Goal: Information Seeking & Learning: Learn about a topic

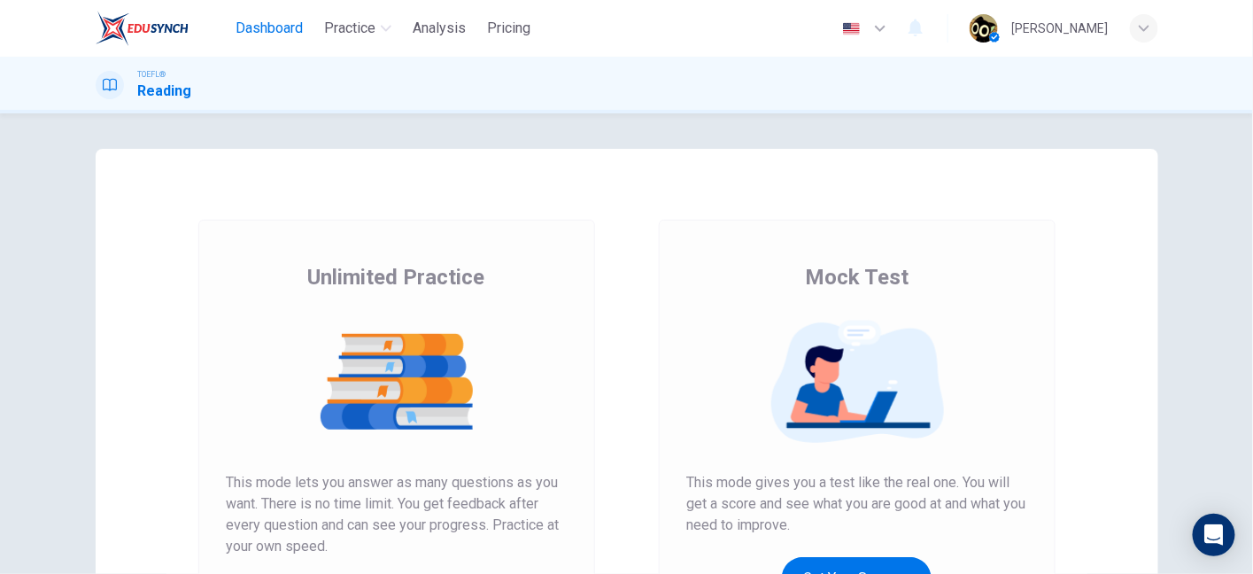
click at [261, 27] on span "Dashboard" at bounding box center [269, 28] width 67 height 21
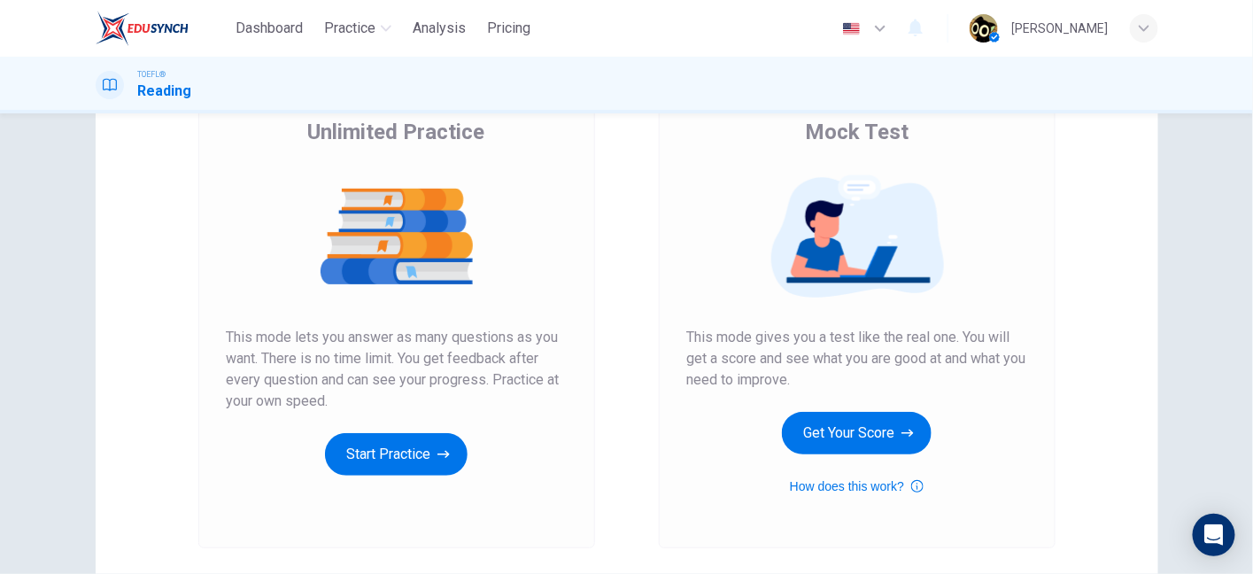
scroll to position [143, 0]
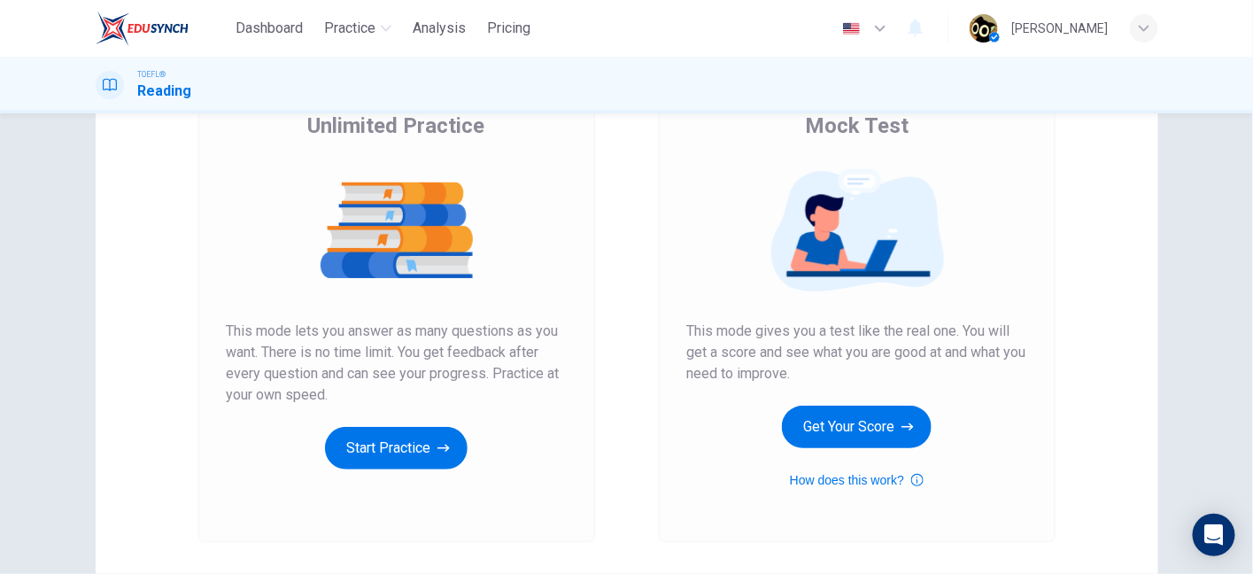
scroll to position [104, 0]
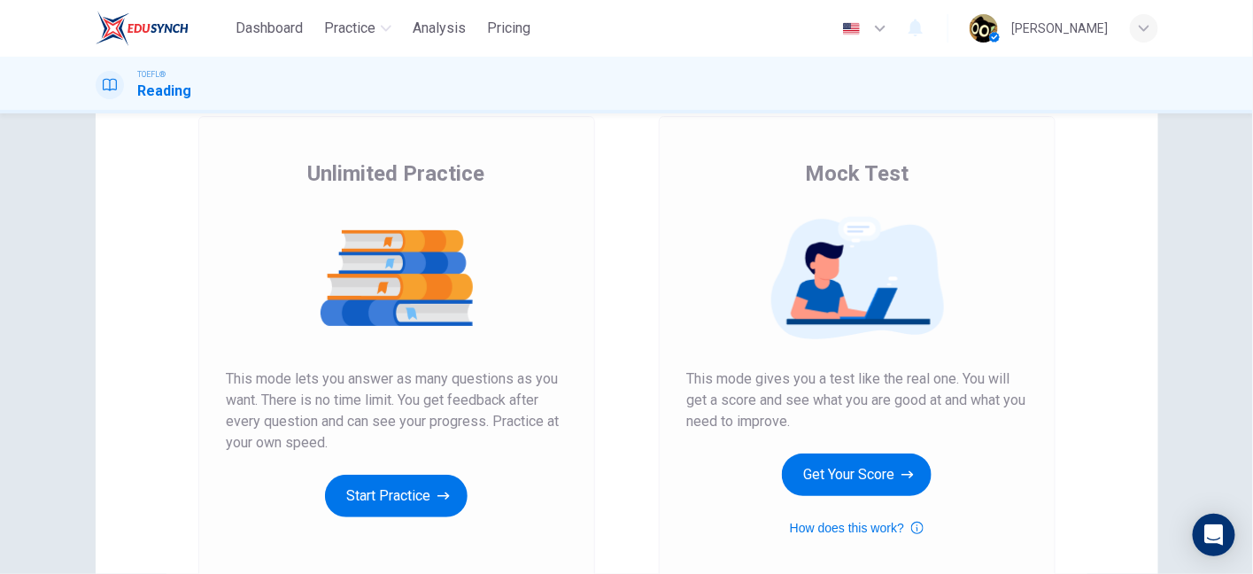
drag, startPoint x: 897, startPoint y: 484, endPoint x: 888, endPoint y: 301, distance: 182.7
click at [888, 301] on div "Mock Test This mode gives you a test like the real one. You will get a score an…" at bounding box center [857, 348] width 340 height 379
click at [888, 301] on img at bounding box center [857, 278] width 340 height 124
click at [889, 479] on button "Get Your Score" at bounding box center [857, 474] width 150 height 43
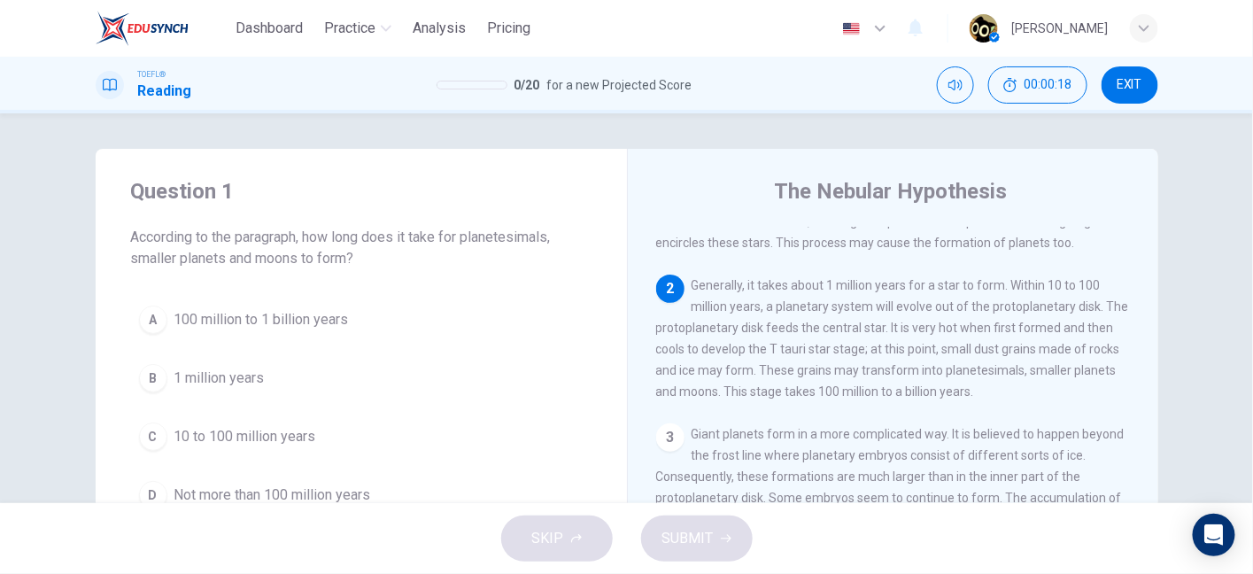
scroll to position [164, 0]
drag, startPoint x: 820, startPoint y: 301, endPoint x: 990, endPoint y: 298, distance: 170.1
click at [990, 298] on span "Generally, it takes about 1 million years for a star to form. Within 10 to 100 …" at bounding box center [892, 339] width 473 height 120
drag, startPoint x: 735, startPoint y: 329, endPoint x: 824, endPoint y: 331, distance: 88.6
click at [824, 331] on div "2 Generally, it takes about 1 million years for a star to form. Within 10 to 10…" at bounding box center [893, 339] width 475 height 128
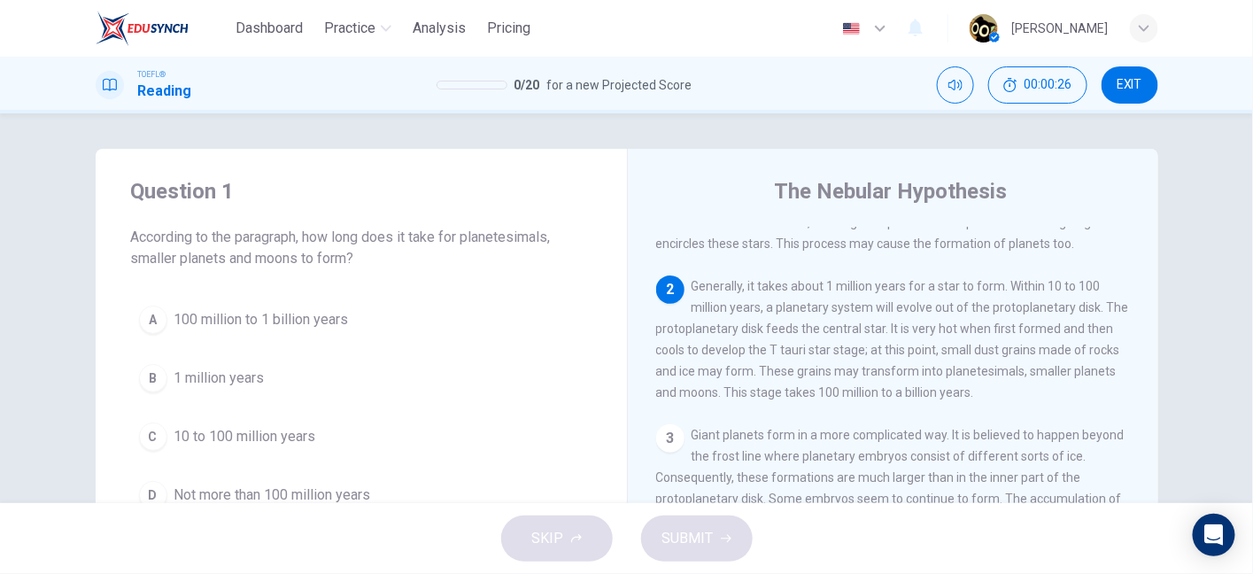
drag, startPoint x: 824, startPoint y: 331, endPoint x: 1008, endPoint y: 336, distance: 184.3
click at [1008, 336] on div "2 Generally, it takes about 1 million years for a star to form. Within 10 to 10…" at bounding box center [893, 339] width 475 height 128
drag, startPoint x: 942, startPoint y: 318, endPoint x: 1040, endPoint y: 319, distance: 97.4
click at [1040, 319] on span "Generally, it takes about 1 million years for a star to form. Within 10 to 100 …" at bounding box center [892, 339] width 473 height 120
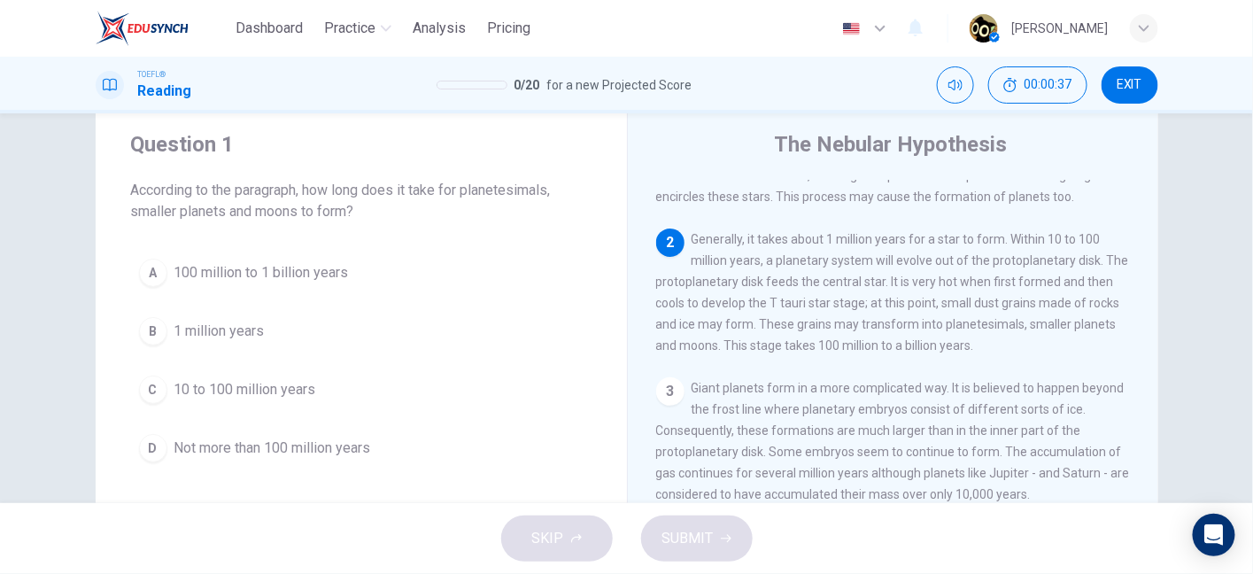
drag, startPoint x: 792, startPoint y: 343, endPoint x: 842, endPoint y: 341, distance: 50.5
click at [842, 341] on span "Generally, it takes about 1 million years for a star to form. Within 10 to 100 …" at bounding box center [892, 292] width 473 height 120
drag, startPoint x: 892, startPoint y: 277, endPoint x: 1077, endPoint y: 272, distance: 185.2
click at [1077, 272] on span "Generally, it takes about 1 million years for a star to form. Within 10 to 100 …" at bounding box center [892, 292] width 473 height 120
drag, startPoint x: 774, startPoint y: 272, endPoint x: 1028, endPoint y: 304, distance: 256.2
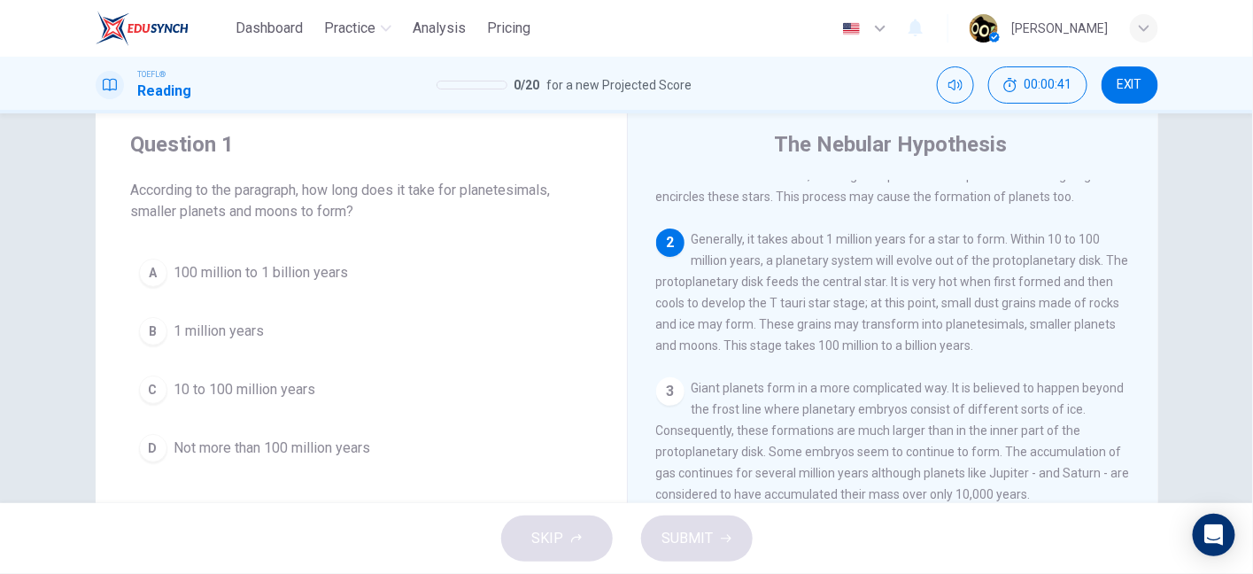
click at [1028, 304] on div "2 Generally, it takes about 1 million years for a star to form. Within 10 to 10…" at bounding box center [893, 292] width 475 height 128
drag, startPoint x: 676, startPoint y: 298, endPoint x: 796, endPoint y: 290, distance: 120.7
click at [796, 290] on span "Generally, it takes about 1 million years for a star to form. Within 10 to 100 …" at bounding box center [892, 292] width 473 height 120
drag, startPoint x: 927, startPoint y: 293, endPoint x: 795, endPoint y: 379, distance: 157.5
click at [795, 379] on div "1 The nebular hypothesis suggests that our solar system was formed from nebulou…" at bounding box center [905, 434] width 498 height 509
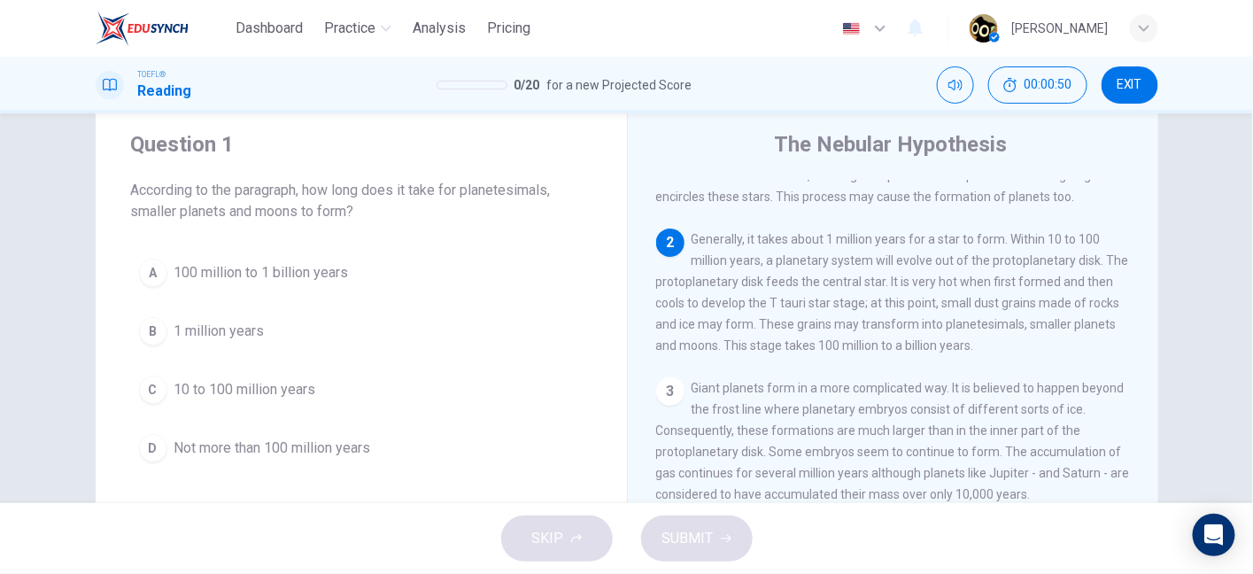
drag, startPoint x: 667, startPoint y: 328, endPoint x: 784, endPoint y: 330, distance: 116.9
click at [784, 330] on div "2 Generally, it takes about 1 million years for a star to form. Within 10 to 10…" at bounding box center [893, 292] width 475 height 128
drag, startPoint x: 828, startPoint y: 327, endPoint x: 938, endPoint y: 320, distance: 110.0
click at [938, 320] on div "2 Generally, it takes about 1 million years for a star to form. Within 10 to 10…" at bounding box center [893, 292] width 475 height 128
drag, startPoint x: 953, startPoint y: 320, endPoint x: 1013, endPoint y: 336, distance: 62.3
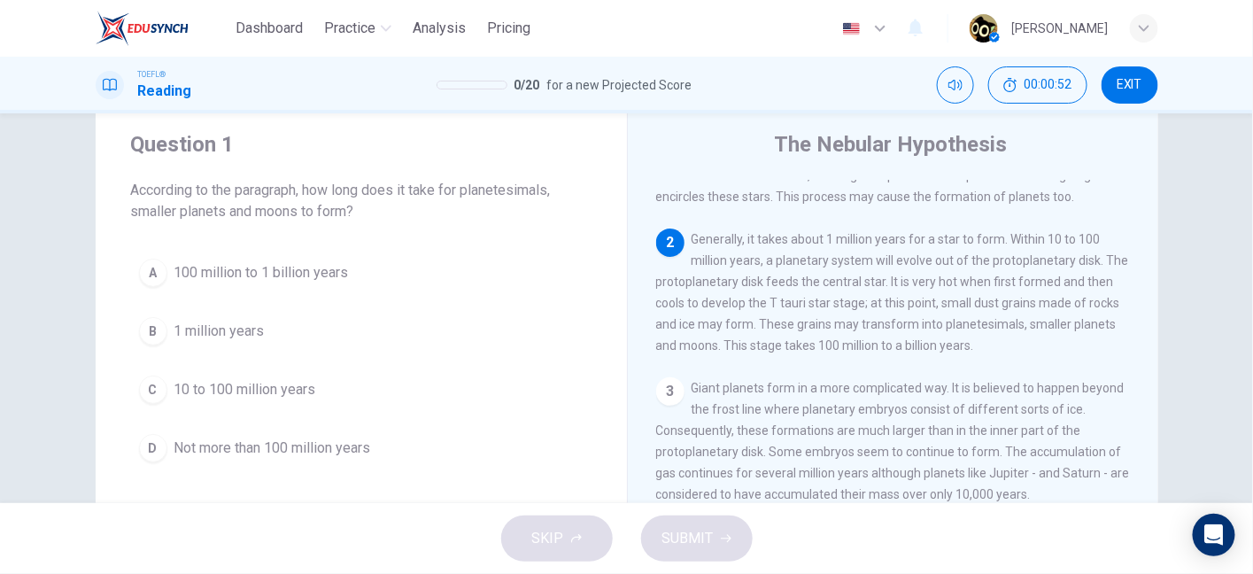
click at [1013, 336] on span "Generally, it takes about 1 million years for a star to form. Within 10 to 100 …" at bounding box center [892, 292] width 473 height 120
drag, startPoint x: 944, startPoint y: 336, endPoint x: 1027, endPoint y: 334, distance: 83.3
click at [1027, 334] on span "Generally, it takes about 1 million years for a star to form. Within 10 to 100 …" at bounding box center [892, 292] width 473 height 120
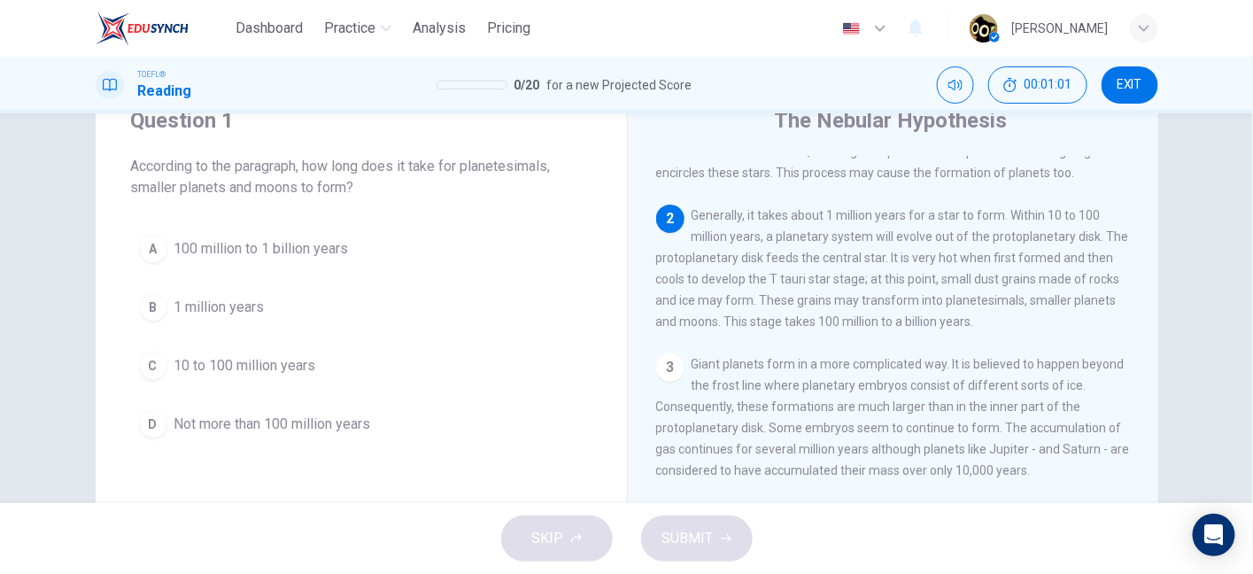
scroll to position [73, 0]
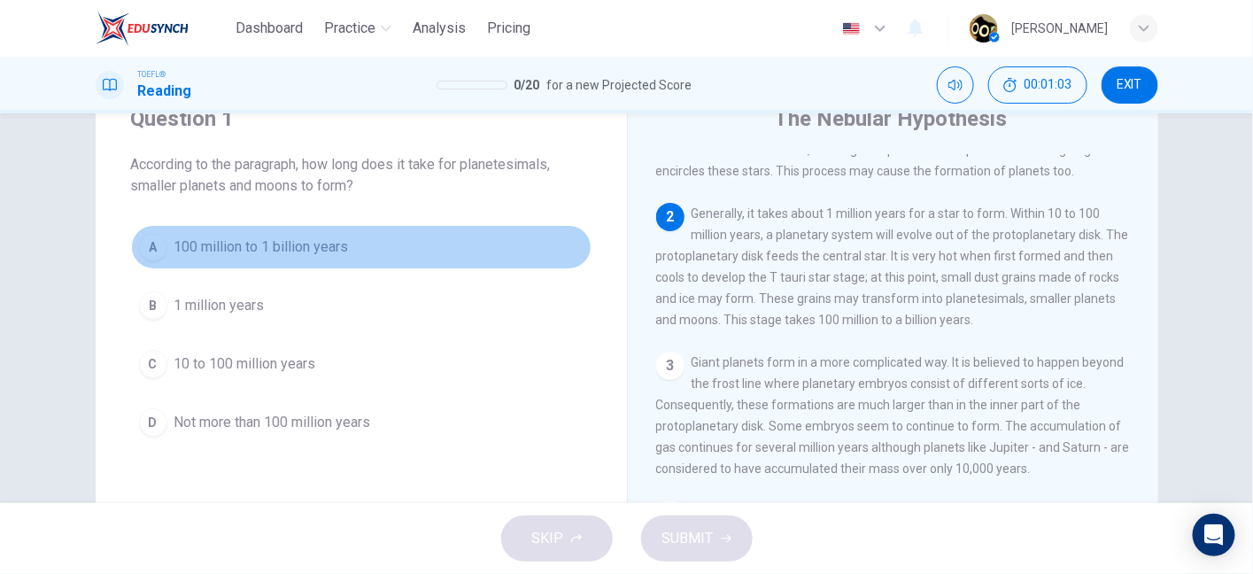
click at [309, 256] on span "100 million to 1 billion years" at bounding box center [261, 246] width 174 height 21
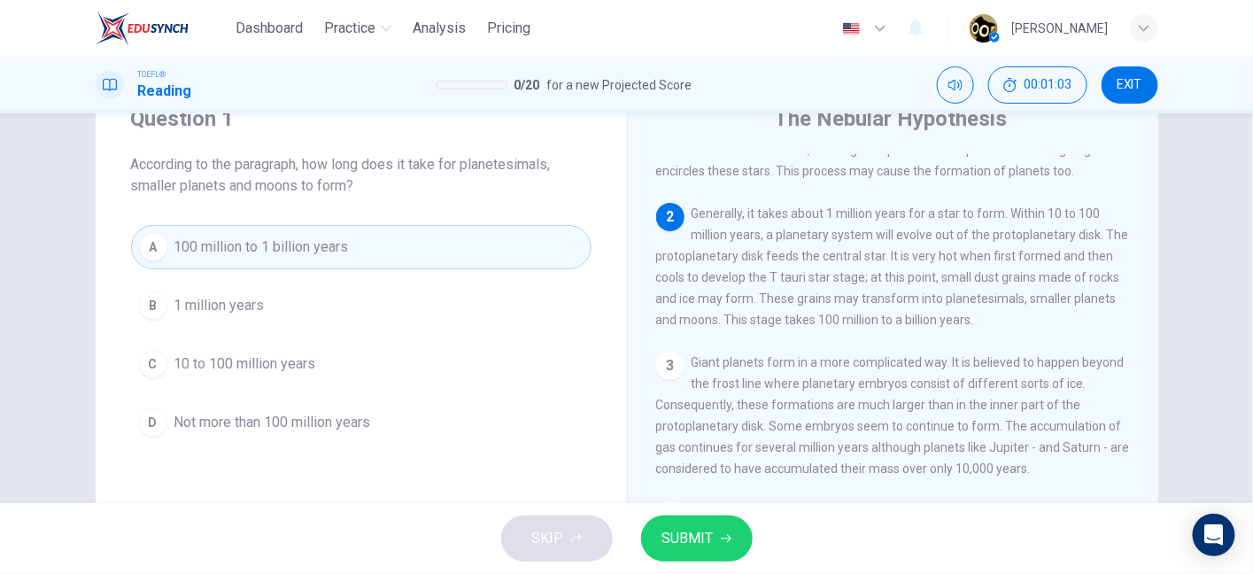
click at [705, 538] on span "SUBMIT" at bounding box center [687, 538] width 51 height 25
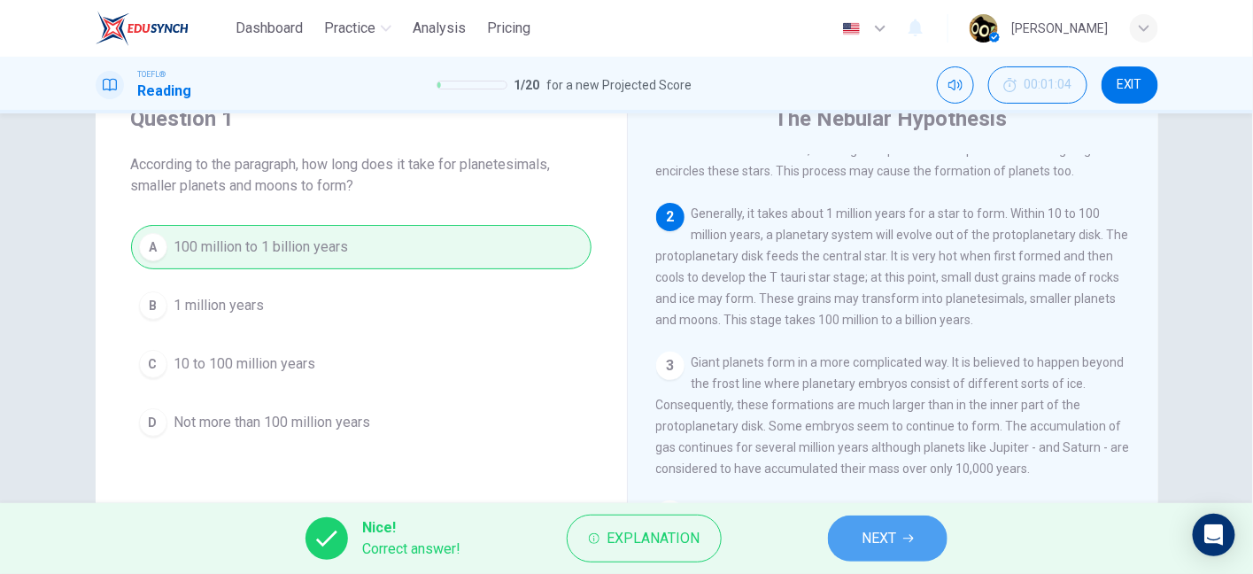
click at [885, 526] on span "NEXT" at bounding box center [879, 538] width 35 height 25
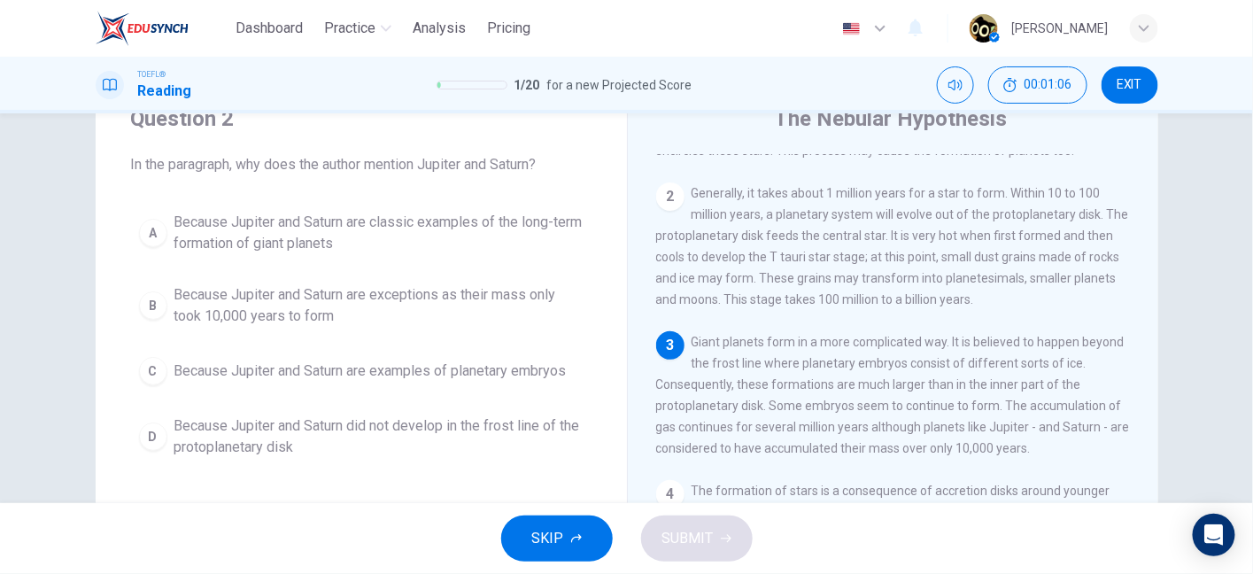
drag, startPoint x: 343, startPoint y: 164, endPoint x: 508, endPoint y: 174, distance: 166.0
click at [508, 174] on span "In the paragraph, why does the author mention Jupiter and Saturn?" at bounding box center [361, 164] width 461 height 21
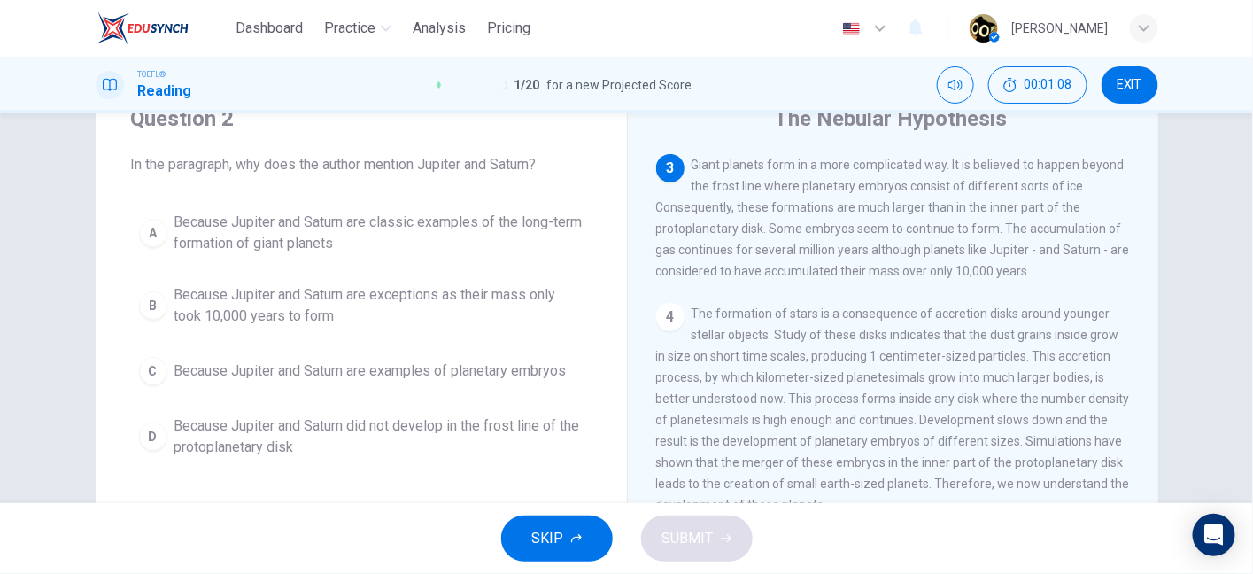
scroll to position [363, 0]
drag, startPoint x: 765, startPoint y: 183, endPoint x: 982, endPoint y: 186, distance: 217.0
click at [982, 186] on span "Giant planets form in a more complicated way. It is believed to happen beyond t…" at bounding box center [893, 216] width 474 height 120
drag, startPoint x: 659, startPoint y: 273, endPoint x: 803, endPoint y: 280, distance: 144.5
click at [803, 276] on span "Giant planets form in a more complicated way. It is believed to happen beyond t…" at bounding box center [893, 216] width 474 height 120
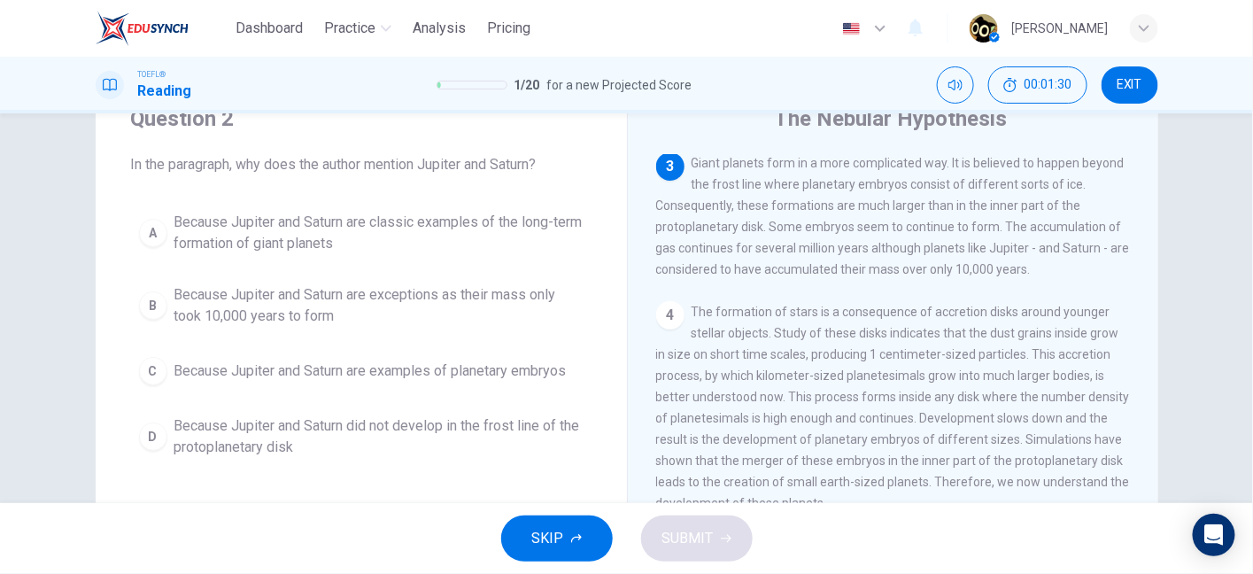
drag, startPoint x: 803, startPoint y: 280, endPoint x: 949, endPoint y: 282, distance: 146.1
click at [949, 280] on div "3 Giant planets form in a more complicated way. It is believed to happen beyond…" at bounding box center [893, 216] width 475 height 128
drag, startPoint x: 864, startPoint y: 277, endPoint x: 691, endPoint y: 292, distance: 174.2
click at [691, 276] on span "Giant planets form in a more complicated way. It is believed to happen beyond t…" at bounding box center [893, 216] width 474 height 120
drag, startPoint x: 691, startPoint y: 292, endPoint x: 840, endPoint y: 299, distance: 149.0
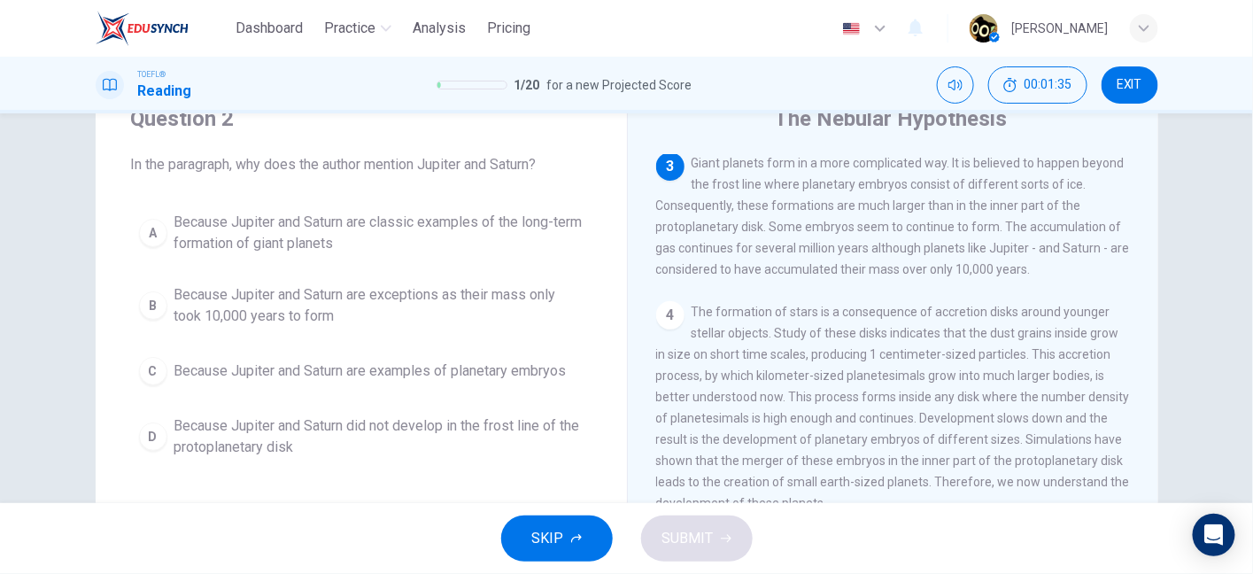
click at [840, 276] on span "Giant planets form in a more complicated way. It is believed to happen beyond t…" at bounding box center [893, 216] width 474 height 120
drag, startPoint x: 840, startPoint y: 299, endPoint x: 976, endPoint y: 298, distance: 136.4
click at [976, 276] on span "Giant planets form in a more complicated way. It is believed to happen beyond t…" at bounding box center [893, 216] width 474 height 120
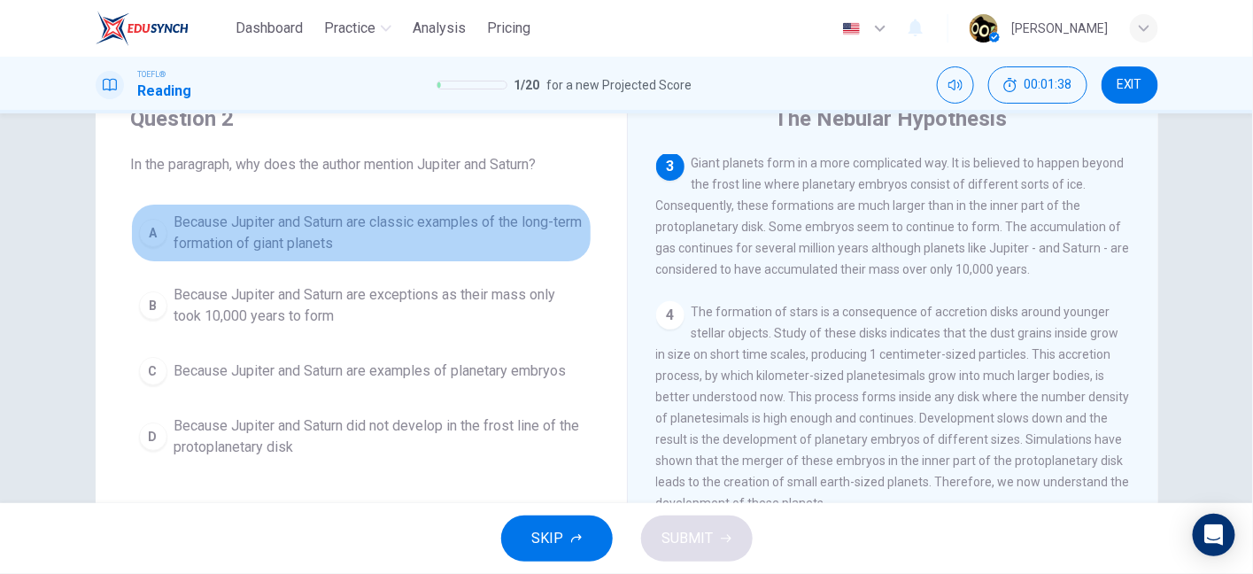
click at [451, 236] on span "Because Jupiter and Saturn are classic examples of the long-term formation of g…" at bounding box center [378, 233] width 409 height 43
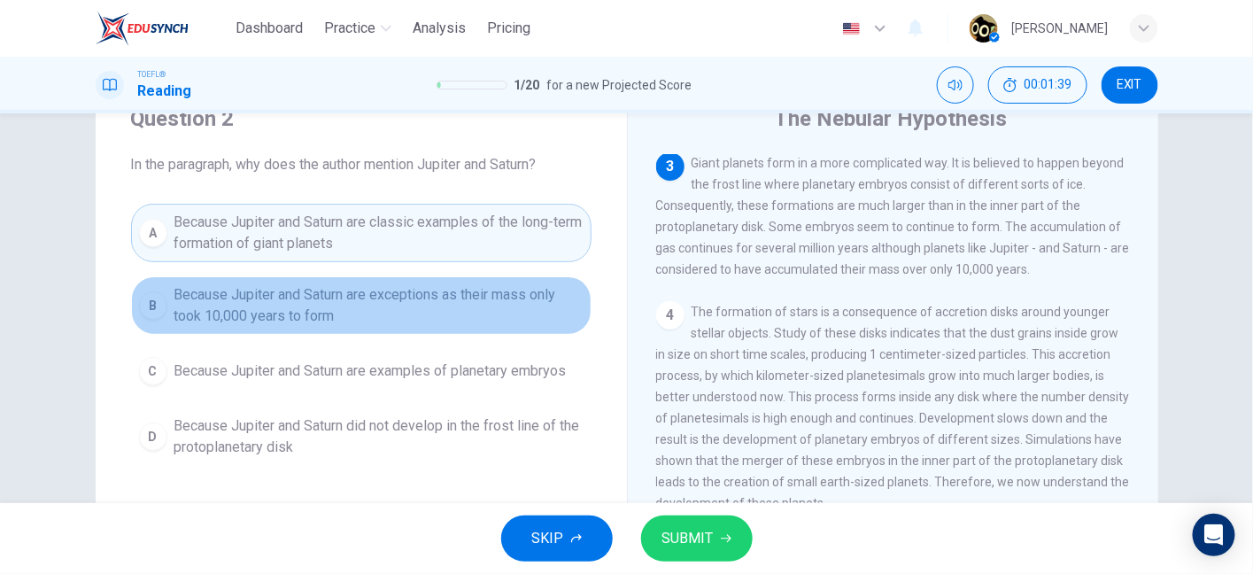
click at [437, 321] on span "Because Jupiter and Saturn are exceptions as their mass only took 10,000 years …" at bounding box center [378, 305] width 409 height 43
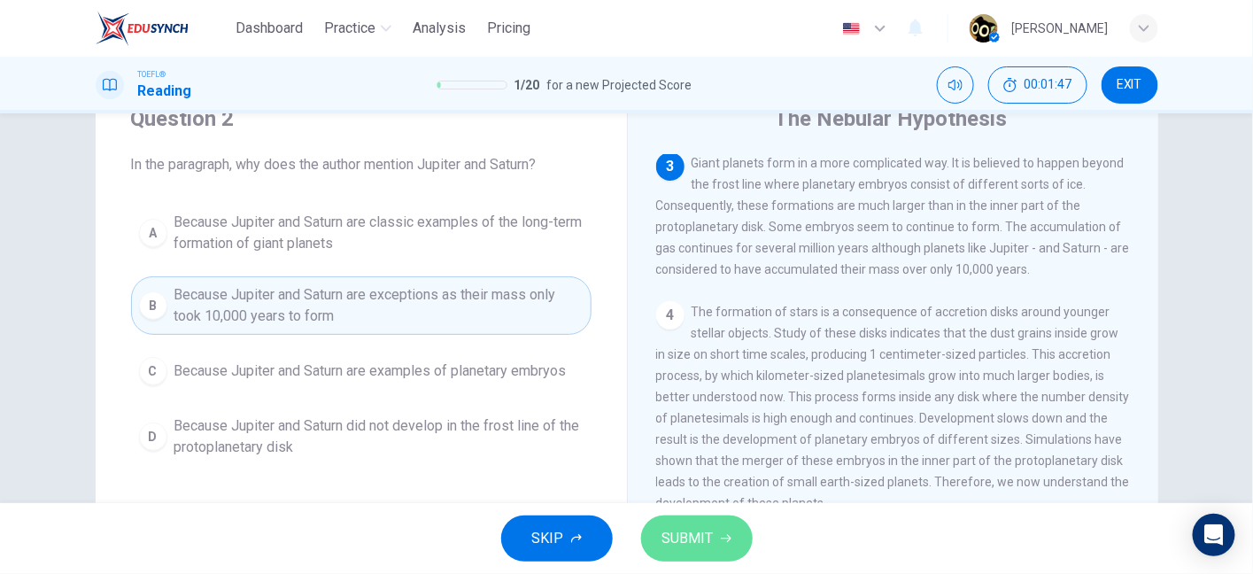
click at [676, 531] on span "SUBMIT" at bounding box center [687, 538] width 51 height 25
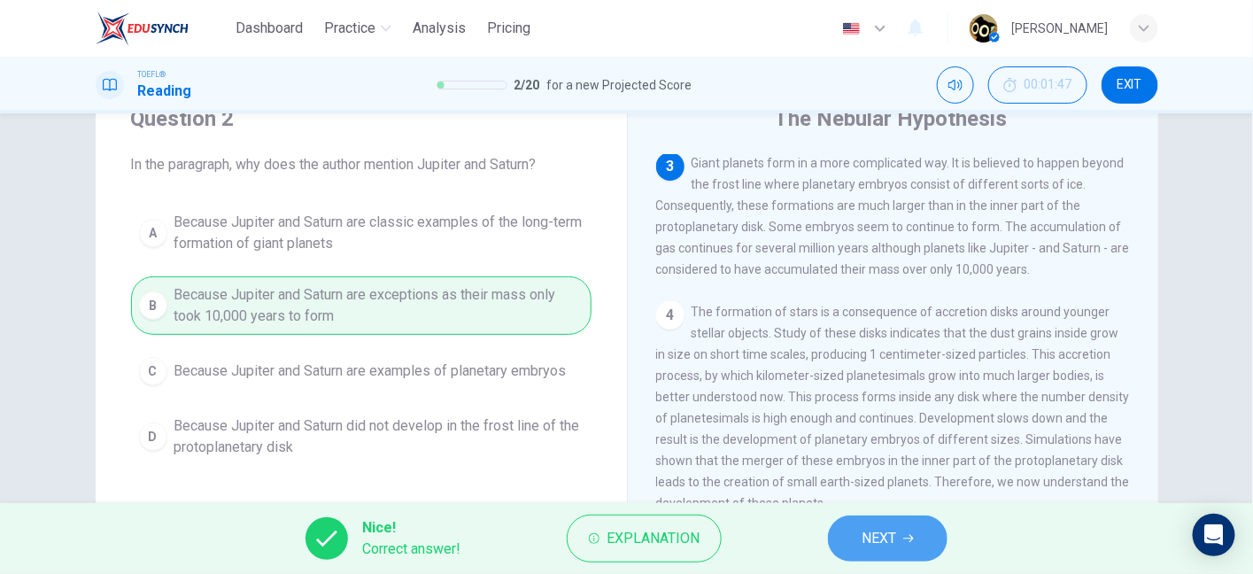
click at [908, 538] on icon "button" at bounding box center [908, 538] width 11 height 11
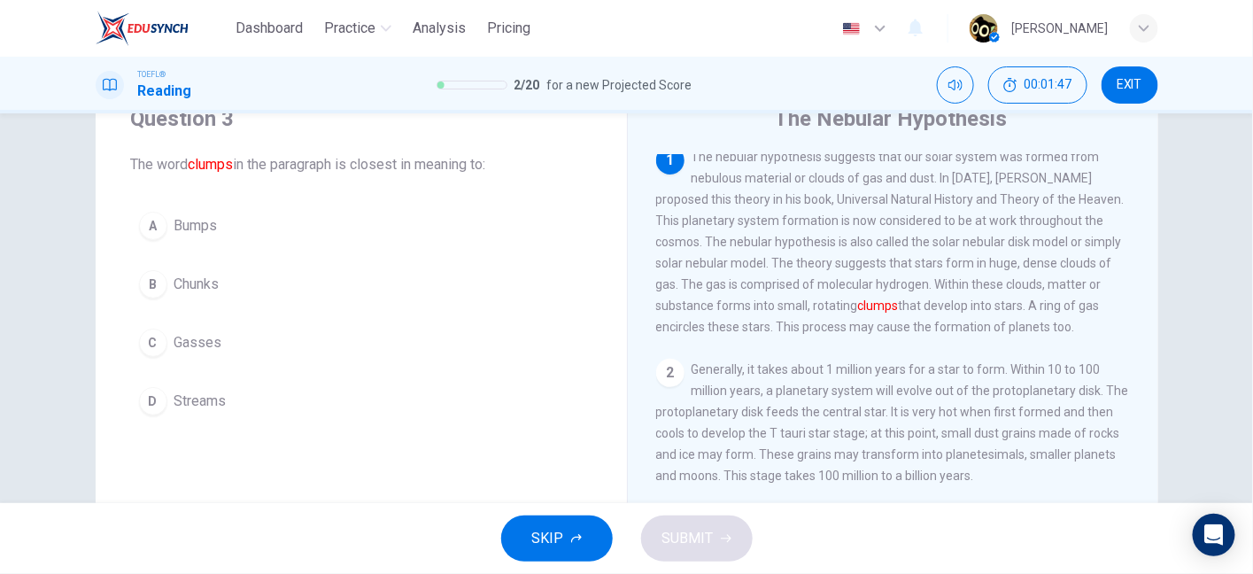
scroll to position [0, 0]
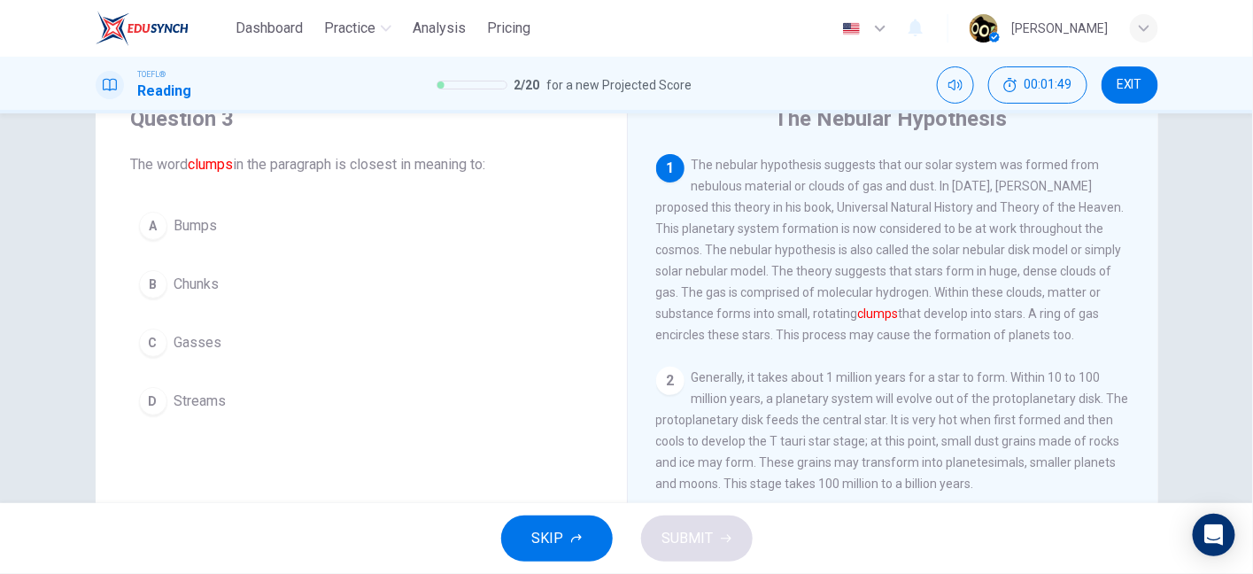
drag, startPoint x: 215, startPoint y: 160, endPoint x: 513, endPoint y: 161, distance: 297.6
click at [513, 161] on span "The word clumps in the paragraph is closest in meaning to:" at bounding box center [361, 164] width 461 height 21
drag, startPoint x: 792, startPoint y: 302, endPoint x: 919, endPoint y: 292, distance: 127.9
click at [919, 292] on span "The nebular hypothesis suggests that our solar system was formed from nebulous …" at bounding box center [890, 250] width 469 height 184
drag, startPoint x: 937, startPoint y: 304, endPoint x: 1087, endPoint y: 295, distance: 149.9
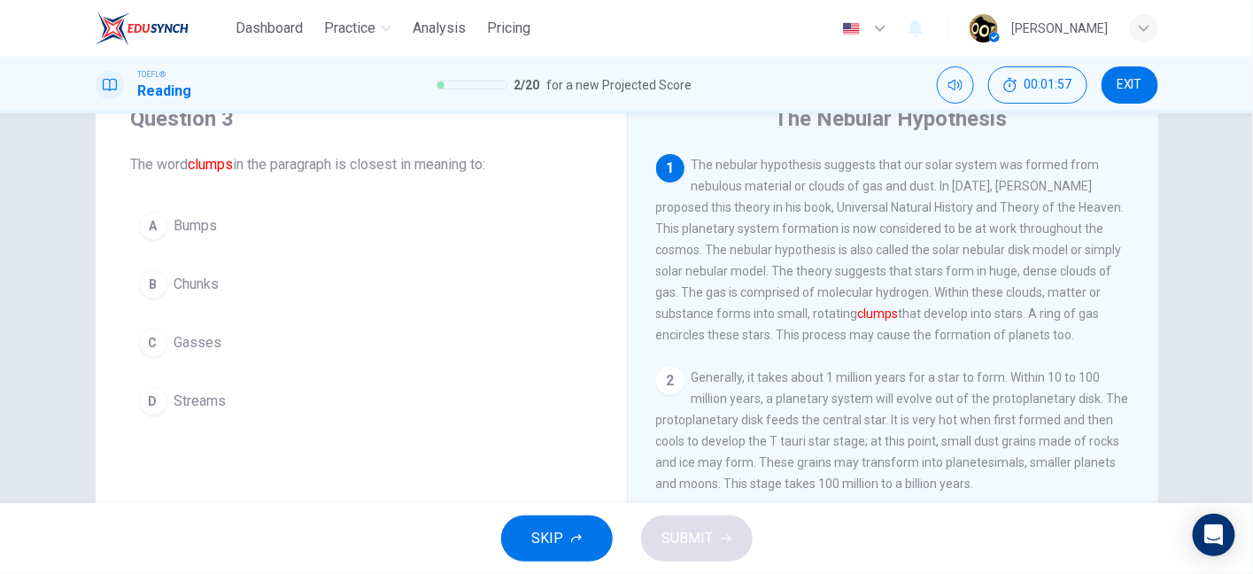
click at [1087, 295] on span "The nebular hypothesis suggests that our solar system was formed from nebulous …" at bounding box center [890, 250] width 469 height 184
drag, startPoint x: 690, startPoint y: 320, endPoint x: 783, endPoint y: 328, distance: 93.3
click at [783, 328] on span "The nebular hypothesis suggests that our solar system was formed from nebulous …" at bounding box center [890, 250] width 469 height 184
click at [816, 324] on span "The nebular hypothesis suggests that our solar system was formed from nebulous …" at bounding box center [890, 250] width 469 height 184
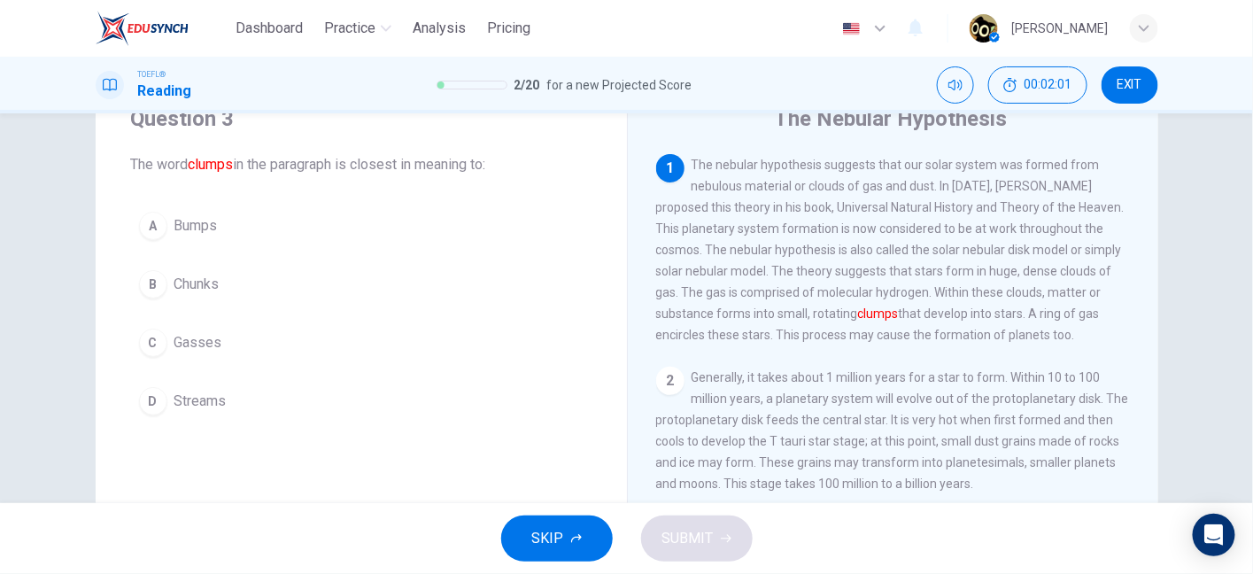
click at [859, 321] on font "clumps" at bounding box center [878, 313] width 41 height 14
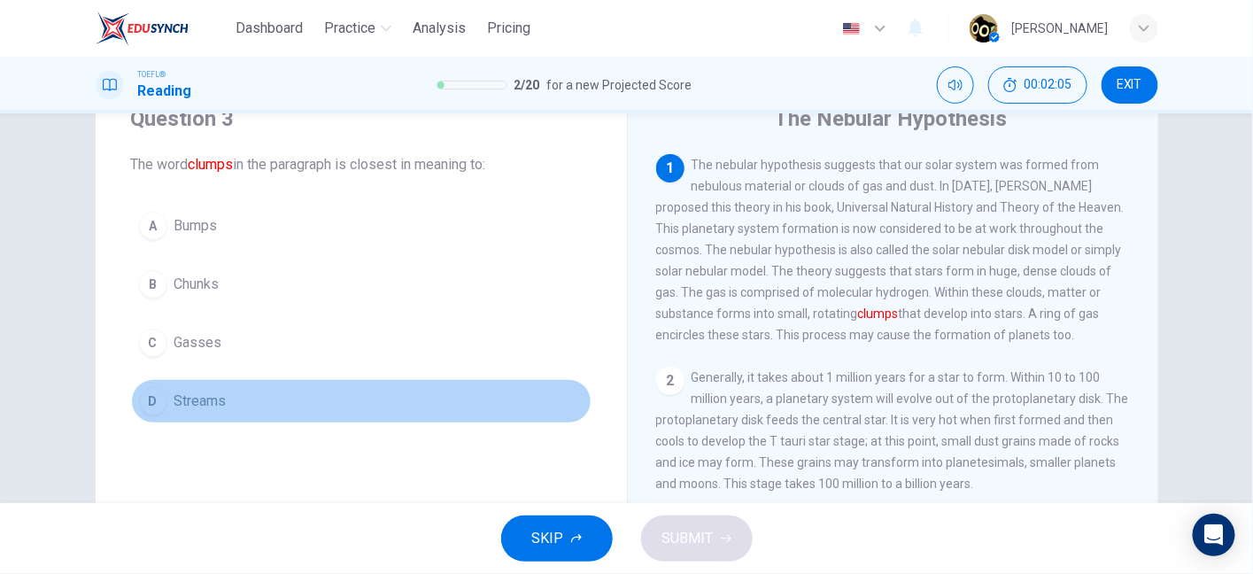
click at [419, 396] on button "D Streams" at bounding box center [361, 401] width 461 height 44
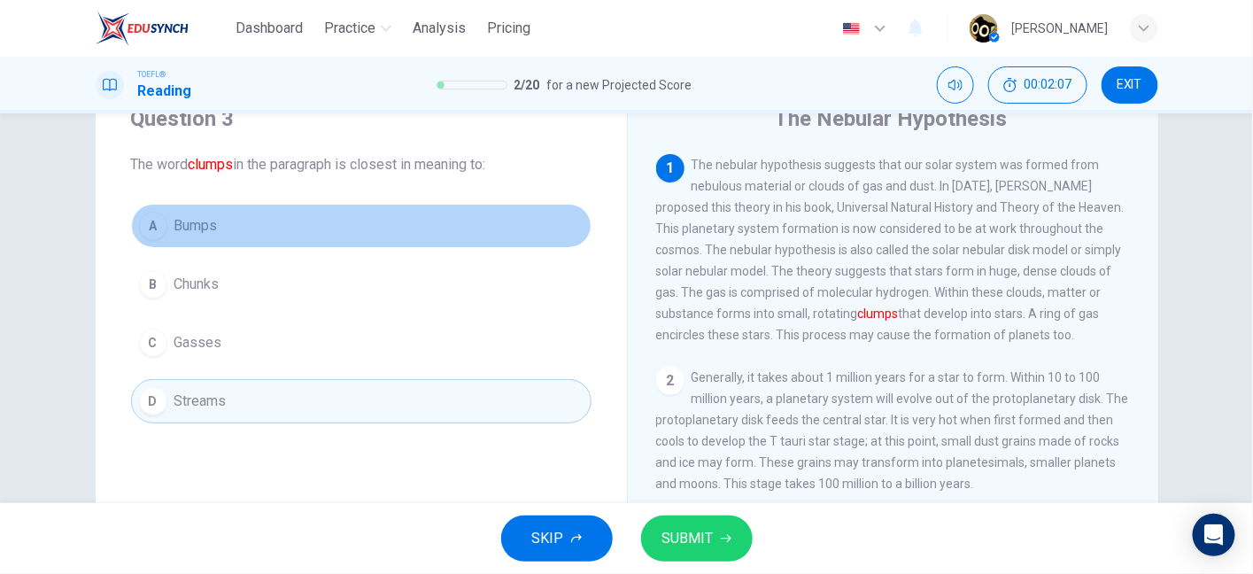
click at [400, 212] on button "A Bumps" at bounding box center [361, 226] width 461 height 44
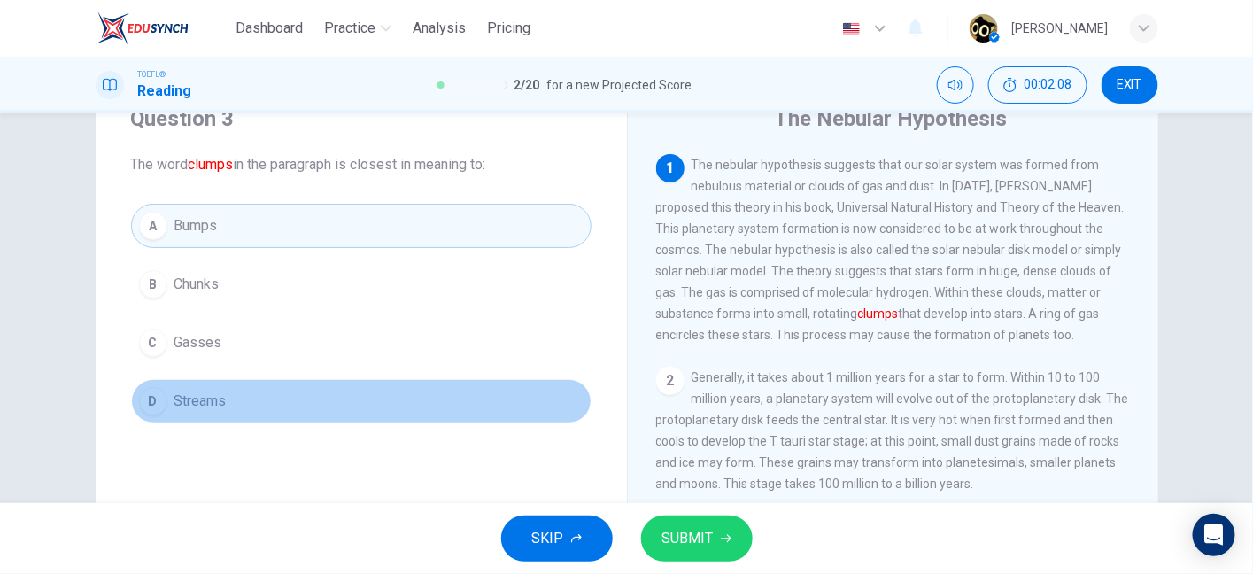
click at [388, 408] on button "D Streams" at bounding box center [361, 401] width 461 height 44
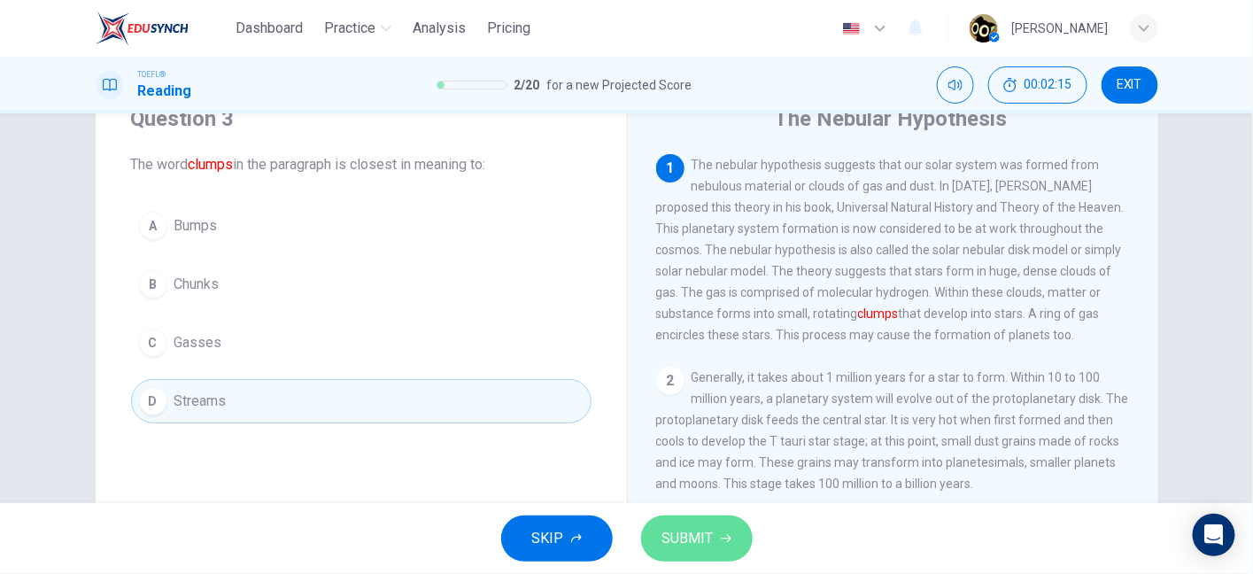
click at [667, 533] on span "SUBMIT" at bounding box center [687, 538] width 51 height 25
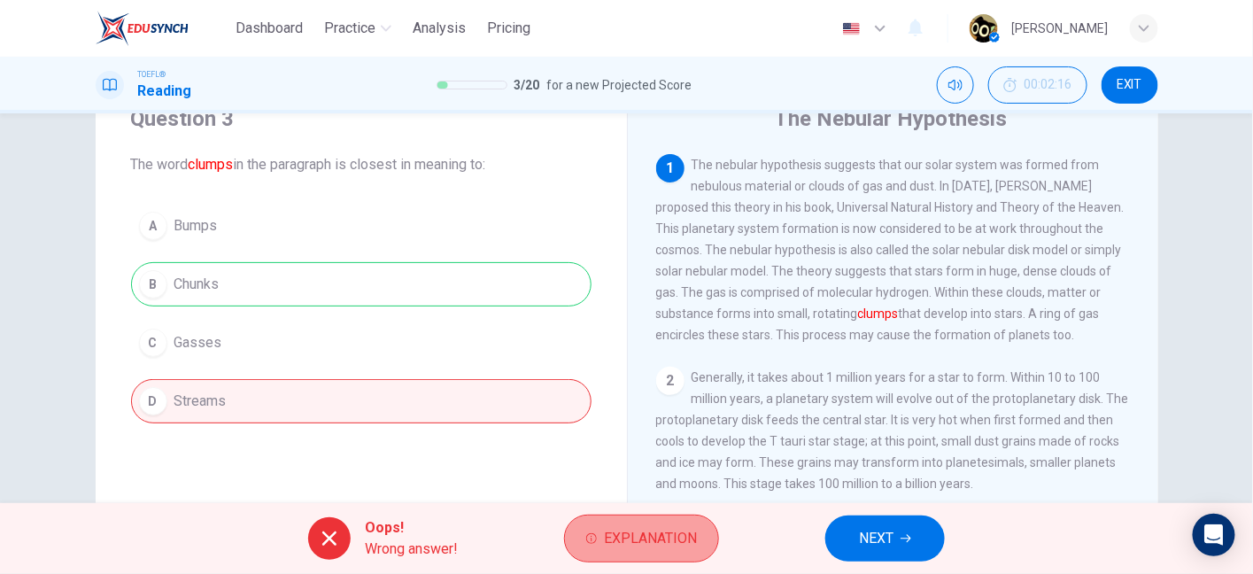
click at [633, 544] on span "Explanation" at bounding box center [650, 538] width 93 height 25
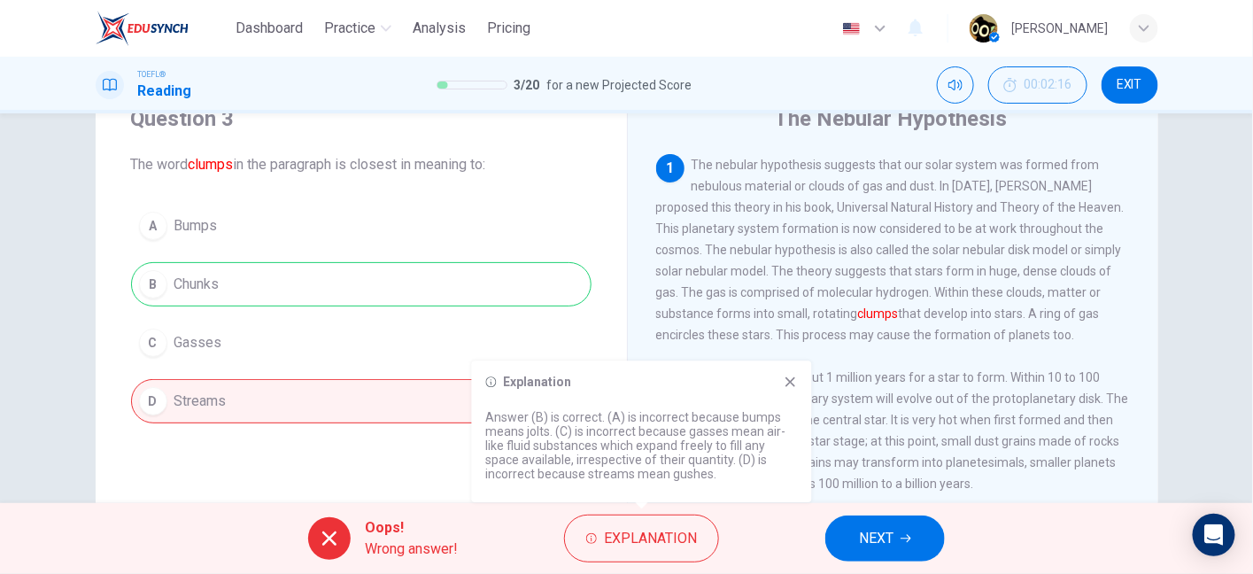
drag, startPoint x: 599, startPoint y: 476, endPoint x: 685, endPoint y: 476, distance: 85.9
click at [685, 476] on p "Answer (B) is correct. (A) is incorrect because bumps means jolts. (C) is incor…" at bounding box center [642, 445] width 312 height 71
click at [797, 381] on div "Explanation Answer (B) is correct. (A) is incorrect because bumps means jolts. …" at bounding box center [642, 431] width 340 height 142
click at [797, 381] on icon at bounding box center [791, 382] width 14 height 14
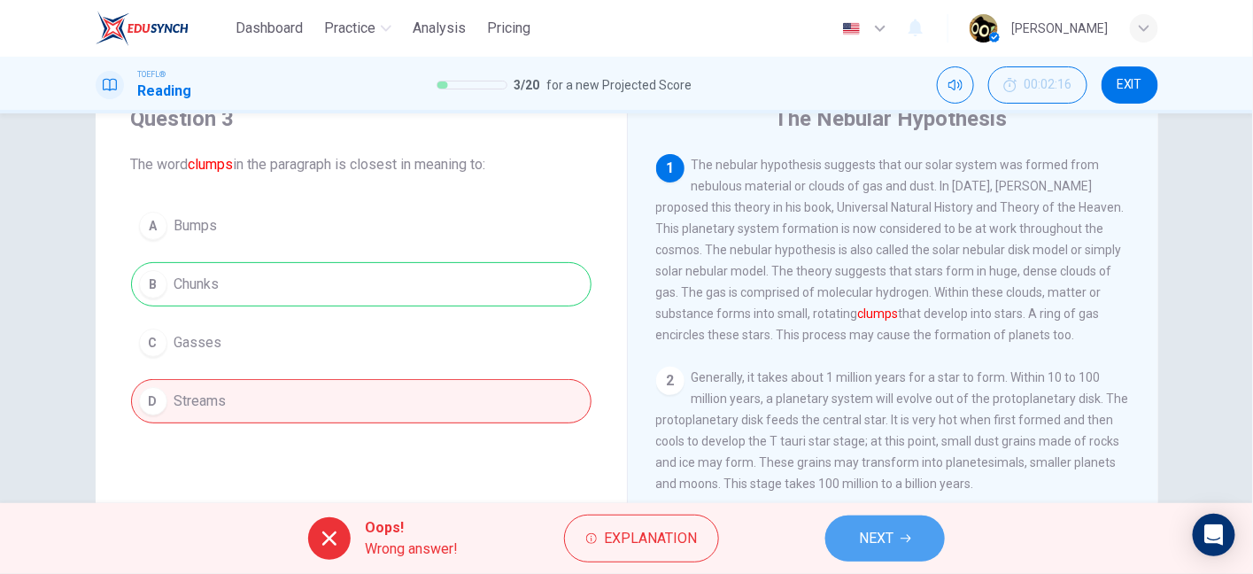
click at [894, 544] on span "NEXT" at bounding box center [876, 538] width 35 height 25
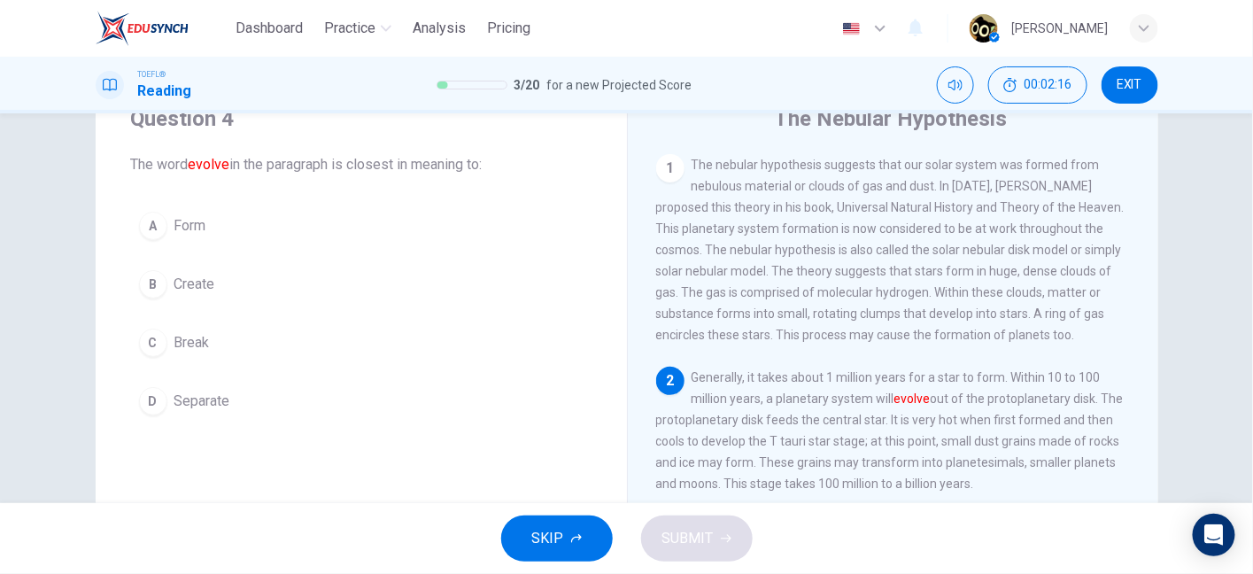
scroll to position [27, 0]
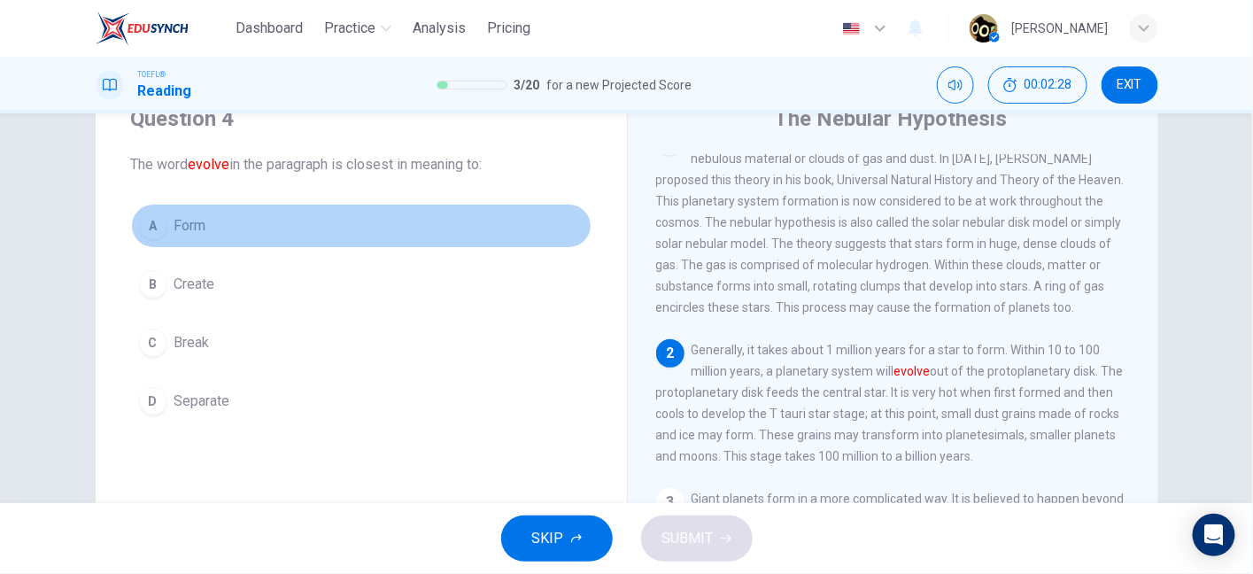
click at [201, 230] on span "Form" at bounding box center [190, 225] width 32 height 21
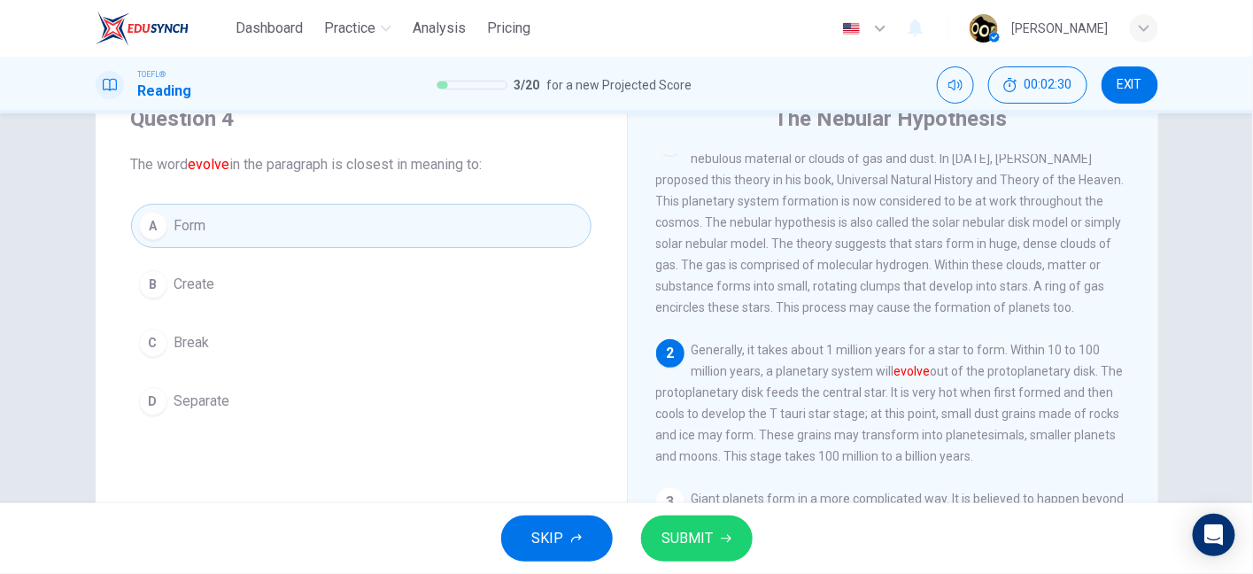
drag, startPoint x: 795, startPoint y: 358, endPoint x: 918, endPoint y: 358, distance: 122.2
click at [918, 358] on span "Generally, it takes about 1 million years for a star to form. Within 10 to 100 …" at bounding box center [890, 403] width 468 height 120
drag, startPoint x: 754, startPoint y: 388, endPoint x: 925, endPoint y: 388, distance: 170.9
click at [925, 388] on span "Generally, it takes about 1 million years for a star to form. Within 10 to 100 …" at bounding box center [890, 403] width 468 height 120
drag, startPoint x: 925, startPoint y: 388, endPoint x: 987, endPoint y: 385, distance: 62.1
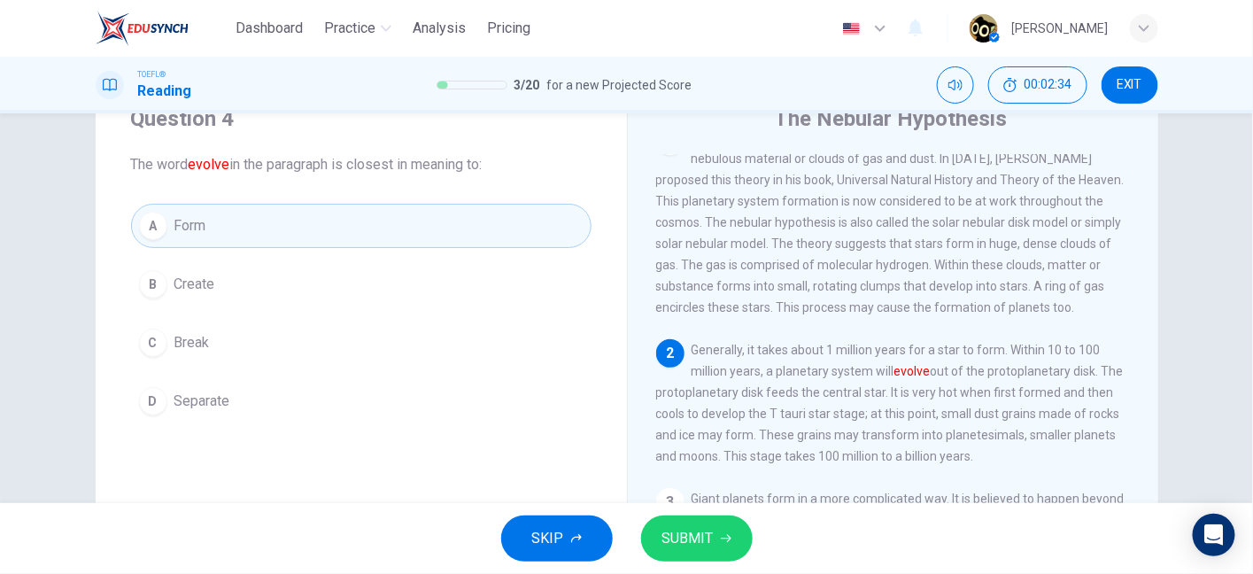
click at [987, 385] on span "Generally, it takes about 1 million years for a star to form. Within 10 to 100 …" at bounding box center [890, 403] width 468 height 120
click at [740, 528] on button "SUBMIT" at bounding box center [697, 538] width 112 height 46
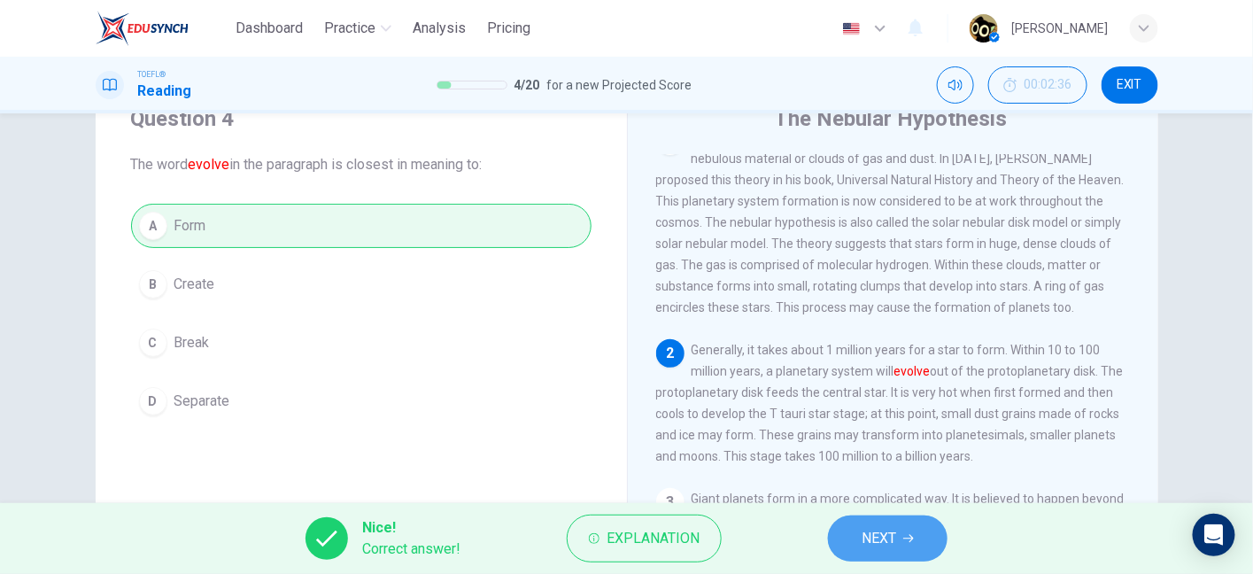
click at [883, 547] on span "NEXT" at bounding box center [879, 538] width 35 height 25
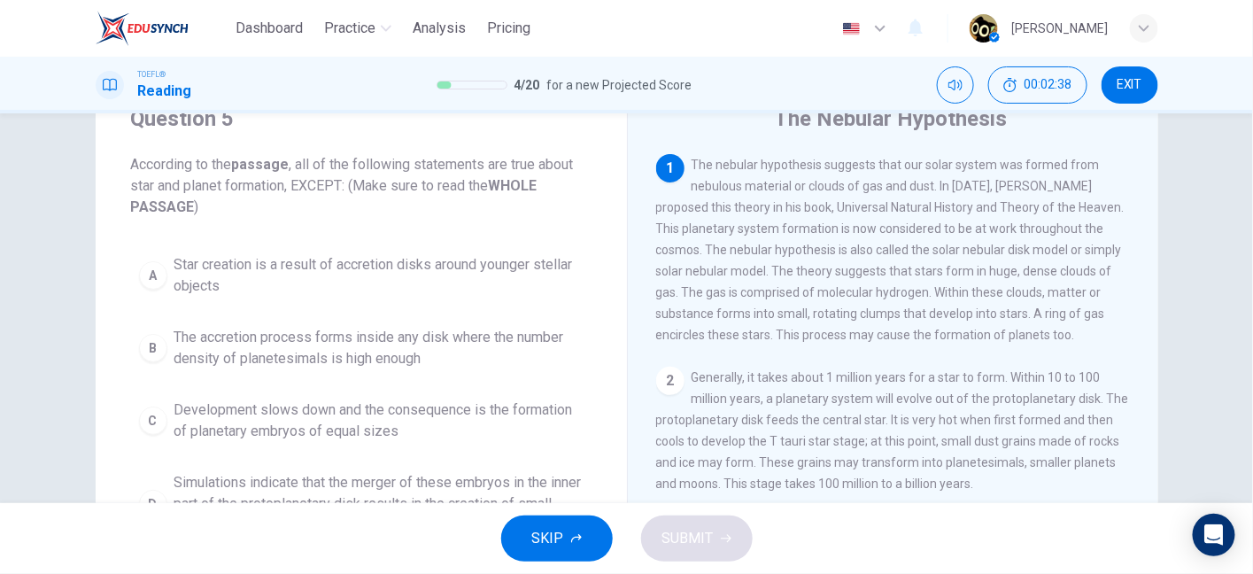
drag, startPoint x: 342, startPoint y: 160, endPoint x: 555, endPoint y: 164, distance: 213.5
click at [555, 164] on span "According to the passage , all of the following statements are true about star …" at bounding box center [361, 186] width 461 height 64
click at [148, 181] on span "According to the passage , all of the following statements are true about star …" at bounding box center [361, 186] width 461 height 64
drag, startPoint x: 148, startPoint y: 181, endPoint x: 253, endPoint y: 195, distance: 106.3
click at [253, 195] on span "According to the passage , all of the following statements are true about star …" at bounding box center [361, 186] width 461 height 64
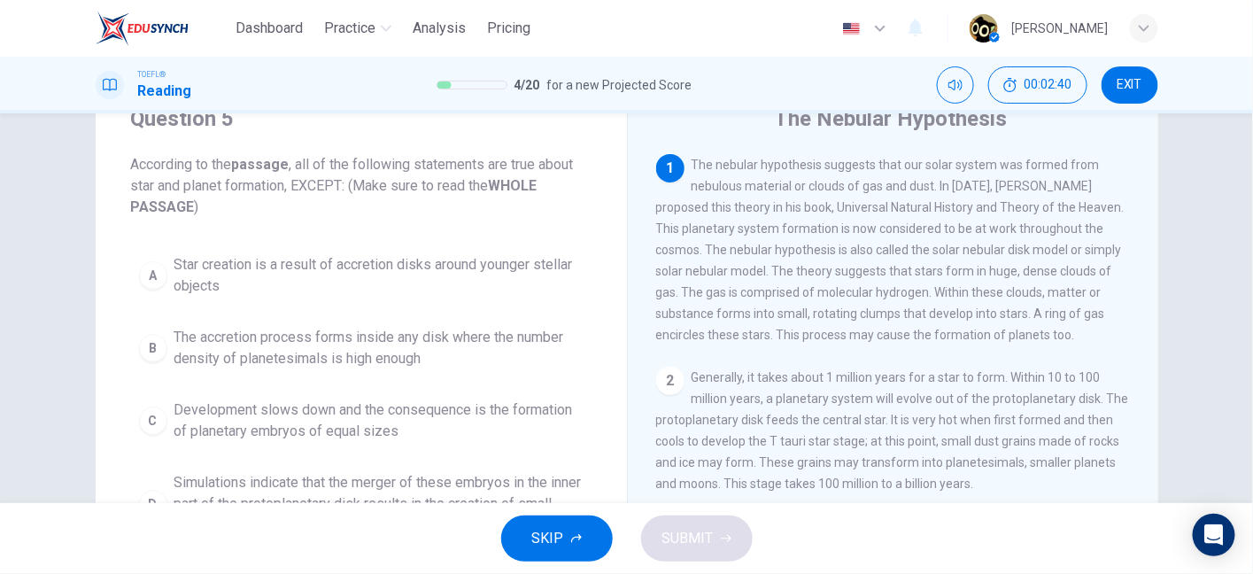
click at [253, 195] on span "According to the passage , all of the following statements are true about star …" at bounding box center [361, 186] width 461 height 64
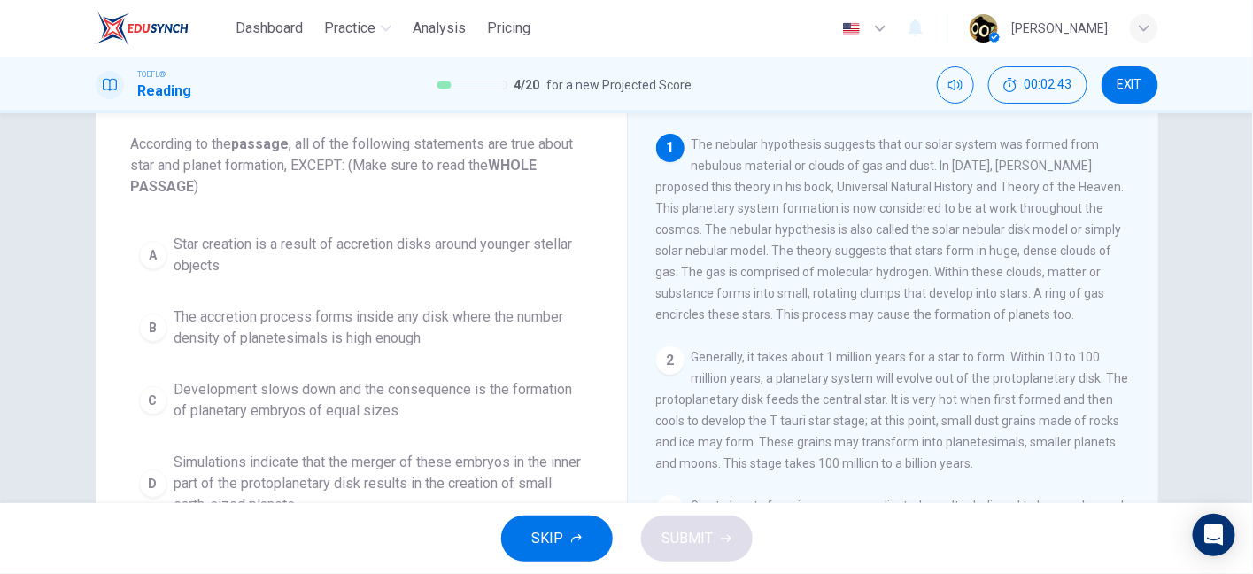
scroll to position [90, 0]
drag, startPoint x: 724, startPoint y: 152, endPoint x: 895, endPoint y: 162, distance: 171.2
click at [895, 162] on span "The nebular hypothesis suggests that our solar system was formed from nebulous …" at bounding box center [890, 232] width 469 height 184
drag, startPoint x: 919, startPoint y: 151, endPoint x: 1061, endPoint y: 149, distance: 141.7
click at [1061, 149] on span "The nebular hypothesis suggests that our solar system was formed from nebulous …" at bounding box center [890, 232] width 469 height 184
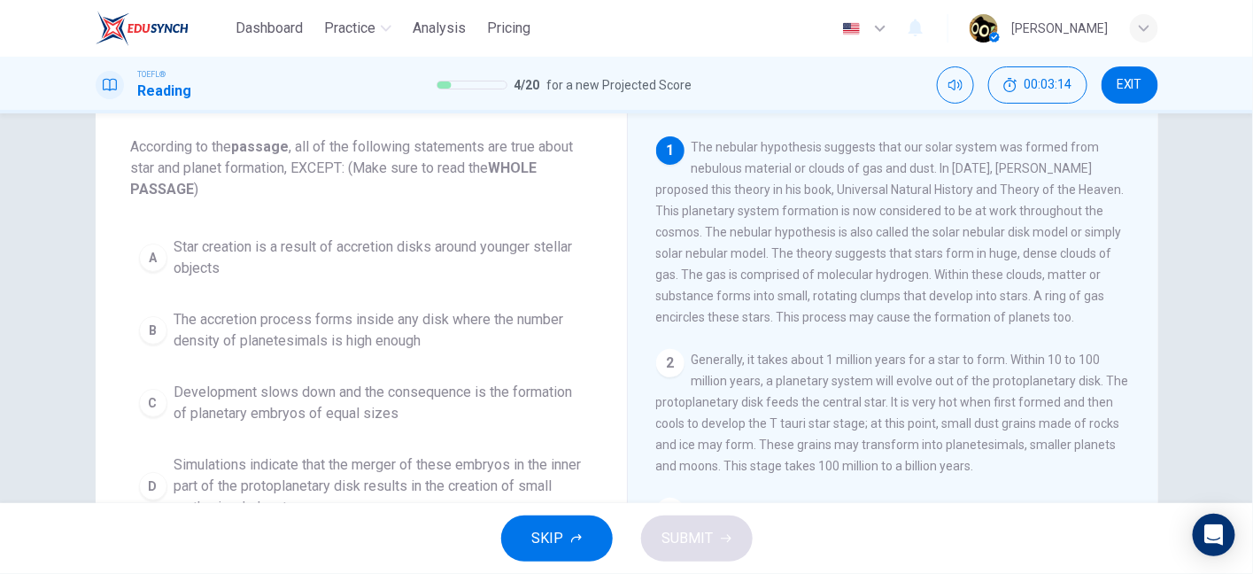
drag, startPoint x: 892, startPoint y: 236, endPoint x: 988, endPoint y: 250, distance: 97.4
click at [988, 250] on div "1 The nebular hypothesis suggests that our solar system was formed from nebulou…" at bounding box center [893, 231] width 475 height 191
drag, startPoint x: 995, startPoint y: 239, endPoint x: 1023, endPoint y: 234, distance: 28.8
click at [1023, 234] on span "The nebular hypothesis suggests that our solar system was formed from nebulous …" at bounding box center [890, 232] width 469 height 184
drag, startPoint x: 669, startPoint y: 257, endPoint x: 782, endPoint y: 267, distance: 113.9
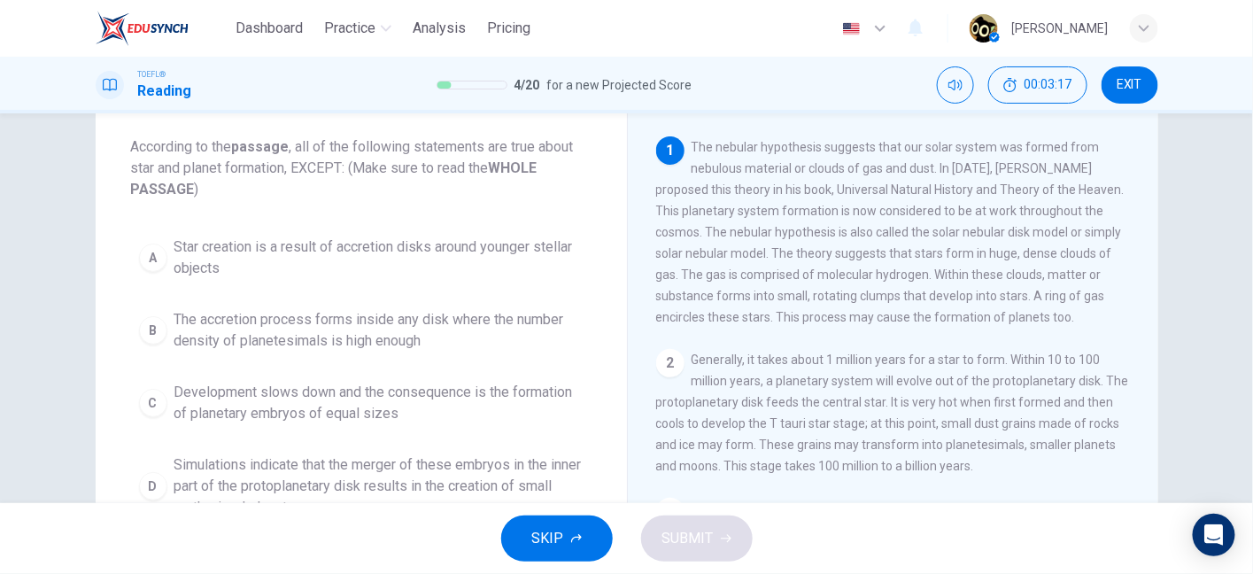
click at [782, 267] on div "1 The nebular hypothesis suggests that our solar system was formed from nebulou…" at bounding box center [893, 231] width 475 height 191
drag, startPoint x: 765, startPoint y: 258, endPoint x: 951, endPoint y: 263, distance: 186.1
click at [951, 263] on span "The nebular hypothesis suggests that our solar system was formed from nebulous …" at bounding box center [890, 232] width 469 height 184
drag, startPoint x: 951, startPoint y: 263, endPoint x: 1081, endPoint y: 263, distance: 130.2
click at [1081, 263] on span "The nebular hypothesis suggests that our solar system was formed from nebulous …" at bounding box center [890, 232] width 469 height 184
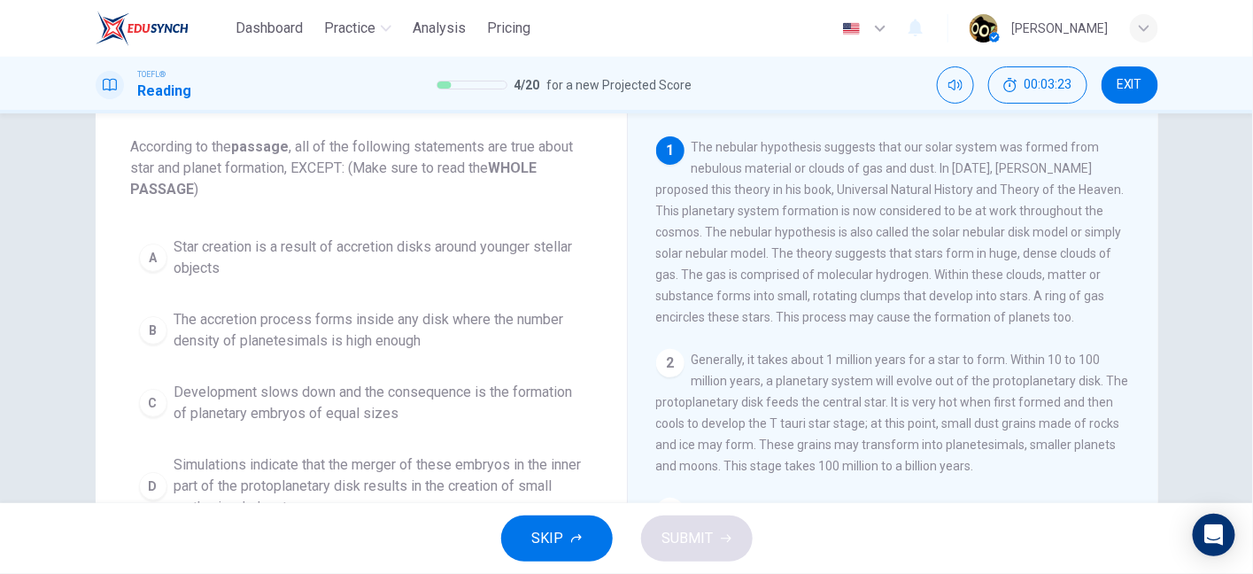
drag, startPoint x: 679, startPoint y: 283, endPoint x: 803, endPoint y: 280, distance: 124.0
click at [803, 280] on span "The nebular hypothesis suggests that our solar system was formed from nebulous …" at bounding box center [890, 232] width 469 height 184
drag, startPoint x: 803, startPoint y: 280, endPoint x: 927, endPoint y: 283, distance: 124.0
click at [927, 283] on span "The nebular hypothesis suggests that our solar system was formed from nebulous …" at bounding box center [890, 232] width 469 height 184
drag, startPoint x: 927, startPoint y: 283, endPoint x: 1096, endPoint y: 288, distance: 169.2
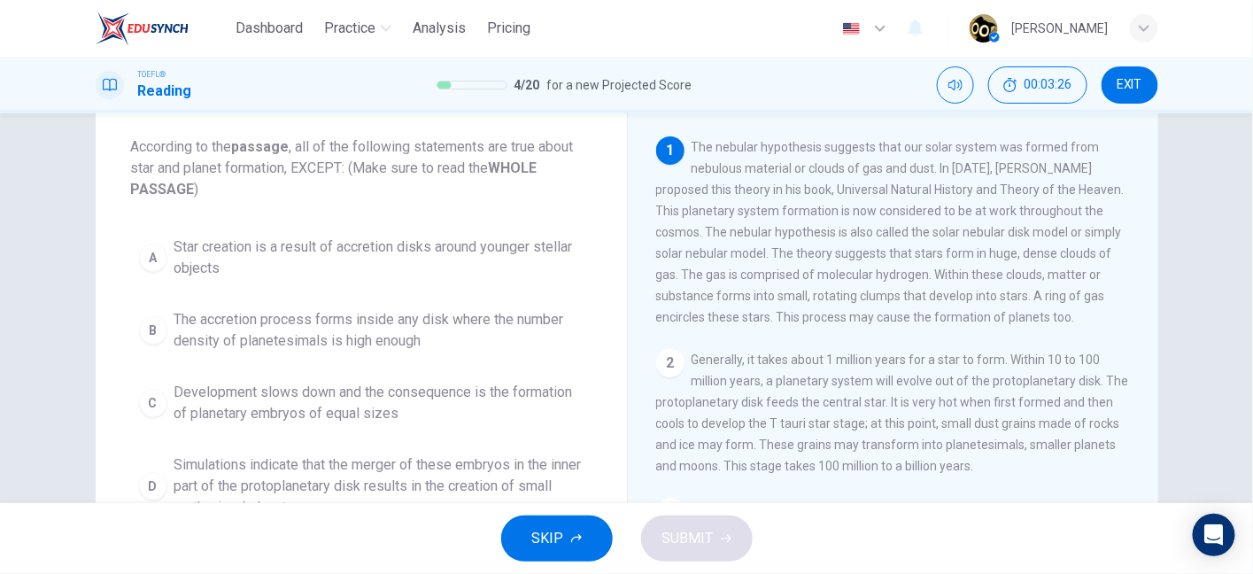
click at [1096, 288] on div "1 The nebular hypothesis suggests that our solar system was formed from nebulou…" at bounding box center [893, 231] width 475 height 191
drag, startPoint x: 649, startPoint y: 307, endPoint x: 807, endPoint y: 305, distance: 157.7
click at [807, 305] on div "The Nebular Hypothesis 1 The nebular hypothesis suggests that our solar system …" at bounding box center [892, 366] width 531 height 616
drag, startPoint x: 880, startPoint y: 308, endPoint x: 1036, endPoint y: 299, distance: 156.1
click at [1036, 299] on span "The nebular hypothesis suggests that our solar system was formed from nebulous …" at bounding box center [890, 232] width 469 height 184
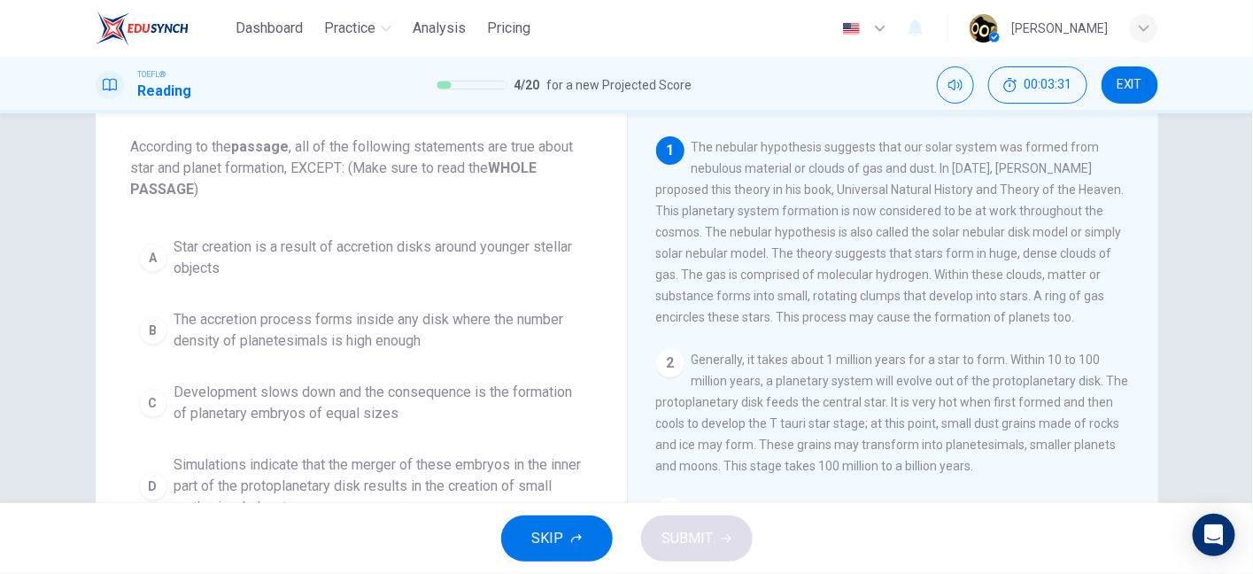
drag, startPoint x: 1023, startPoint y: 310, endPoint x: 1096, endPoint y: 302, distance: 73.9
click at [1096, 302] on div "1 The nebular hypothesis suggests that our solar system was formed from nebulou…" at bounding box center [893, 231] width 475 height 191
drag, startPoint x: 654, startPoint y: 327, endPoint x: 758, endPoint y: 333, distance: 103.8
click at [758, 324] on span "The nebular hypothesis suggests that our solar system was formed from nebulous …" at bounding box center [890, 232] width 469 height 184
drag, startPoint x: 770, startPoint y: 330, endPoint x: 1046, endPoint y: 343, distance: 276.6
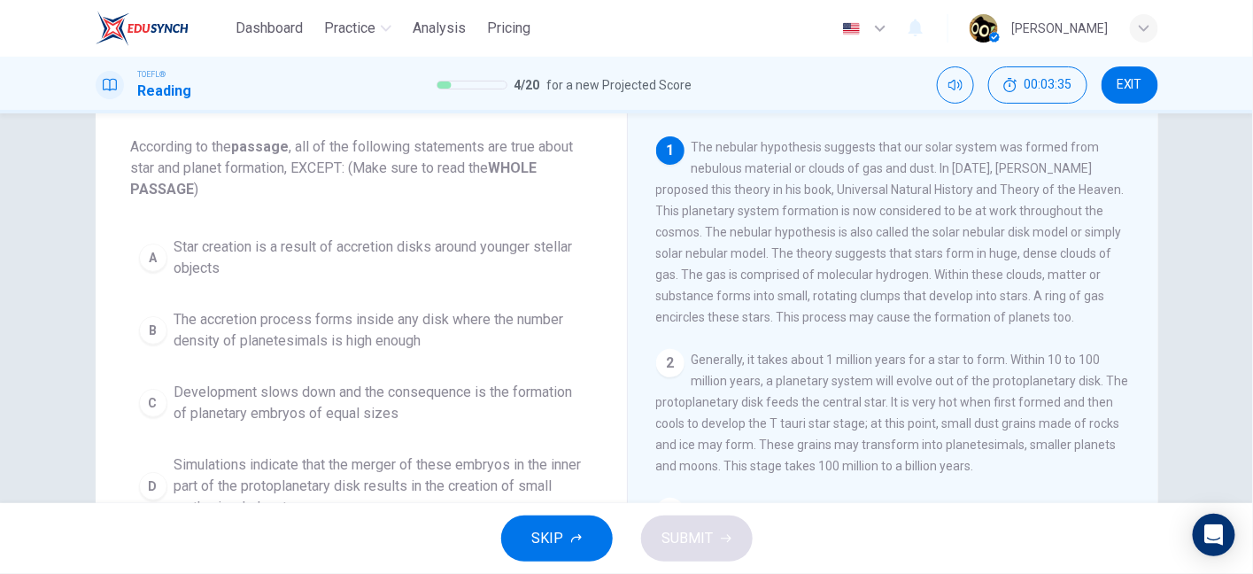
click at [1046, 343] on div "1 The nebular hypothesis suggests that our solar system was formed from nebulou…" at bounding box center [905, 390] width 498 height 509
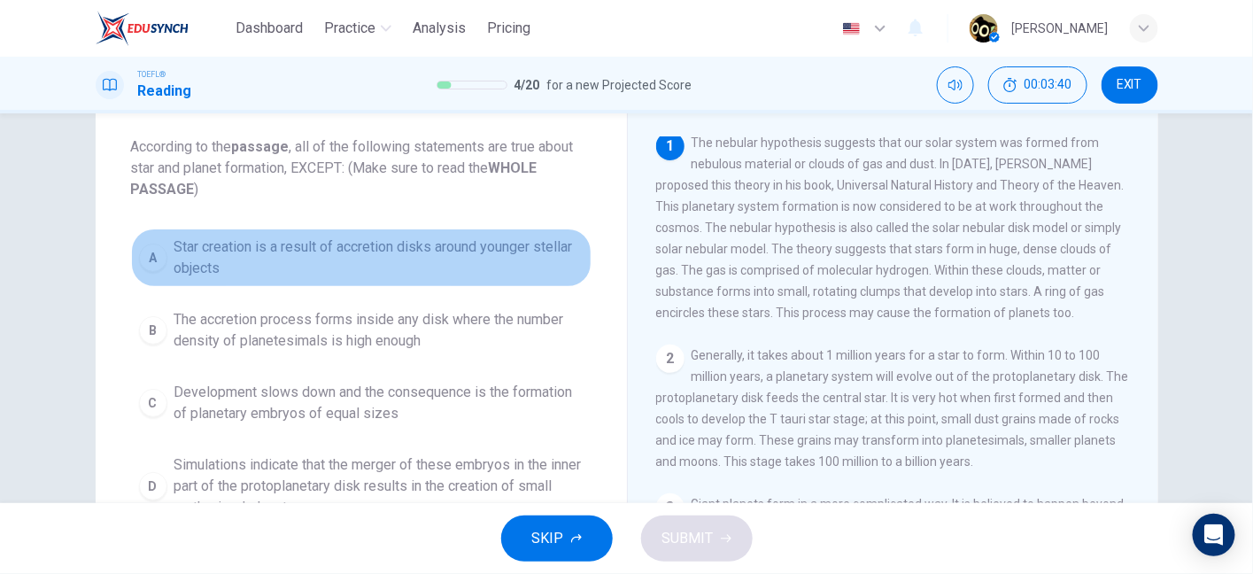
click at [404, 250] on span "Star creation is a result of accretion disks around younger stellar objects" at bounding box center [378, 257] width 409 height 43
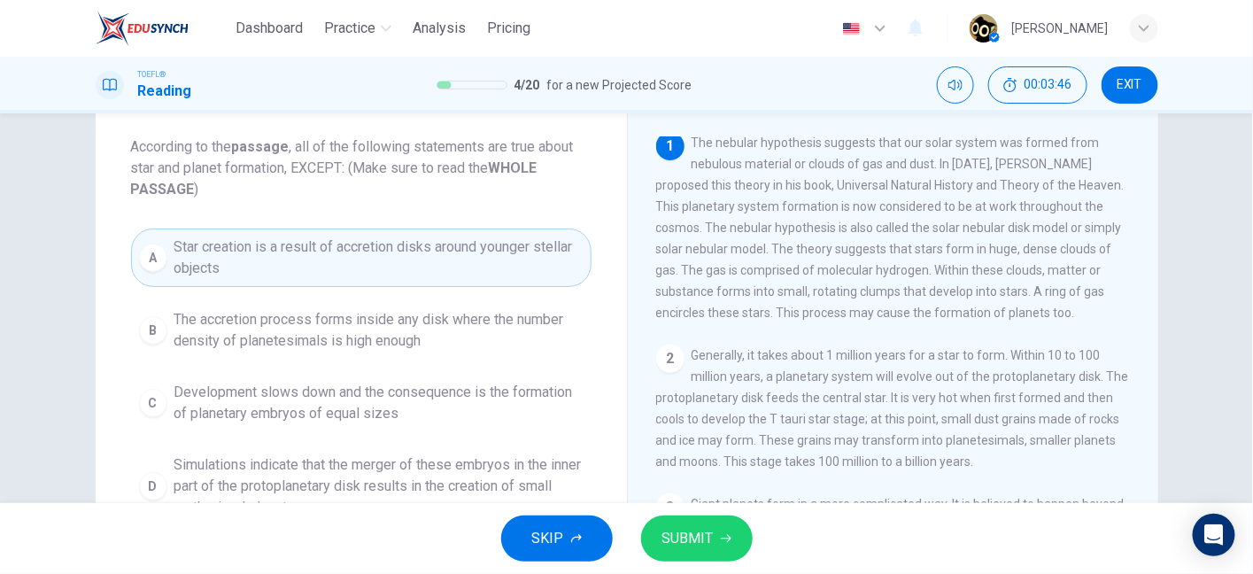
drag, startPoint x: 871, startPoint y: 253, endPoint x: 1023, endPoint y: 282, distance: 154.1
click at [1023, 282] on span "The nebular hypothesis suggests that our solar system was formed from nebulous …" at bounding box center [890, 228] width 469 height 184
click at [662, 275] on span "The nebular hypothesis suggests that our solar system was formed from nebulous …" at bounding box center [890, 228] width 469 height 184
drag, startPoint x: 685, startPoint y: 280, endPoint x: 913, endPoint y: 288, distance: 227.8
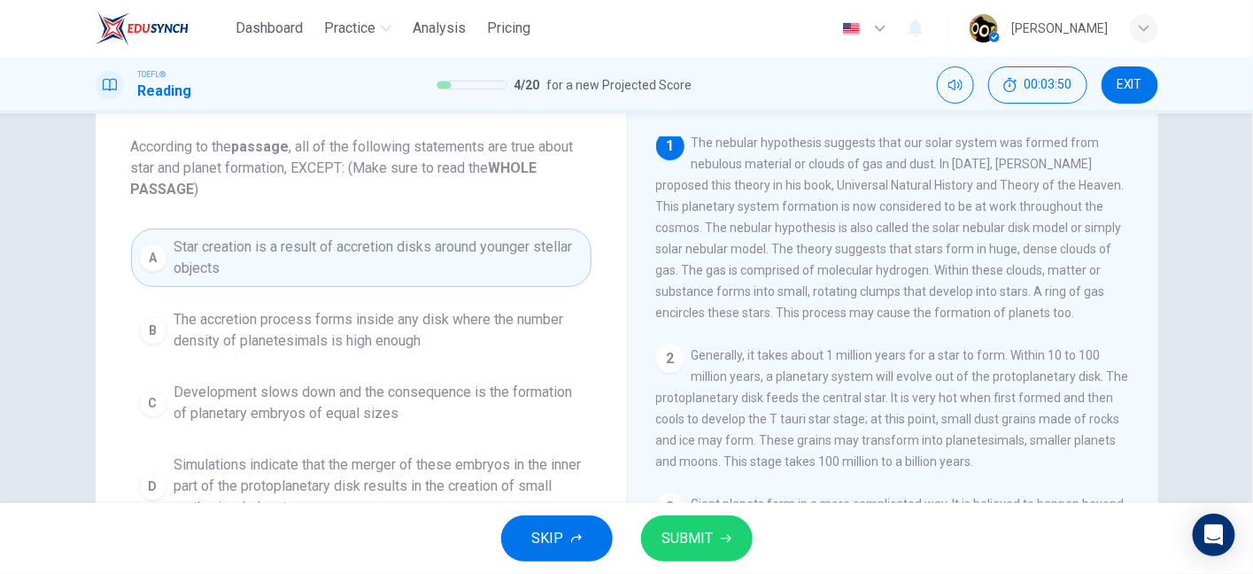
click at [913, 288] on div "1 The nebular hypothesis suggests that our solar system was formed from nebulou…" at bounding box center [893, 227] width 475 height 191
drag, startPoint x: 941, startPoint y: 282, endPoint x: 766, endPoint y: 302, distance: 176.5
click at [766, 302] on span "The nebular hypothesis suggests that our solar system was formed from nebulous …" at bounding box center [890, 228] width 469 height 184
drag, startPoint x: 766, startPoint y: 302, endPoint x: 885, endPoint y: 309, distance: 118.9
click at [885, 309] on div "1 The nebular hypothesis suggests that our solar system was formed from nebulou…" at bounding box center [893, 227] width 475 height 191
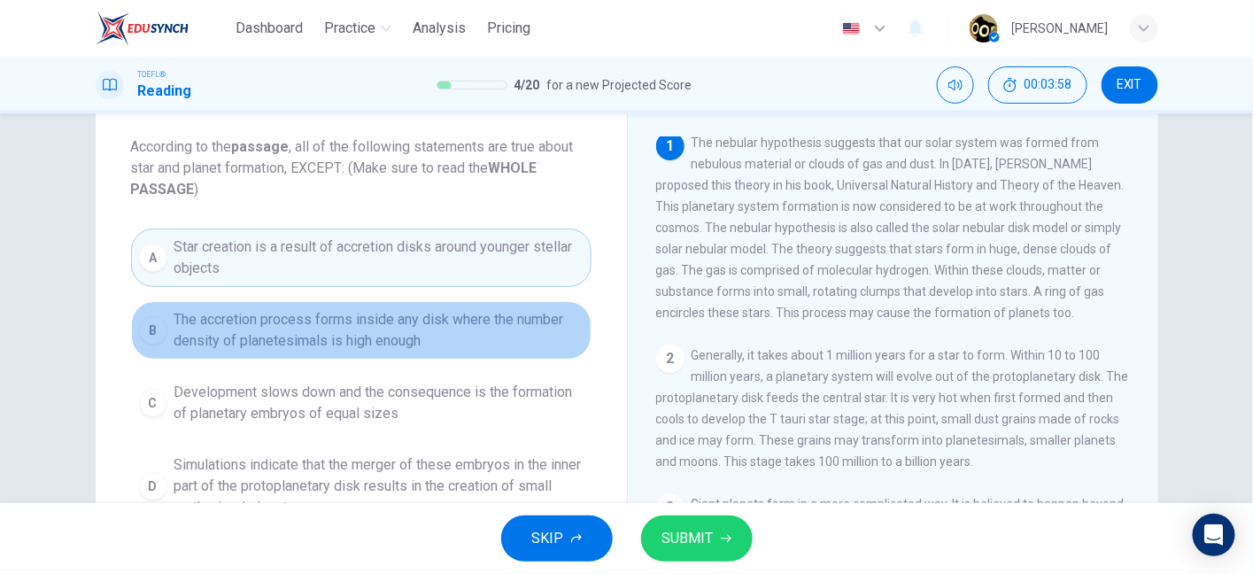
click at [422, 335] on span "The accretion process forms inside any disk where the number density of planete…" at bounding box center [378, 330] width 409 height 43
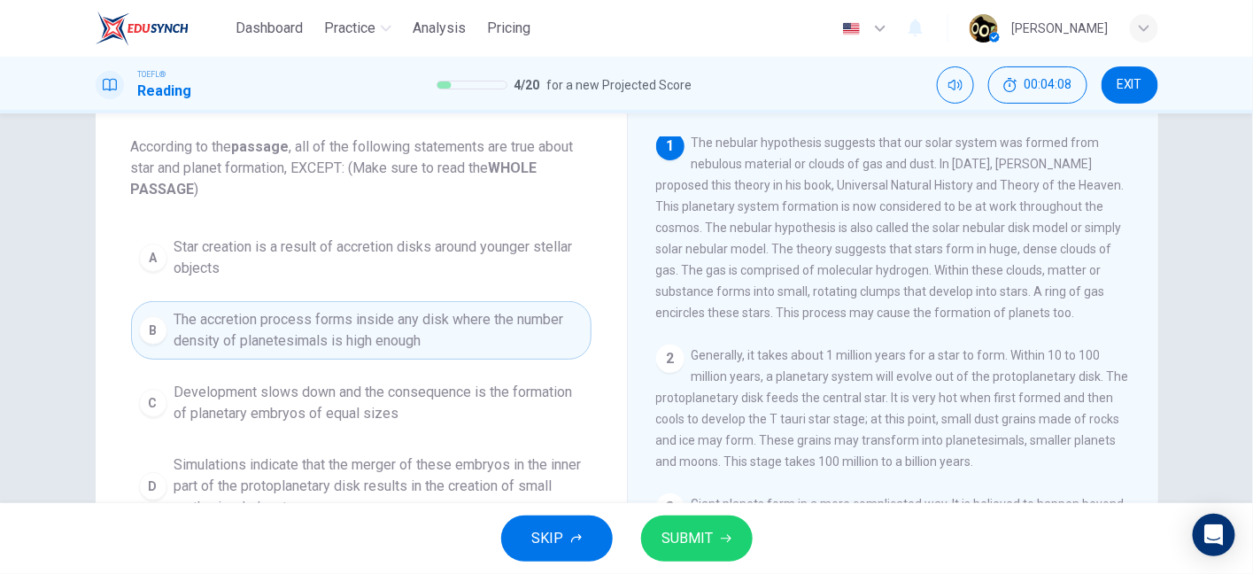
drag, startPoint x: 812, startPoint y: 305, endPoint x: 804, endPoint y: 193, distance: 111.9
click at [804, 193] on span "The nebular hypothesis suggests that our solar system was formed from nebulous …" at bounding box center [890, 228] width 469 height 184
drag, startPoint x: 705, startPoint y: 259, endPoint x: 757, endPoint y: 261, distance: 52.3
click at [757, 261] on span "The nebular hypothesis suggests that our solar system was formed from nebulous …" at bounding box center [890, 232] width 469 height 184
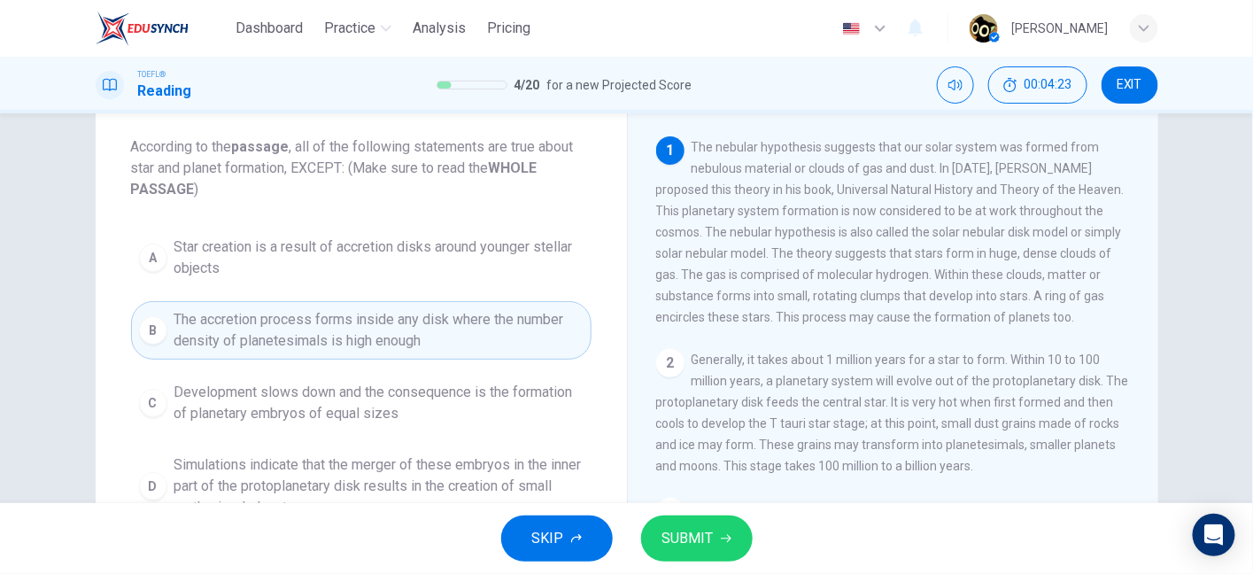
drag, startPoint x: 772, startPoint y: 263, endPoint x: 963, endPoint y: 259, distance: 190.4
click at [963, 259] on span "The nebular hypothesis suggests that our solar system was formed from nebulous …" at bounding box center [890, 232] width 469 height 184
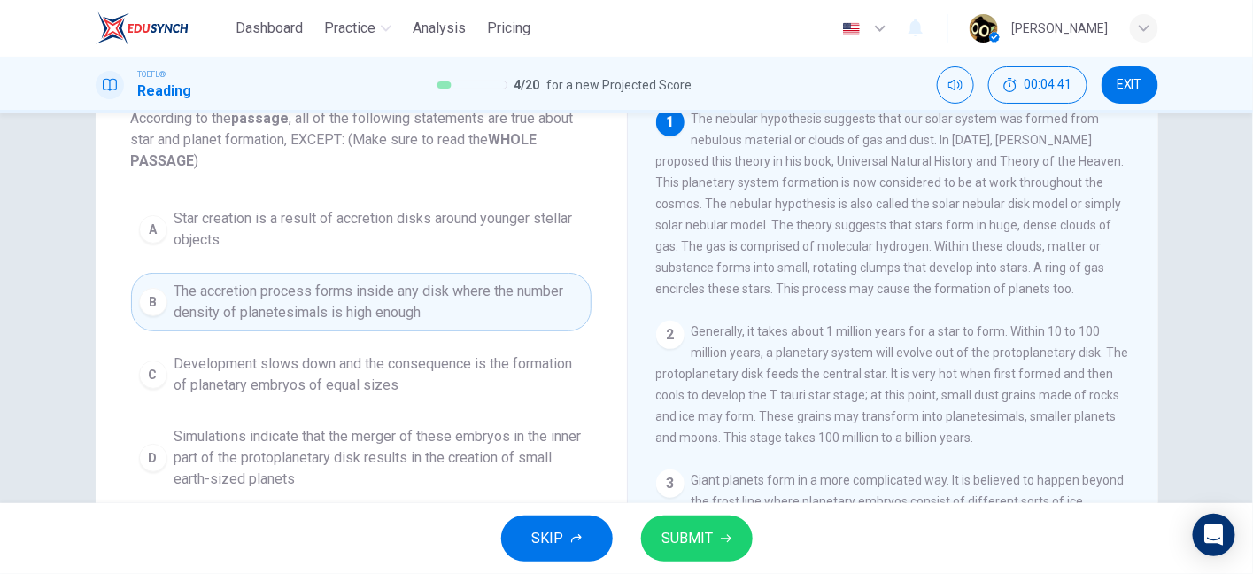
drag, startPoint x: 930, startPoint y: 252, endPoint x: 948, endPoint y: 253, distance: 17.7
click at [948, 253] on span "The nebular hypothesis suggests that our solar system was formed from nebulous …" at bounding box center [890, 204] width 469 height 184
drag, startPoint x: 786, startPoint y: 304, endPoint x: 1020, endPoint y: 311, distance: 233.9
click at [1020, 311] on div "1 The nebular hypothesis suggests that our solar system was formed from nebulou…" at bounding box center [905, 362] width 498 height 509
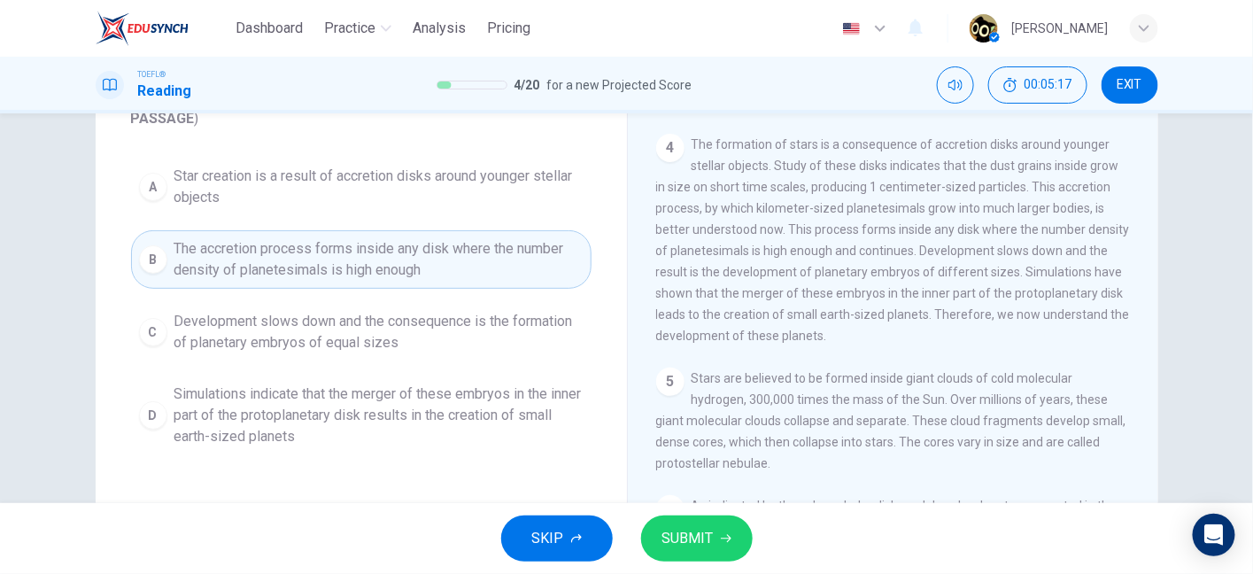
scroll to position [450, 0]
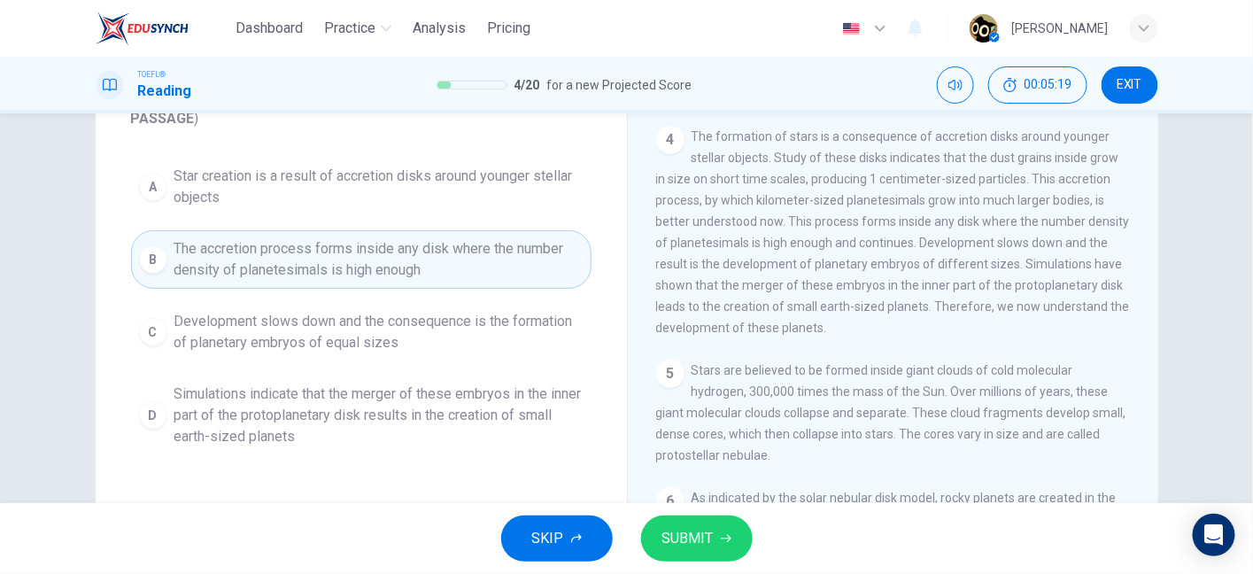
drag, startPoint x: 684, startPoint y: 168, endPoint x: 807, endPoint y: 166, distance: 123.1
click at [807, 166] on div "4 The formation of stars is a consequence of accretion disks around younger ste…" at bounding box center [893, 232] width 475 height 213
drag, startPoint x: 807, startPoint y: 166, endPoint x: 907, endPoint y: 165, distance: 100.1
click at [907, 165] on span "The formation of stars is a consequence of accretion disks around younger stell…" at bounding box center [893, 231] width 474 height 205
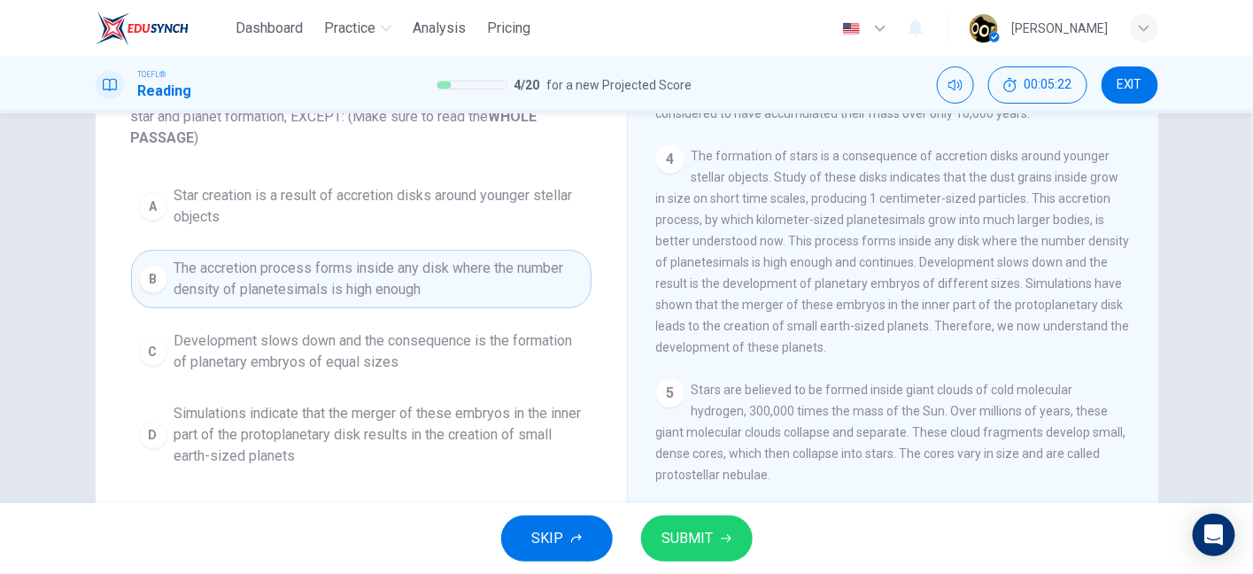
scroll to position [151, 0]
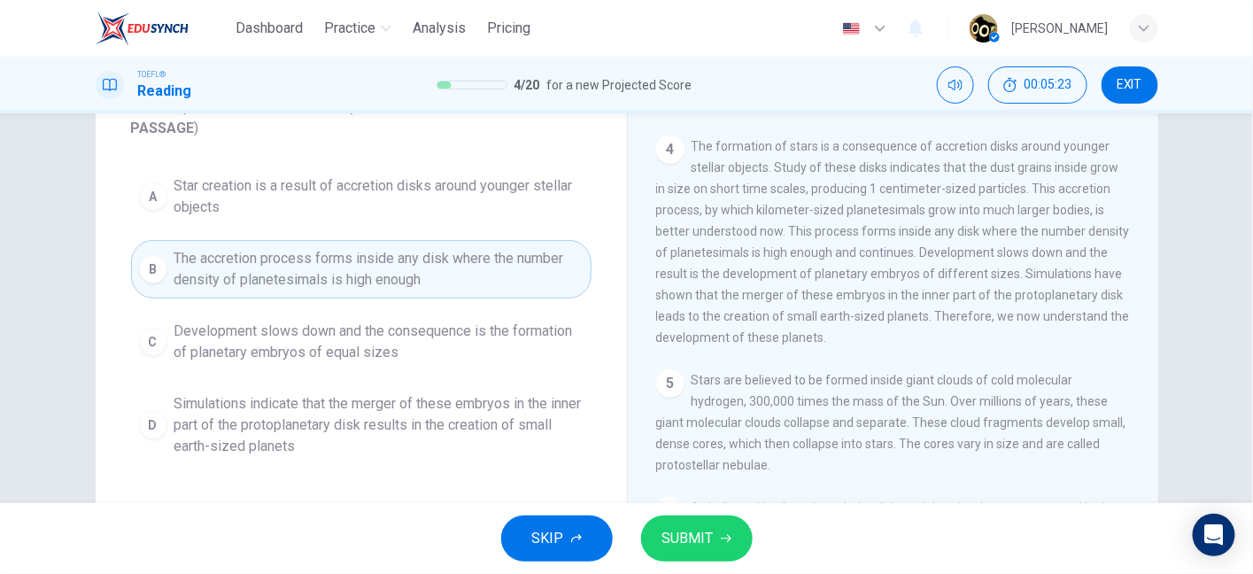
drag, startPoint x: 754, startPoint y: 166, endPoint x: 990, endPoint y: 175, distance: 236.7
click at [990, 175] on span "The formation of stars is a consequence of accretion disks around younger stell…" at bounding box center [893, 241] width 474 height 205
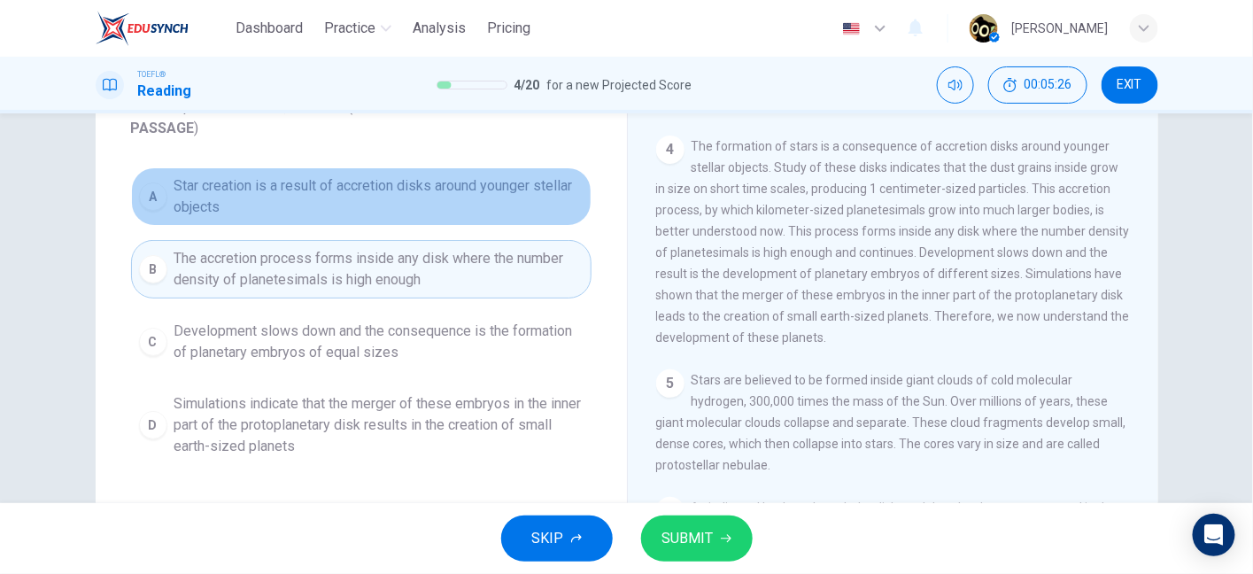
click at [386, 196] on span "Star creation is a result of accretion disks around younger stellar objects" at bounding box center [378, 196] width 409 height 43
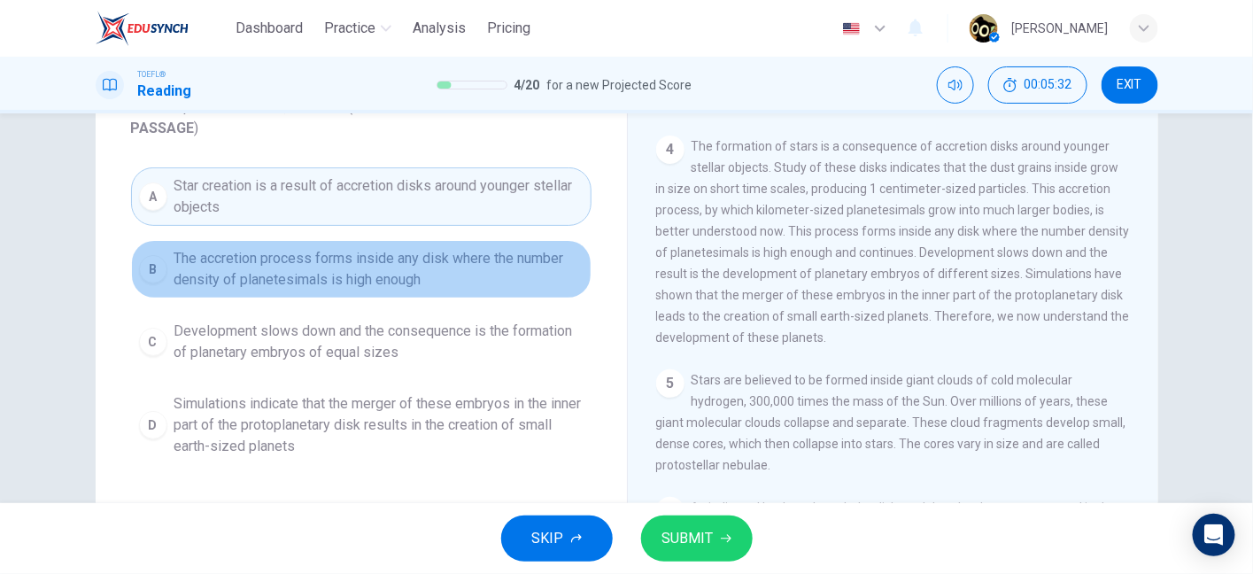
click at [429, 283] on span "The accretion process forms inside any disk where the number density of planete…" at bounding box center [378, 269] width 409 height 43
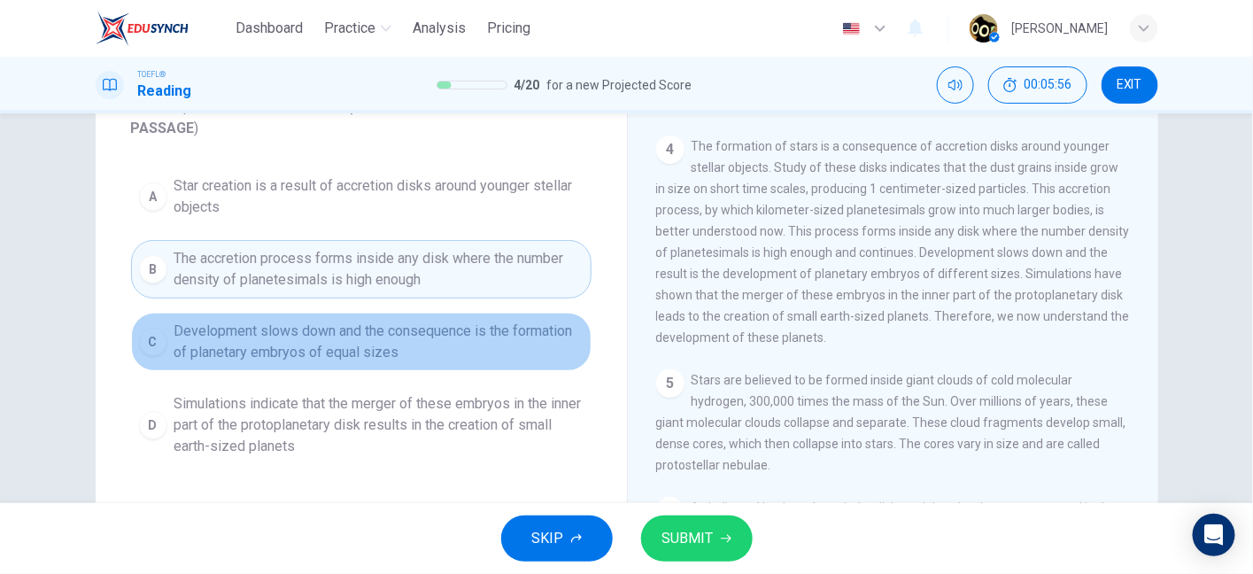
click at [515, 356] on span "Development slows down and the consequence is the formation of planetary embryo…" at bounding box center [378, 342] width 409 height 43
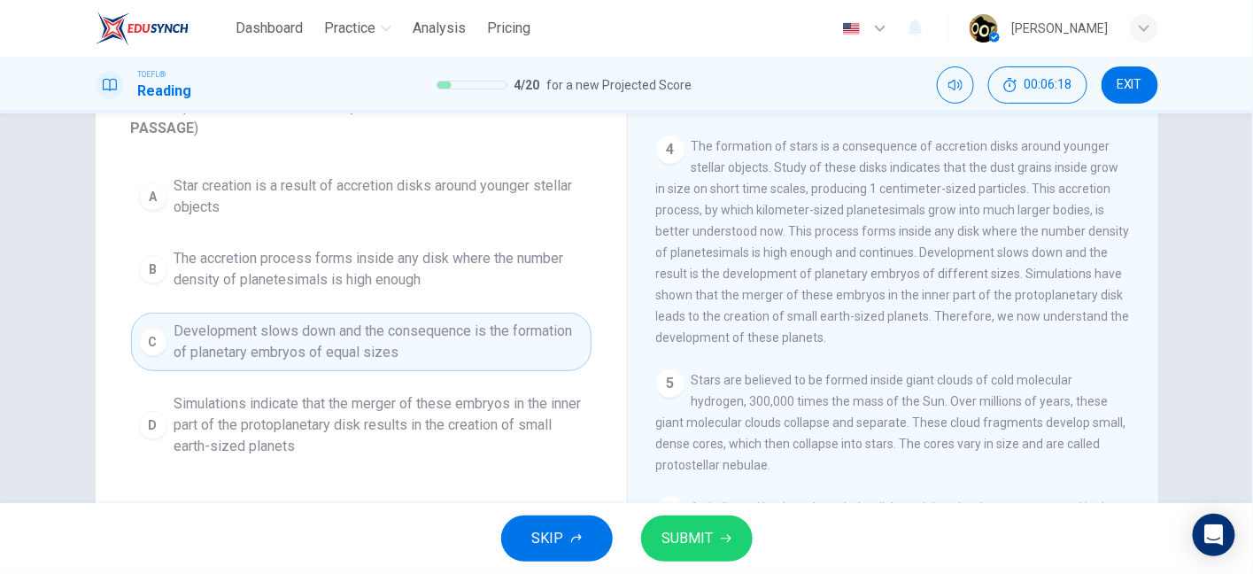
drag, startPoint x: 879, startPoint y: 351, endPoint x: 956, endPoint y: 352, distance: 77.1
click at [956, 345] on span "The formation of stars is a consequence of accretion disks around younger stell…" at bounding box center [893, 241] width 474 height 205
click at [732, 541] on button "SUBMIT" at bounding box center [697, 538] width 112 height 46
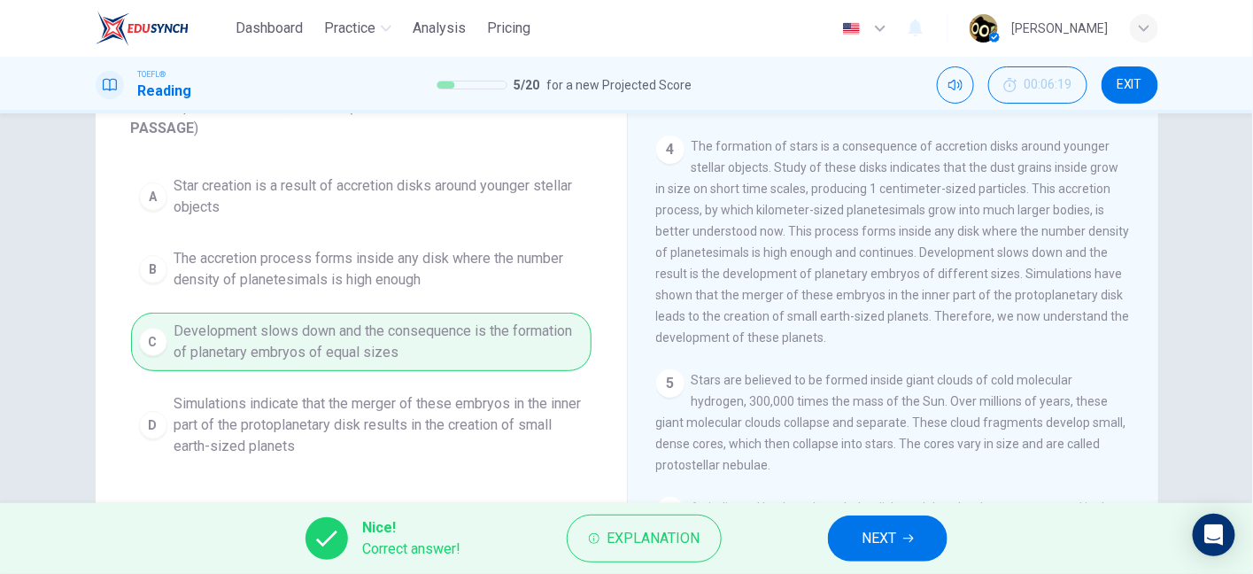
click at [914, 546] on button "NEXT" at bounding box center [888, 538] width 120 height 46
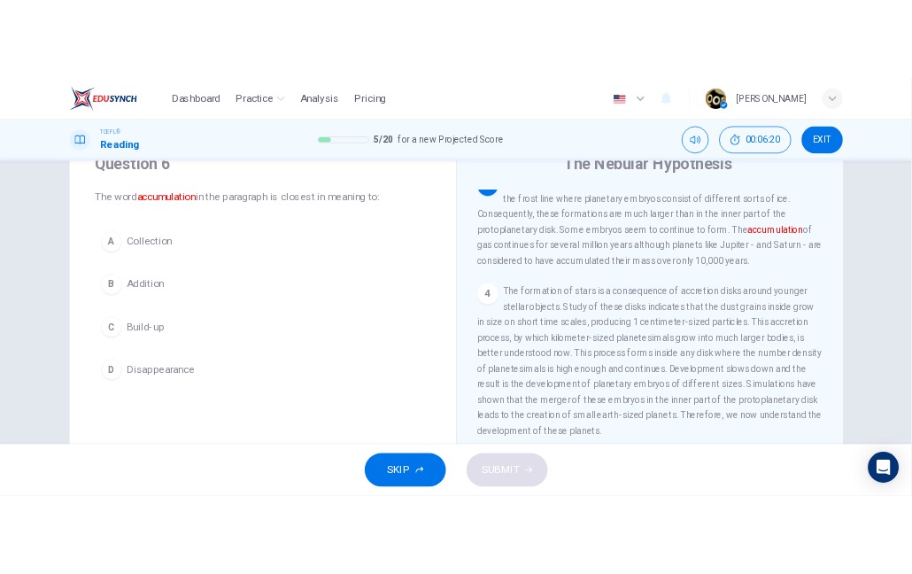
scroll to position [53, 0]
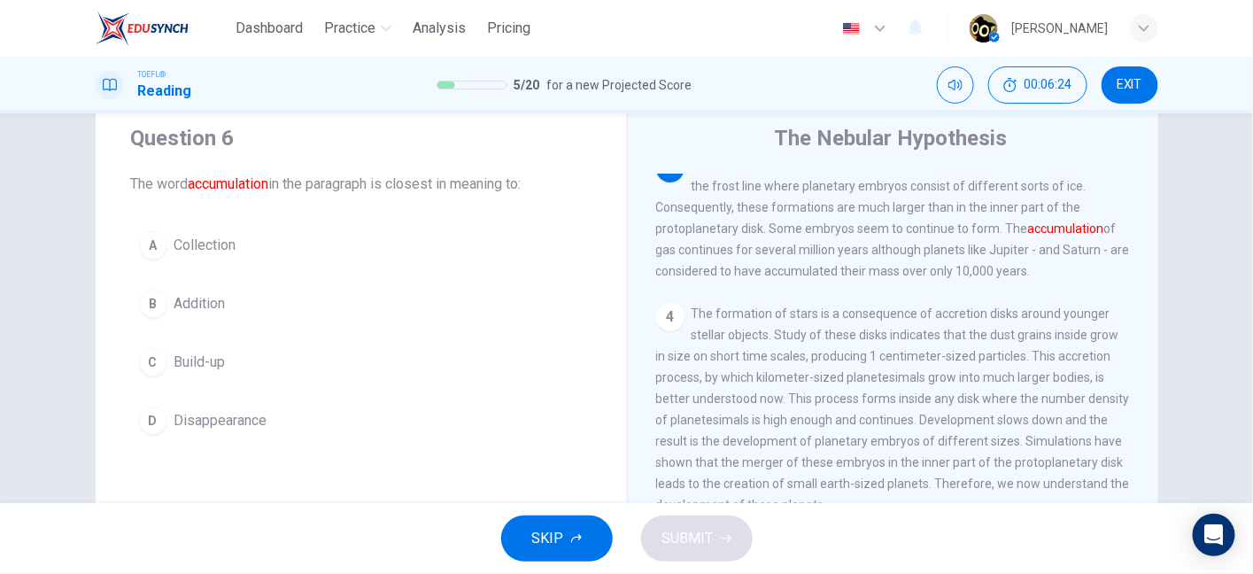
drag, startPoint x: 667, startPoint y: 280, endPoint x: 845, endPoint y: 277, distance: 178.0
click at [845, 277] on span "Giant planets form in a more complicated way. It is believed to happen beyond t…" at bounding box center [893, 218] width 474 height 120
click at [270, 245] on button "A Collection" at bounding box center [361, 245] width 461 height 44
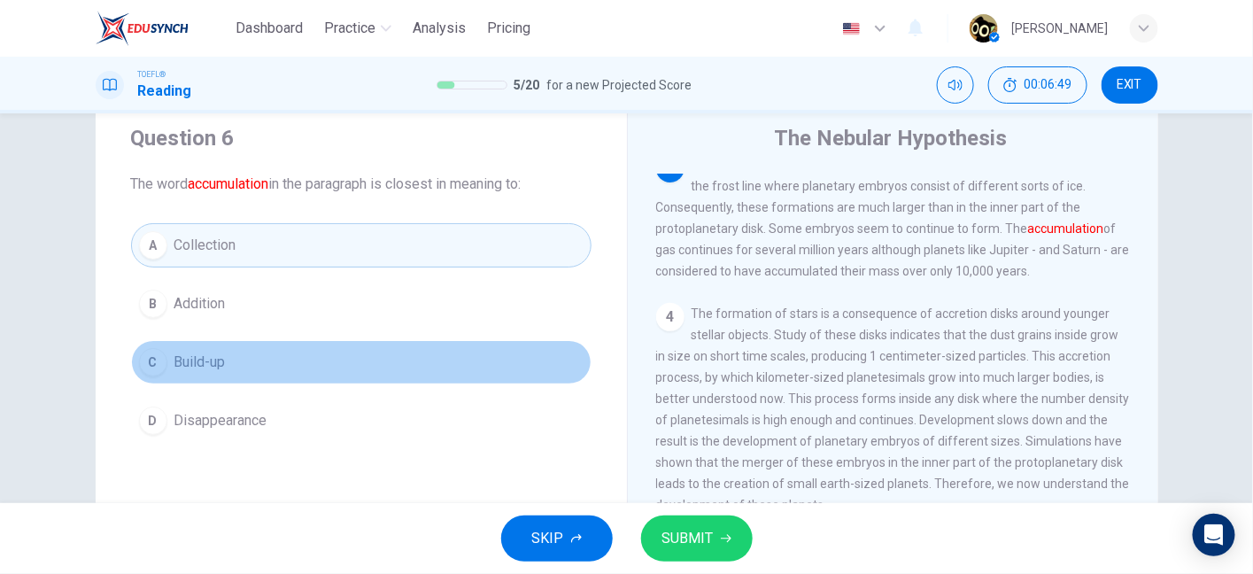
click at [246, 353] on button "C Build-up" at bounding box center [361, 362] width 461 height 44
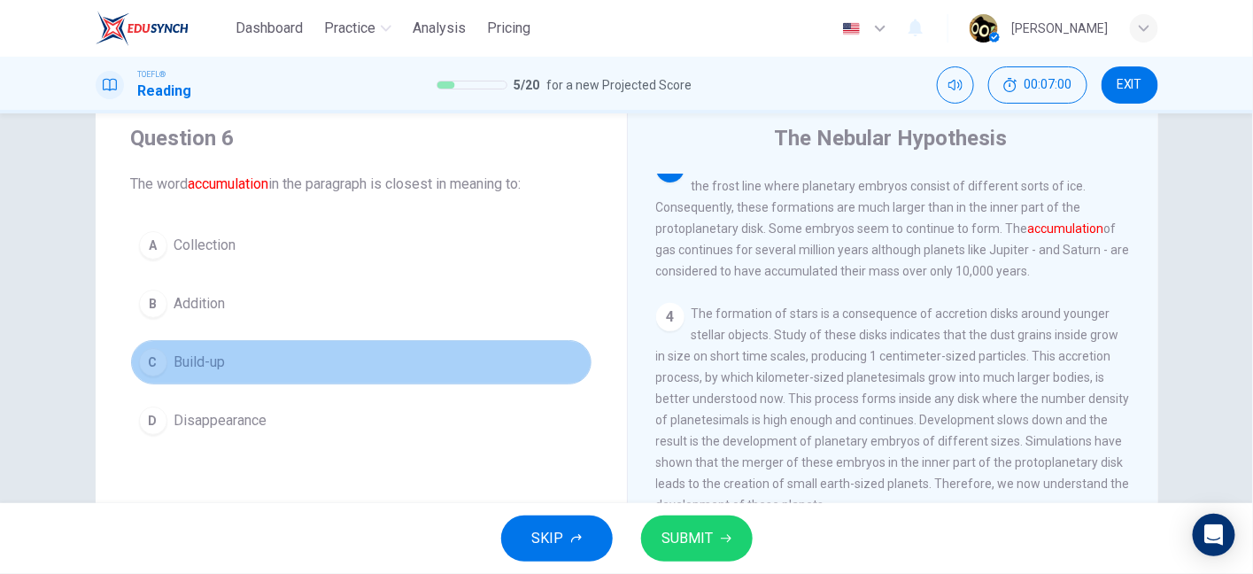
click at [332, 368] on button "C Build-up" at bounding box center [361, 362] width 461 height 44
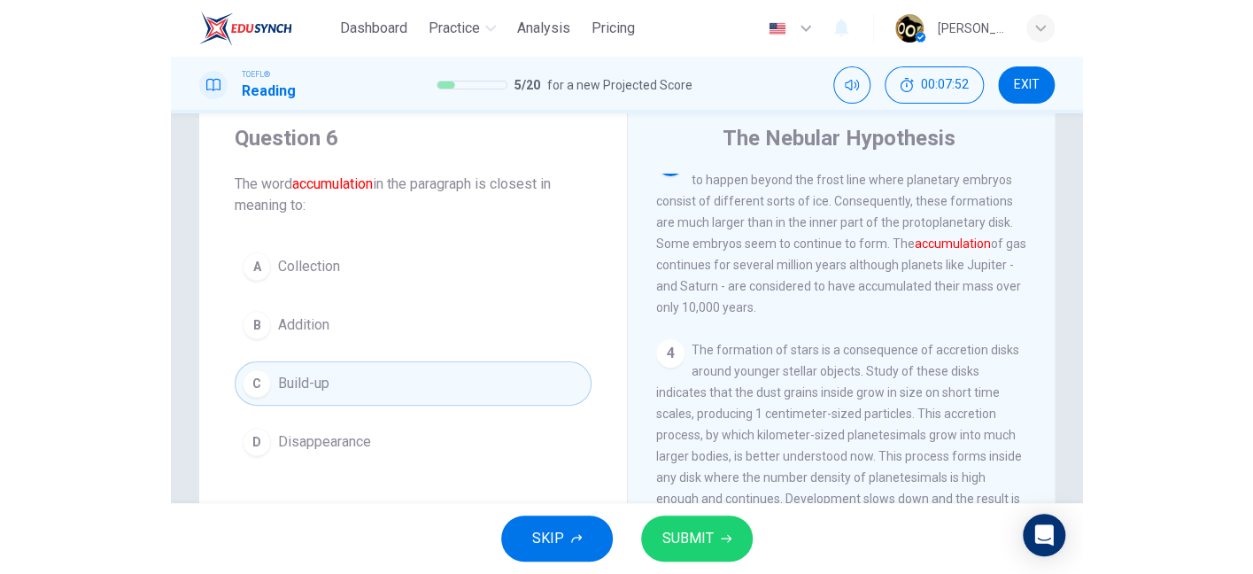
scroll to position [381, 0]
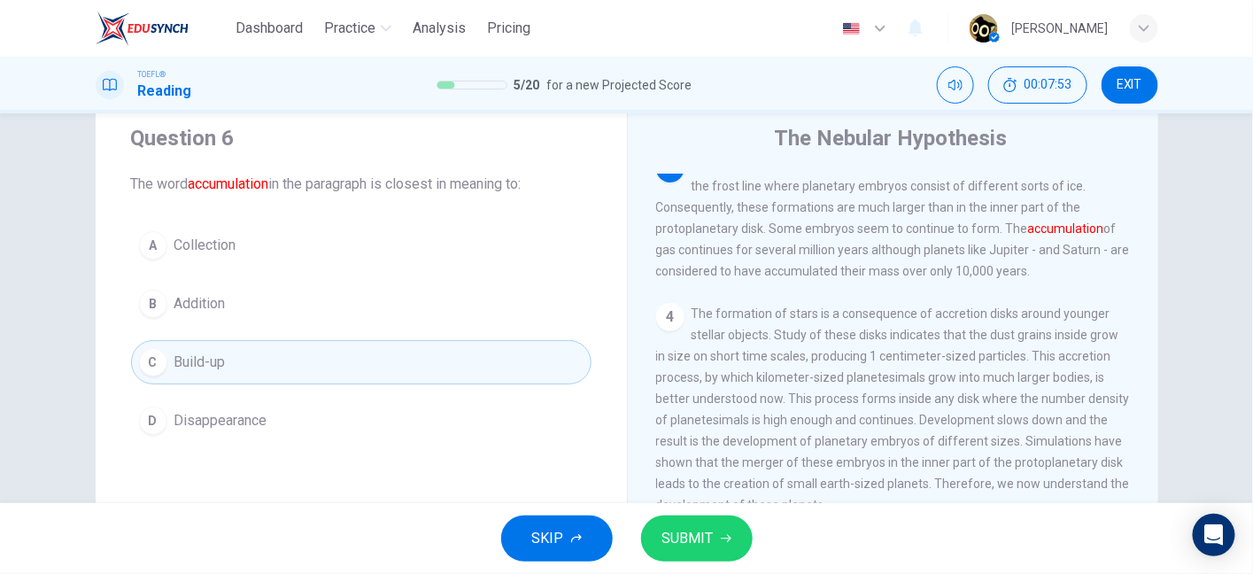
click at [685, 561] on button "SUBMIT" at bounding box center [697, 538] width 112 height 46
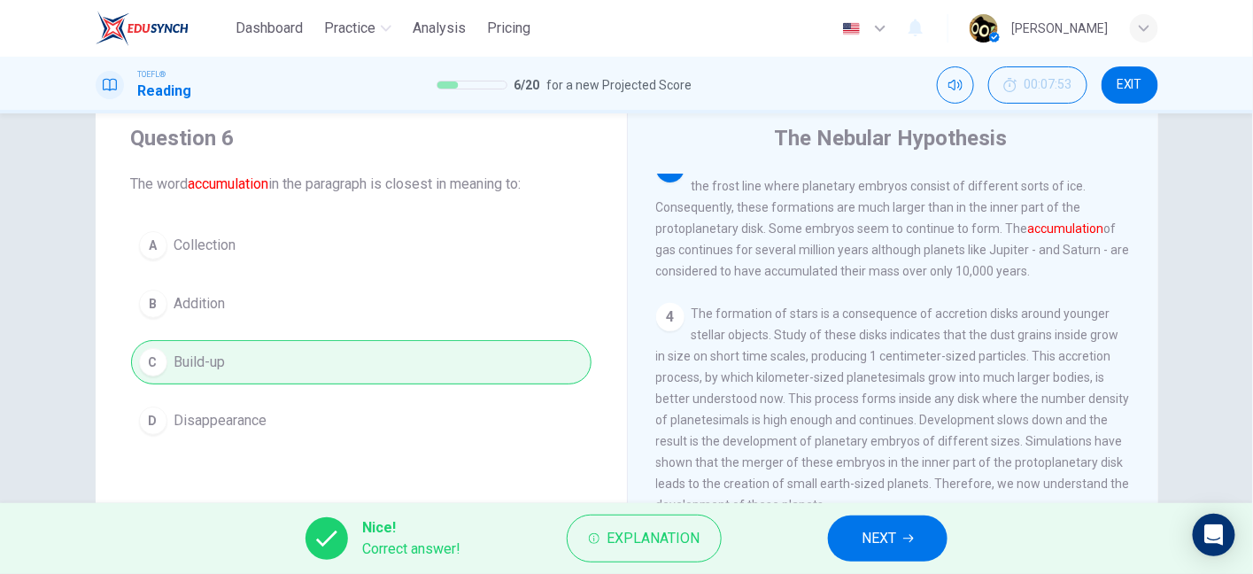
click at [864, 550] on span "NEXT" at bounding box center [879, 538] width 35 height 25
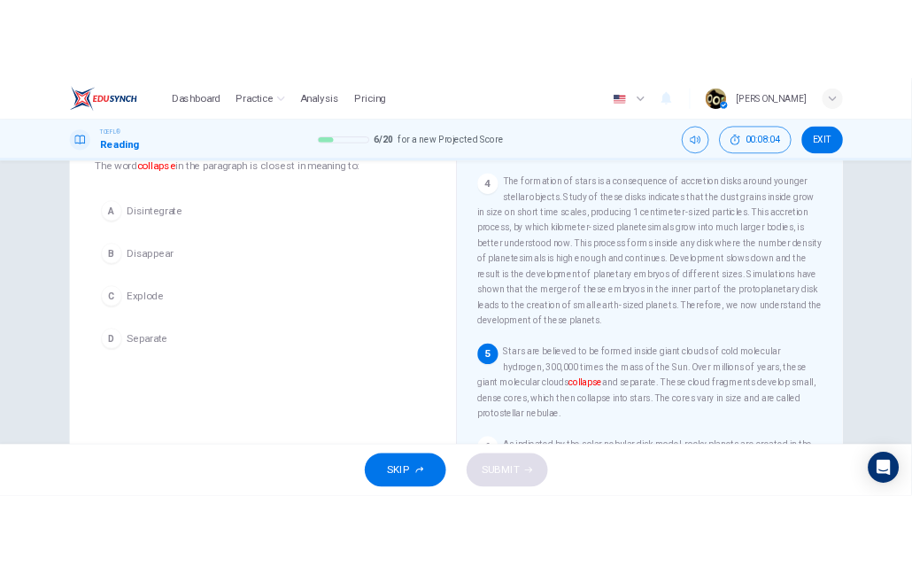
scroll to position [113, 0]
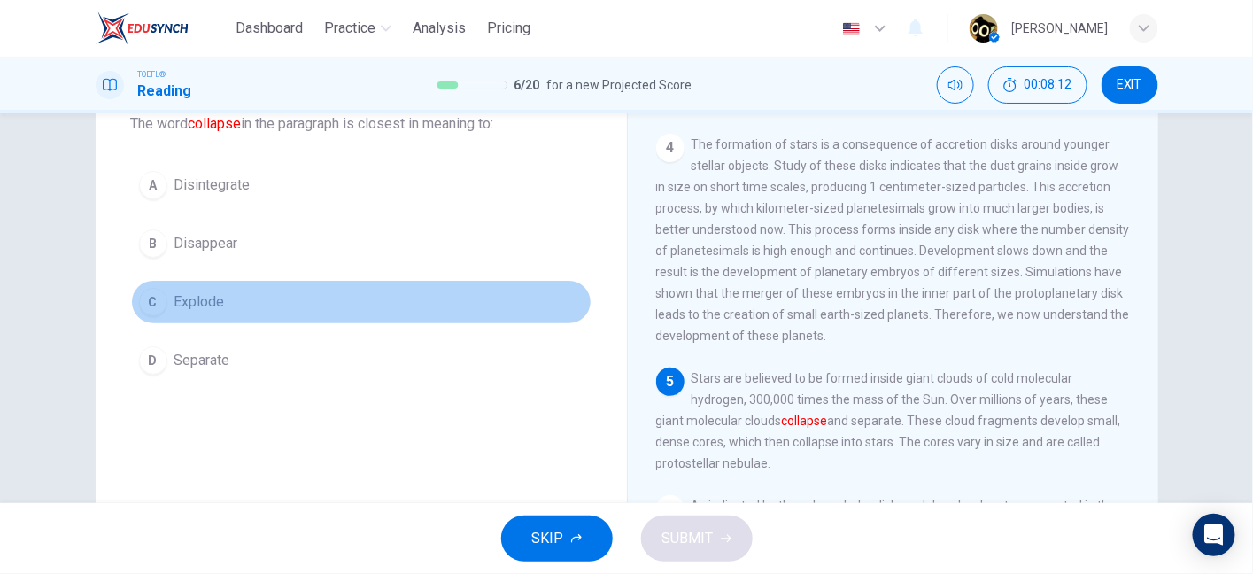
click at [206, 314] on button "C Explode" at bounding box center [361, 302] width 461 height 44
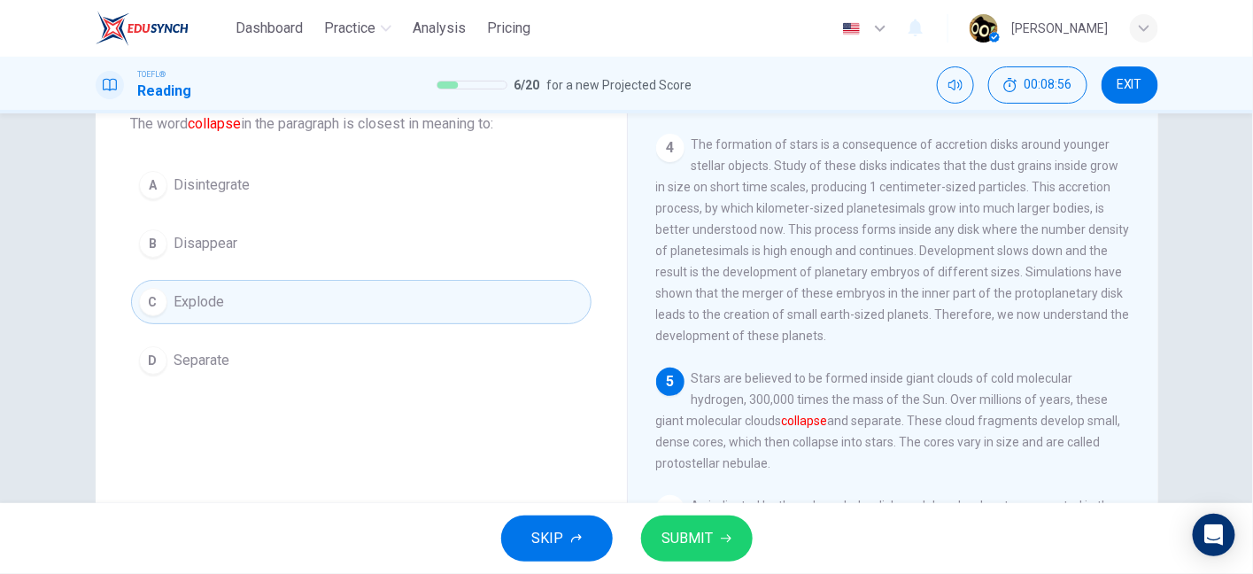
scroll to position [529, 0]
click at [721, 538] on icon "button" at bounding box center [726, 538] width 11 height 11
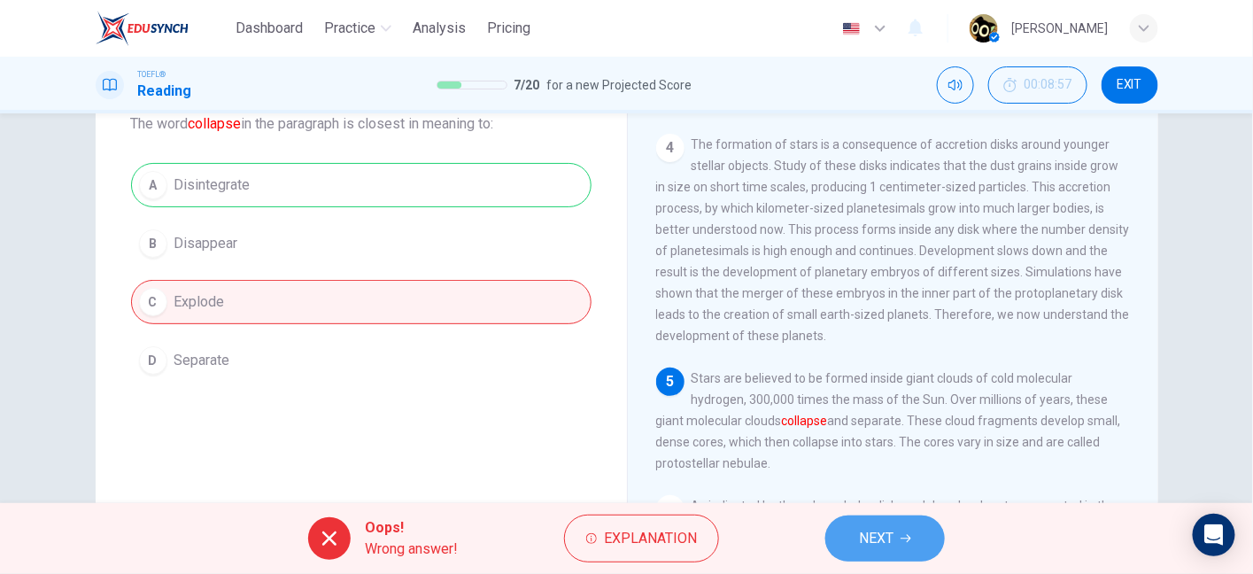
click at [895, 533] on button "NEXT" at bounding box center [885, 538] width 120 height 46
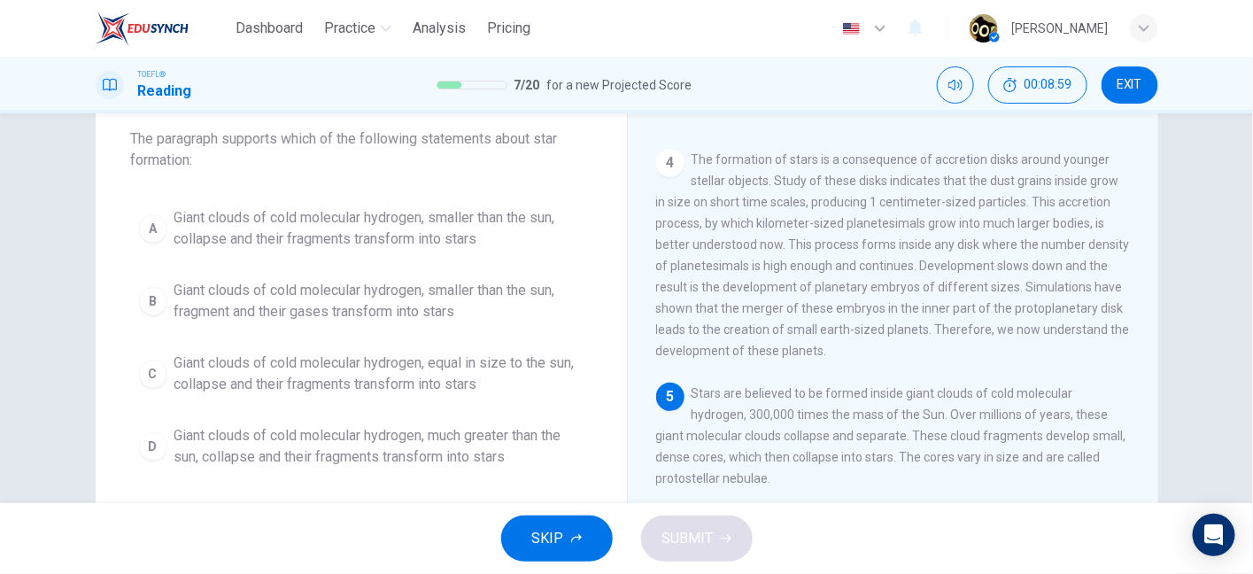
scroll to position [98, 0]
click at [298, 126] on div "Question 8 The paragraph supports which of the following statements about star …" at bounding box center [361, 125] width 461 height 92
drag, startPoint x: 254, startPoint y: 130, endPoint x: 408, endPoint y: 133, distance: 154.1
click at [408, 133] on span "The paragraph supports which of the following statements about star formation:" at bounding box center [361, 149] width 461 height 43
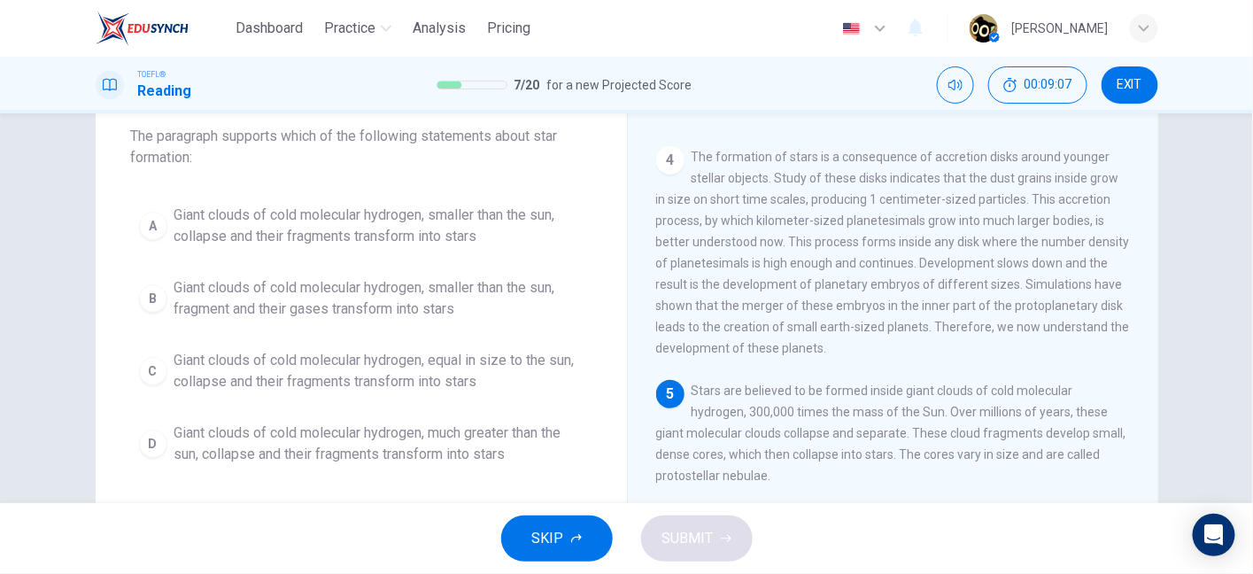
drag, startPoint x: 698, startPoint y: 373, endPoint x: 867, endPoint y: 375, distance: 169.2
click at [867, 383] on span "Stars are believed to be formed inside giant clouds of cold molecular hydrogen,…" at bounding box center [891, 432] width 470 height 99
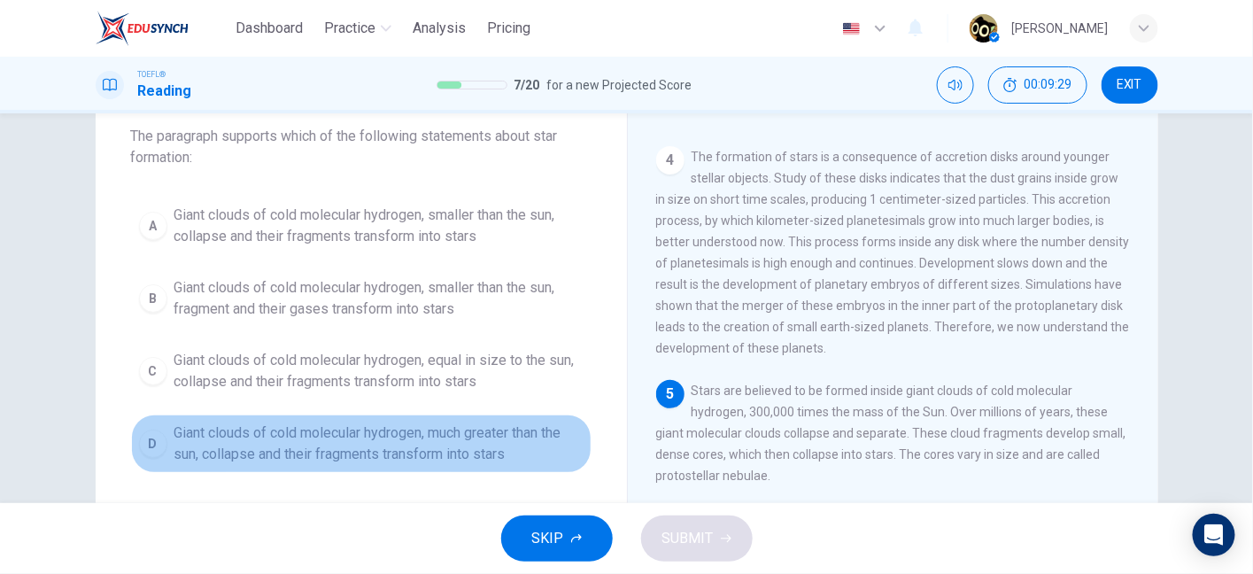
click at [434, 440] on span "Giant clouds of cold molecular hydrogen, much greater than the sun, collapse an…" at bounding box center [378, 443] width 409 height 43
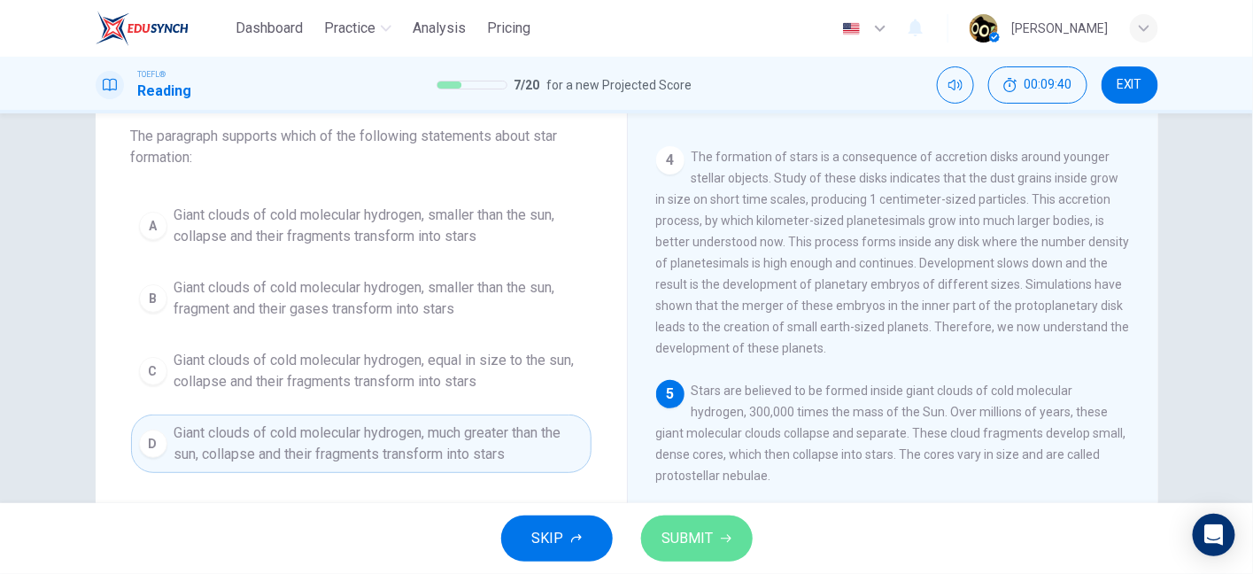
click at [726, 547] on button "SUBMIT" at bounding box center [697, 538] width 112 height 46
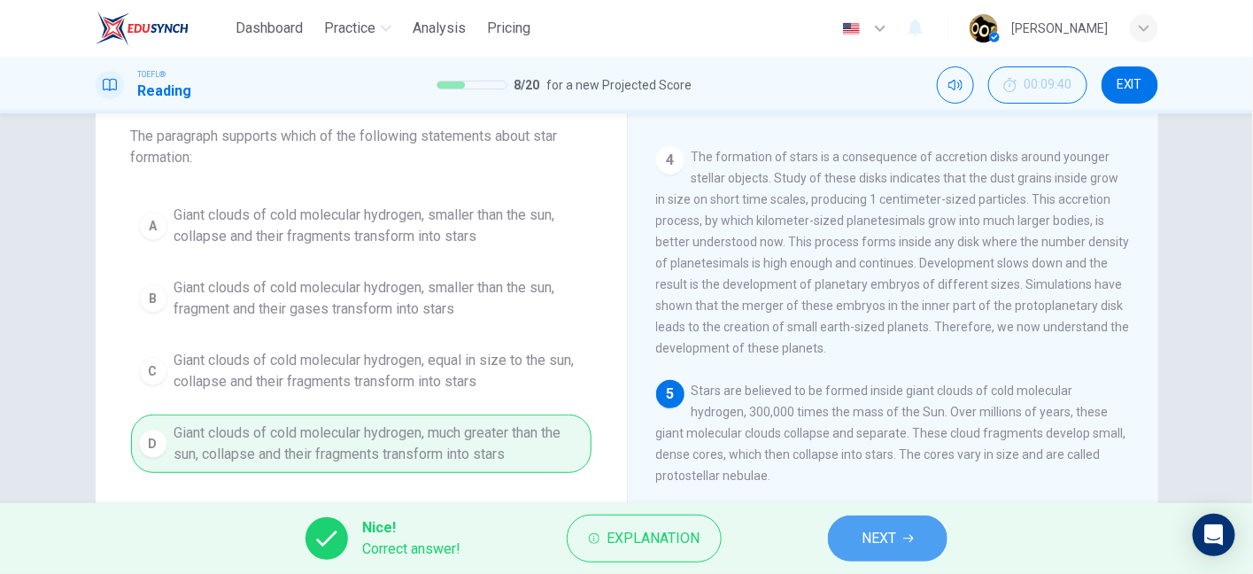
click at [874, 553] on button "NEXT" at bounding box center [888, 538] width 120 height 46
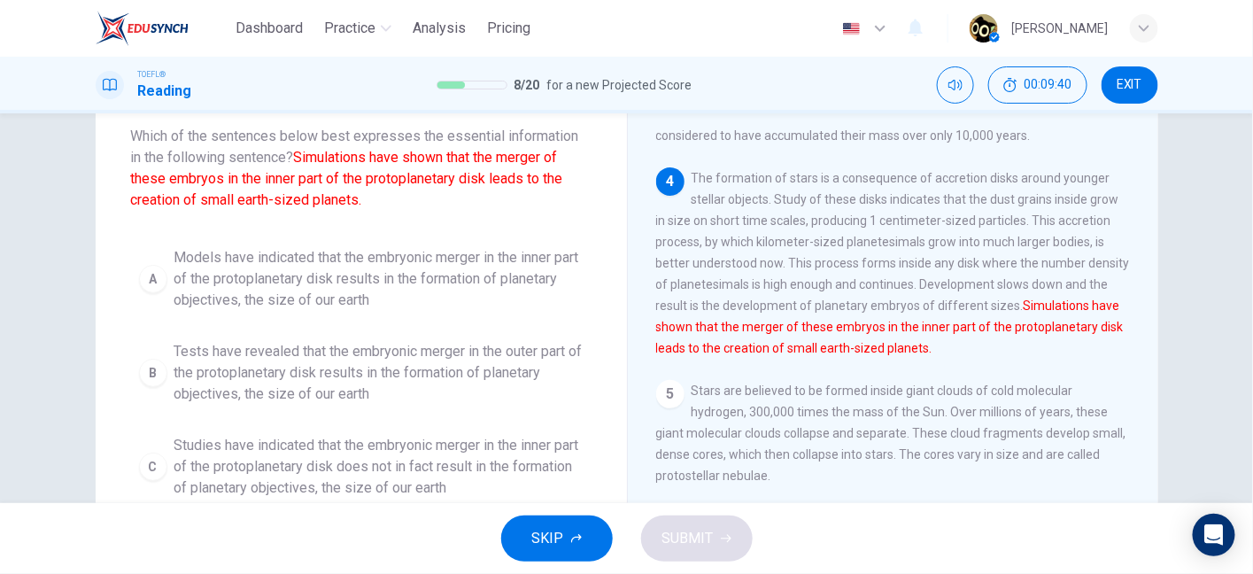
scroll to position [521, 0]
drag, startPoint x: 306, startPoint y: 155, endPoint x: 475, endPoint y: 160, distance: 169.2
click at [475, 160] on font "Simulations have shown that the merger of these embryos in the inner part of th…" at bounding box center [347, 178] width 432 height 59
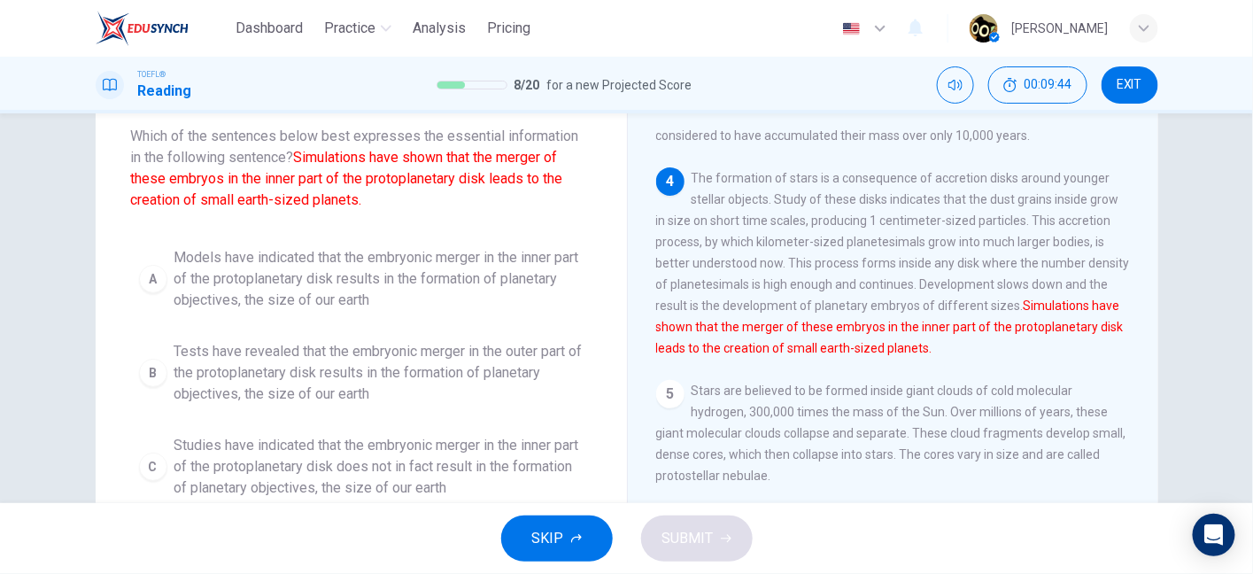
click at [131, 186] on font "Simulations have shown that the merger of these embryos in the inner part of th…" at bounding box center [347, 178] width 432 height 59
click at [298, 180] on font "Simulations have shown that the merger of these embryos in the inner part of th…" at bounding box center [347, 178] width 432 height 59
click at [380, 180] on font "Simulations have shown that the merger of these embryos in the inner part of th…" at bounding box center [347, 178] width 432 height 59
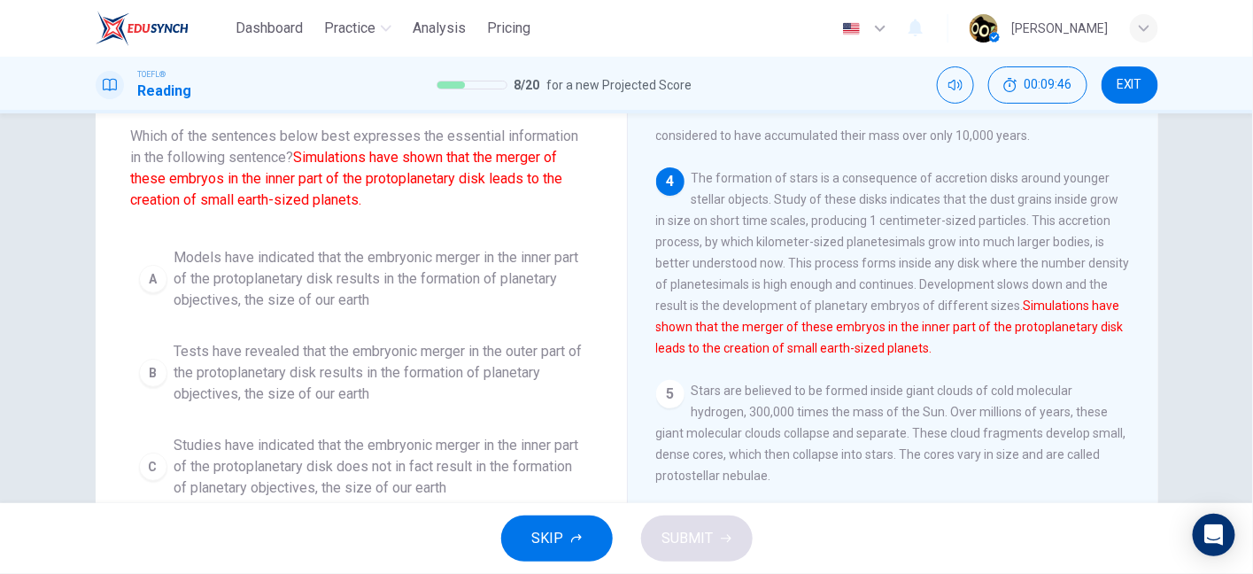
click at [380, 180] on font "Simulations have shown that the merger of these embryos in the inner part of th…" at bounding box center [347, 178] width 432 height 59
click at [472, 172] on font "Simulations have shown that the merger of these embryos in the inner part of th…" at bounding box center [347, 178] width 432 height 59
drag, startPoint x: 196, startPoint y: 200, endPoint x: 368, endPoint y: 197, distance: 171.8
click at [368, 197] on span "Which of the sentences below best expresses the essential information in the fo…" at bounding box center [361, 168] width 461 height 85
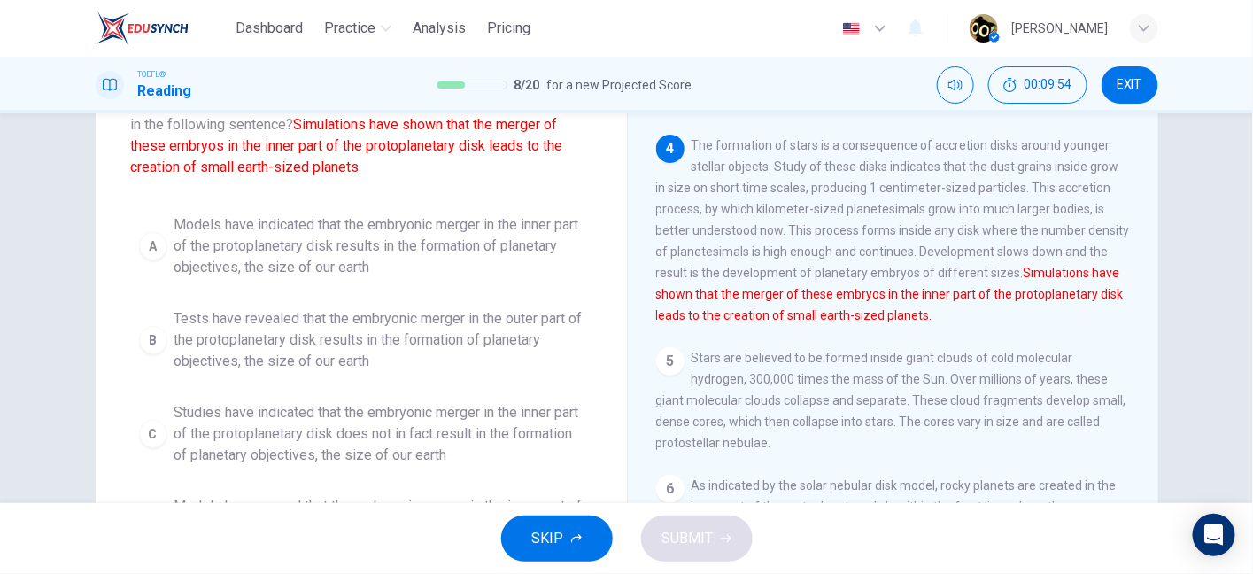
scroll to position [131, 0]
drag, startPoint x: 420, startPoint y: 130, endPoint x: 471, endPoint y: 136, distance: 51.7
click at [471, 136] on span "Which of the sentences below best expresses the essential information in the fo…" at bounding box center [361, 138] width 461 height 85
drag, startPoint x: 211, startPoint y: 150, endPoint x: 360, endPoint y: 148, distance: 149.7
click at [360, 148] on font "Simulations have shown that the merger of these embryos in the inner part of th…" at bounding box center [347, 148] width 432 height 59
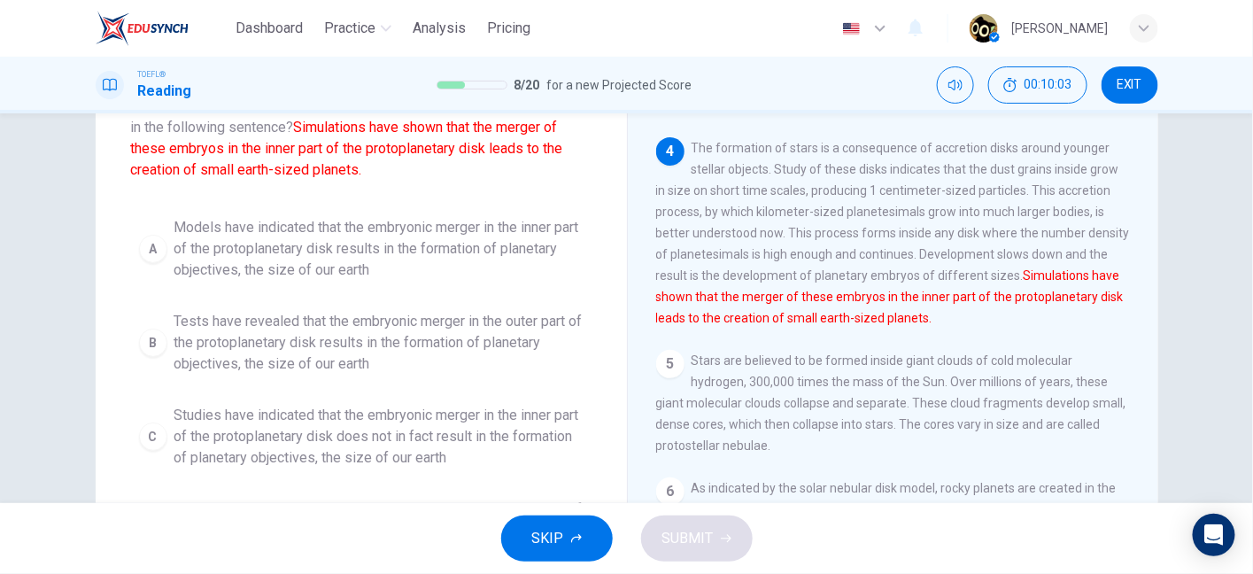
drag, startPoint x: 177, startPoint y: 167, endPoint x: 330, endPoint y: 179, distance: 153.6
click at [330, 179] on span "Which of the sentences below best expresses the essential information in the fo…" at bounding box center [361, 138] width 461 height 85
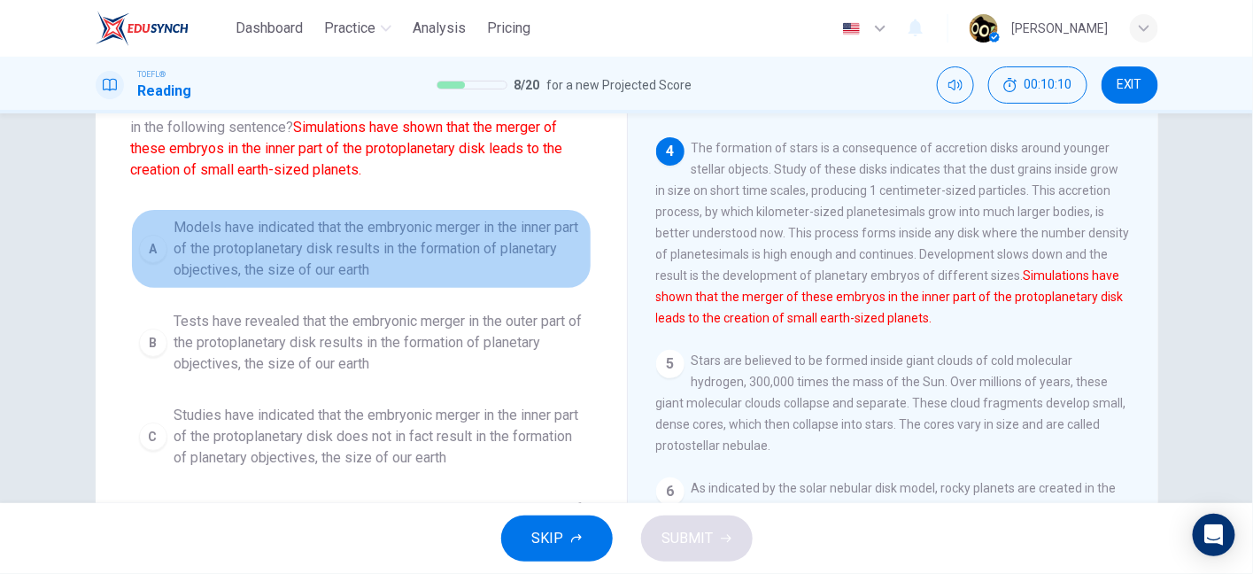
click at [314, 229] on span "Models have indicated that the embryonic merger in the inner part of the protop…" at bounding box center [378, 249] width 409 height 64
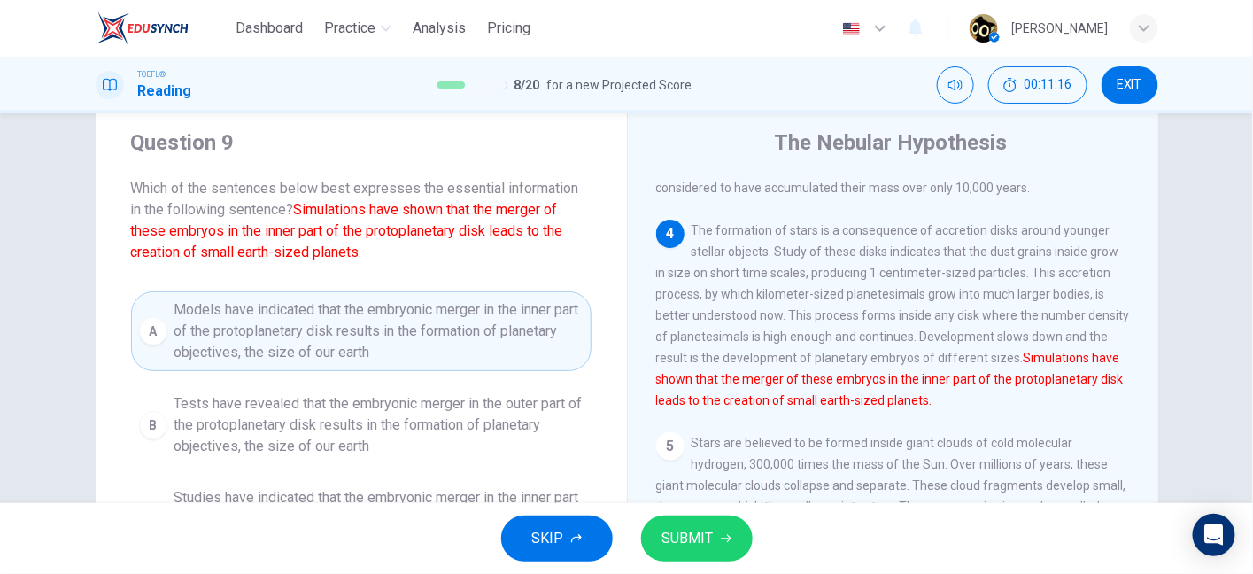
scroll to position [0, 0]
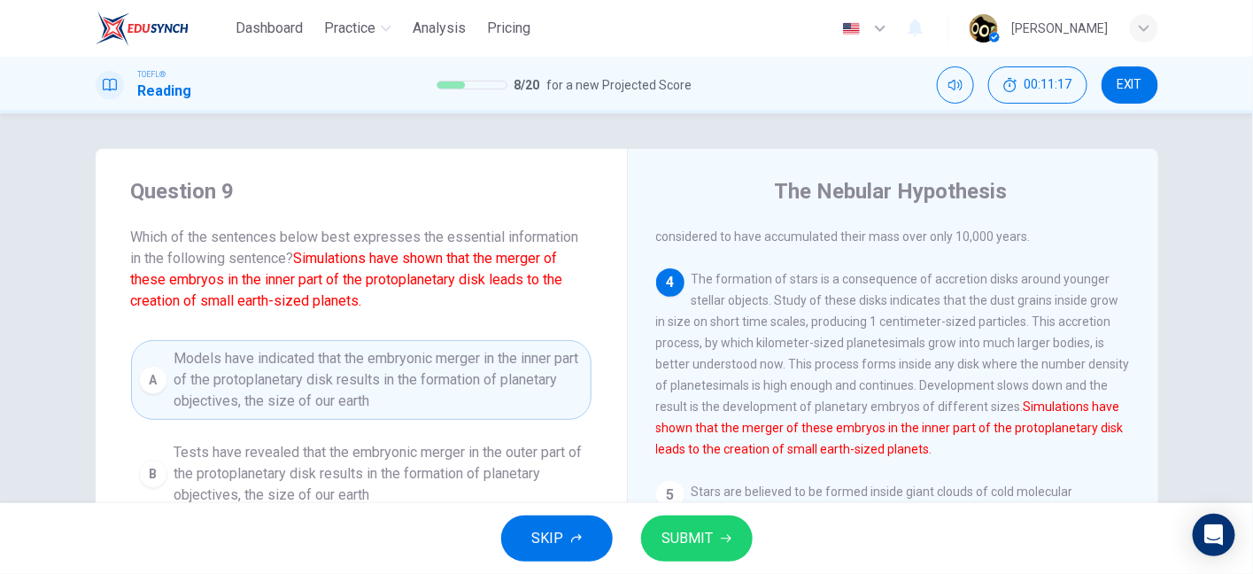
drag, startPoint x: 391, startPoint y: 261, endPoint x: 449, endPoint y: 259, distance: 58.5
click at [449, 259] on font "Simulations have shown that the merger of these embryos in the inner part of th…" at bounding box center [347, 279] width 432 height 59
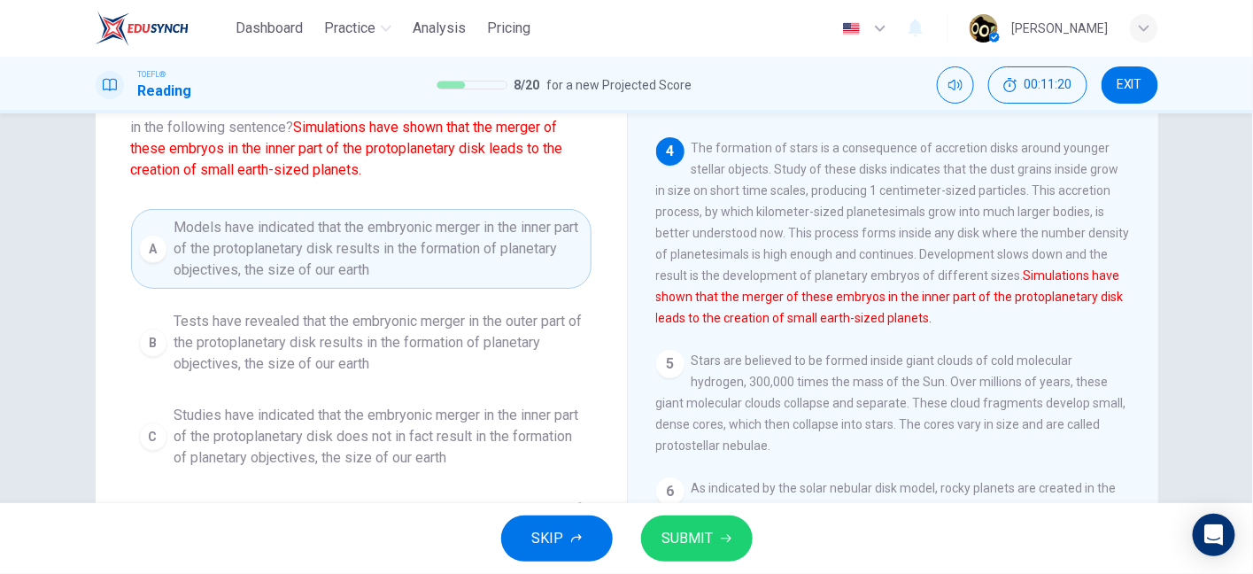
scroll to position [296, 0]
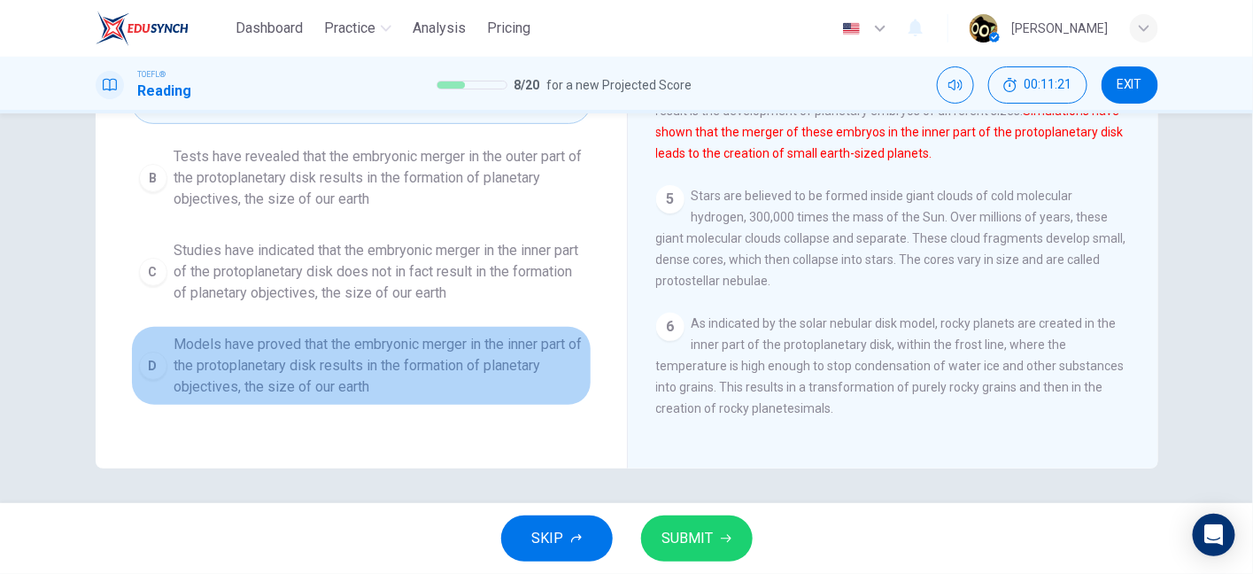
click at [421, 376] on span "Models have proved that the embryonic merger in the inner part of the protoplan…" at bounding box center [378, 366] width 409 height 64
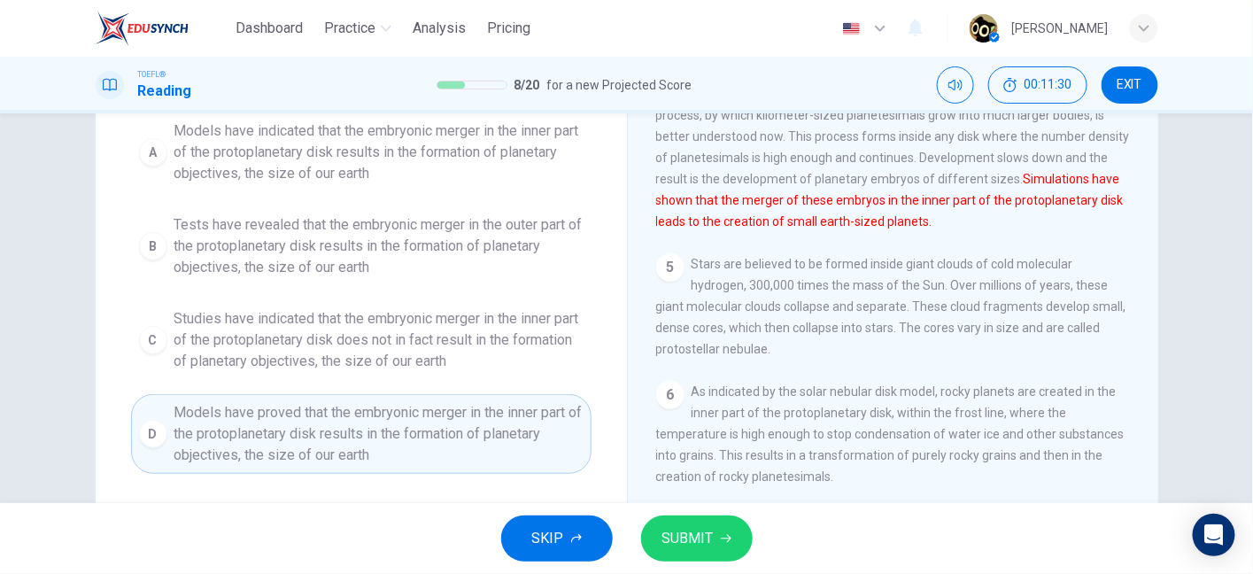
scroll to position [228, 0]
click at [694, 530] on span "SUBMIT" at bounding box center [687, 538] width 51 height 25
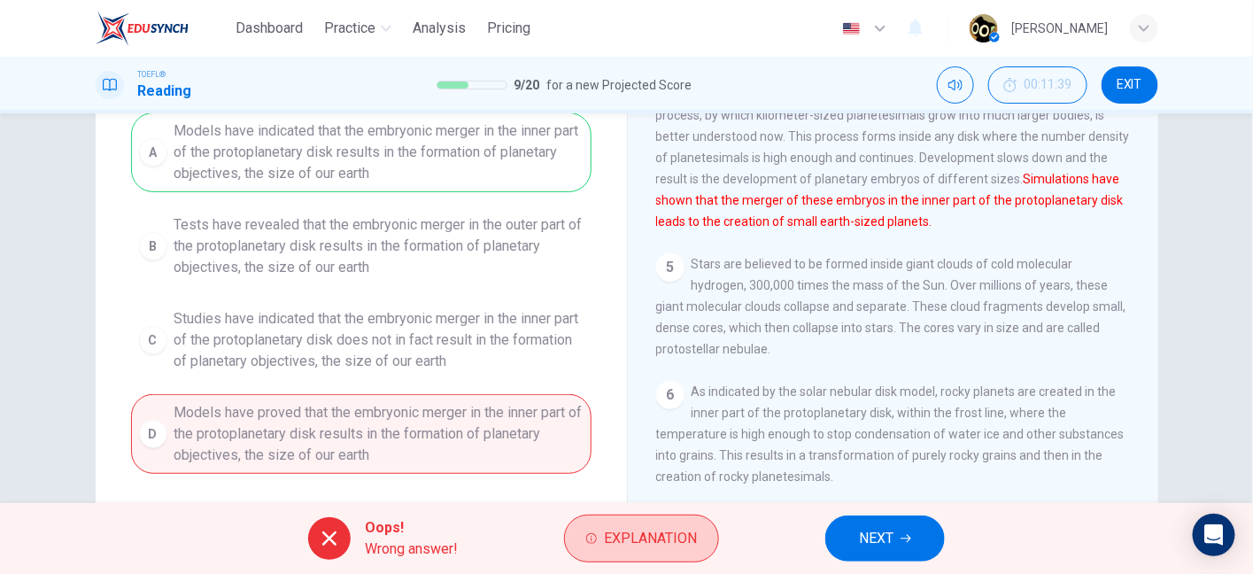
click at [648, 523] on button "Explanation" at bounding box center [641, 539] width 155 height 48
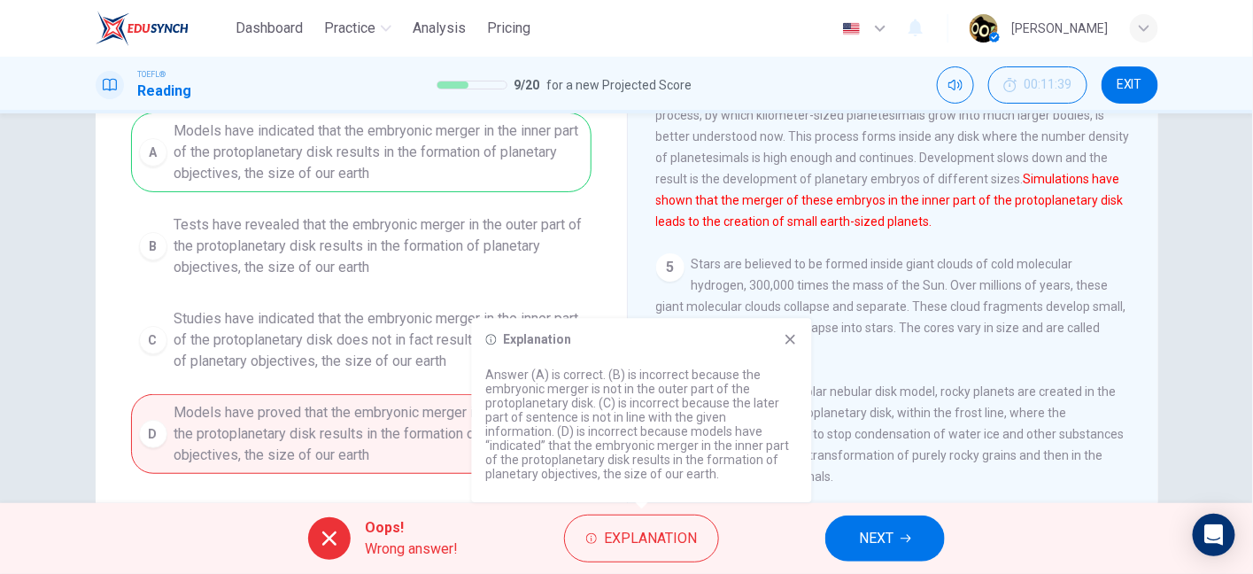
drag, startPoint x: 525, startPoint y: 436, endPoint x: 722, endPoint y: 434, distance: 196.6
click at [722, 434] on p "Answer (A) is correct. (B) is incorrect because the embryonic merger is not in …" at bounding box center [642, 424] width 312 height 113
drag, startPoint x: 575, startPoint y: 444, endPoint x: 569, endPoint y: 460, distance: 16.8
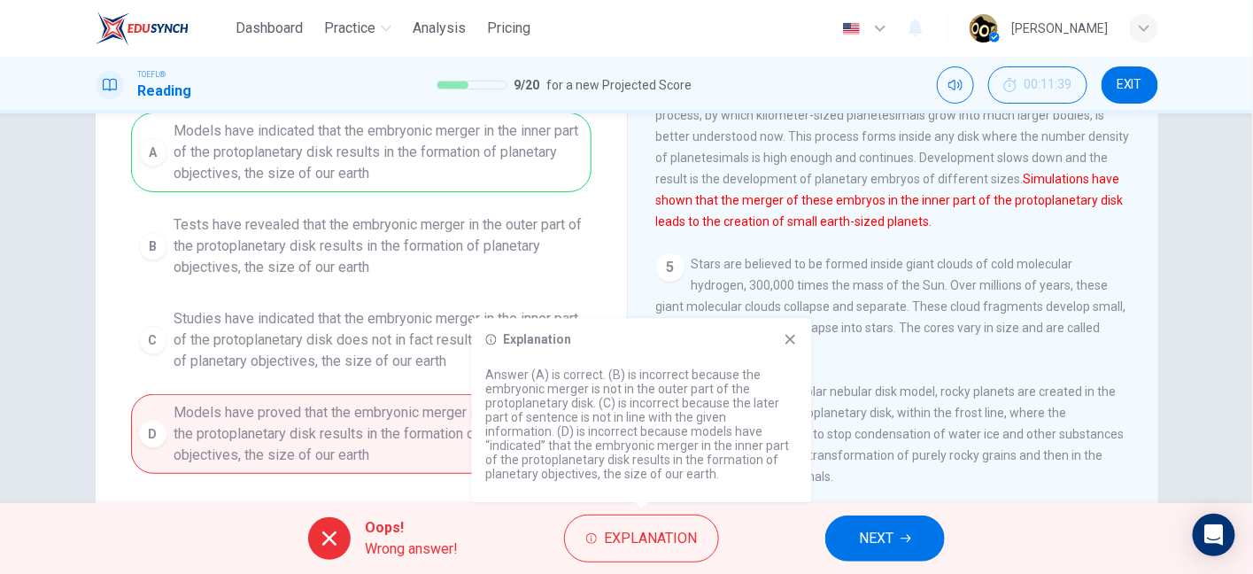
click at [569, 460] on p "Answer (A) is correct. (B) is incorrect because the embryonic merger is not in …" at bounding box center [642, 424] width 312 height 113
drag, startPoint x: 569, startPoint y: 460, endPoint x: 550, endPoint y: 469, distance: 21.4
click at [550, 469] on p "Answer (A) is correct. (B) is incorrect because the embryonic merger is not in …" at bounding box center [642, 424] width 312 height 113
drag, startPoint x: 550, startPoint y: 469, endPoint x: 561, endPoint y: 468, distance: 10.7
click at [561, 468] on p "Answer (A) is correct. (B) is incorrect because the embryonic merger is not in …" at bounding box center [642, 424] width 312 height 113
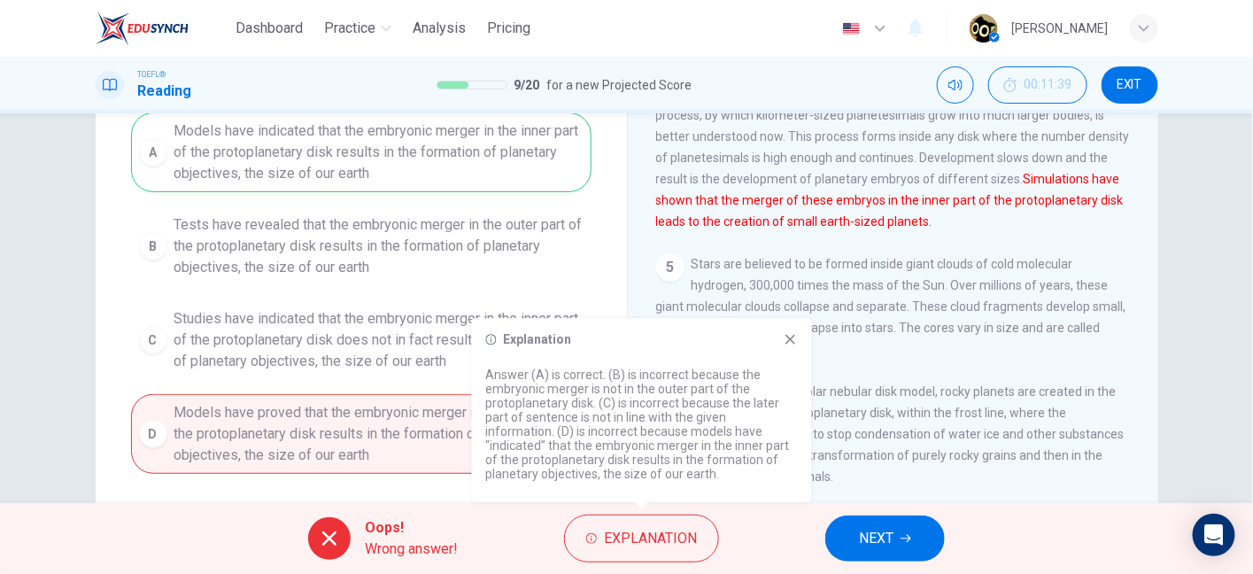
click at [787, 329] on div "Explanation Answer (A) is correct. (B) is incorrect because the embryonic merge…" at bounding box center [642, 410] width 340 height 184
click at [794, 337] on icon at bounding box center [791, 339] width 14 height 14
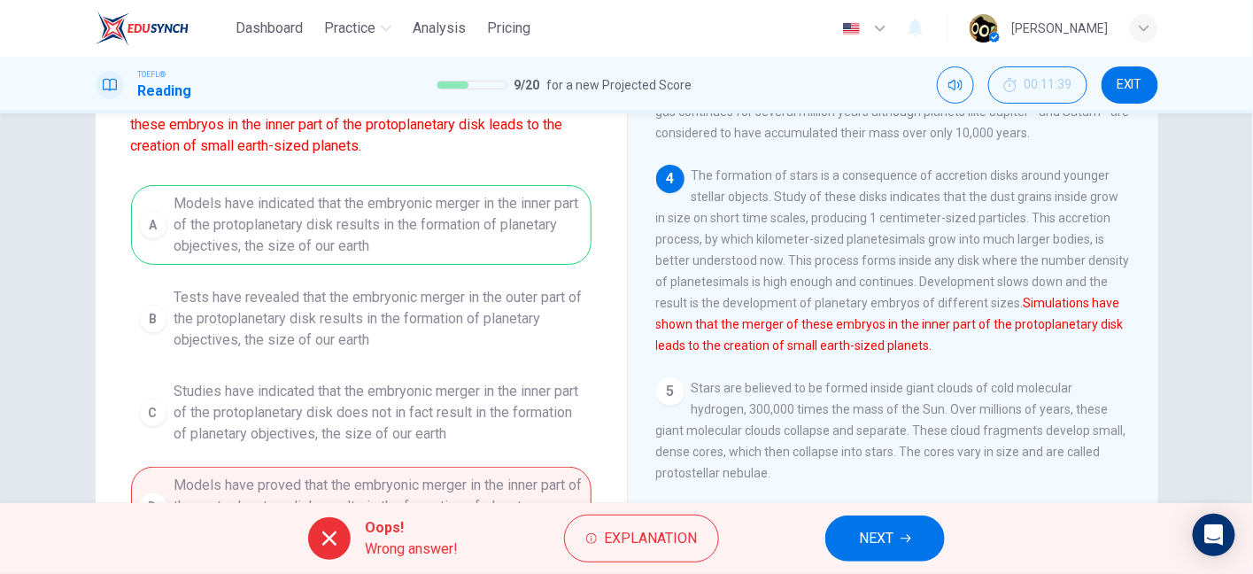
scroll to position [107, 0]
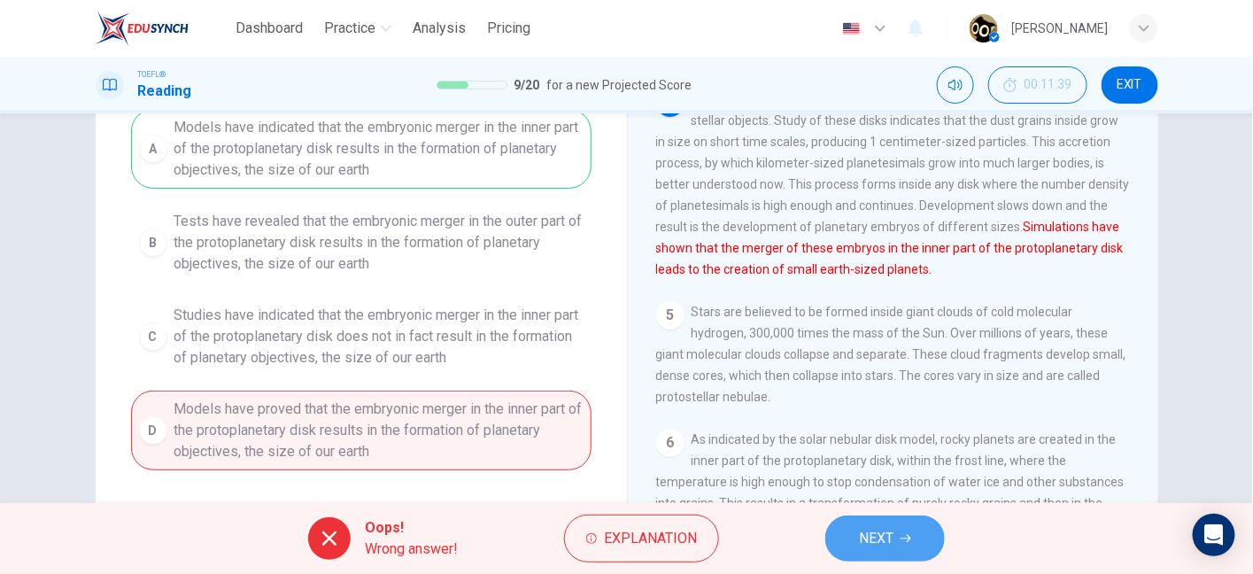
click at [872, 554] on button "NEXT" at bounding box center [885, 538] width 120 height 46
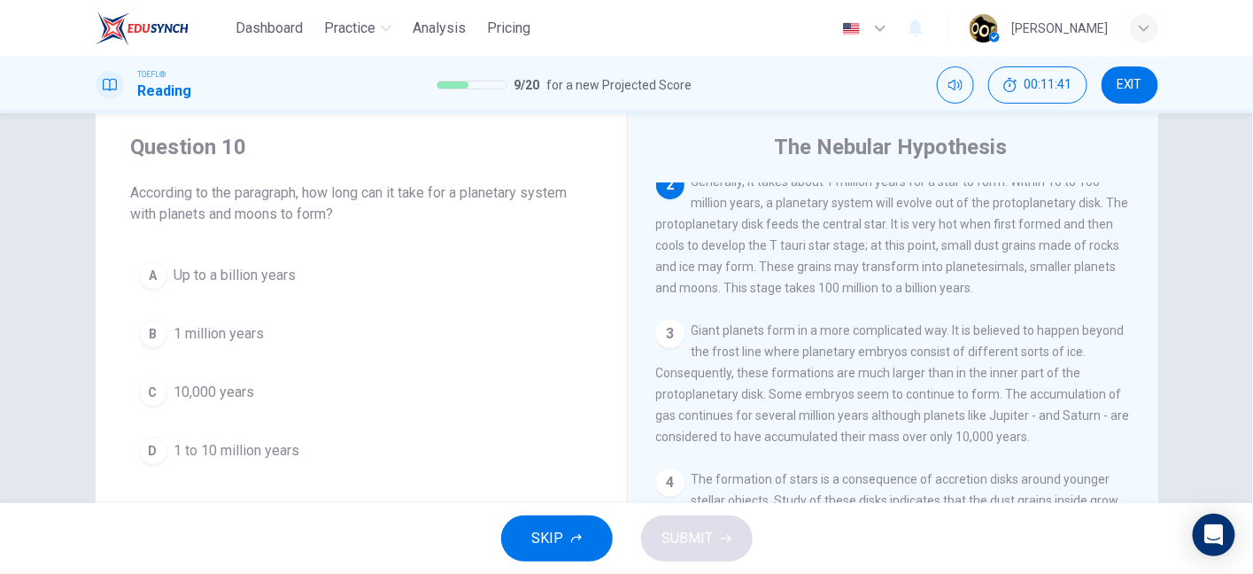
scroll to position [44, 0]
drag, startPoint x: 255, startPoint y: 199, endPoint x: 395, endPoint y: 186, distance: 140.6
click at [395, 186] on span "According to the paragraph, how long can it take for a planetary system with pl…" at bounding box center [361, 203] width 461 height 43
drag, startPoint x: 143, startPoint y: 216, endPoint x: 320, endPoint y: 208, distance: 176.4
click at [320, 208] on span "According to the paragraph, how long can it take for a planetary system with pl…" at bounding box center [361, 203] width 461 height 43
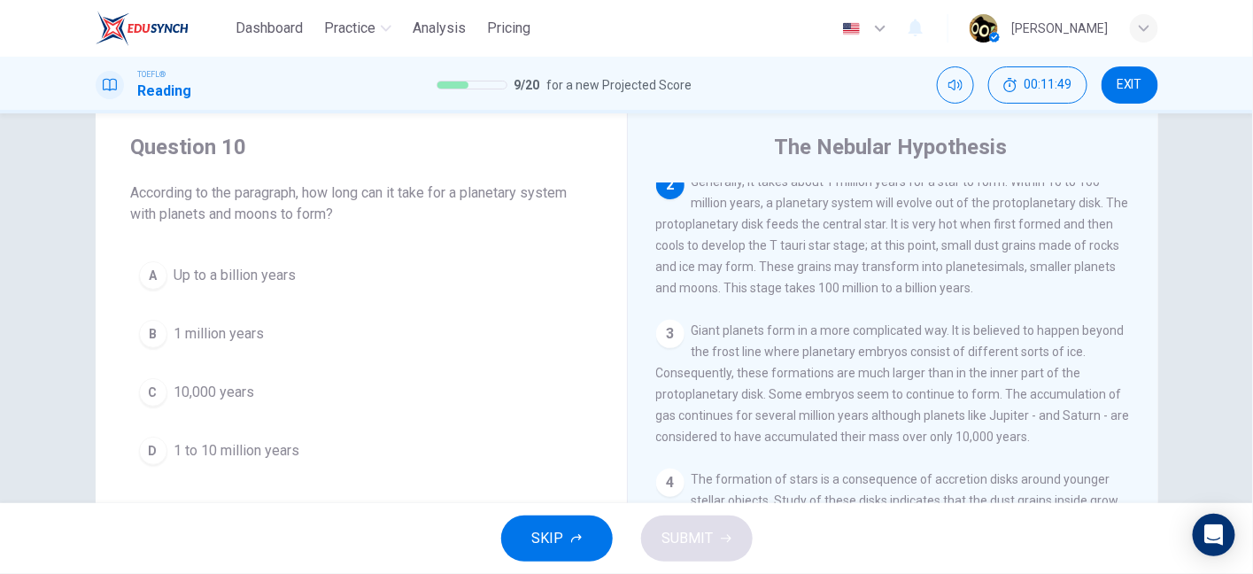
drag, startPoint x: 728, startPoint y: 202, endPoint x: 897, endPoint y: 195, distance: 169.3
click at [897, 195] on div "2 Generally, it takes about 1 million years for a star to form. Within 10 to 10…" at bounding box center [893, 235] width 475 height 128
drag, startPoint x: 897, startPoint y: 195, endPoint x: 792, endPoint y: 305, distance: 152.2
click at [792, 295] on span "Generally, it takes about 1 million years for a star to form. Within 10 to 100 …" at bounding box center [892, 234] width 473 height 120
drag, startPoint x: 792, startPoint y: 277, endPoint x: 690, endPoint y: 306, distance: 105.7
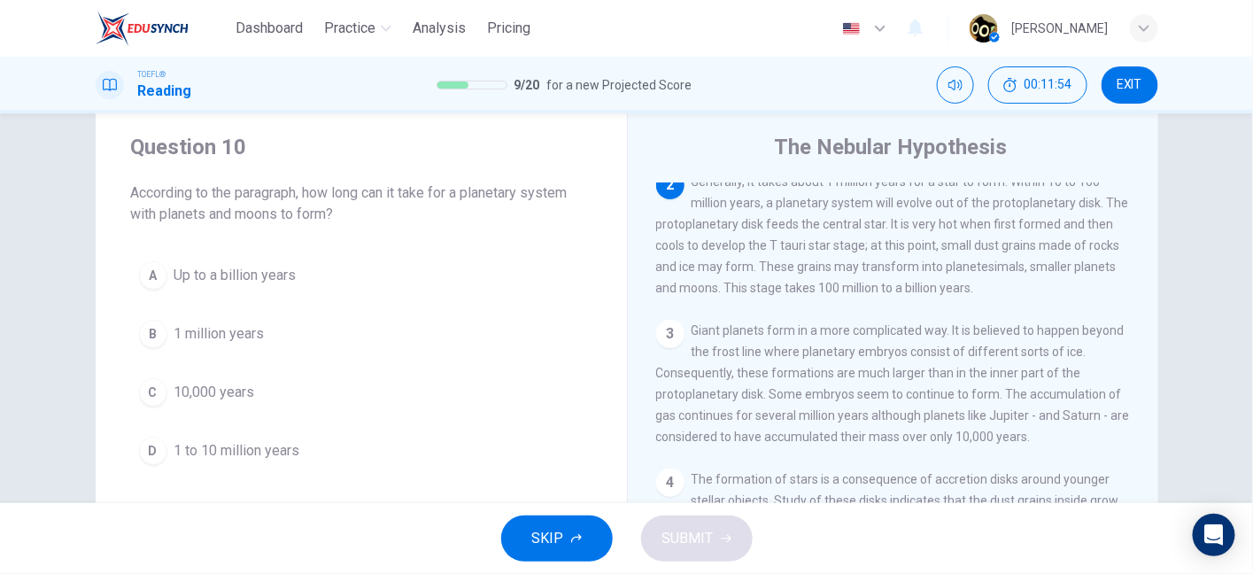
click at [690, 295] on span "Generally, it takes about 1 million years for a star to form. Within 10 to 100 …" at bounding box center [892, 234] width 473 height 120
drag, startPoint x: 690, startPoint y: 306, endPoint x: 735, endPoint y: 303, distance: 45.2
click at [735, 295] on span "Generally, it takes about 1 million years for a star to form. Within 10 to 100 …" at bounding box center [892, 234] width 473 height 120
click at [833, 219] on span "Generally, it takes about 1 million years for a star to form. Within 10 to 100 …" at bounding box center [892, 234] width 473 height 120
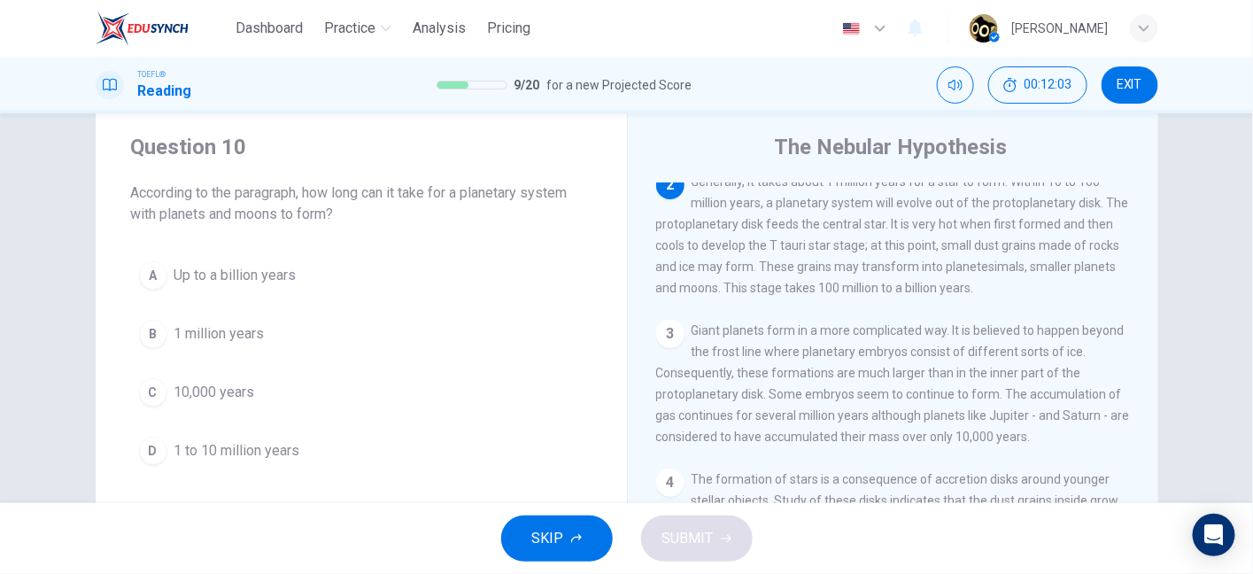
drag, startPoint x: 259, startPoint y: 213, endPoint x: 302, endPoint y: 210, distance: 42.7
click at [302, 210] on span "According to the paragraph, how long can it take for a planetary system with pl…" at bounding box center [361, 203] width 461 height 43
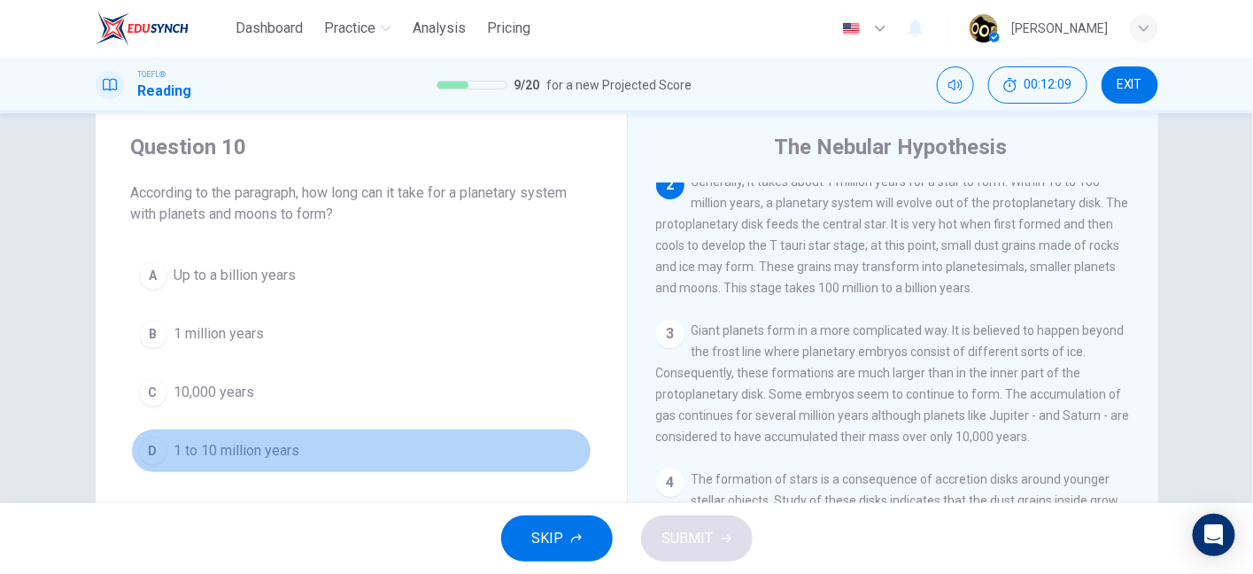
click at [244, 447] on span "1 to 10 million years" at bounding box center [237, 450] width 126 height 21
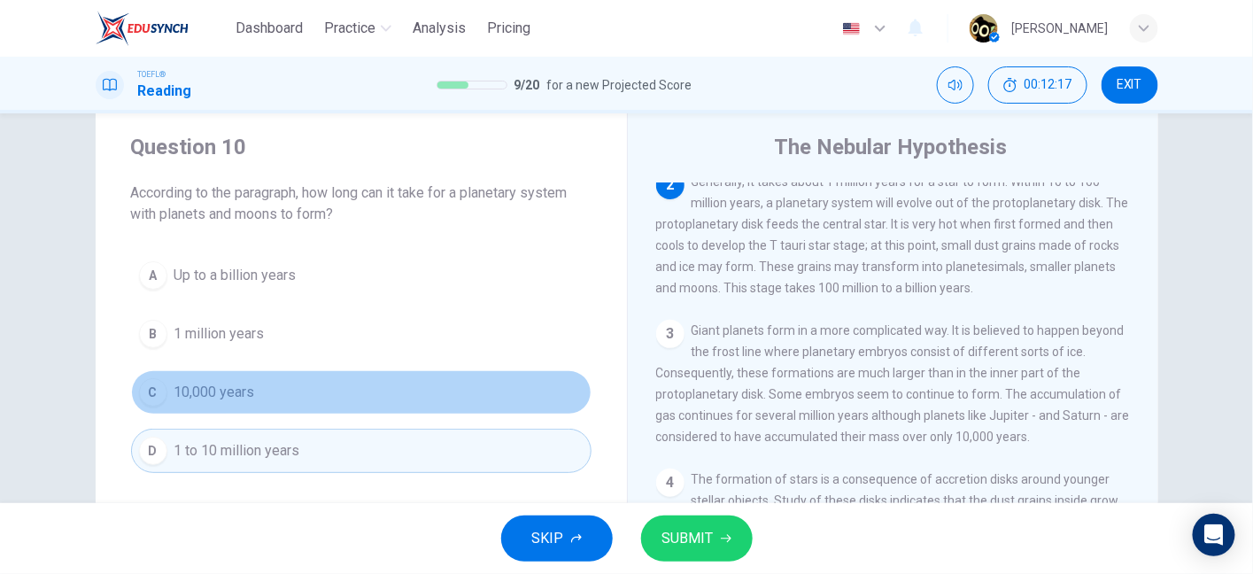
click at [233, 400] on span "10,000 years" at bounding box center [214, 392] width 81 height 21
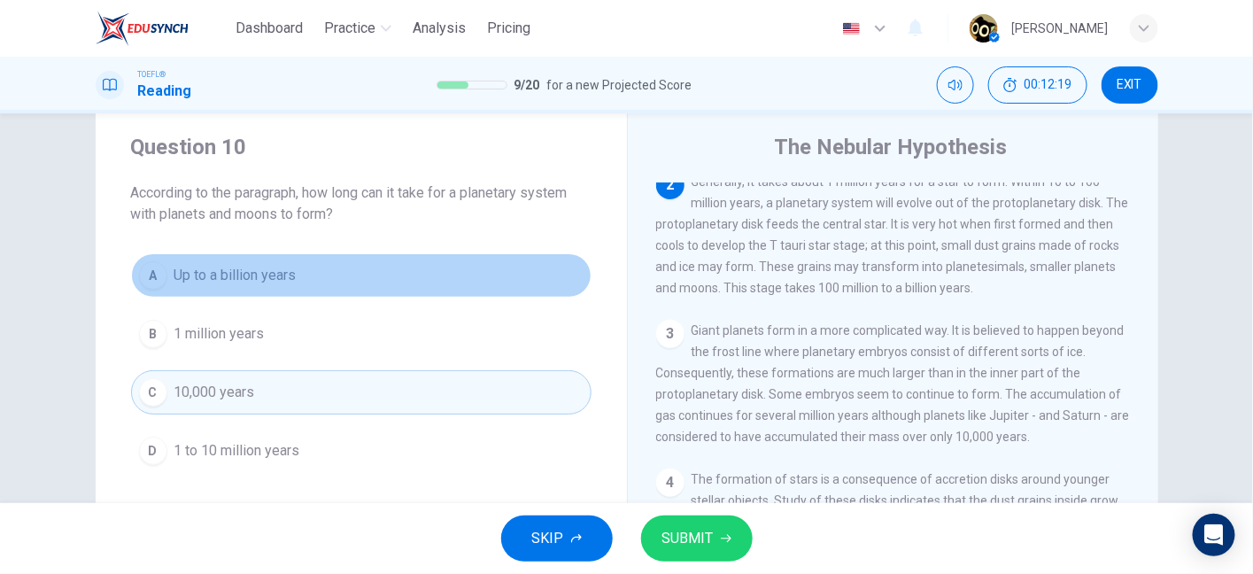
click at [236, 281] on span "Up to a billion years" at bounding box center [235, 275] width 122 height 21
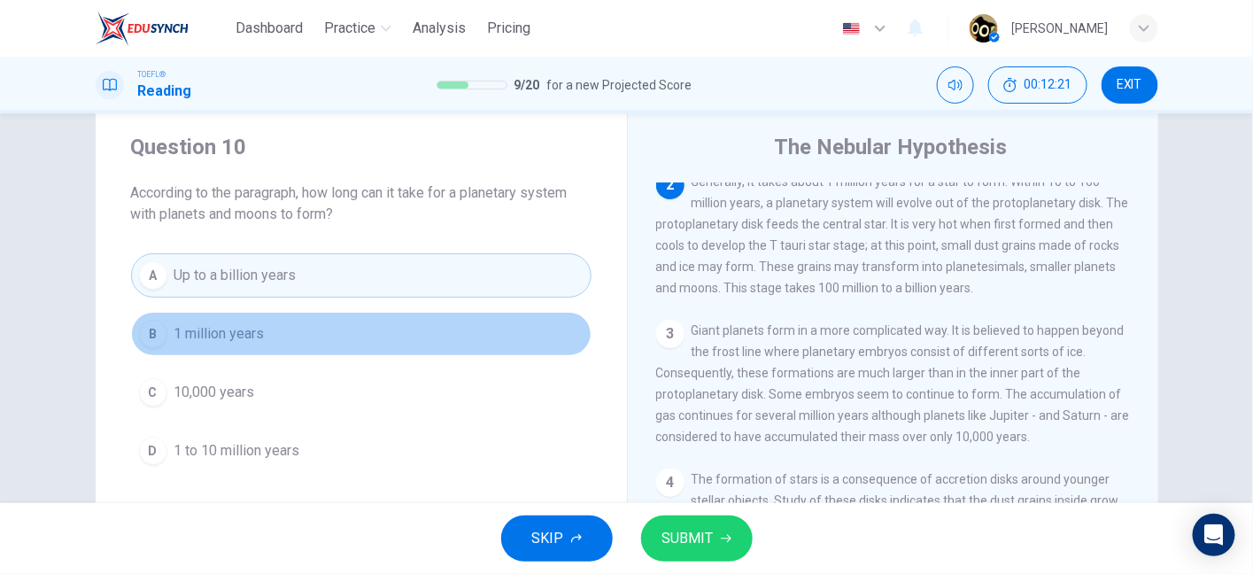
click at [236, 333] on span "1 million years" at bounding box center [219, 333] width 90 height 21
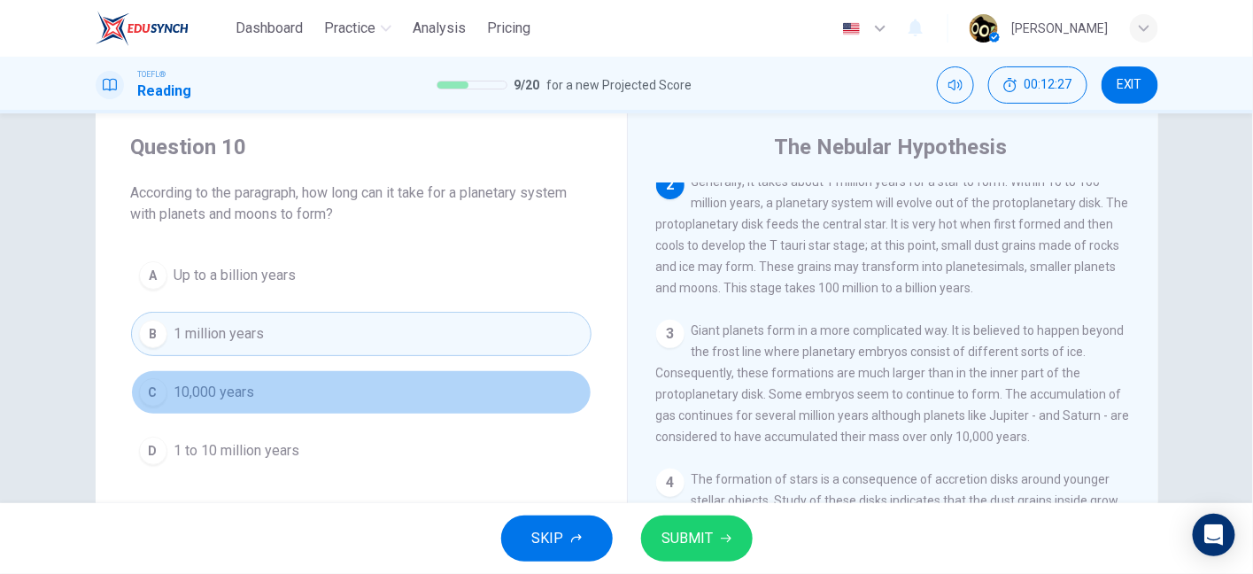
click at [236, 385] on span "10,000 years" at bounding box center [214, 392] width 81 height 21
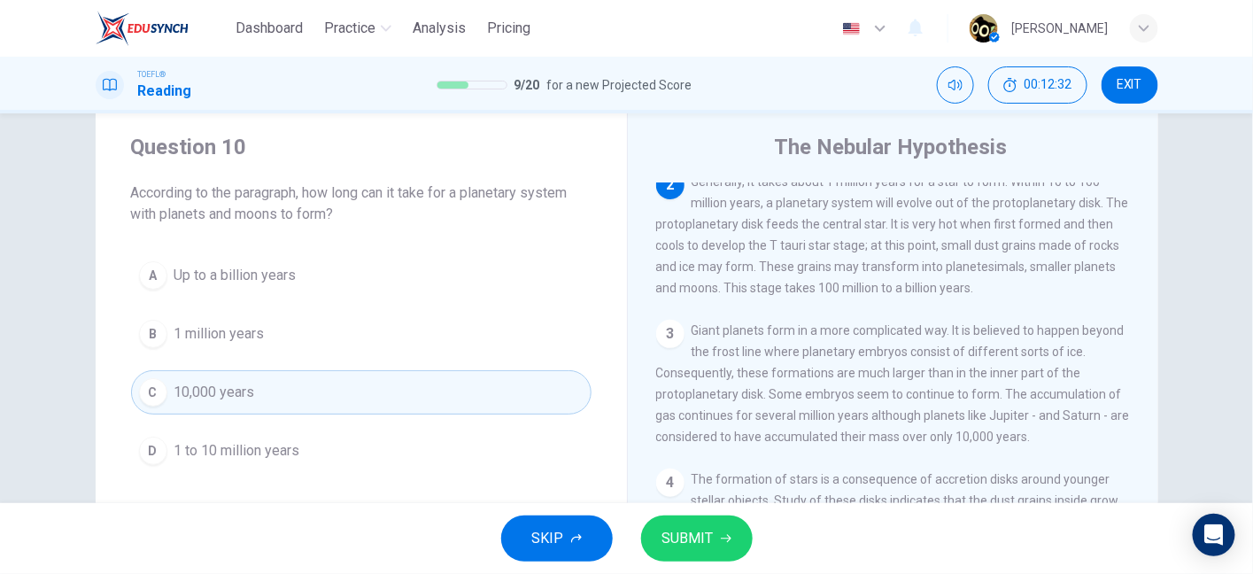
click at [693, 543] on span "SUBMIT" at bounding box center [687, 538] width 51 height 25
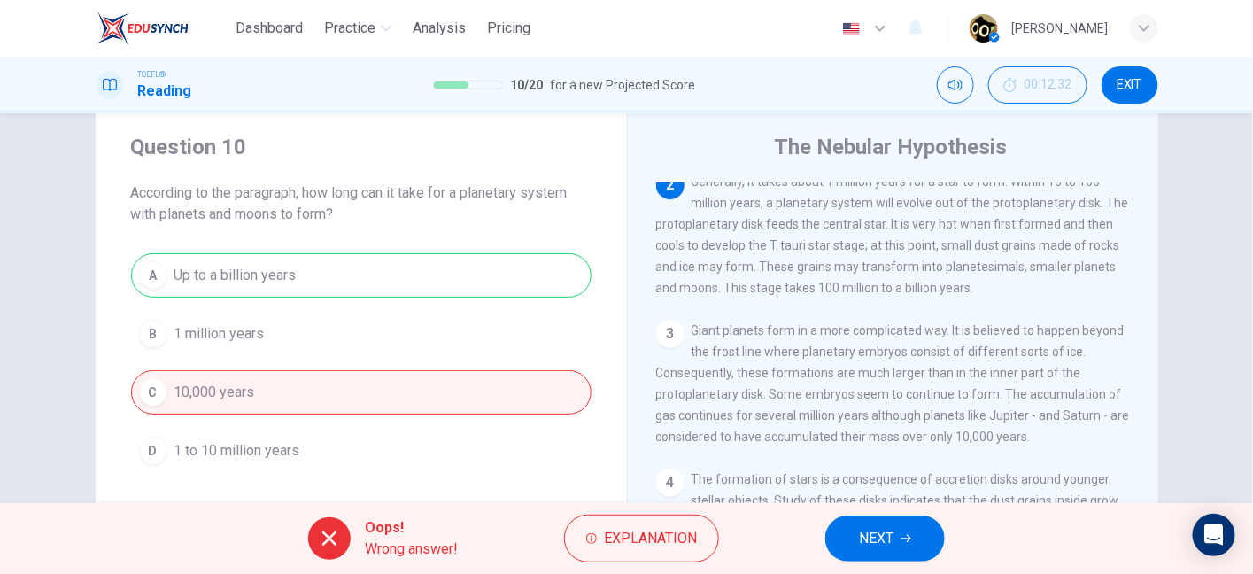
drag, startPoint x: 977, startPoint y: 279, endPoint x: 1086, endPoint y: 282, distance: 109.0
click at [1086, 282] on span "Generally, it takes about 1 million years for a star to form. Within 10 to 100 …" at bounding box center [892, 234] width 473 height 120
drag, startPoint x: 714, startPoint y: 303, endPoint x: 747, endPoint y: 303, distance: 32.8
click at [747, 295] on span "Generally, it takes about 1 million years for a star to form. Within 10 to 100 …" at bounding box center [892, 234] width 473 height 120
click at [667, 519] on button "Explanation" at bounding box center [641, 539] width 155 height 48
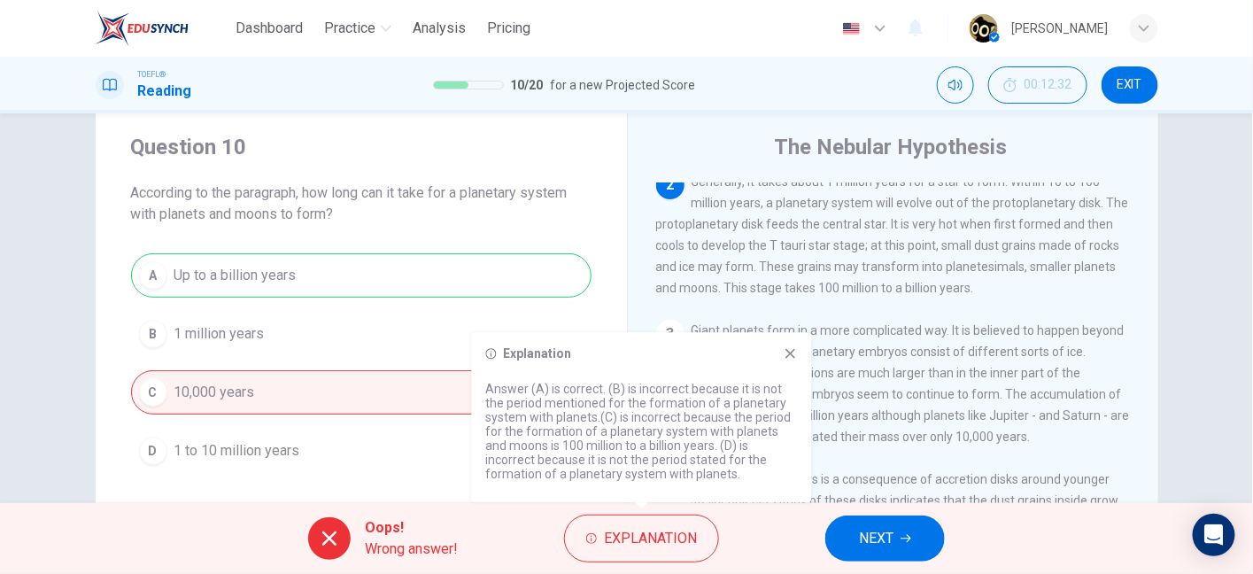
drag, startPoint x: 622, startPoint y: 434, endPoint x: 733, endPoint y: 427, distance: 111.8
click at [733, 427] on p "Answer (A) is correct. (B) is incorrect because it is not the period mentioned …" at bounding box center [642, 431] width 312 height 99
drag, startPoint x: 536, startPoint y: 453, endPoint x: 678, endPoint y: 448, distance: 141.8
click at [678, 448] on p "Answer (A) is correct. (B) is incorrect because it is not the period mentioned …" at bounding box center [642, 431] width 312 height 99
click at [791, 347] on icon at bounding box center [791, 353] width 14 height 14
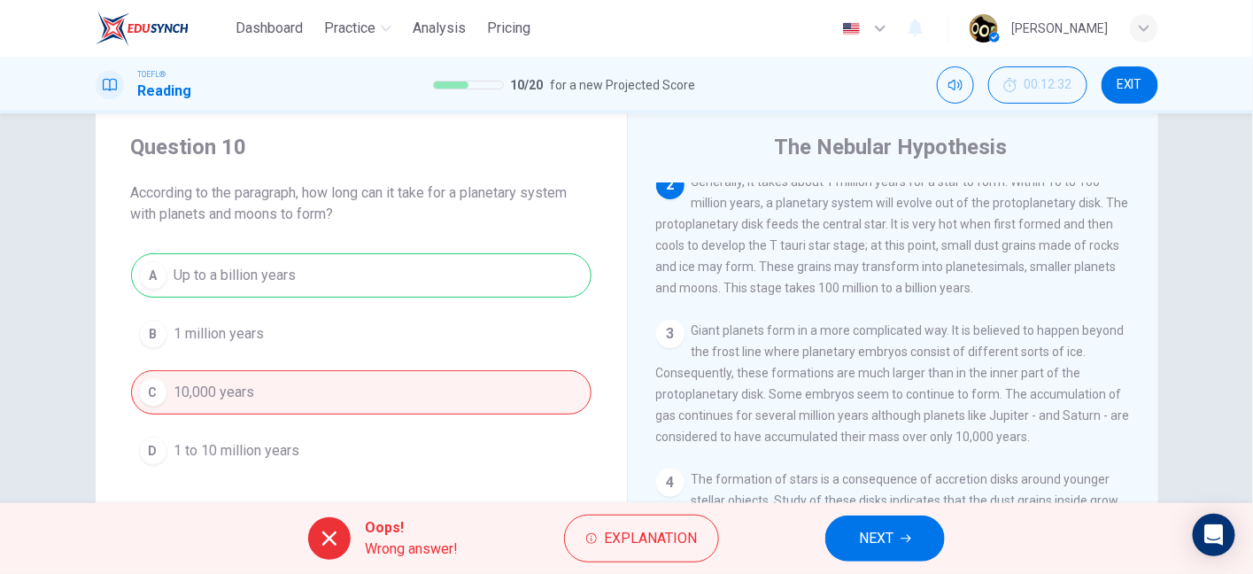
drag, startPoint x: 920, startPoint y: 298, endPoint x: 1022, endPoint y: 313, distance: 103.0
click at [1022, 298] on div "2 Generally, it takes about 1 million years for a star to form. Within 10 to 10…" at bounding box center [893, 235] width 475 height 128
click at [892, 552] on button "NEXT" at bounding box center [885, 538] width 120 height 46
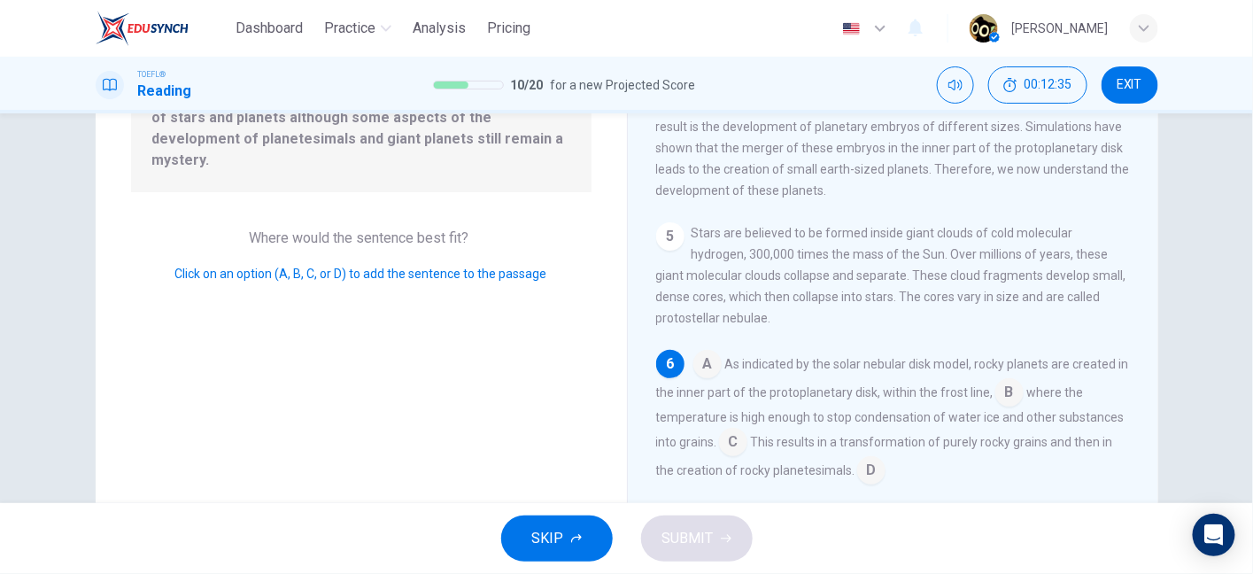
scroll to position [296, 0]
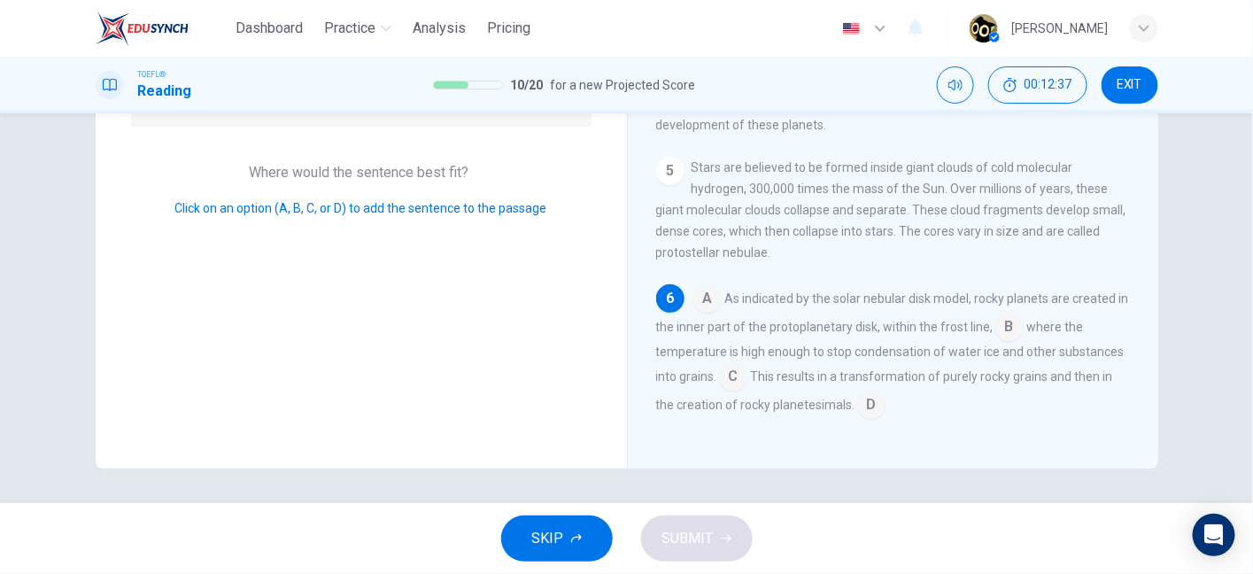
click at [708, 302] on input at bounding box center [707, 300] width 28 height 28
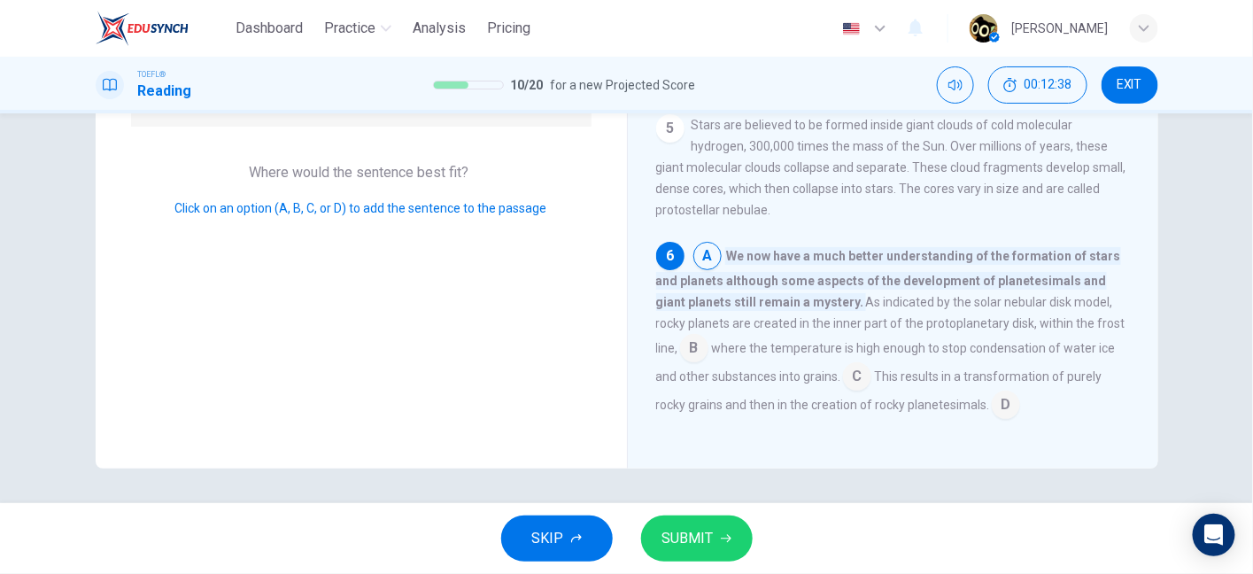
scroll to position [608, 0]
drag, startPoint x: 682, startPoint y: 298, endPoint x: 809, endPoint y: 311, distance: 127.3
click at [809, 311] on div "A We now have a much better understanding of the formation of stars and planets…" at bounding box center [893, 330] width 475 height 177
drag, startPoint x: 757, startPoint y: 345, endPoint x: 1008, endPoint y: 363, distance: 251.3
click at [1008, 363] on div "A We now have a much better understanding of the formation of stars and planets…" at bounding box center [893, 330] width 475 height 177
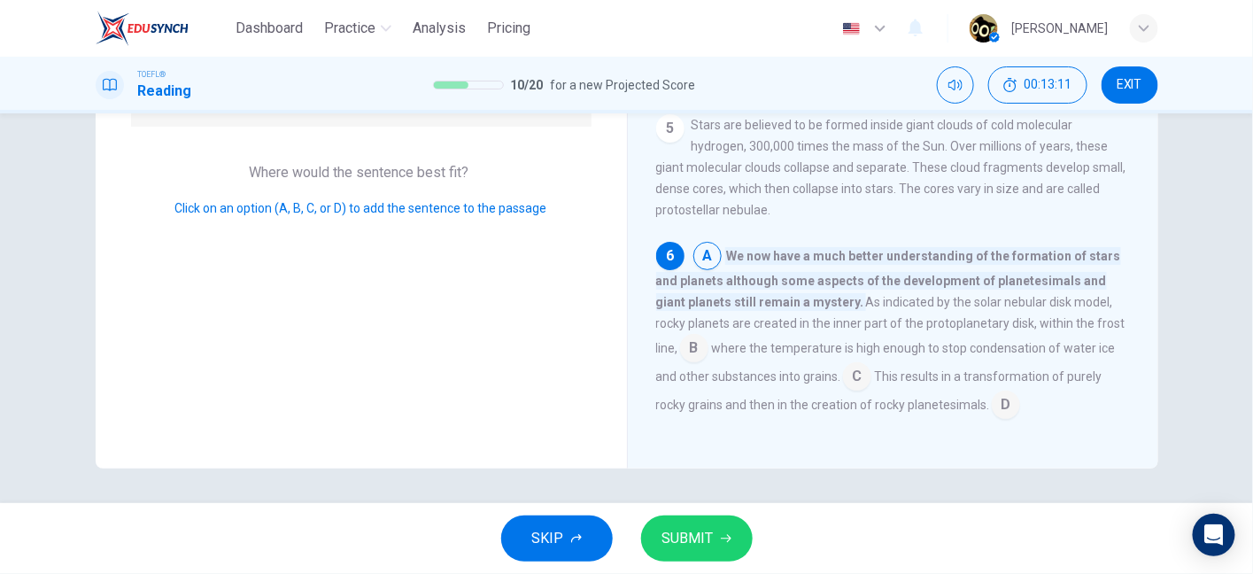
drag, startPoint x: 653, startPoint y: 406, endPoint x: 828, endPoint y: 406, distance: 175.4
click at [828, 406] on span "This results in a transformation of purely rocky grains and then in the creatio…" at bounding box center [879, 390] width 446 height 43
drag, startPoint x: 828, startPoint y: 406, endPoint x: 927, endPoint y: 406, distance: 99.2
click at [927, 406] on span "This results in a transformation of purely rocky grains and then in the creatio…" at bounding box center [879, 390] width 446 height 43
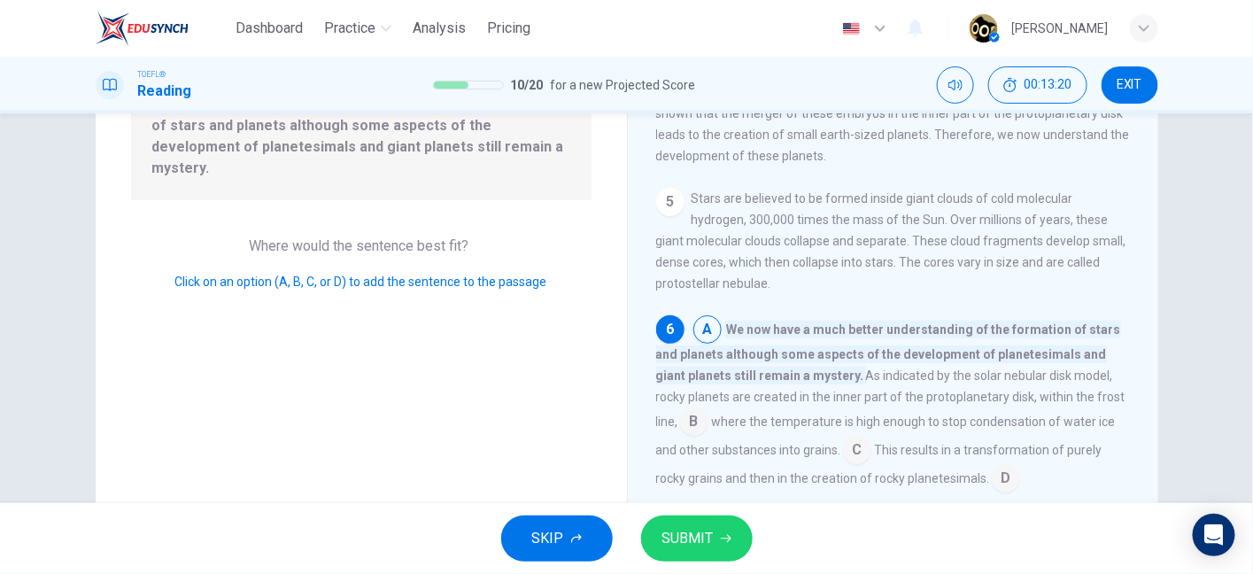
scroll to position [230, 0]
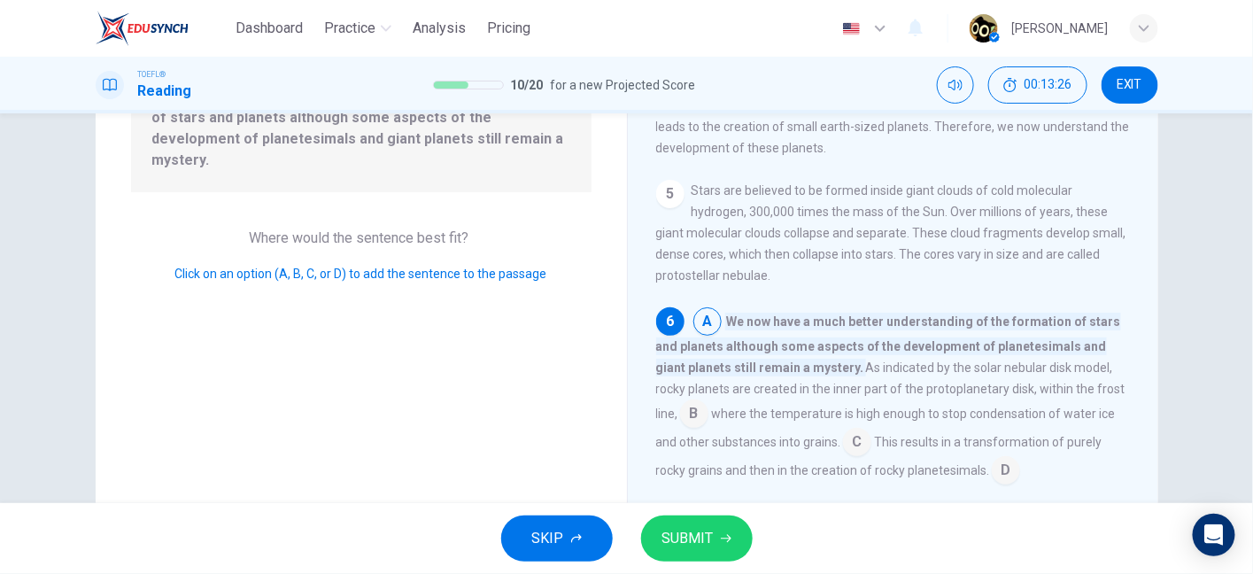
click at [821, 321] on span "We now have a much better understanding of the formation of stars and planets a…" at bounding box center [888, 345] width 465 height 64
drag, startPoint x: 844, startPoint y: 373, endPoint x: 975, endPoint y: 367, distance: 131.2
click at [975, 367] on span "As indicated by the solar nebular disk model, rocky planets are created in the …" at bounding box center [890, 390] width 469 height 60
drag, startPoint x: 975, startPoint y: 367, endPoint x: 1078, endPoint y: 366, distance: 102.7
click at [1078, 366] on span "As indicated by the solar nebular disk model, rocky planets are created in the …" at bounding box center [890, 390] width 469 height 60
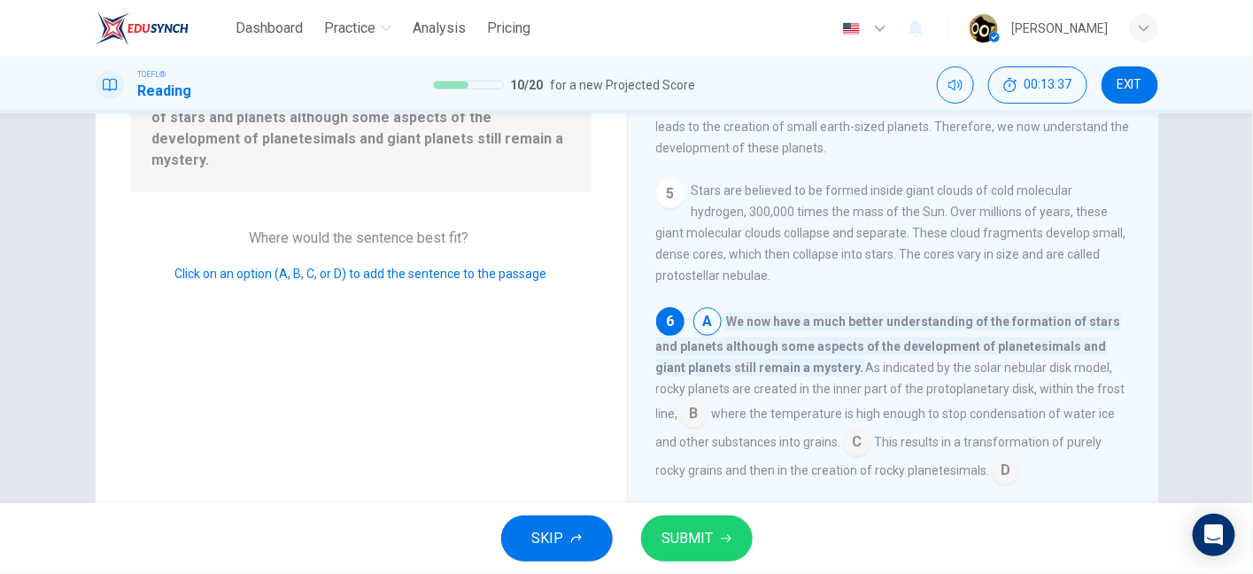
click at [727, 396] on div "A We now have a much better understanding of the formation of stars and planets…" at bounding box center [893, 395] width 475 height 177
drag, startPoint x: 727, startPoint y: 396, endPoint x: 866, endPoint y: 396, distance: 139.0
click at [866, 396] on div "A We now have a much better understanding of the formation of stars and planets…" at bounding box center [893, 395] width 475 height 177
drag, startPoint x: 958, startPoint y: 396, endPoint x: 1047, endPoint y: 388, distance: 88.9
click at [1047, 388] on div "A We now have a much better understanding of the formation of stars and planets…" at bounding box center [893, 395] width 475 height 177
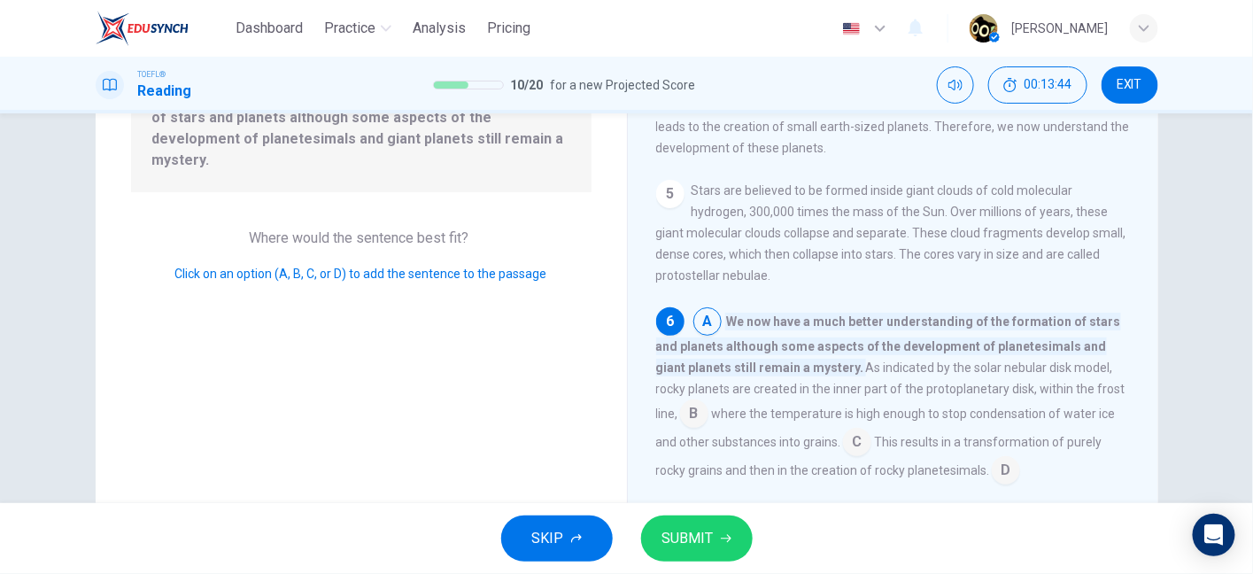
click at [680, 419] on input at bounding box center [694, 415] width 28 height 28
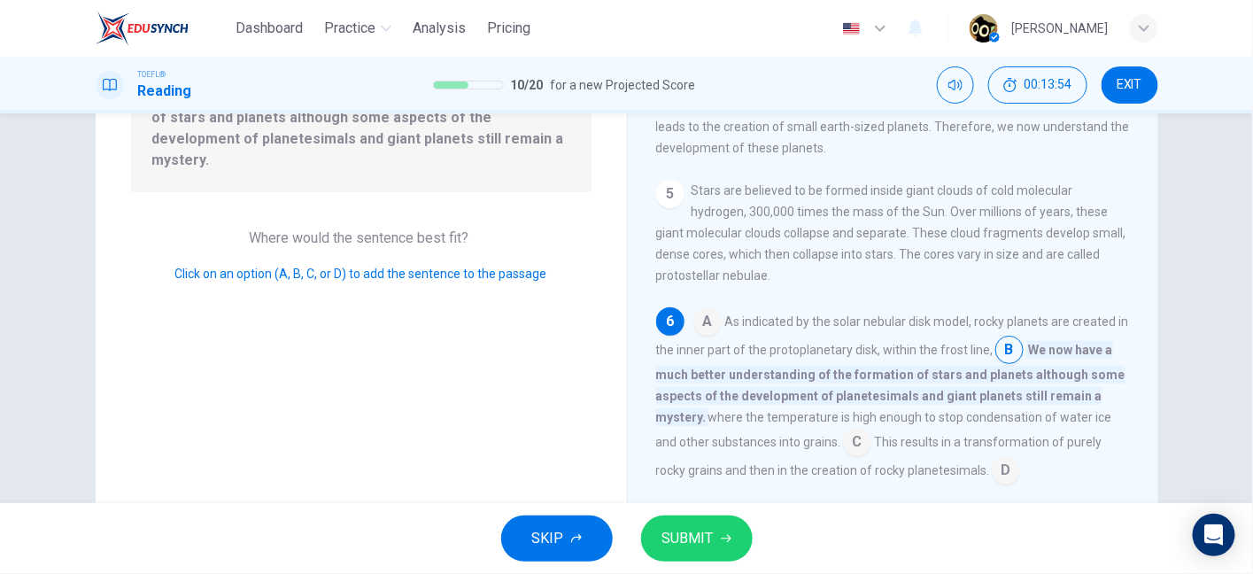
click at [848, 448] on input at bounding box center [857, 444] width 28 height 28
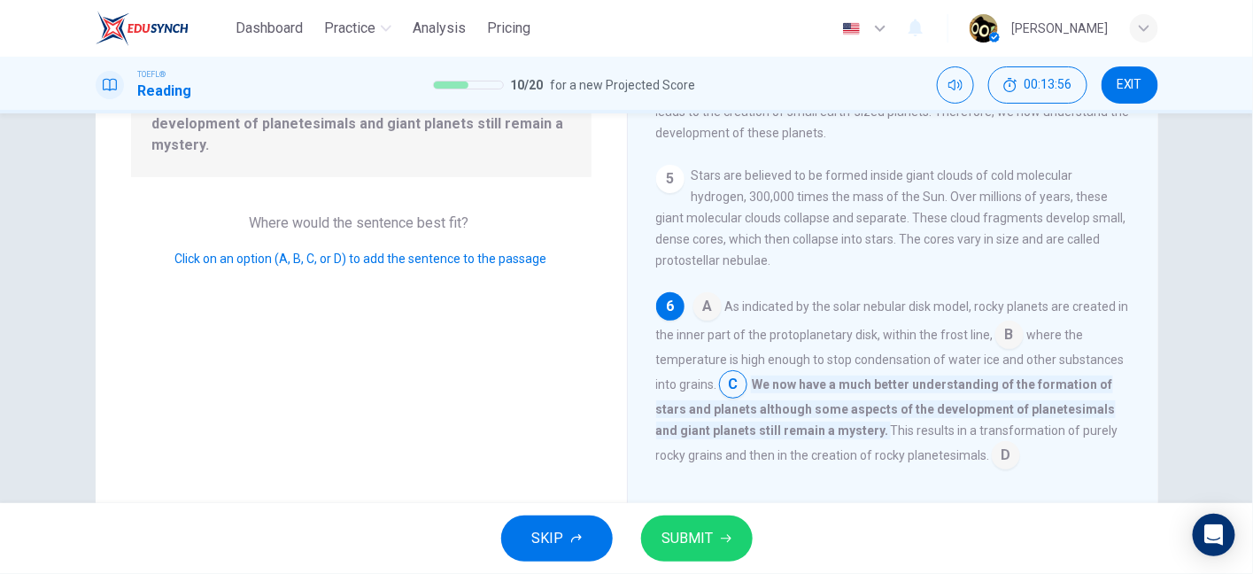
scroll to position [252, 0]
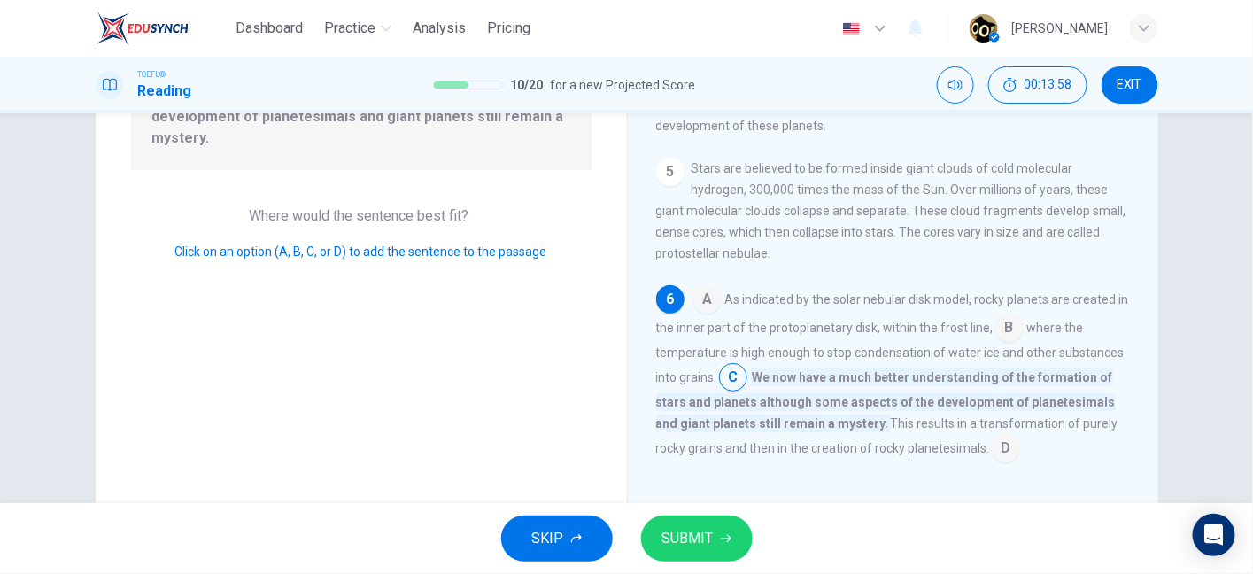
drag, startPoint x: 788, startPoint y: 376, endPoint x: 915, endPoint y: 381, distance: 126.7
click at [915, 381] on span "We now have a much better understanding of the formation of stars and planets a…" at bounding box center [886, 400] width 460 height 64
drag, startPoint x: 896, startPoint y: 424, endPoint x: 915, endPoint y: 427, distance: 18.8
click at [915, 427] on span "This results in a transformation of purely rocky grains and then in the creatio…" at bounding box center [887, 435] width 462 height 39
click at [992, 452] on input at bounding box center [1006, 450] width 28 height 28
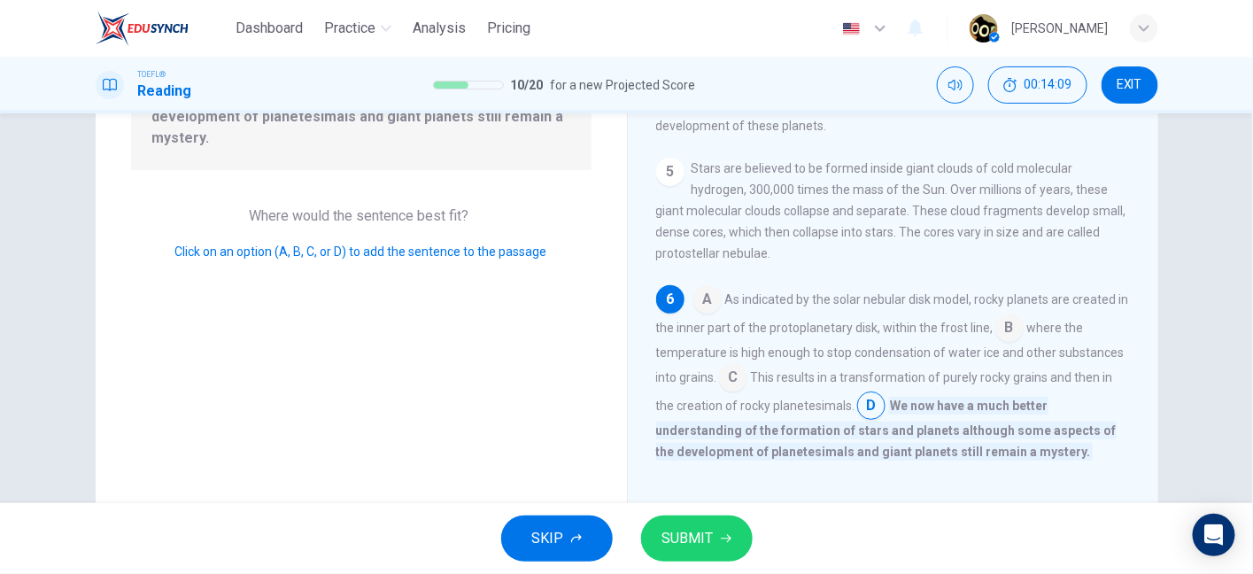
drag, startPoint x: 765, startPoint y: 382, endPoint x: 965, endPoint y: 378, distance: 200.2
click at [965, 378] on span "This results in a transformation of purely rocky grains and then in the creatio…" at bounding box center [884, 391] width 457 height 43
drag, startPoint x: 715, startPoint y: 404, endPoint x: 853, endPoint y: 412, distance: 138.4
click at [853, 412] on div "A As indicated by the solar nebular disk model, rocky planets are created in th…" at bounding box center [893, 373] width 475 height 177
drag, startPoint x: 912, startPoint y: 411, endPoint x: 993, endPoint y: 411, distance: 80.6
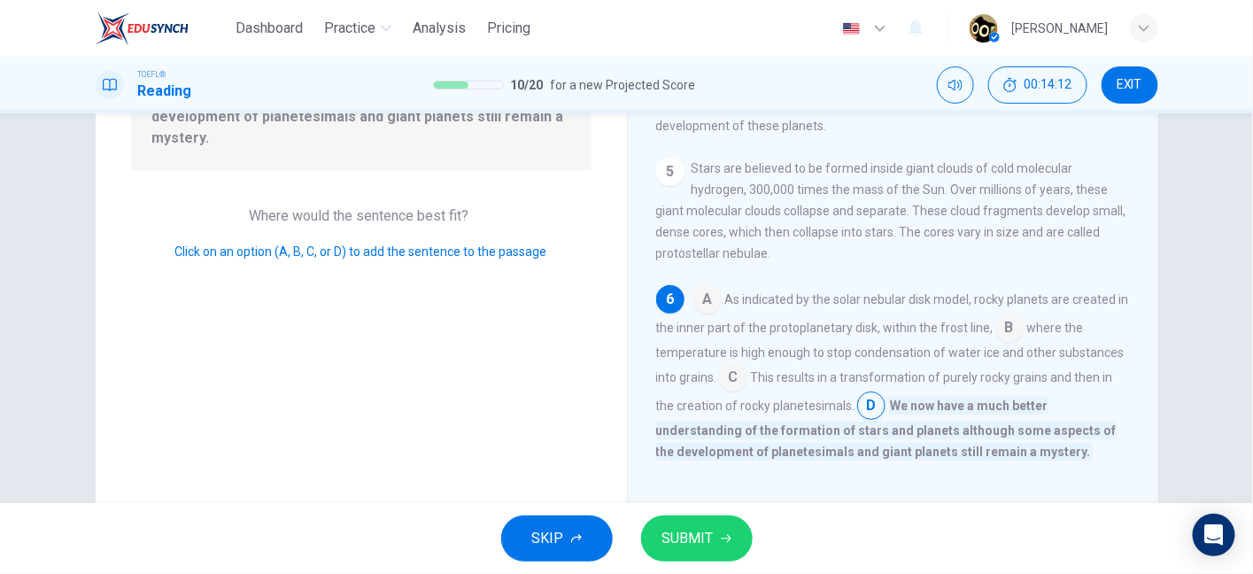
click at [993, 411] on span "We now have a much better understanding of the formation of stars and planets a…" at bounding box center [886, 429] width 461 height 64
drag, startPoint x: 756, startPoint y: 378, endPoint x: 843, endPoint y: 405, distance: 90.8
click at [843, 405] on span "This results in a transformation of purely rocky grains and then in the creatio…" at bounding box center [884, 391] width 457 height 43
drag, startPoint x: 775, startPoint y: 360, endPoint x: 858, endPoint y: 352, distance: 83.6
click at [858, 352] on div "A As indicated by the solar nebular disk model, rocky planets are created in th…" at bounding box center [893, 373] width 475 height 177
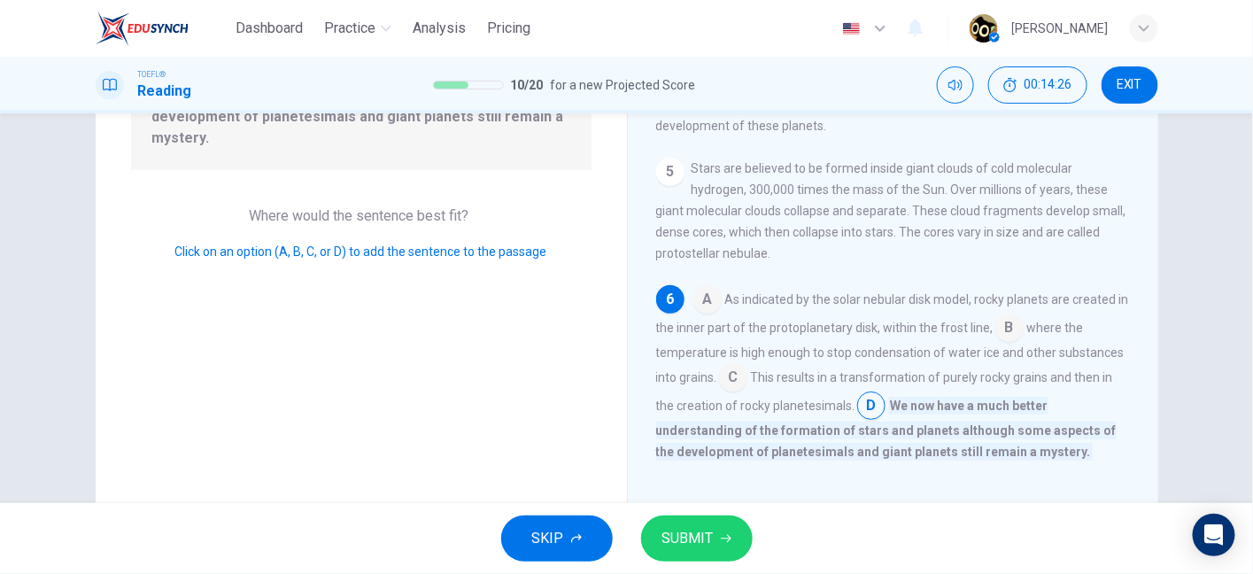
drag, startPoint x: 783, startPoint y: 376, endPoint x: 947, endPoint y: 381, distance: 163.9
click at [947, 381] on span "This results in a transformation of purely rocky grains and then in the creatio…" at bounding box center [884, 391] width 457 height 43
drag, startPoint x: 764, startPoint y: 428, endPoint x: 899, endPoint y: 428, distance: 134.6
click at [899, 428] on span "We now have a much better understanding of the formation of stars and planets a…" at bounding box center [886, 429] width 461 height 64
drag, startPoint x: 899, startPoint y: 428, endPoint x: 775, endPoint y: 452, distance: 126.3
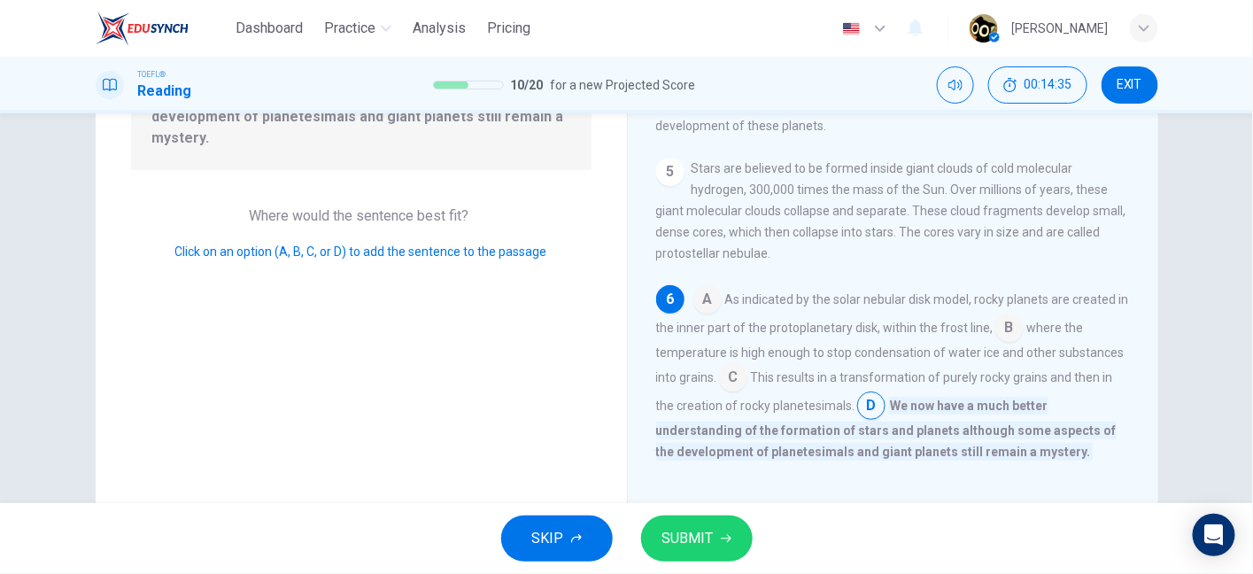
click at [775, 452] on span "We now have a much better understanding of the formation of stars and planets a…" at bounding box center [886, 429] width 461 height 64
drag, startPoint x: 775, startPoint y: 452, endPoint x: 825, endPoint y: 445, distance: 50.0
click at [825, 445] on span "We now have a much better understanding of the formation of stars and planets a…" at bounding box center [886, 429] width 461 height 64
click at [709, 541] on span "SUBMIT" at bounding box center [687, 538] width 51 height 25
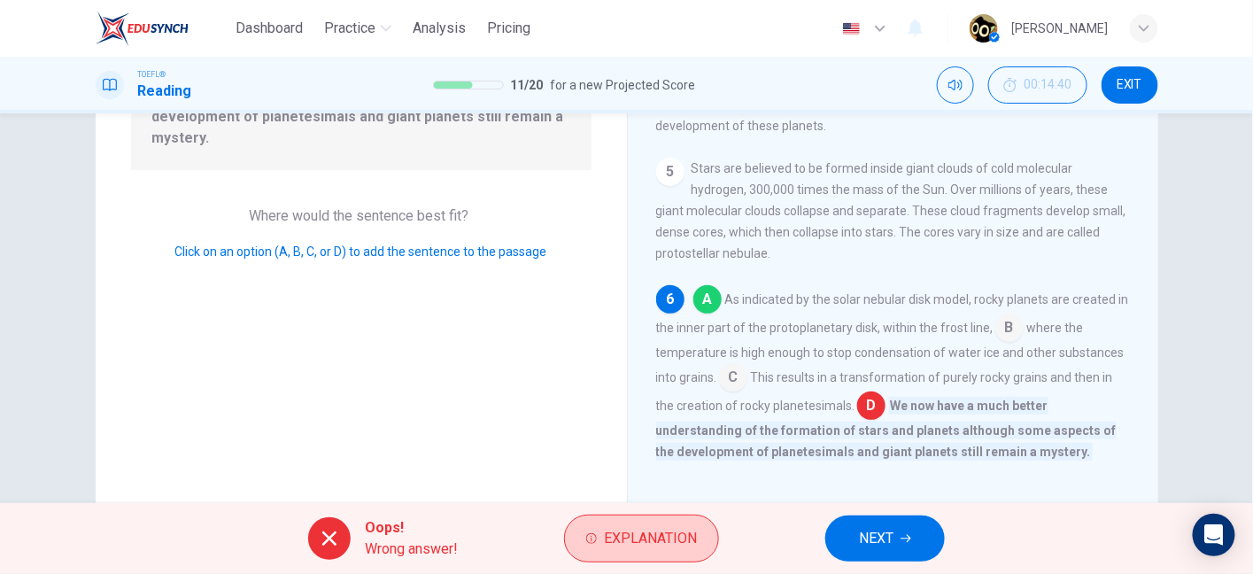
click at [620, 546] on span "Explanation" at bounding box center [650, 538] width 93 height 25
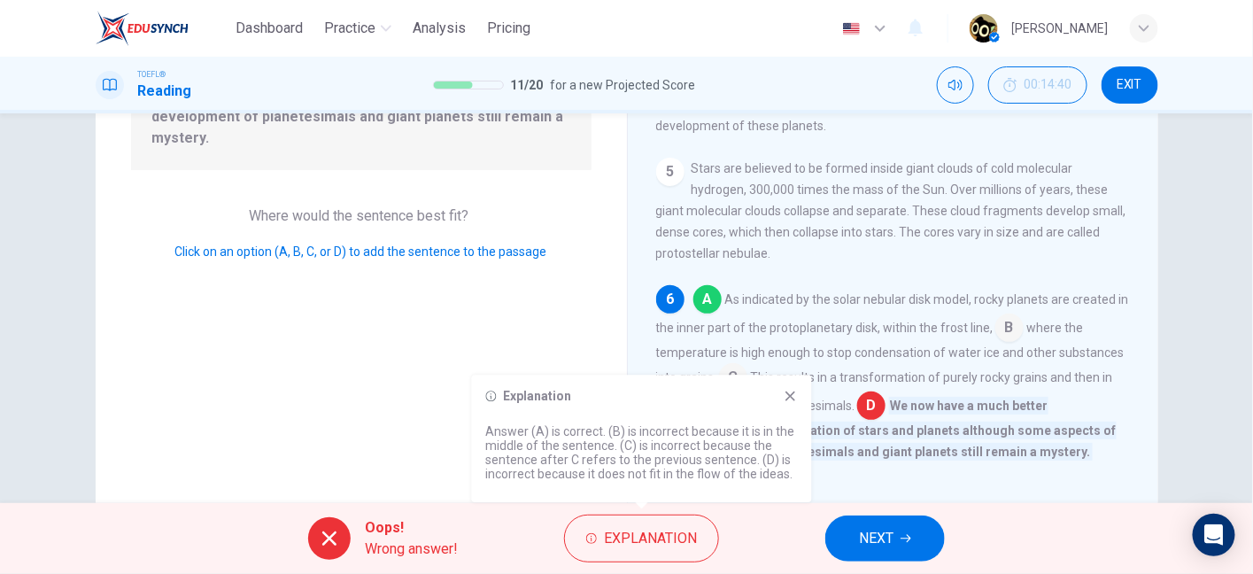
click at [802, 399] on div "Explanation Answer (A) is correct. (B) is incorrect because it is in the middle…" at bounding box center [642, 439] width 340 height 128
click at [786, 396] on icon at bounding box center [791, 396] width 14 height 14
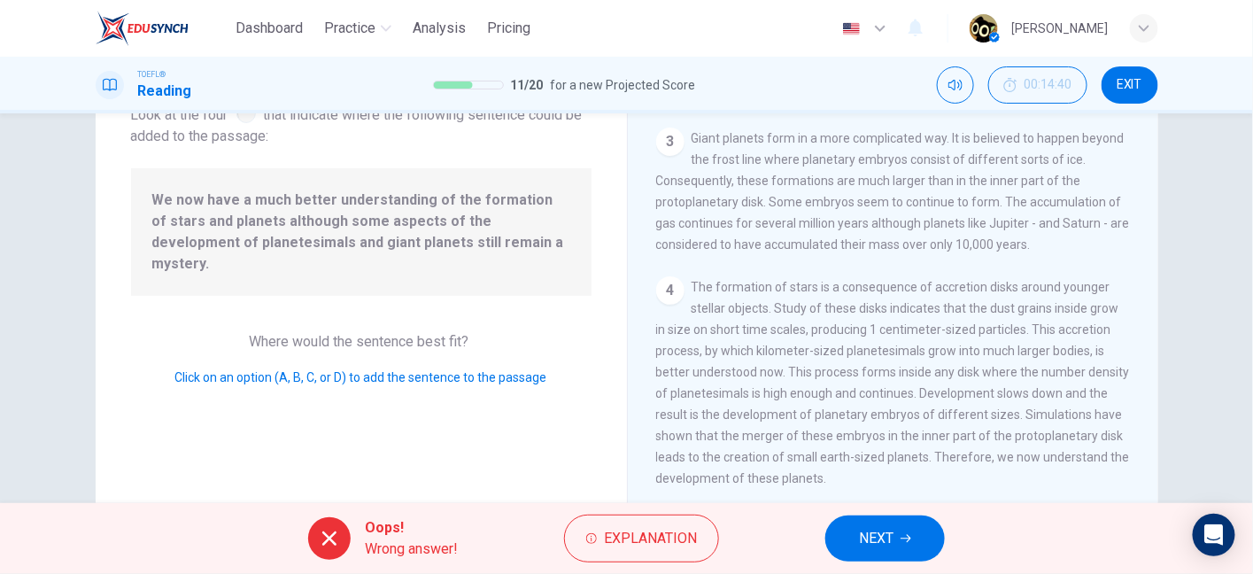
scroll to position [0, 0]
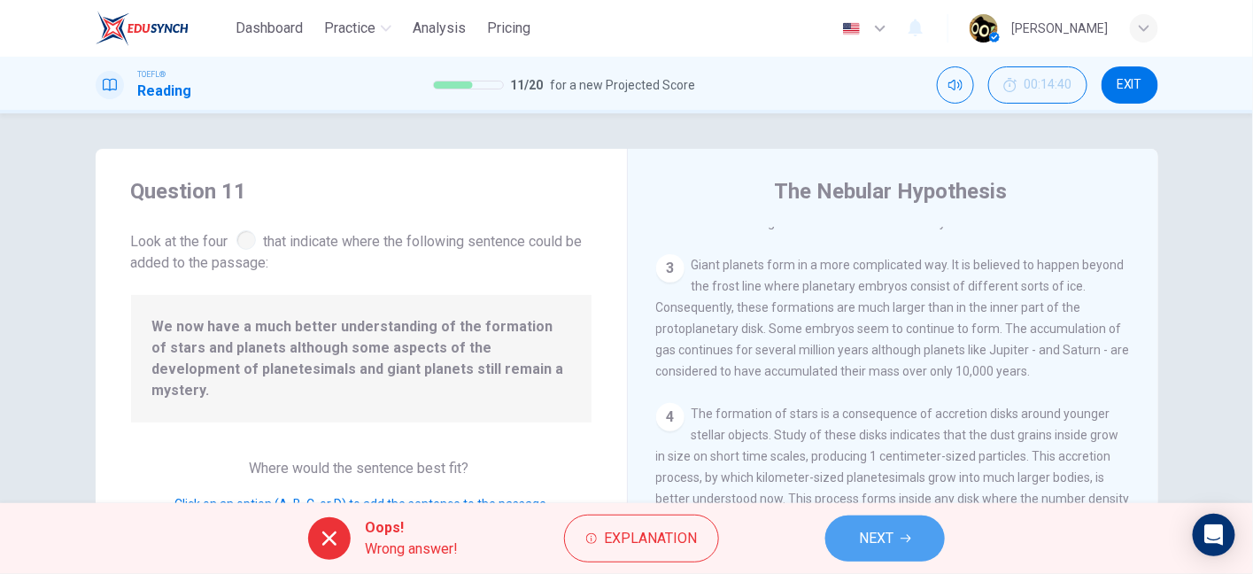
click at [856, 540] on button "NEXT" at bounding box center [885, 538] width 120 height 46
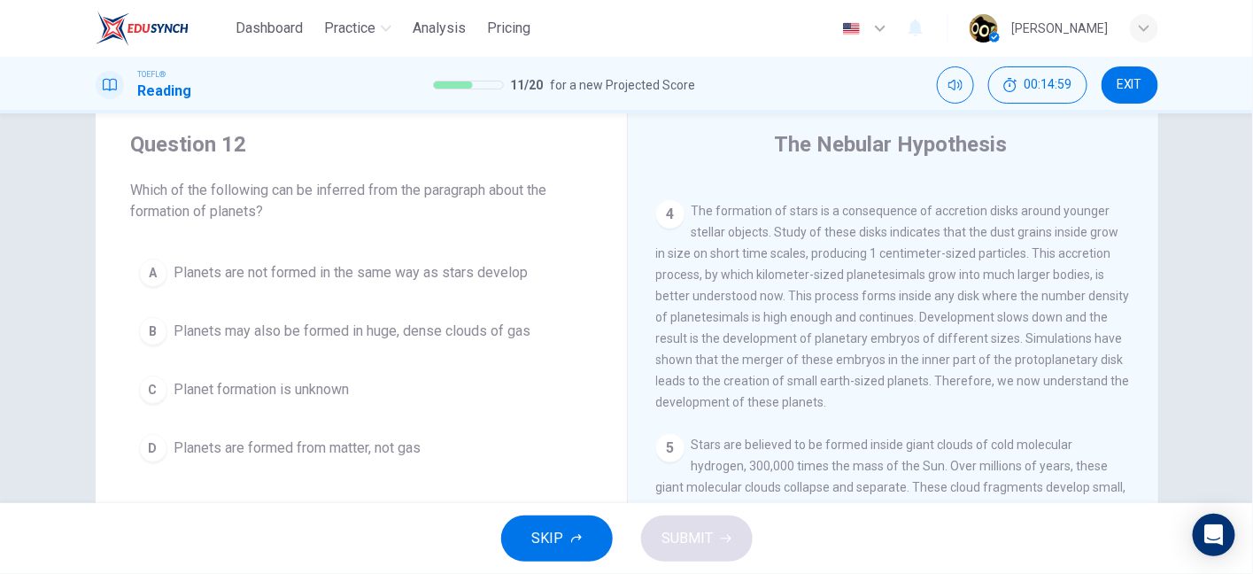
scroll to position [44, 0]
click at [253, 39] on button "Dashboard" at bounding box center [268, 28] width 81 height 32
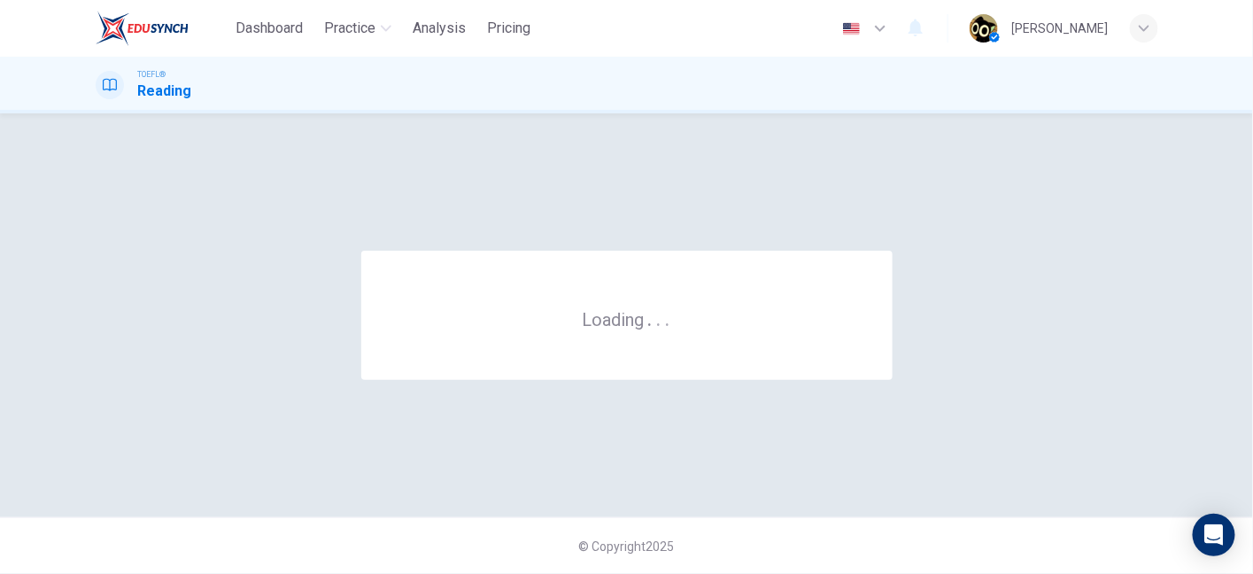
scroll to position [0, 0]
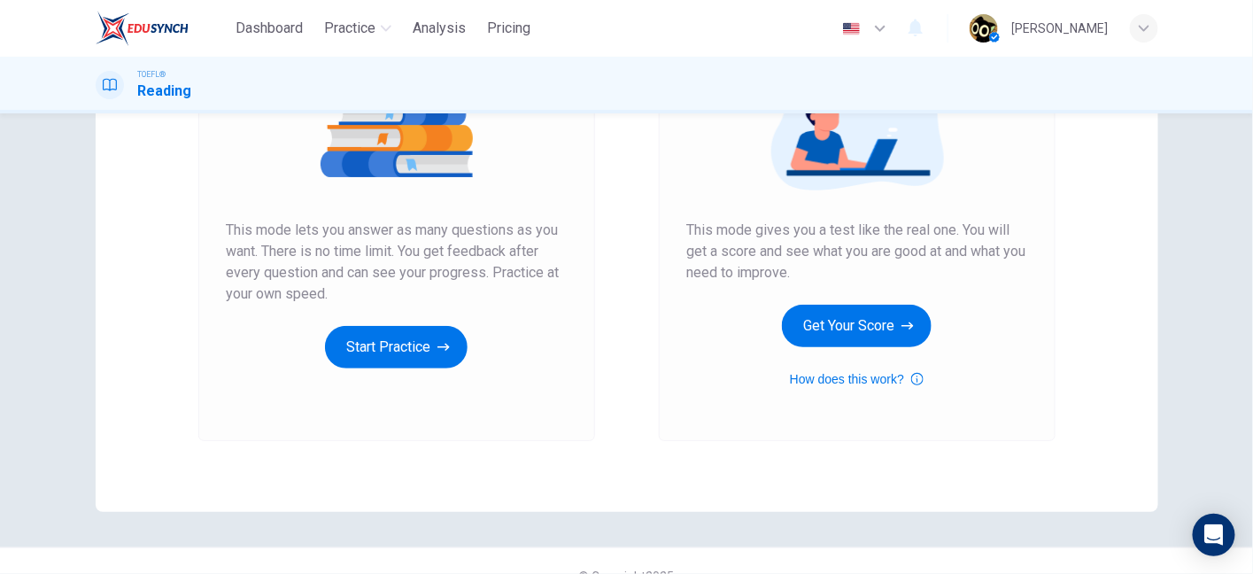
scroll to position [266, 0]
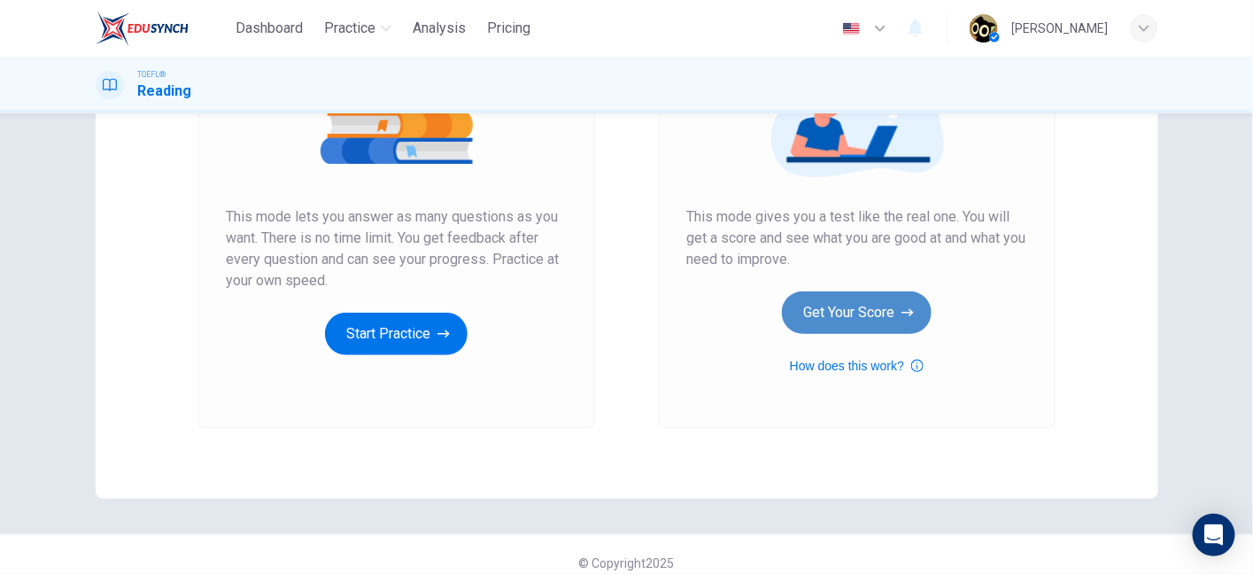
click at [852, 318] on button "Get Your Score" at bounding box center [857, 312] width 150 height 43
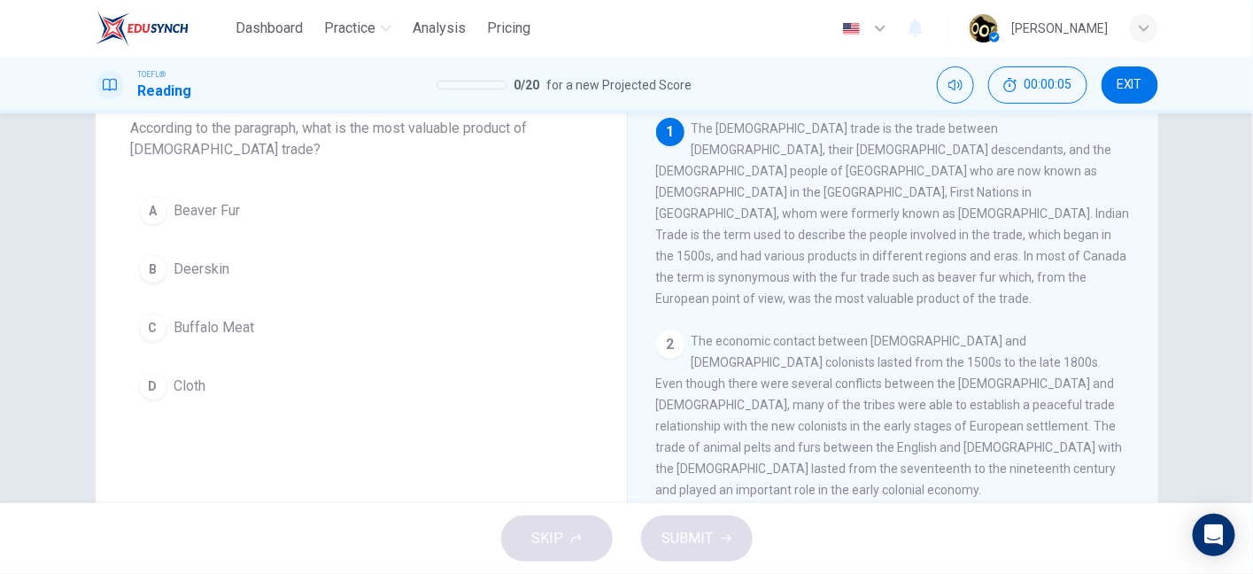
scroll to position [113, 0]
drag, startPoint x: 393, startPoint y: 118, endPoint x: 563, endPoint y: 125, distance: 170.2
click at [563, 125] on span "According to the paragraph, what is the most valuable product of [DEMOGRAPHIC_D…" at bounding box center [361, 134] width 461 height 43
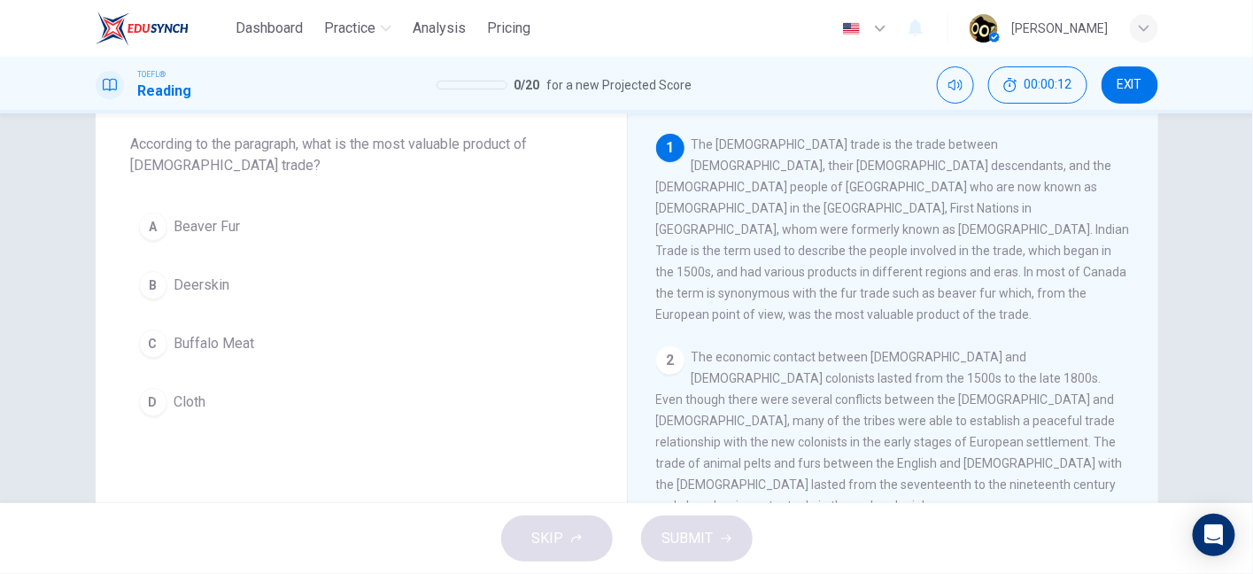
click at [388, 140] on span "According to the paragraph, what is the most valuable product of [DEMOGRAPHIC_D…" at bounding box center [361, 155] width 461 height 43
drag, startPoint x: 848, startPoint y: 147, endPoint x: 985, endPoint y: 146, distance: 136.4
click at [985, 146] on span "The [DEMOGRAPHIC_DATA] trade is the trade between [DEMOGRAPHIC_DATA], their [DE…" at bounding box center [893, 229] width 474 height 184
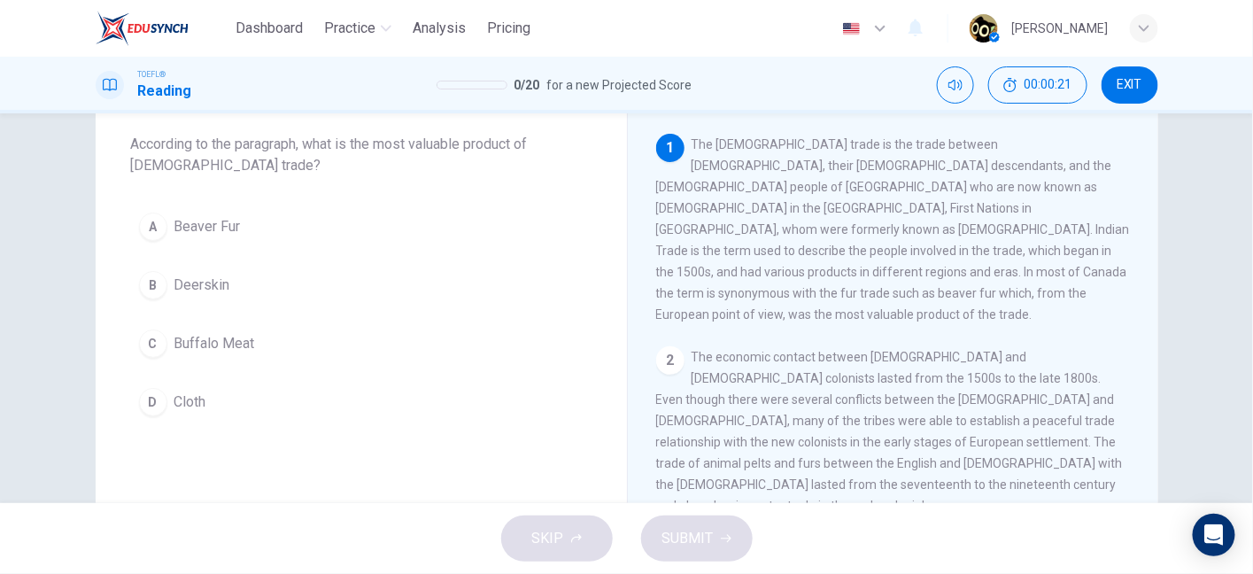
click at [985, 146] on span "The [DEMOGRAPHIC_DATA] trade is the trade between [DEMOGRAPHIC_DATA], their [DE…" at bounding box center [893, 229] width 474 height 184
drag, startPoint x: 678, startPoint y: 167, endPoint x: 702, endPoint y: 172, distance: 24.5
click at [702, 172] on div "1 The [DEMOGRAPHIC_DATA] trade is the trade between [DEMOGRAPHIC_DATA], their […" at bounding box center [893, 229] width 475 height 191
drag, startPoint x: 702, startPoint y: 172, endPoint x: 806, endPoint y: 171, distance: 103.6
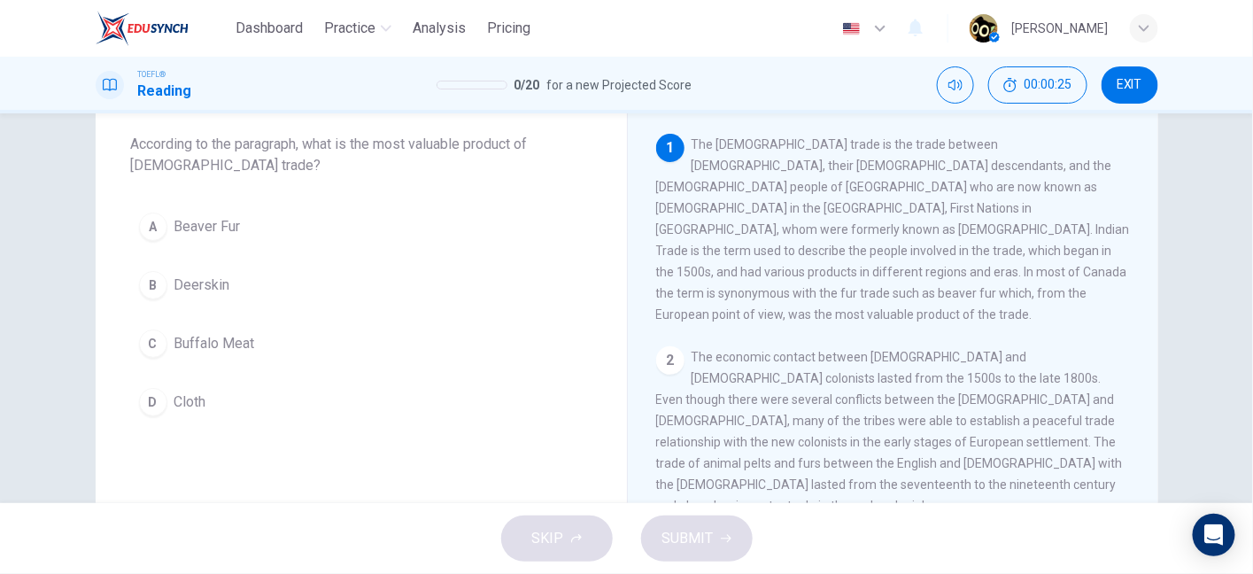
click at [806, 171] on span "The [DEMOGRAPHIC_DATA] trade is the trade between [DEMOGRAPHIC_DATA], their [DE…" at bounding box center [893, 229] width 474 height 184
drag, startPoint x: 849, startPoint y: 216, endPoint x: 884, endPoint y: 216, distance: 34.5
click at [884, 216] on span "The [DEMOGRAPHIC_DATA] trade is the trade between [DEMOGRAPHIC_DATA], their [DE…" at bounding box center [893, 229] width 474 height 184
drag, startPoint x: 903, startPoint y: 217, endPoint x: 1025, endPoint y: 221, distance: 121.4
click at [1025, 221] on div "1 The [DEMOGRAPHIC_DATA] trade is the trade between [DEMOGRAPHIC_DATA], their […" at bounding box center [893, 229] width 475 height 191
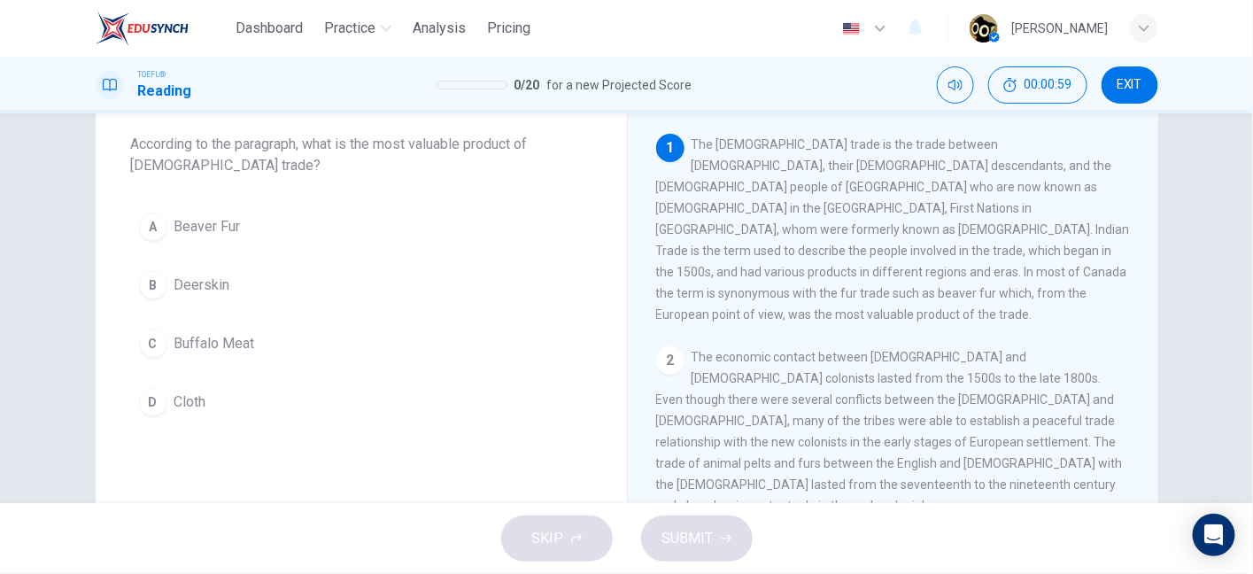
drag, startPoint x: 778, startPoint y: 235, endPoint x: 866, endPoint y: 235, distance: 87.7
click at [866, 235] on span "The [DEMOGRAPHIC_DATA] trade is the trade between [DEMOGRAPHIC_DATA], their [DE…" at bounding box center [893, 229] width 474 height 184
drag, startPoint x: 871, startPoint y: 232, endPoint x: 907, endPoint y: 237, distance: 35.8
click at [907, 237] on span "The [DEMOGRAPHIC_DATA] trade is the trade between [DEMOGRAPHIC_DATA], their [DE…" at bounding box center [893, 229] width 474 height 184
drag, startPoint x: 871, startPoint y: 236, endPoint x: 907, endPoint y: 230, distance: 36.0
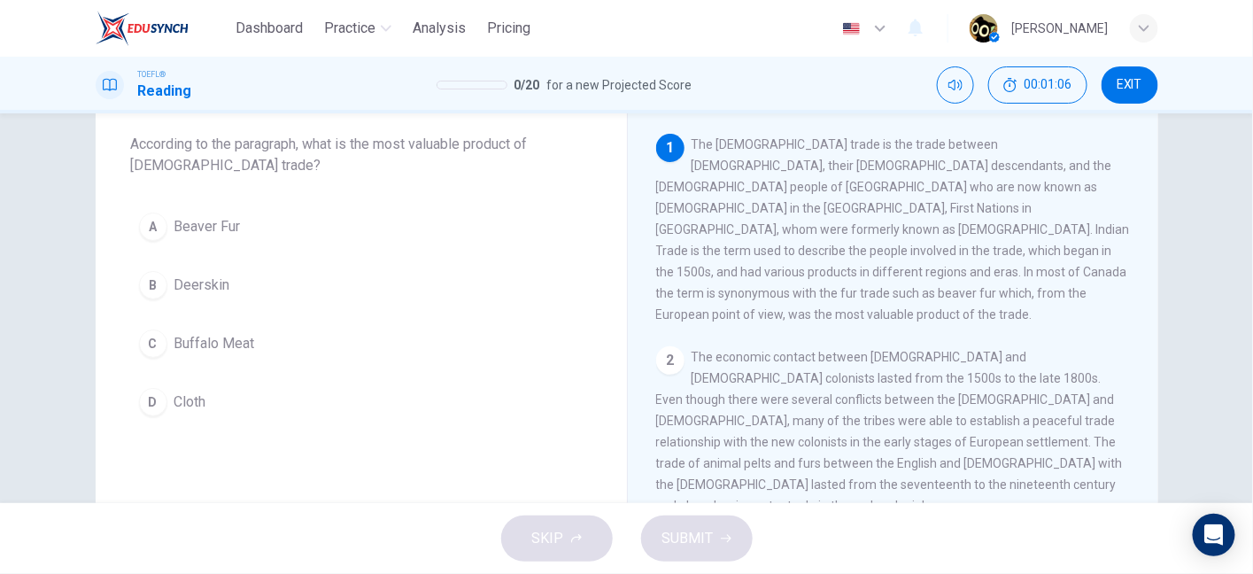
click at [907, 230] on span "The [DEMOGRAPHIC_DATA] trade is the trade between [DEMOGRAPHIC_DATA], their [DE…" at bounding box center [893, 229] width 474 height 184
drag, startPoint x: 907, startPoint y: 230, endPoint x: 972, endPoint y: 230, distance: 64.7
click at [972, 230] on span "The [DEMOGRAPHIC_DATA] trade is the trade between [DEMOGRAPHIC_DATA], their [DE…" at bounding box center [893, 229] width 474 height 184
drag, startPoint x: 654, startPoint y: 259, endPoint x: 729, endPoint y: 262, distance: 75.4
click at [729, 262] on span "The [DEMOGRAPHIC_DATA] trade is the trade between [DEMOGRAPHIC_DATA], their [DE…" at bounding box center [893, 229] width 474 height 184
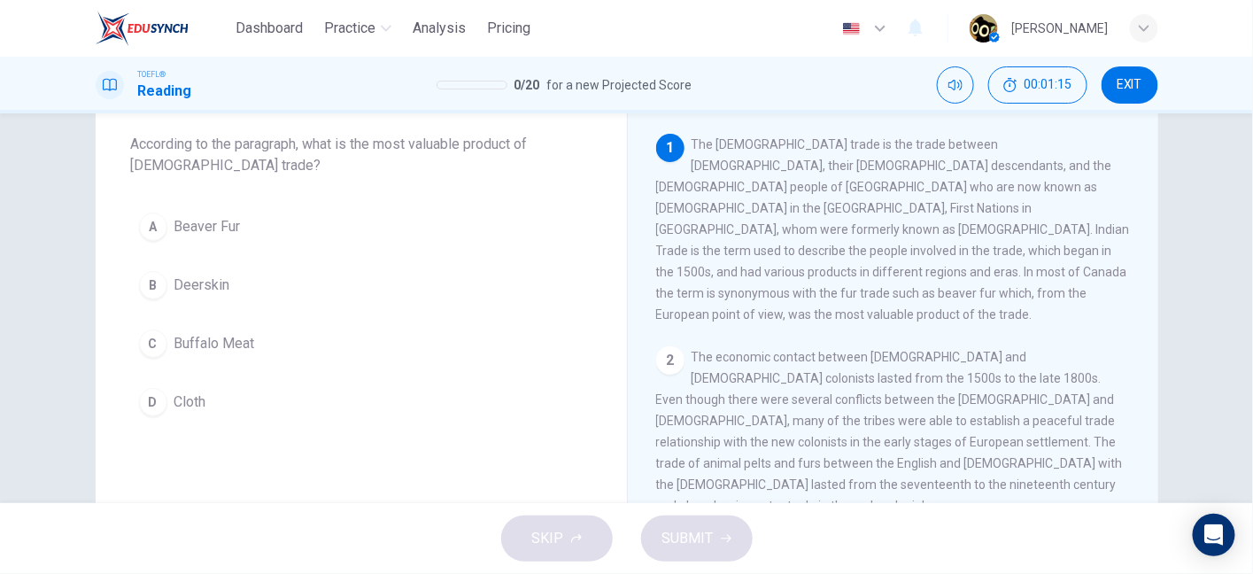
drag, startPoint x: 816, startPoint y: 262, endPoint x: 937, endPoint y: 263, distance: 121.3
click at [937, 263] on span "The [DEMOGRAPHIC_DATA] trade is the trade between [DEMOGRAPHIC_DATA], their [DE…" at bounding box center [893, 229] width 474 height 184
drag, startPoint x: 937, startPoint y: 263, endPoint x: 1099, endPoint y: 249, distance: 162.7
click at [1099, 249] on div "1 The [DEMOGRAPHIC_DATA] trade is the trade between [DEMOGRAPHIC_DATA], their […" at bounding box center [893, 229] width 475 height 191
click at [678, 284] on span "The [DEMOGRAPHIC_DATA] trade is the trade between [DEMOGRAPHIC_DATA], their [DE…" at bounding box center [893, 229] width 474 height 184
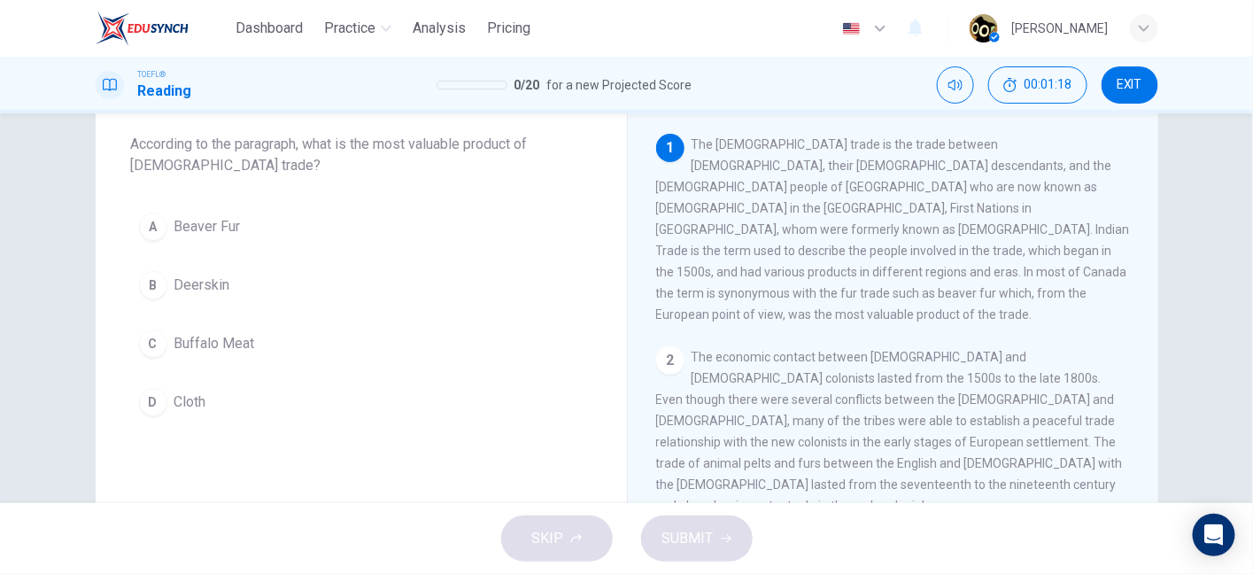
drag, startPoint x: 678, startPoint y: 284, endPoint x: 732, endPoint y: 297, distance: 56.3
click at [732, 297] on div "1 The Native American trade is the trade between Europeans, their North America…" at bounding box center [893, 229] width 475 height 191
drag, startPoint x: 868, startPoint y: 278, endPoint x: 942, endPoint y: 287, distance: 74.9
click at [942, 287] on span "The Native American trade is the trade between Europeans, their North American …" at bounding box center [893, 229] width 474 height 184
drag, startPoint x: 942, startPoint y: 287, endPoint x: 1015, endPoint y: 285, distance: 72.6
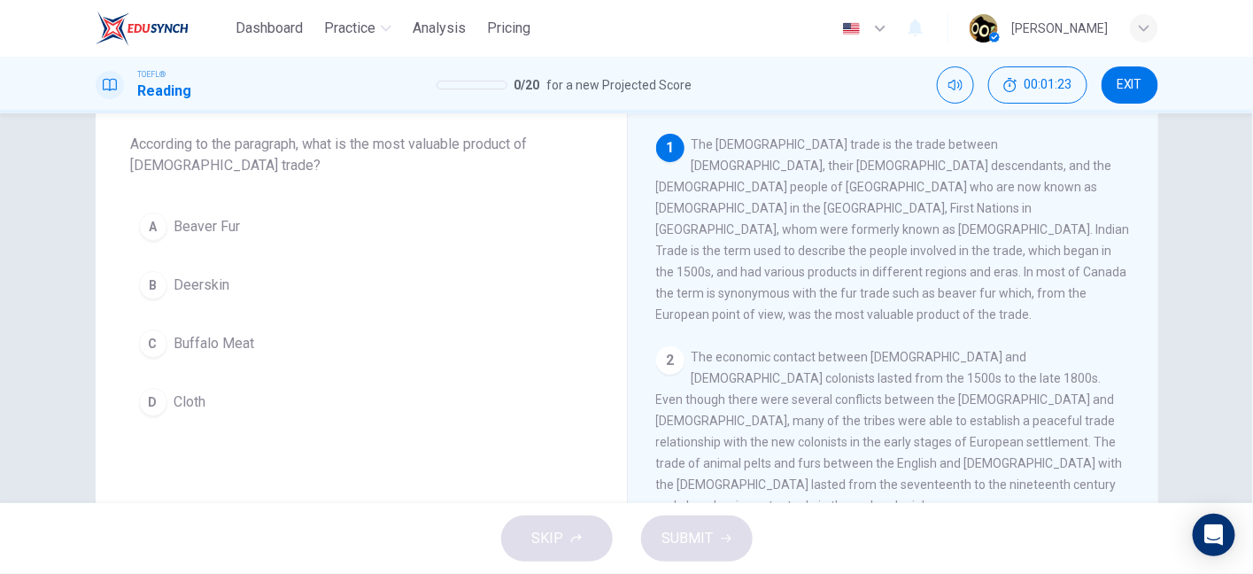
click at [1015, 285] on span "The Native American trade is the trade between Europeans, their North American …" at bounding box center [893, 229] width 474 height 184
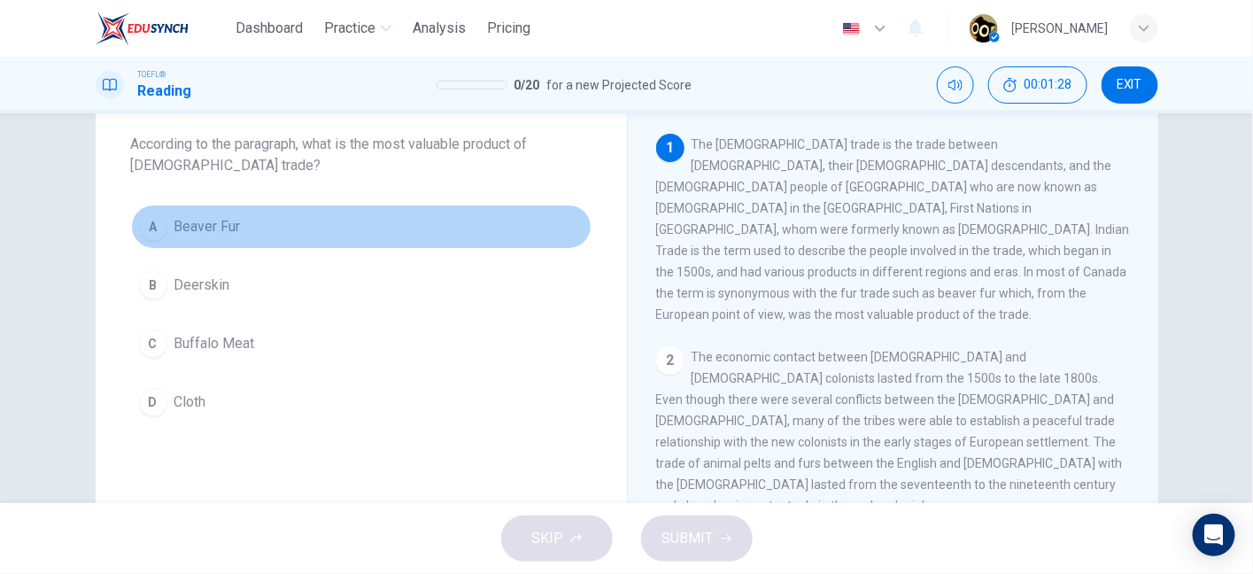
click at [322, 234] on button "A Beaver Fur" at bounding box center [361, 227] width 461 height 44
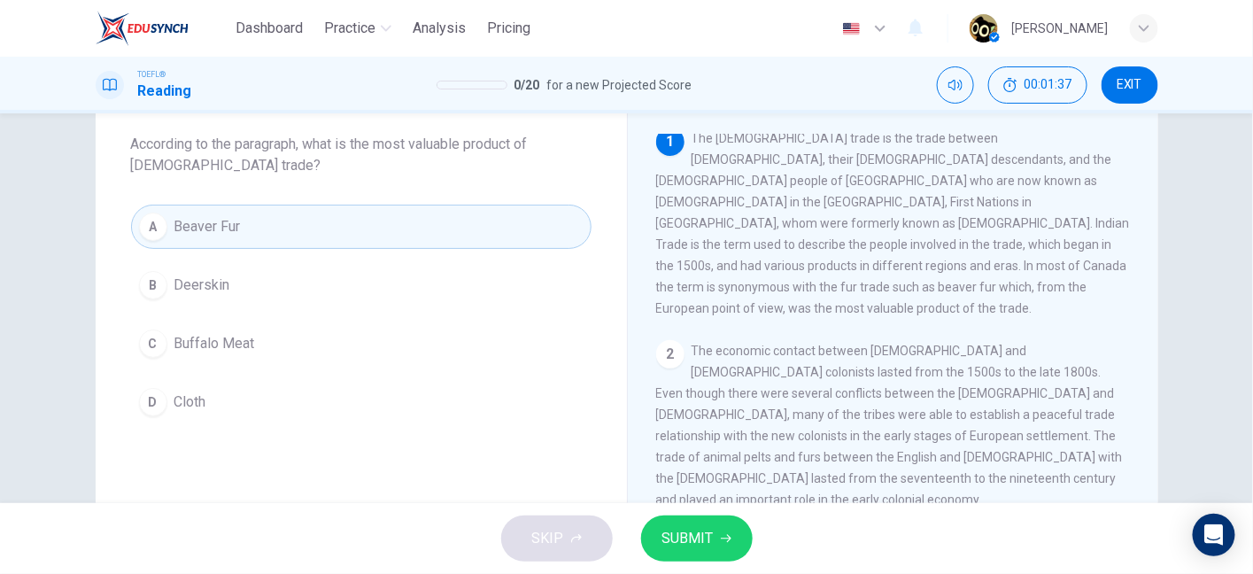
scroll to position [0, 0]
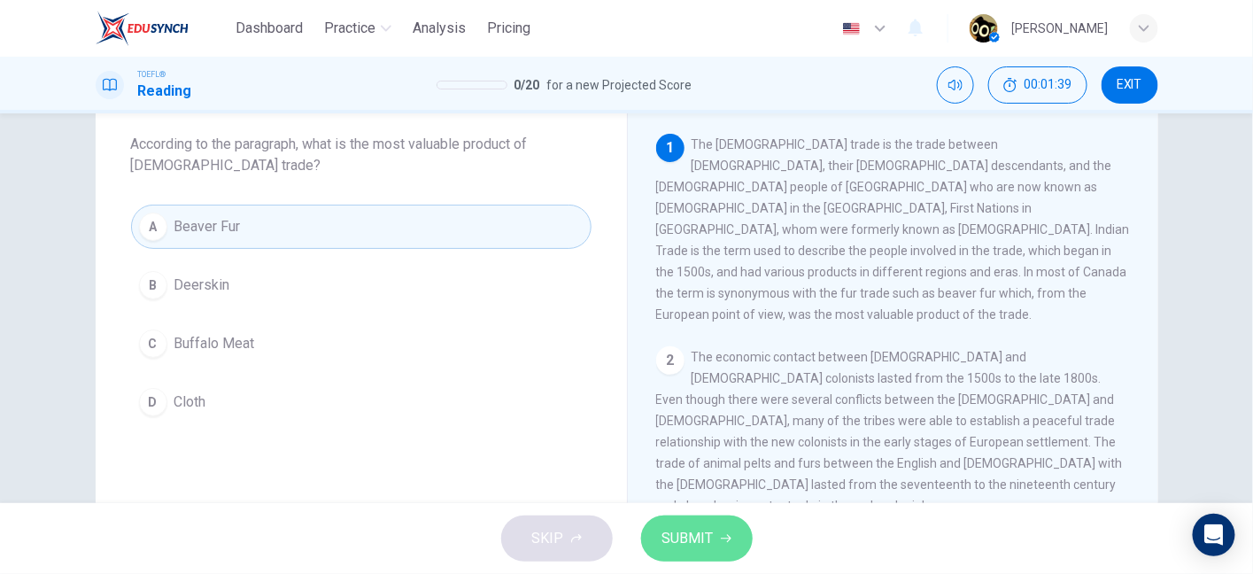
click at [690, 546] on span "SUBMIT" at bounding box center [687, 538] width 51 height 25
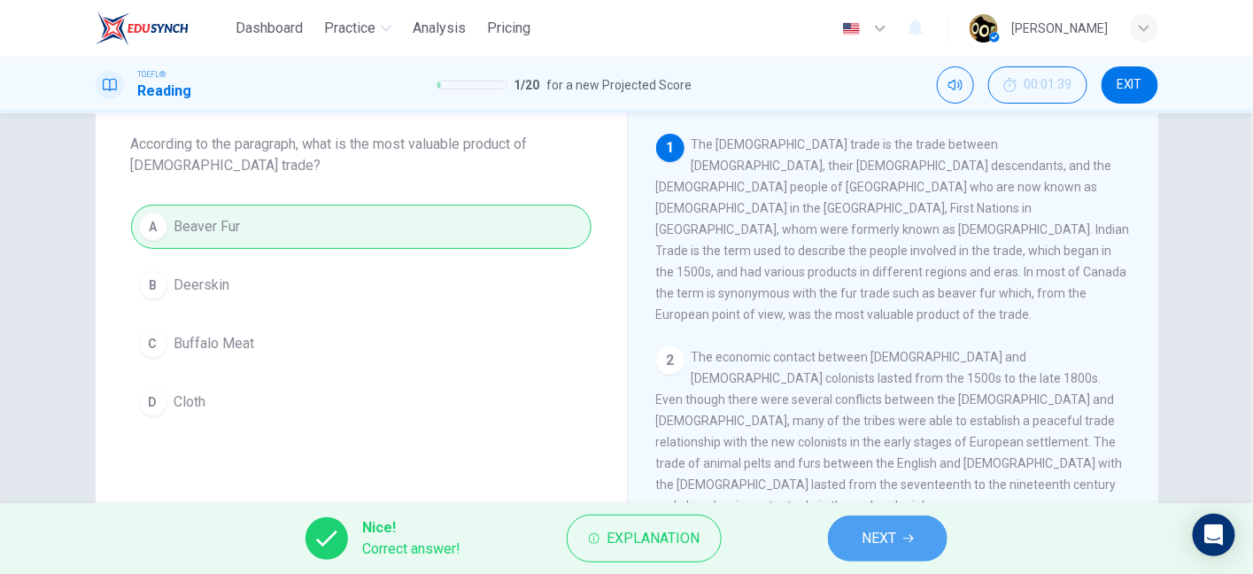
click at [855, 537] on button "NEXT" at bounding box center [888, 538] width 120 height 46
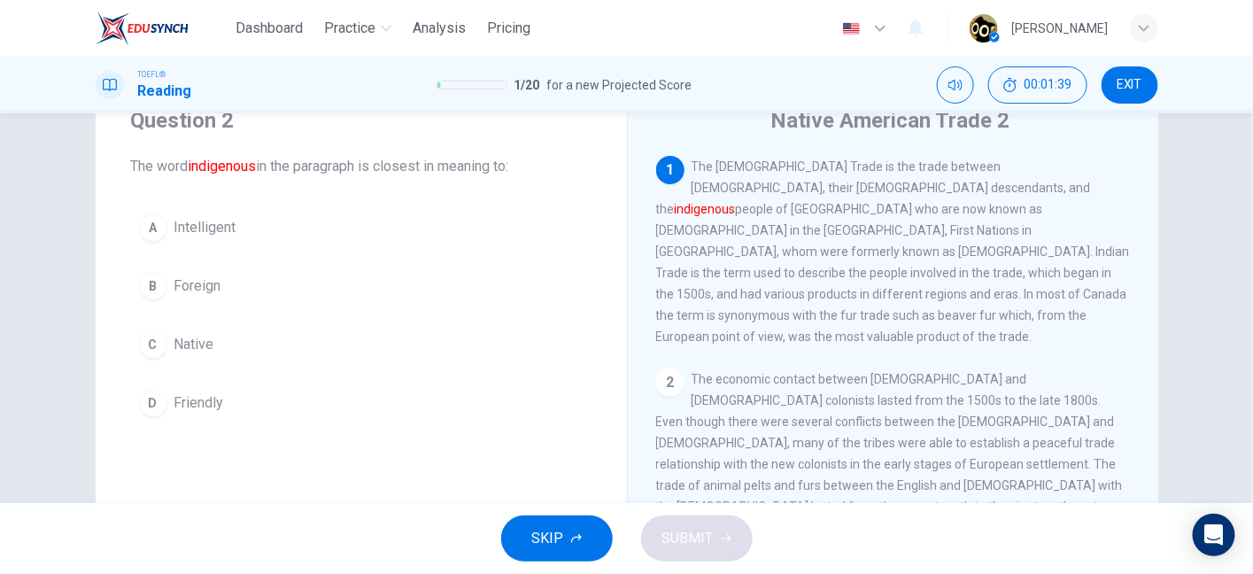
scroll to position [70, 0]
drag, startPoint x: 210, startPoint y: 167, endPoint x: 356, endPoint y: 174, distance: 146.3
click at [356, 174] on span "The word indigenous in the paragraph is closest in meaning to:" at bounding box center [361, 167] width 461 height 21
click at [207, 337] on span "Native" at bounding box center [194, 345] width 40 height 21
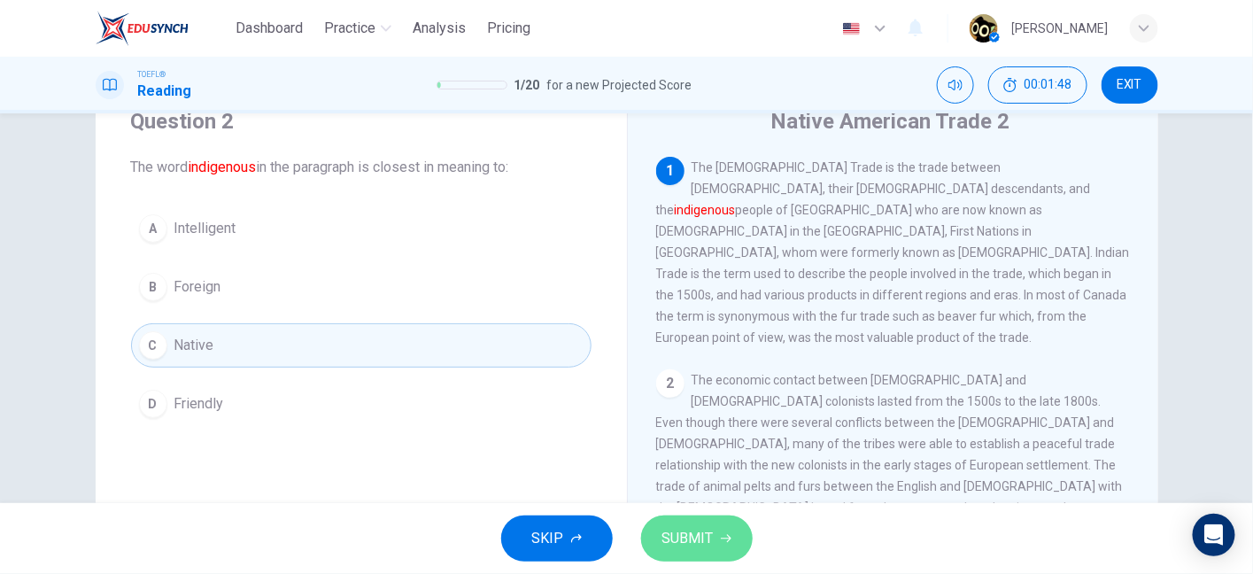
click at [712, 530] on button "SUBMIT" at bounding box center [697, 538] width 112 height 46
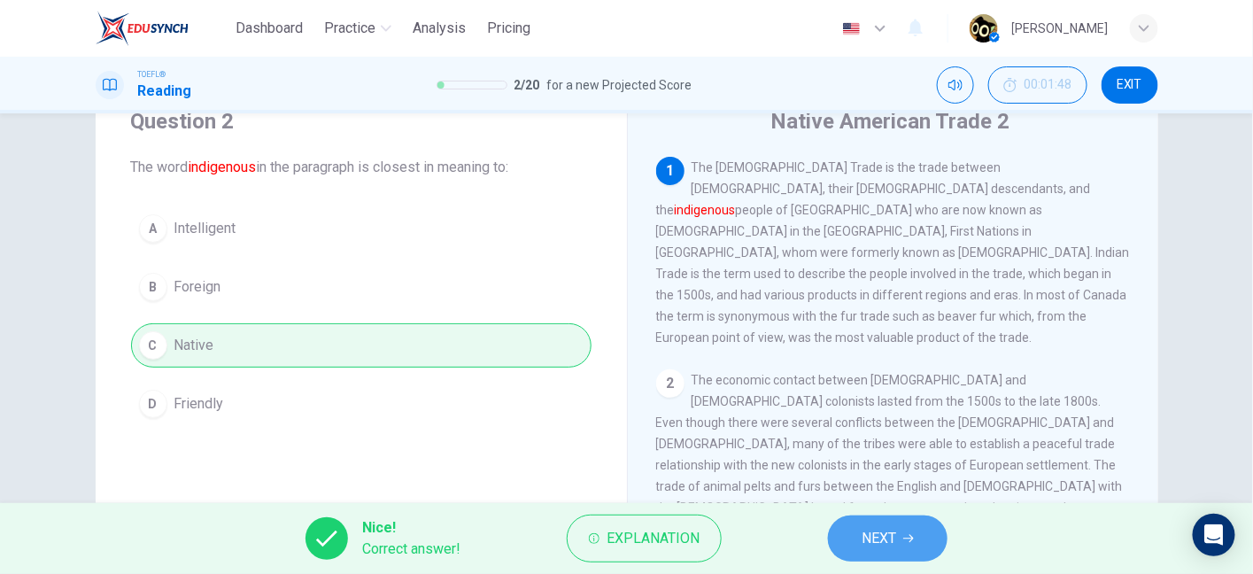
click at [887, 535] on span "NEXT" at bounding box center [879, 538] width 35 height 25
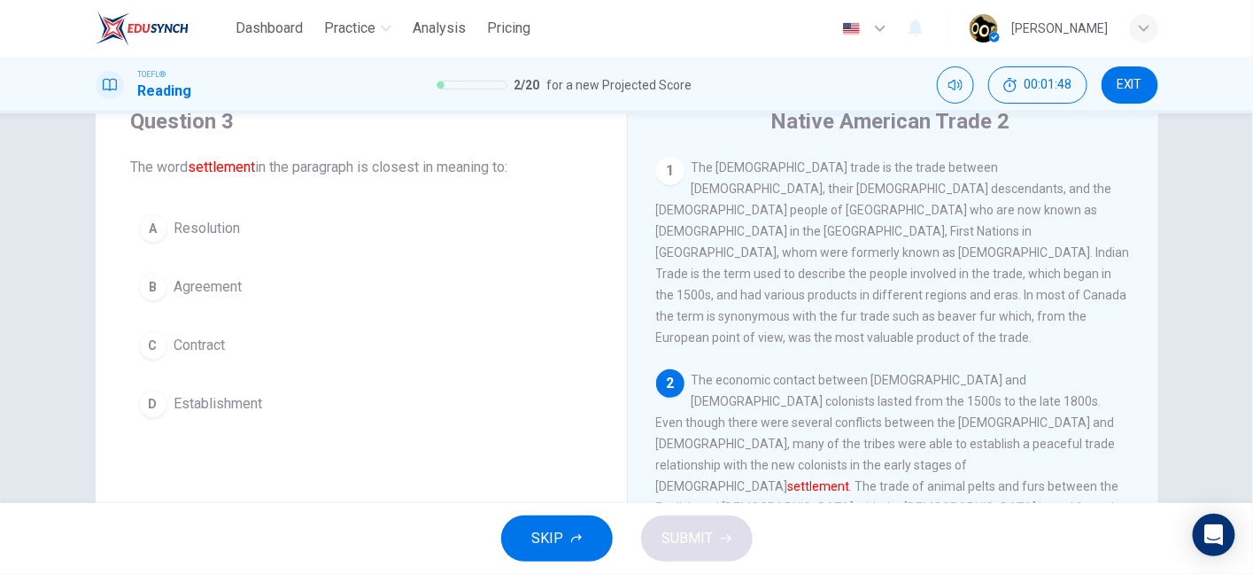
scroll to position [27, 0]
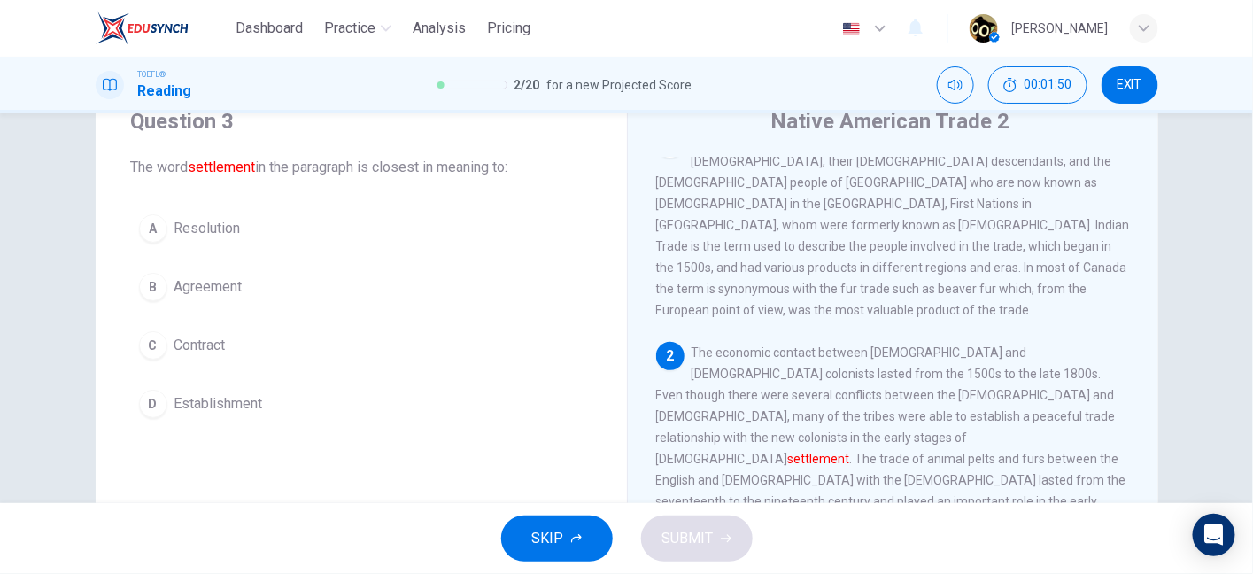
drag, startPoint x: 249, startPoint y: 173, endPoint x: 500, endPoint y: 184, distance: 250.9
click at [500, 184] on div "Question 3 The word settlement in the paragraph is closest in meaning to: A Res…" at bounding box center [361, 267] width 531 height 376
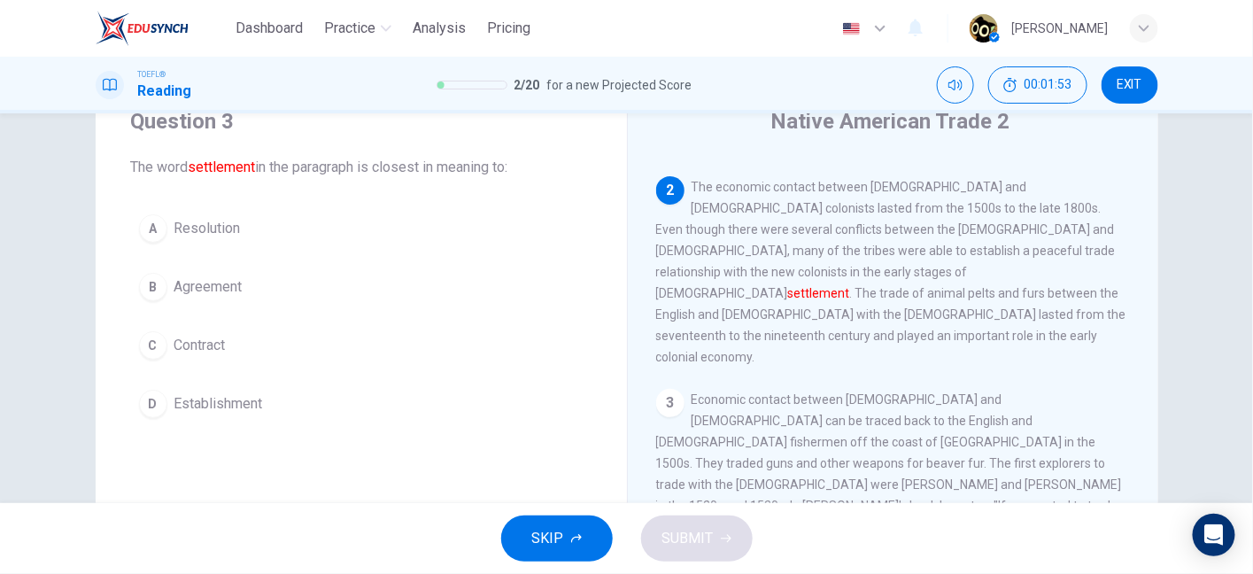
scroll to position [187, 0]
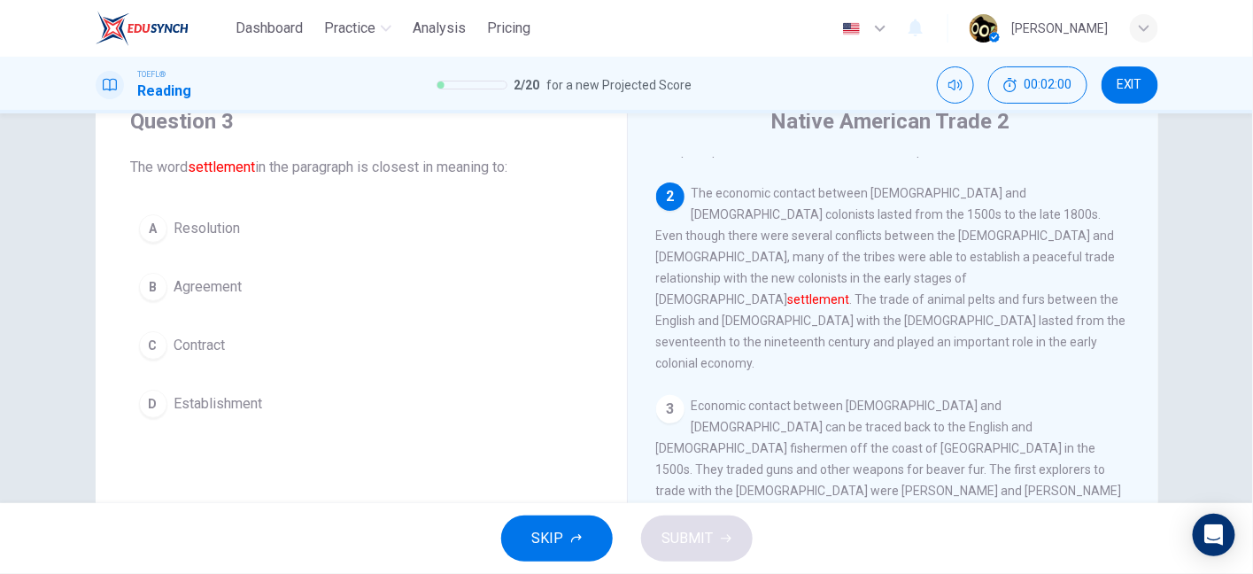
drag, startPoint x: 904, startPoint y: 205, endPoint x: 1011, endPoint y: 211, distance: 106.4
click at [1011, 211] on span "The economic contact between Native Americans and European colonists lasted fro…" at bounding box center [891, 278] width 470 height 184
drag, startPoint x: 863, startPoint y: 224, endPoint x: 927, endPoint y: 225, distance: 64.7
click at [927, 225] on span "The economic contact between Native Americans and European colonists lasted fro…" at bounding box center [891, 278] width 470 height 184
drag, startPoint x: 736, startPoint y: 259, endPoint x: 856, endPoint y: 257, distance: 119.6
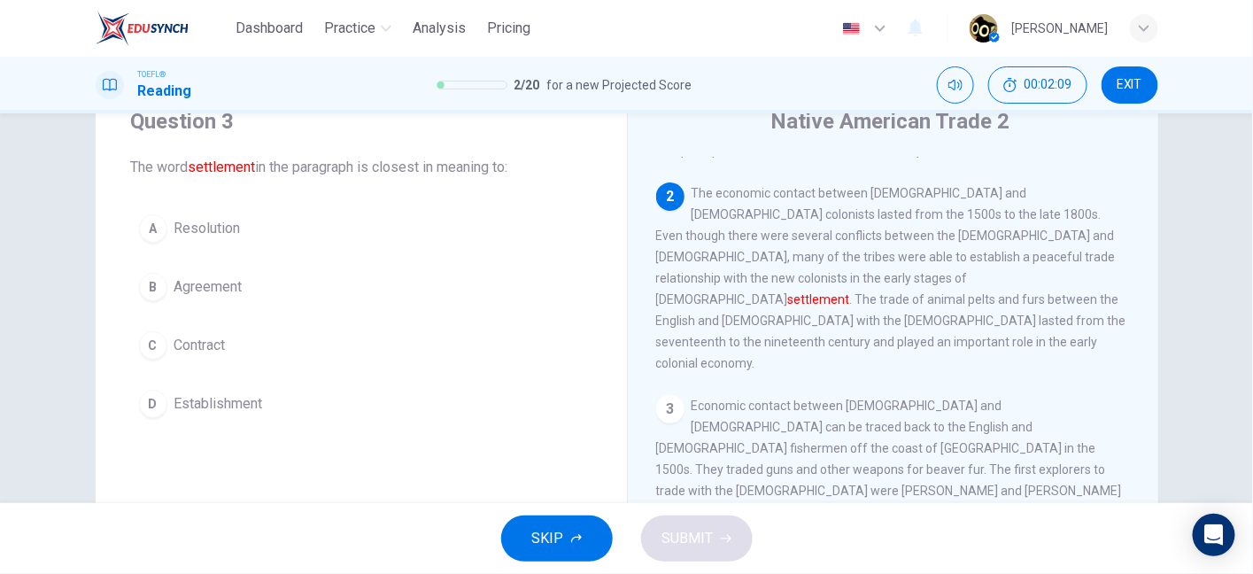
click at [856, 257] on div "2 The economic contact between Native Americans and European colonists lasted f…" at bounding box center [893, 277] width 475 height 191
drag, startPoint x: 856, startPoint y: 257, endPoint x: 928, endPoint y: 264, distance: 73.0
click at [928, 264] on div "2 The economic contact between Native Americans and European colonists lasted f…" at bounding box center [893, 277] width 475 height 191
drag, startPoint x: 972, startPoint y: 256, endPoint x: 1025, endPoint y: 259, distance: 52.4
click at [1025, 259] on div "2 The economic contact between Native Americans and European colonists lasted f…" at bounding box center [893, 277] width 475 height 191
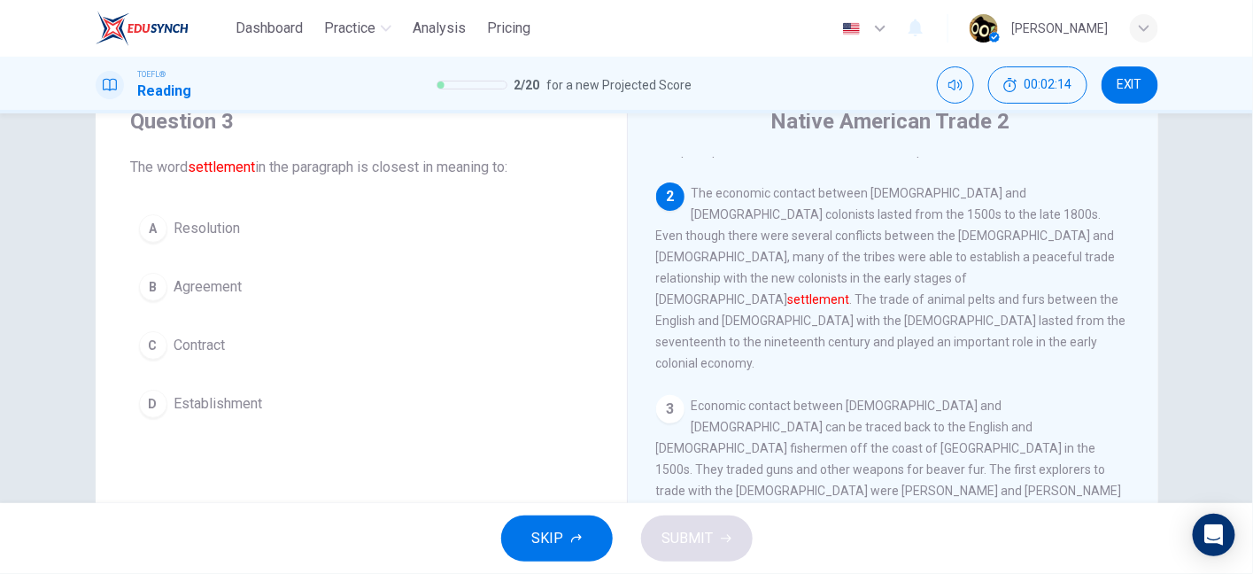
click at [679, 267] on span "The economic contact between Native Americans and European colonists lasted fro…" at bounding box center [891, 278] width 470 height 184
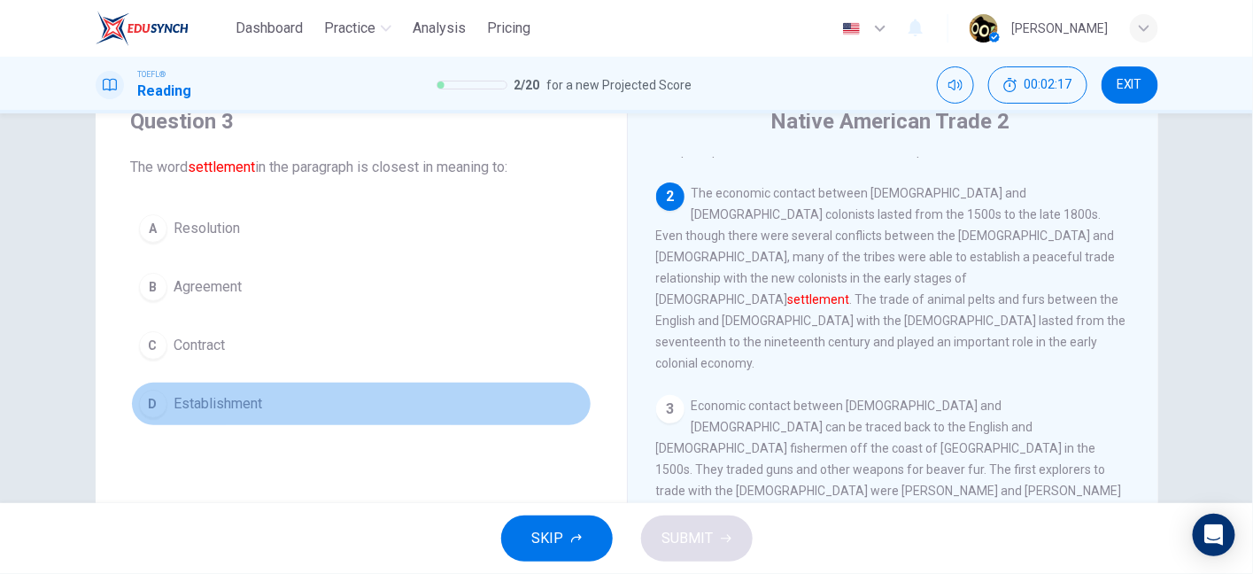
click at [243, 399] on span "Establishment" at bounding box center [218, 403] width 89 height 21
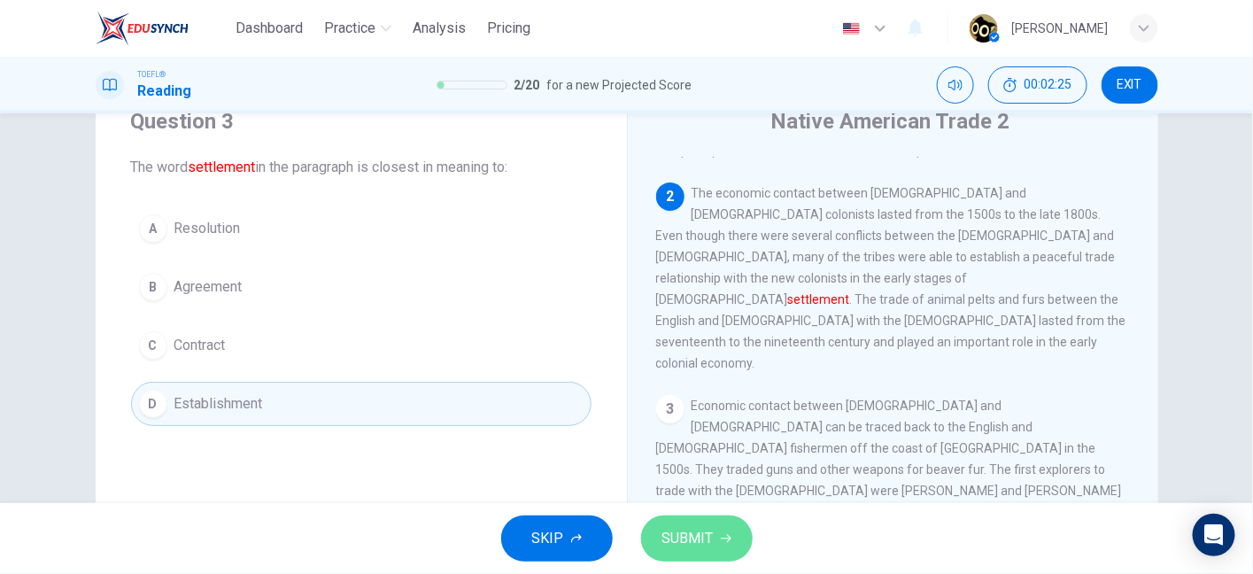
click at [735, 536] on button "SUBMIT" at bounding box center [697, 538] width 112 height 46
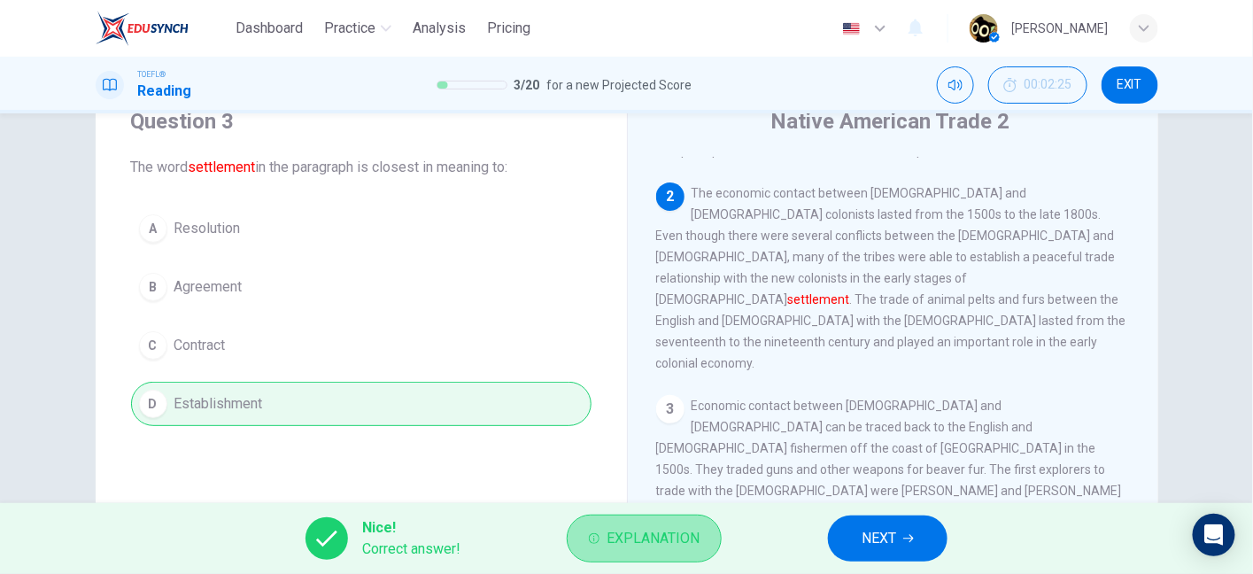
click at [694, 547] on span "Explanation" at bounding box center [653, 538] width 93 height 25
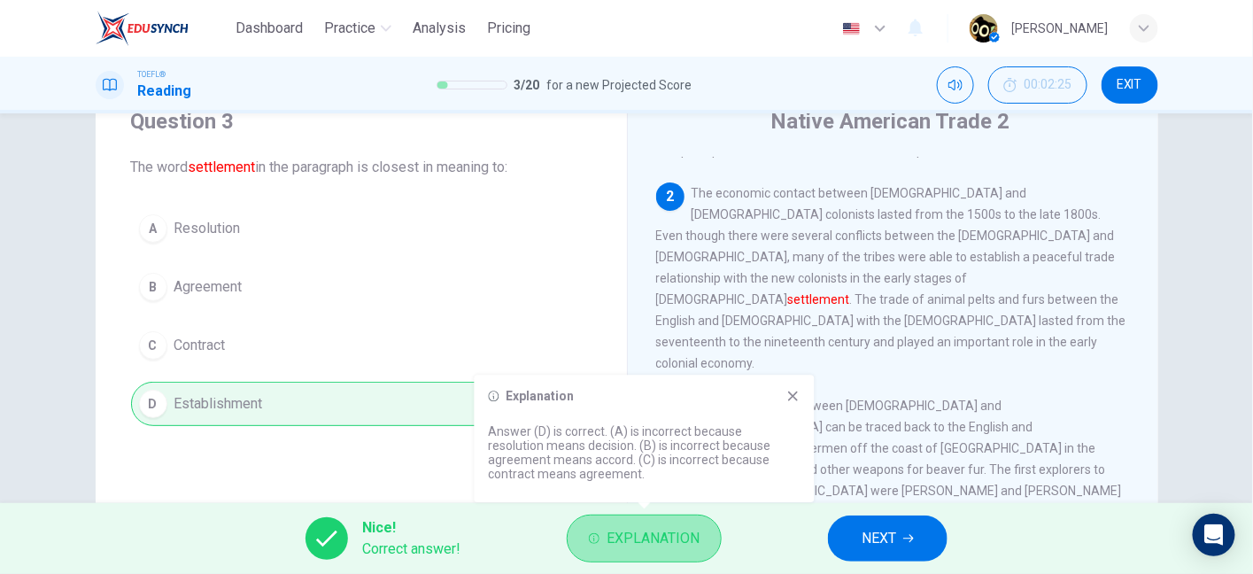
click at [678, 542] on span "Explanation" at bounding box center [653, 538] width 93 height 25
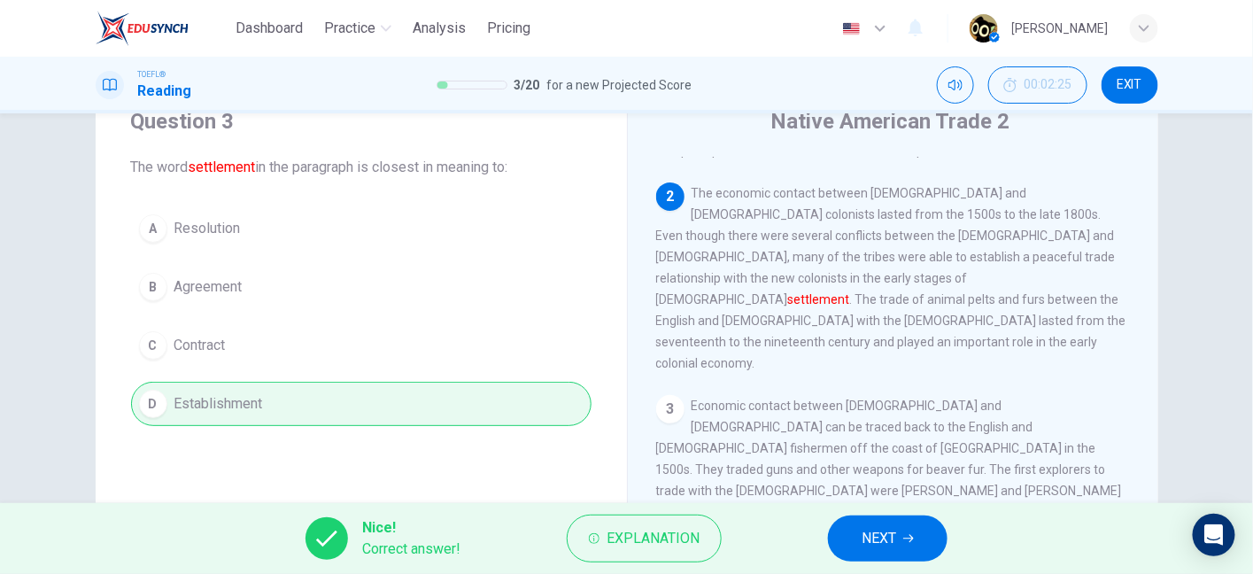
click at [881, 543] on span "NEXT" at bounding box center [879, 538] width 35 height 25
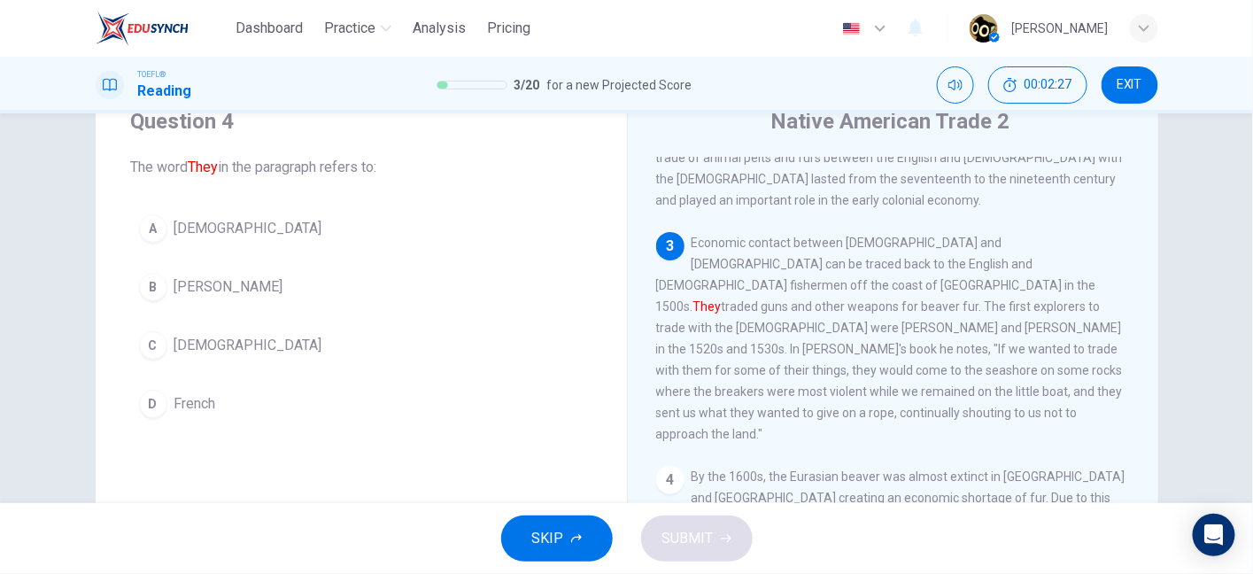
scroll to position [331, 0]
drag, startPoint x: 694, startPoint y: 212, endPoint x: 778, endPoint y: 221, distance: 83.8
click at [778, 233] on span "Economic contact between Native Americans and Europeans can be traced back to t…" at bounding box center [889, 335] width 467 height 205
drag, startPoint x: 773, startPoint y: 244, endPoint x: 898, endPoint y: 241, distance: 124.9
click at [898, 241] on span "Economic contact between Native Americans and Europeans can be traced back to t…" at bounding box center [889, 335] width 467 height 205
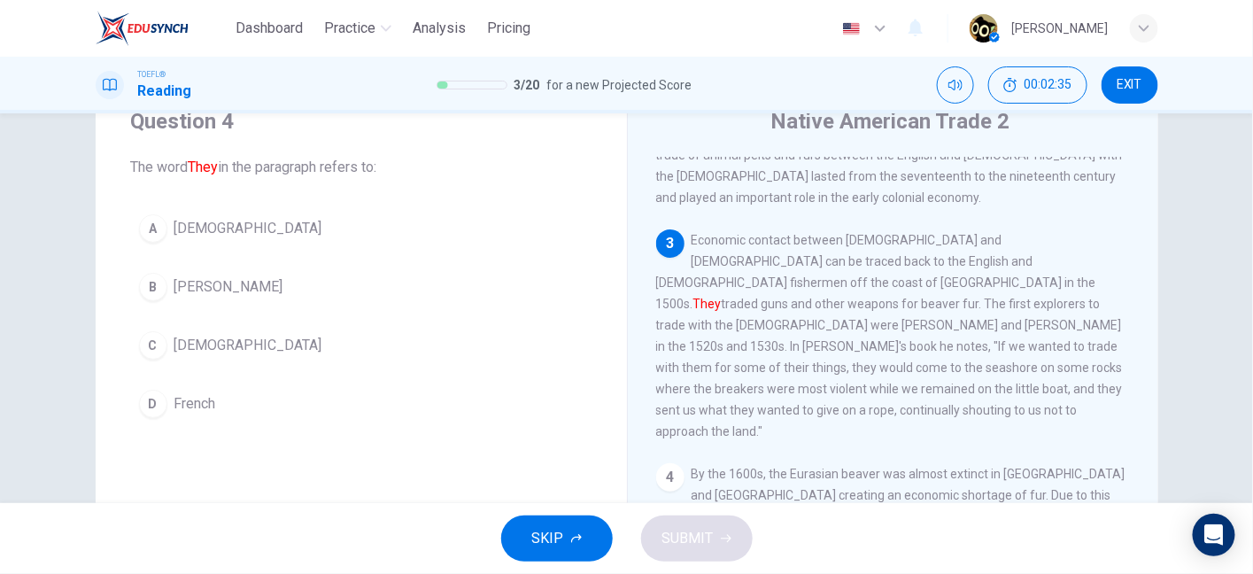
drag, startPoint x: 898, startPoint y: 241, endPoint x: 975, endPoint y: 252, distance: 77.8
click at [975, 252] on div "3 Economic contact between Native Americans and Europeans can be traced back to…" at bounding box center [893, 335] width 475 height 213
drag, startPoint x: 695, startPoint y: 264, endPoint x: 707, endPoint y: 265, distance: 11.5
click at [707, 297] on font "They" at bounding box center [707, 304] width 28 height 14
drag, startPoint x: 730, startPoint y: 216, endPoint x: 707, endPoint y: 248, distance: 39.3
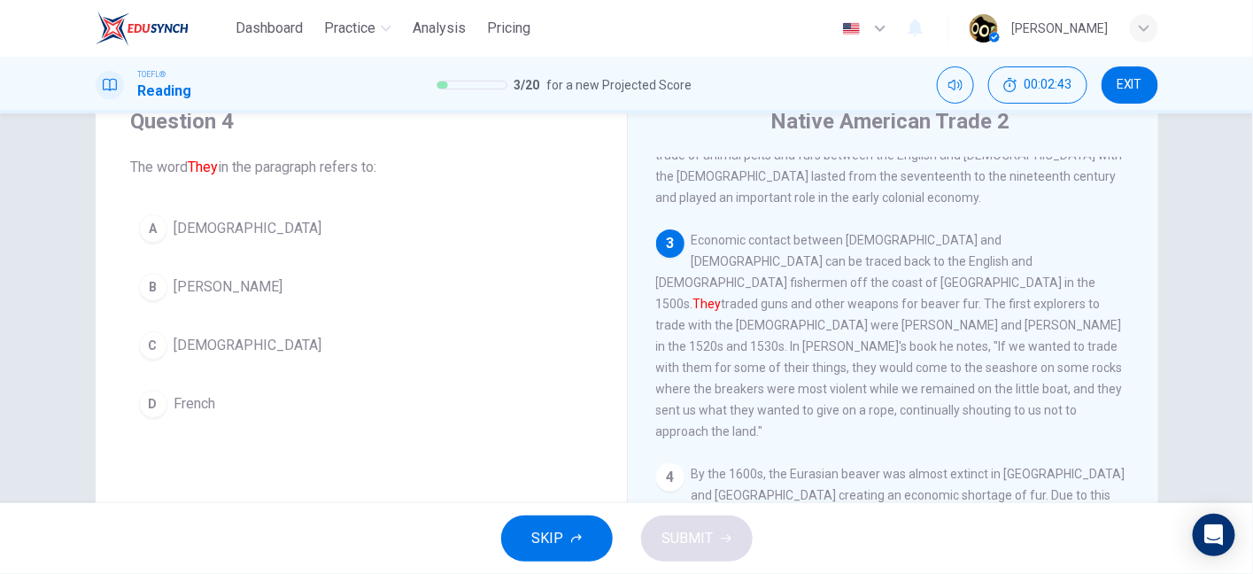
click at [707, 248] on div "3 Economic contact between Native Americans and Europeans can be traced back to…" at bounding box center [893, 335] width 475 height 213
drag, startPoint x: 707, startPoint y: 234, endPoint x: 914, endPoint y: 239, distance: 207.3
click at [914, 239] on span "Economic contact between Native Americans and Europeans can be traced back to t…" at bounding box center [889, 335] width 467 height 205
drag, startPoint x: 802, startPoint y: 267, endPoint x: 978, endPoint y: 258, distance: 175.6
click at [978, 258] on span "Economic contact between Native Americans and Europeans can be traced back to t…" at bounding box center [889, 335] width 467 height 205
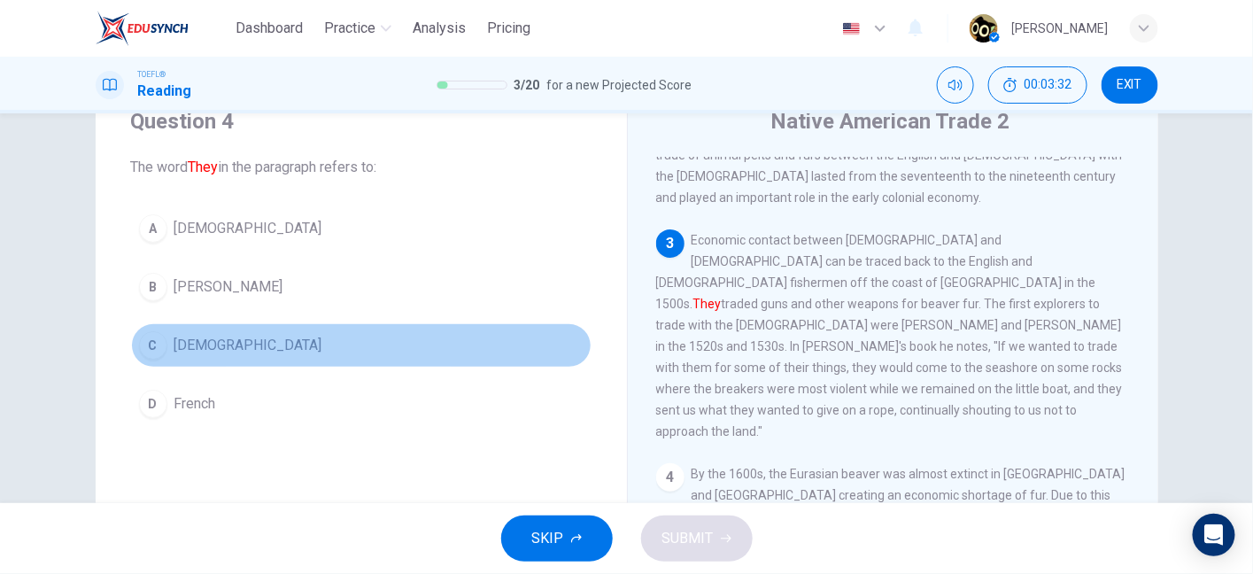
click at [228, 343] on span "Europeans" at bounding box center [248, 345] width 148 height 21
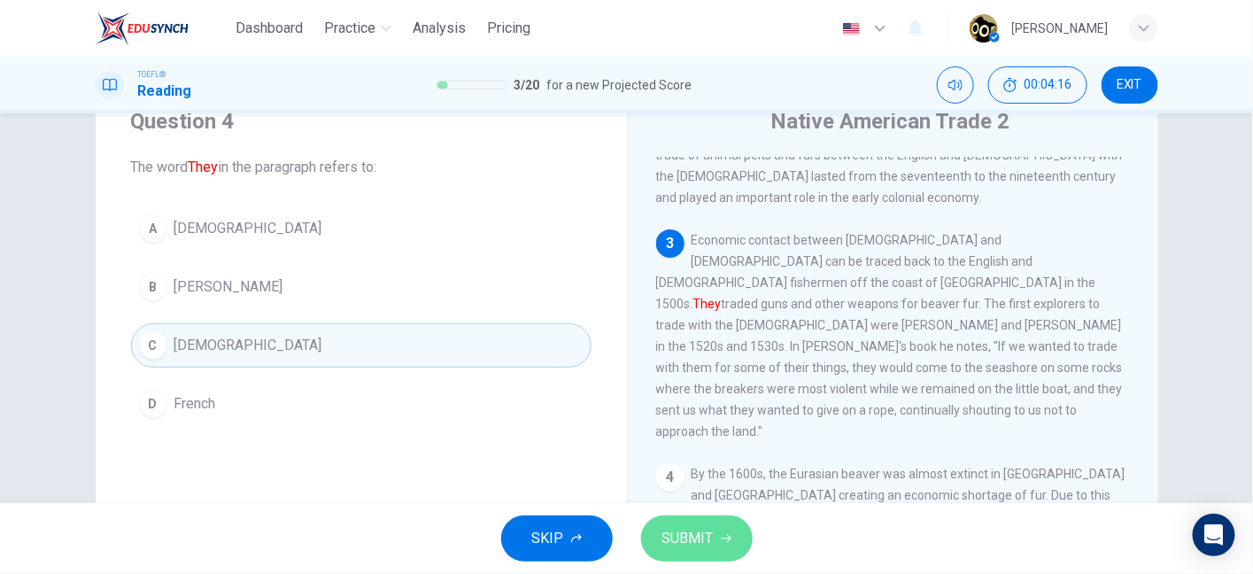
click at [694, 536] on span "SUBMIT" at bounding box center [687, 538] width 51 height 25
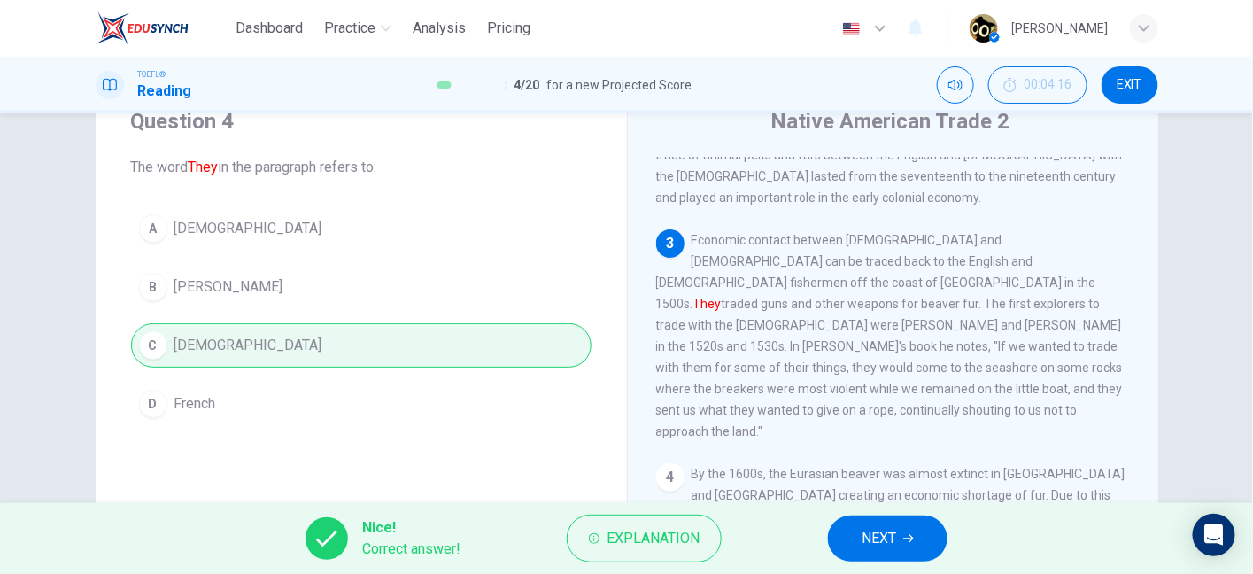
click at [885, 507] on div "Nice! Correct answer! Explanation NEXT" at bounding box center [626, 538] width 1253 height 71
click at [869, 535] on span "NEXT" at bounding box center [879, 538] width 35 height 25
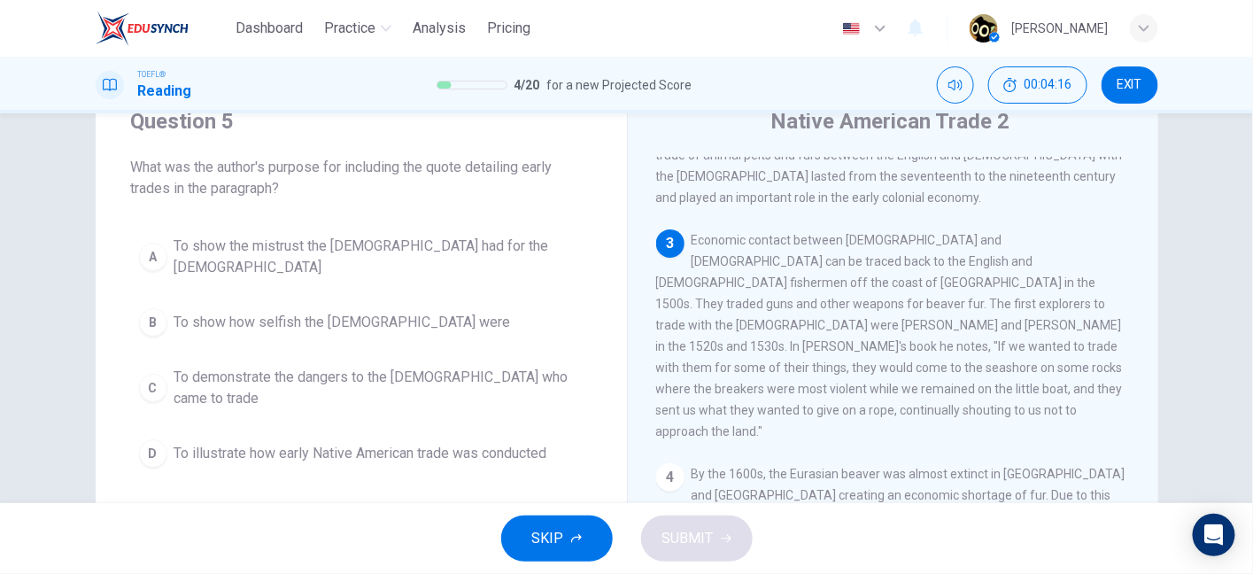
scroll to position [381, 0]
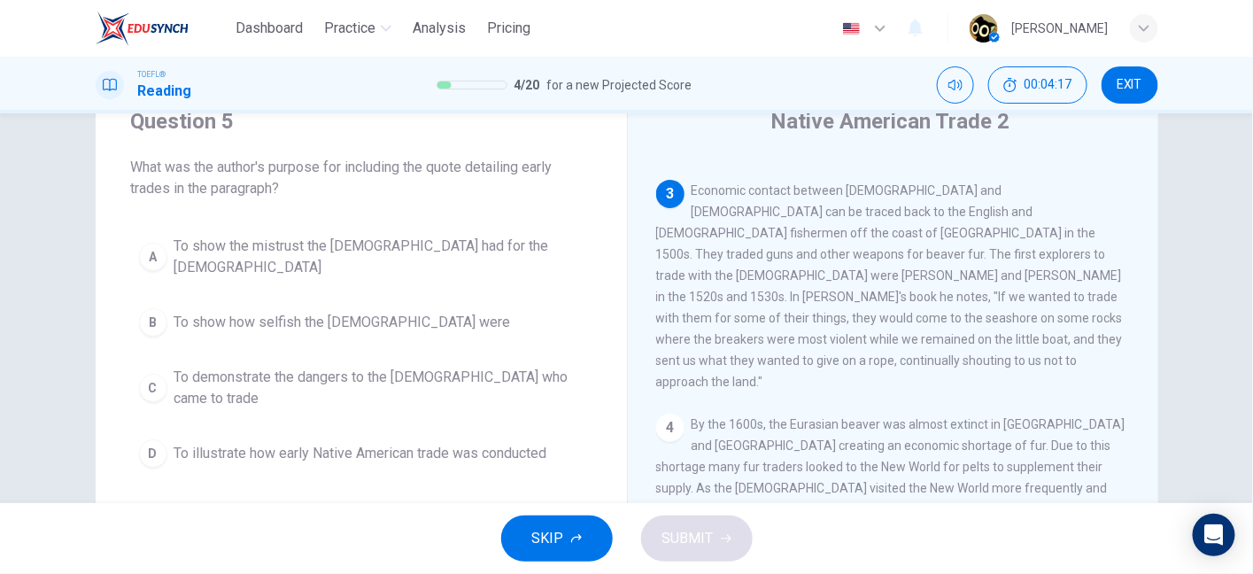
drag, startPoint x: 249, startPoint y: 163, endPoint x: 406, endPoint y: 172, distance: 157.0
click at [406, 172] on span "What was the author's purpose for including the quote detailing early trades in…" at bounding box center [361, 178] width 461 height 43
click at [435, 444] on span "To illustrate how early Native American trade was conducted" at bounding box center [360, 453] width 373 height 21
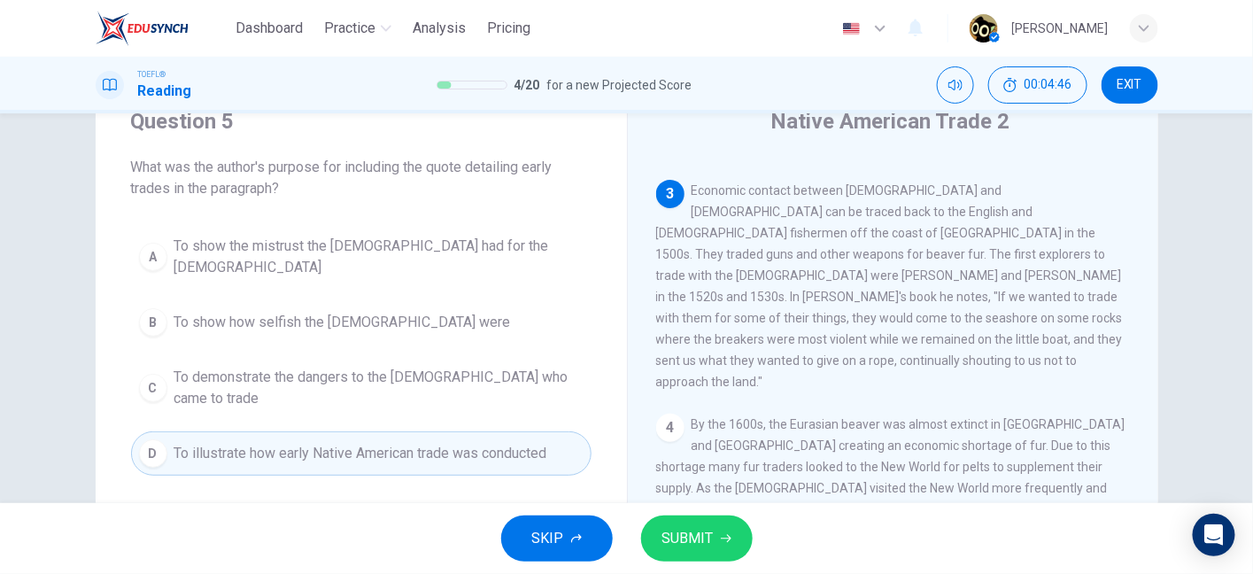
drag, startPoint x: 732, startPoint y: 239, endPoint x: 767, endPoint y: 231, distance: 35.4
click at [767, 231] on span "Economic contact between Native Americans and Europeans can be traced back to t…" at bounding box center [889, 285] width 467 height 205
drag, startPoint x: 811, startPoint y: 174, endPoint x: 854, endPoint y: 169, distance: 42.7
click at [854, 183] on span "Economic contact between Native Americans and Europeans can be traced back to t…" at bounding box center [889, 285] width 467 height 205
drag, startPoint x: 743, startPoint y: 186, endPoint x: 849, endPoint y: 194, distance: 106.6
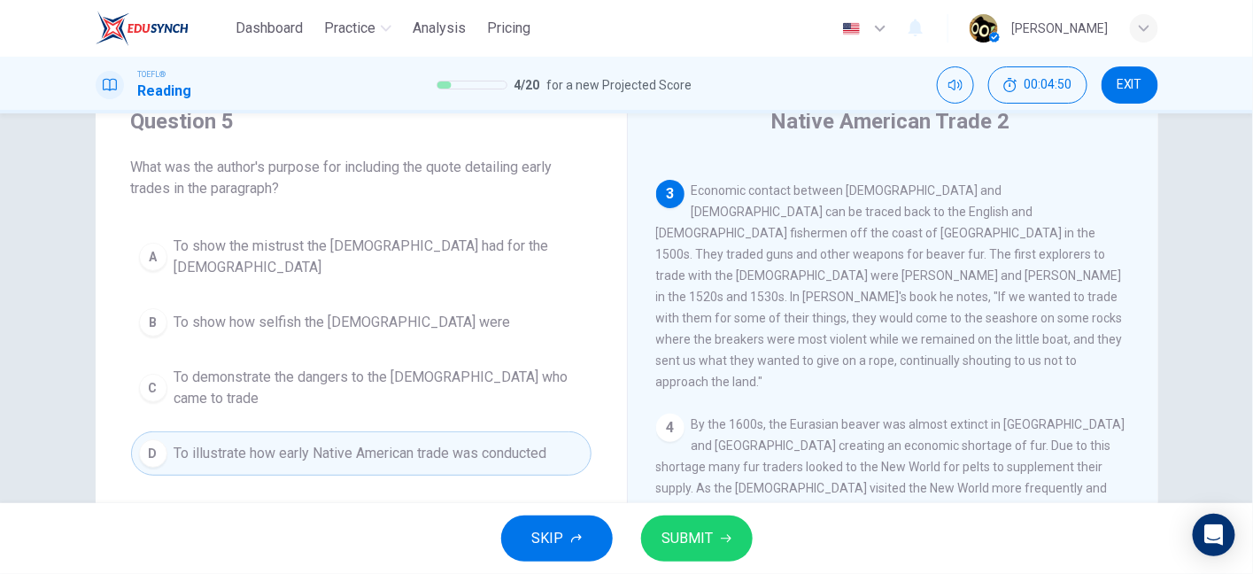
click at [849, 194] on span "Economic contact between Native Americans and Europeans can be traced back to t…" at bounding box center [889, 285] width 467 height 205
drag, startPoint x: 720, startPoint y: 212, endPoint x: 740, endPoint y: 212, distance: 19.5
click at [740, 212] on span "Economic contact between Native Americans and Europeans can be traced back to t…" at bounding box center [889, 285] width 467 height 205
drag, startPoint x: 971, startPoint y: 250, endPoint x: 1063, endPoint y: 251, distance: 92.1
click at [1063, 251] on span "Economic contact between Native Americans and Europeans can be traced back to t…" at bounding box center [889, 285] width 467 height 205
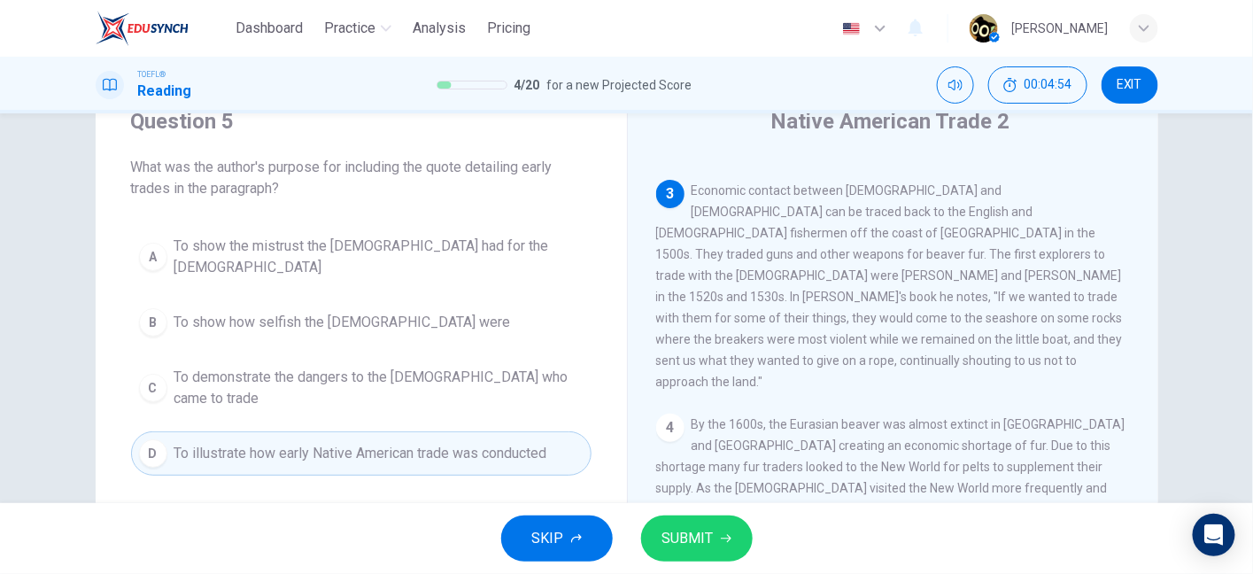
drag, startPoint x: 703, startPoint y: 277, endPoint x: 844, endPoint y: 275, distance: 140.8
click at [844, 275] on span "Economic contact between Native Americans and Europeans can be traced back to t…" at bounding box center [889, 285] width 467 height 205
drag, startPoint x: 888, startPoint y: 280, endPoint x: 1006, endPoint y: 280, distance: 117.8
click at [1006, 280] on span "Economic contact between Native Americans and Europeans can be traced back to t…" at bounding box center [889, 285] width 467 height 205
drag, startPoint x: 655, startPoint y: 298, endPoint x: 798, endPoint y: 302, distance: 142.6
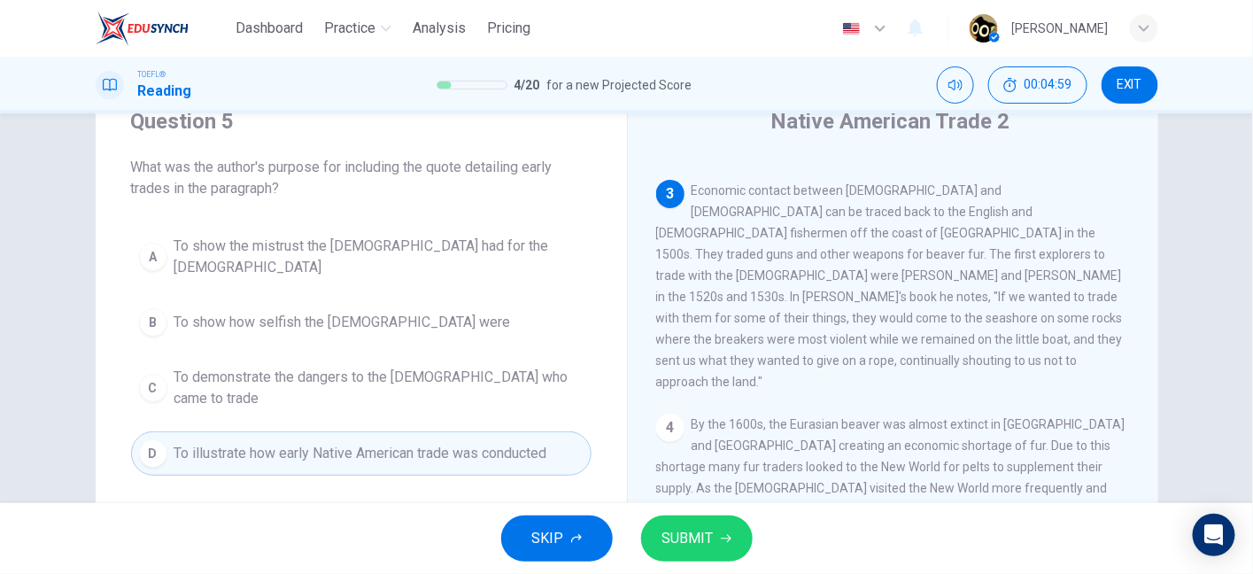
click at [798, 302] on span "Economic contact between Native Americans and Europeans can be traced back to t…" at bounding box center [889, 285] width 467 height 205
drag, startPoint x: 798, startPoint y: 302, endPoint x: 946, endPoint y: 305, distance: 147.9
click at [946, 305] on span "Economic contact between Native Americans and Europeans can be traced back to t…" at bounding box center [889, 285] width 467 height 205
drag, startPoint x: 672, startPoint y: 329, endPoint x: 848, endPoint y: 329, distance: 176.2
click at [848, 329] on span "Economic contact between Native Americans and Europeans can be traced back to t…" at bounding box center [889, 285] width 467 height 205
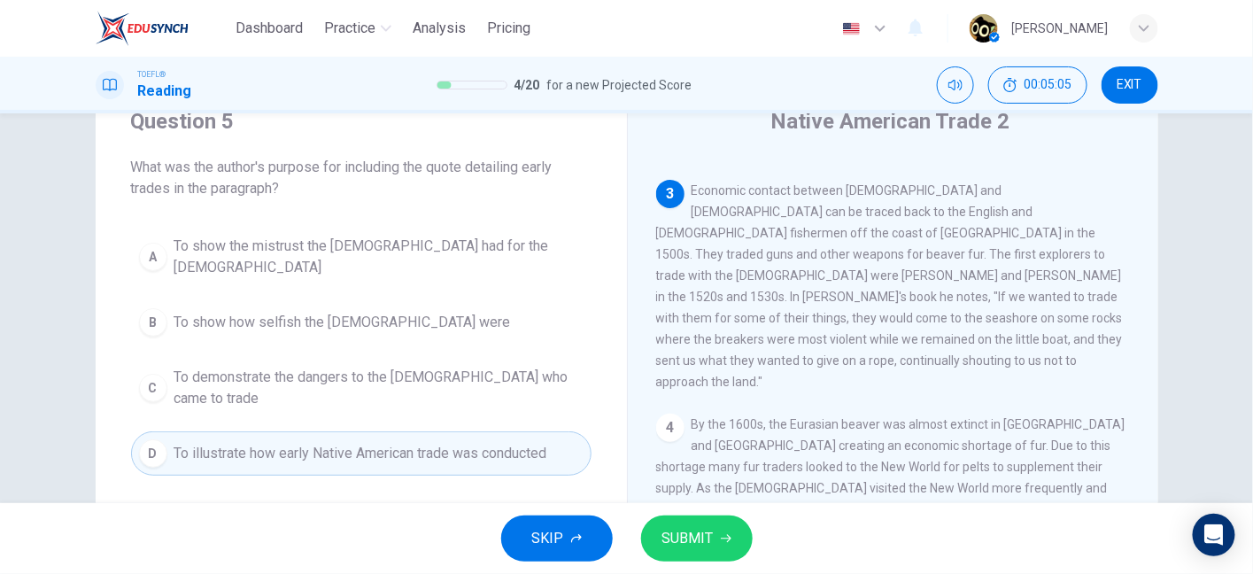
drag, startPoint x: 848, startPoint y: 329, endPoint x: 1064, endPoint y: 318, distance: 215.5
click at [1064, 318] on span "Economic contact between Native Americans and Europeans can be traced back to t…" at bounding box center [889, 285] width 467 height 205
click at [700, 539] on span "SUBMIT" at bounding box center [687, 538] width 51 height 25
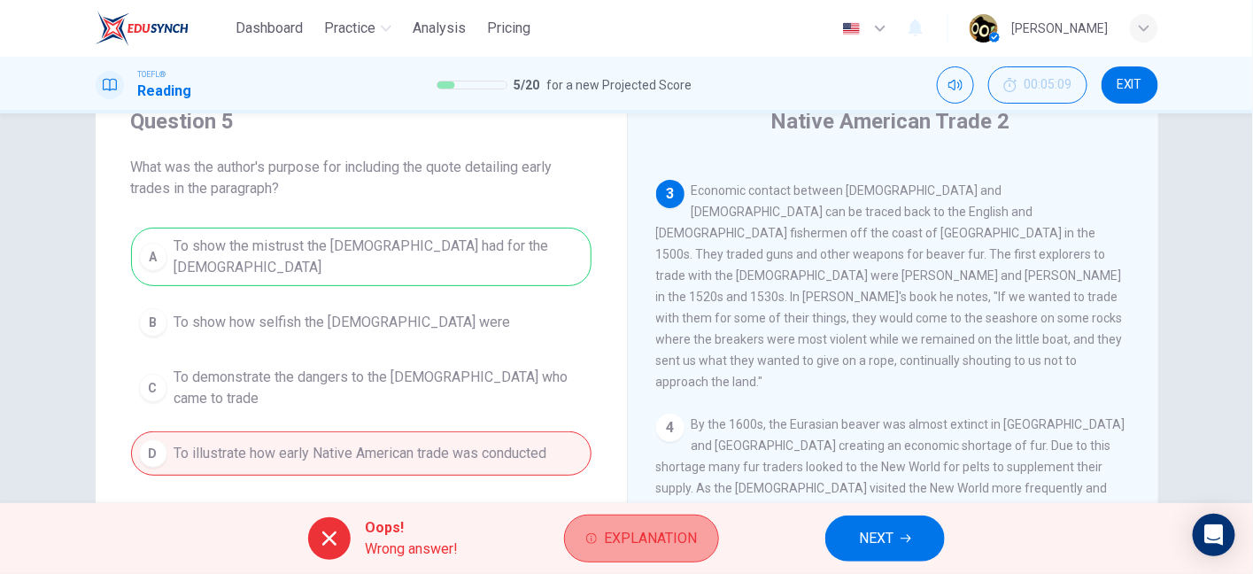
click at [659, 546] on span "Explanation" at bounding box center [650, 538] width 93 height 25
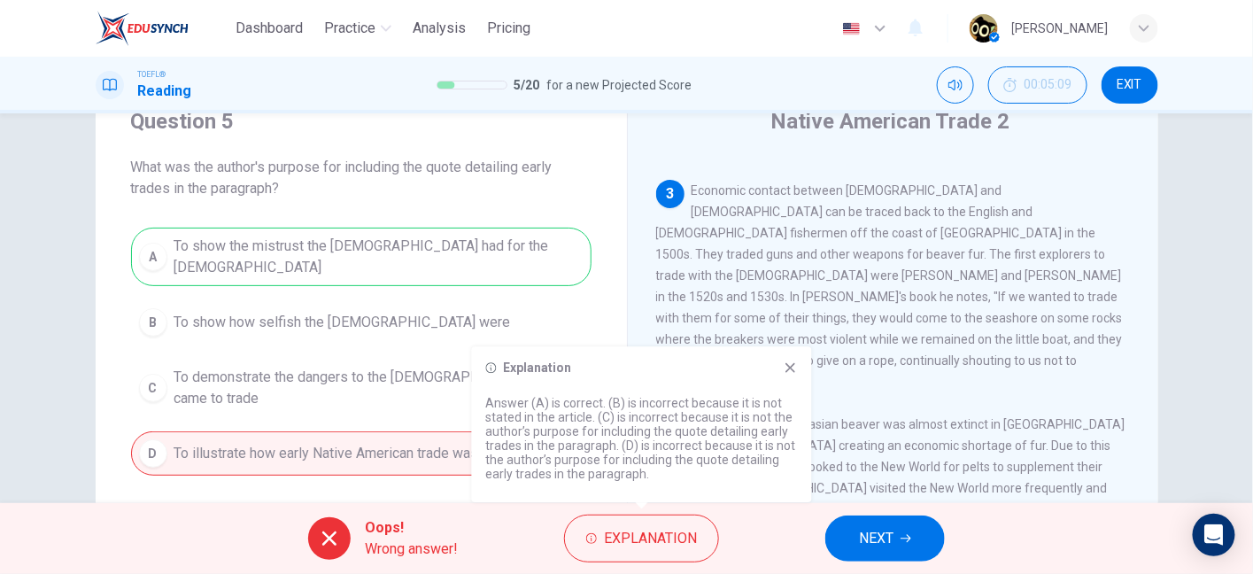
click at [786, 370] on icon at bounding box center [791, 367] width 14 height 14
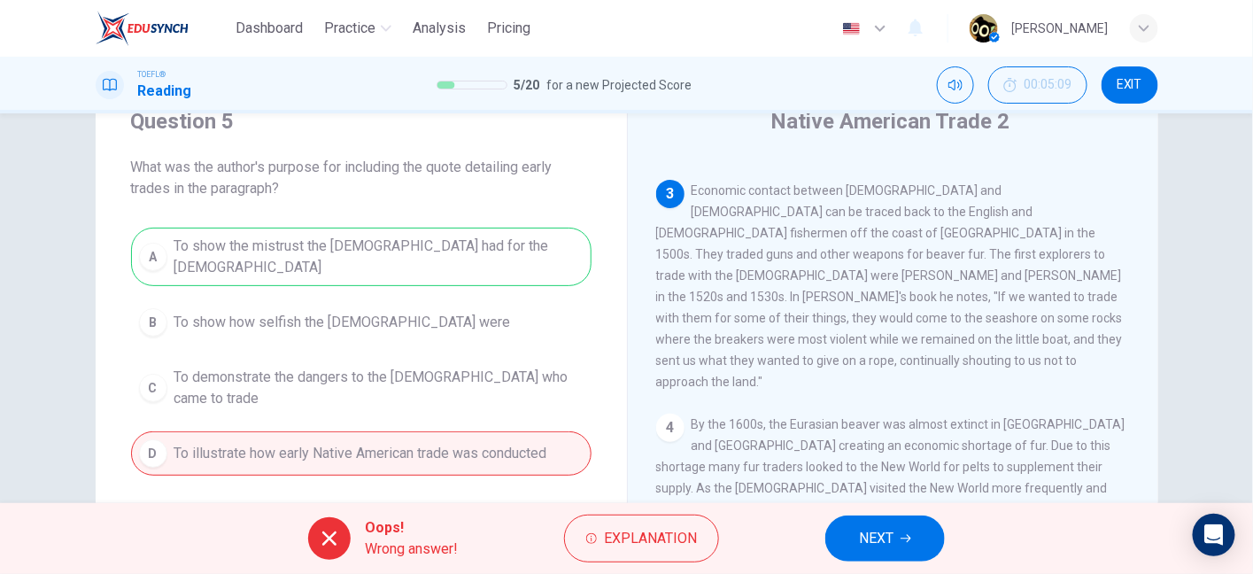
drag, startPoint x: 937, startPoint y: 252, endPoint x: 997, endPoint y: 346, distance: 112.3
click at [997, 346] on div "3 Economic contact between Native Americans and Europeans can be traced back to…" at bounding box center [893, 286] width 475 height 213
drag, startPoint x: 830, startPoint y: 236, endPoint x: 693, endPoint y: 258, distance: 138.0
click at [693, 258] on span "Economic contact between Native Americans and Europeans can be traced back to t…" at bounding box center [889, 285] width 467 height 205
drag, startPoint x: 693, startPoint y: 258, endPoint x: 773, endPoint y: 271, distance: 80.8
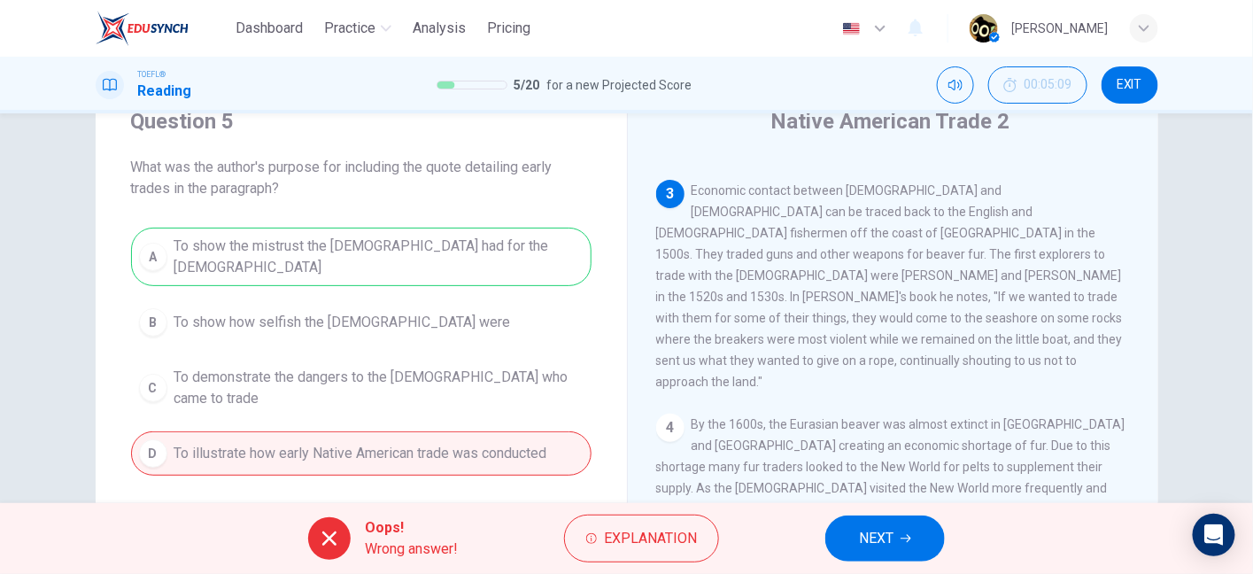
click at [773, 271] on div "3 Economic contact between Native Americans and Europeans can be traced back to…" at bounding box center [893, 286] width 475 height 213
drag, startPoint x: 694, startPoint y: 239, endPoint x: 926, endPoint y: 249, distance: 231.4
click at [926, 249] on div "3 Economic contact between Native Americans and Europeans can be traced back to…" at bounding box center [893, 286] width 475 height 213
click at [864, 531] on span "NEXT" at bounding box center [876, 538] width 35 height 25
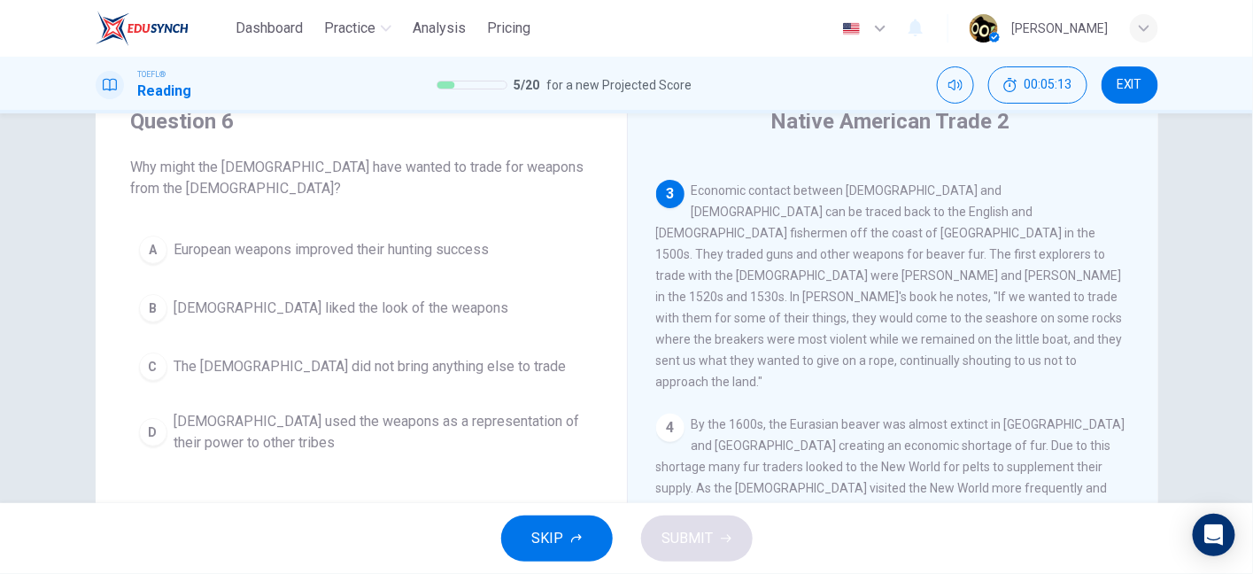
drag, startPoint x: 206, startPoint y: 171, endPoint x: 456, endPoint y: 177, distance: 249.8
click at [456, 177] on span "Why might the Native Americans have wanted to trade for weapons from the Europe…" at bounding box center [361, 178] width 461 height 43
drag, startPoint x: 160, startPoint y: 187, endPoint x: 218, endPoint y: 193, distance: 57.9
click at [218, 193] on span "Why might the Native Americans have wanted to trade for weapons from the Europe…" at bounding box center [361, 178] width 461 height 43
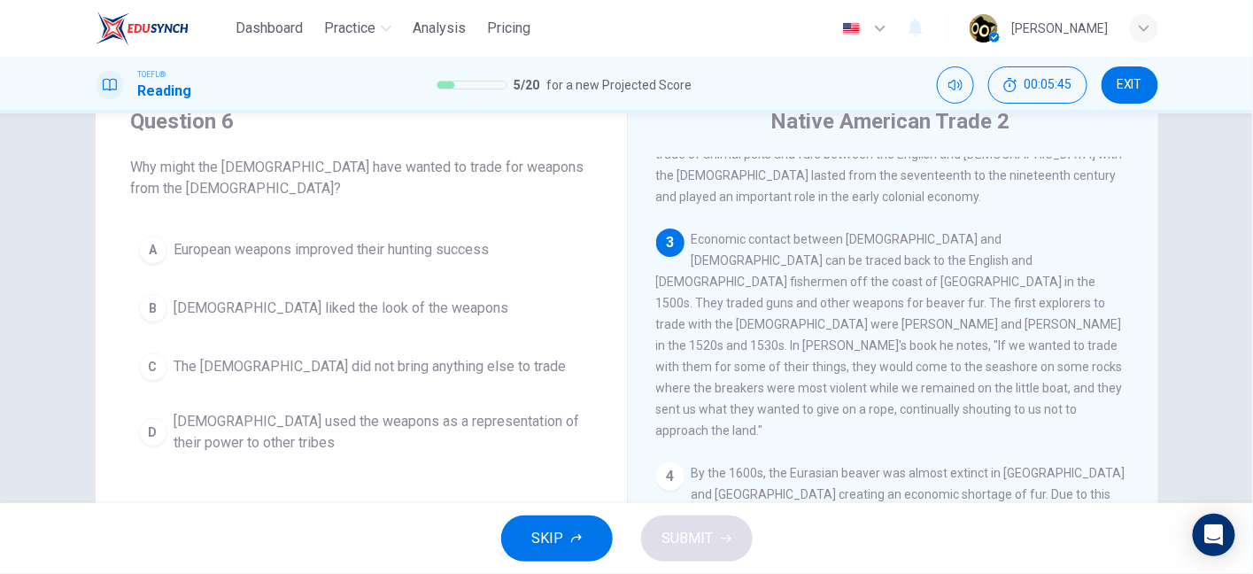
scroll to position [334, 0]
drag, startPoint x: 833, startPoint y: 216, endPoint x: 887, endPoint y: 211, distance: 54.3
click at [887, 230] on span "Economic contact between Native Americans and Europeans can be traced back to t…" at bounding box center [889, 332] width 467 height 205
drag, startPoint x: 709, startPoint y: 267, endPoint x: 848, endPoint y: 286, distance: 140.4
click at [848, 286] on span "Economic contact between Native Americans and Europeans can be traced back to t…" at bounding box center [889, 332] width 467 height 205
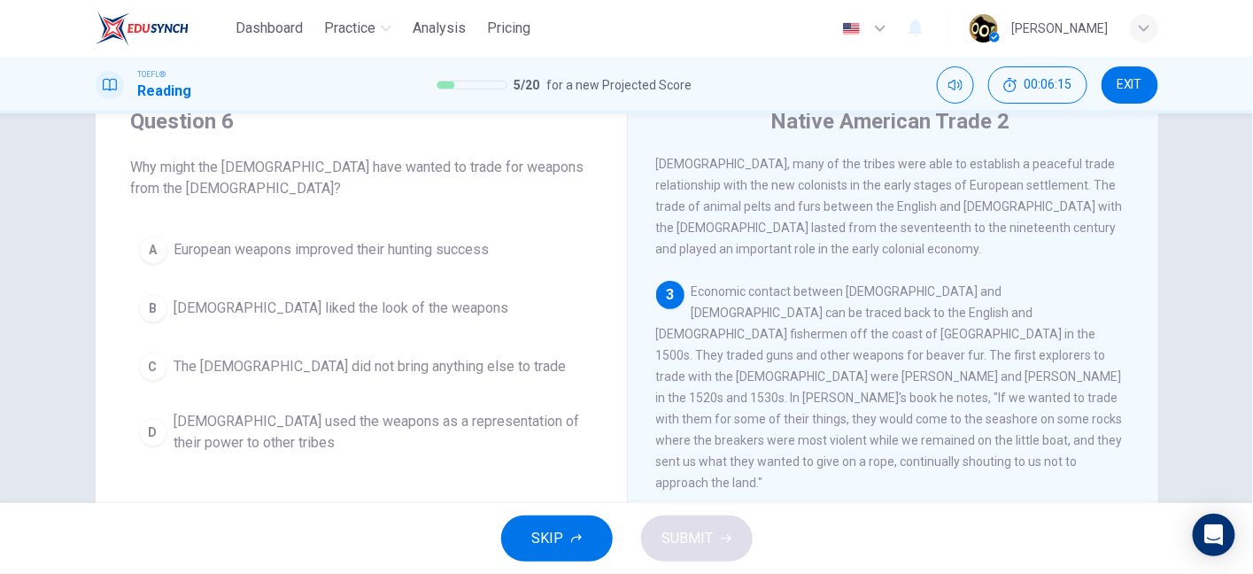
scroll to position [277, 0]
drag, startPoint x: 780, startPoint y: 383, endPoint x: 807, endPoint y: 411, distance: 38.2
click at [807, 411] on span "Economic contact between Native Americans and Europeans can be traced back to t…" at bounding box center [889, 389] width 467 height 205
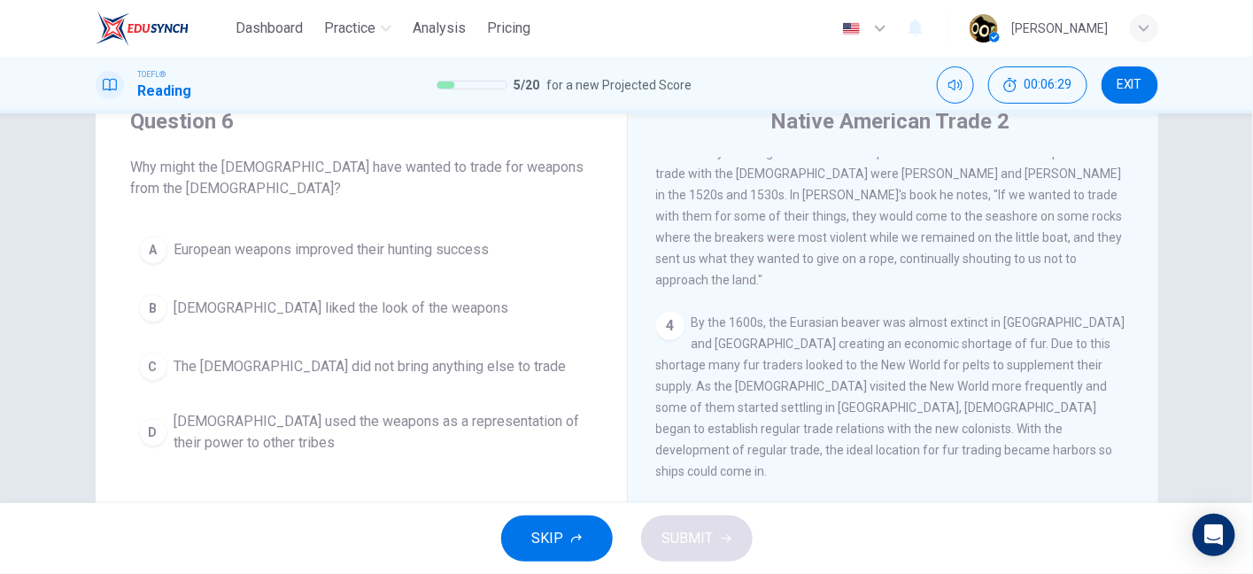
scroll to position [484, 0]
drag, startPoint x: 863, startPoint y: 333, endPoint x: 978, endPoint y: 328, distance: 115.3
click at [978, 328] on span "By the 1600s, the Eurasian beaver was almost extinct in France and England crea…" at bounding box center [890, 395] width 469 height 163
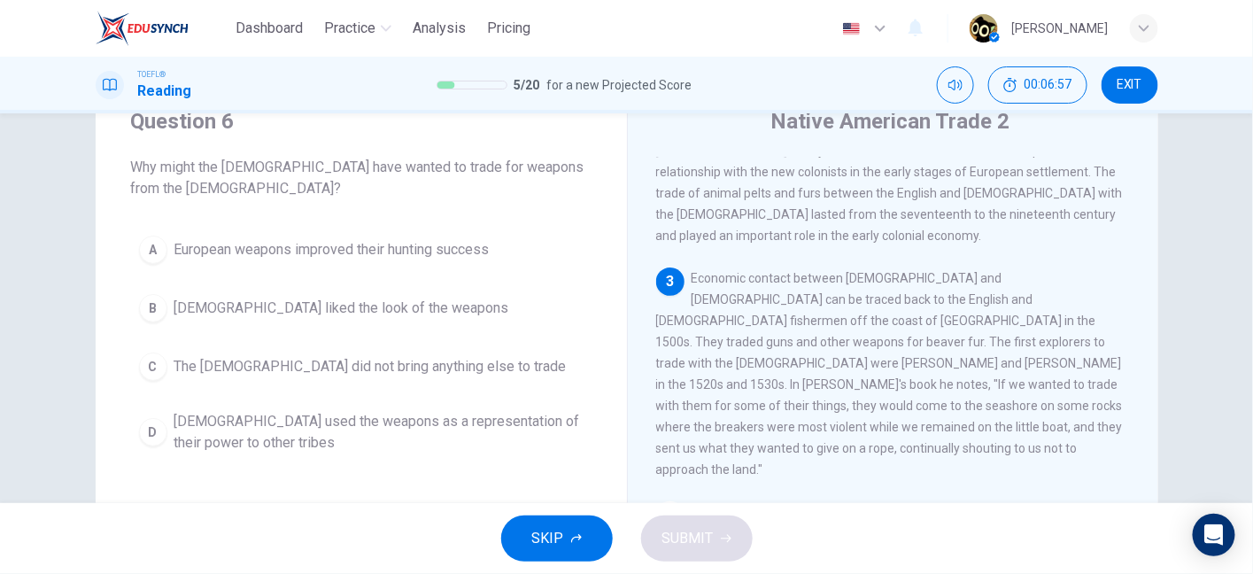
scroll to position [296, 0]
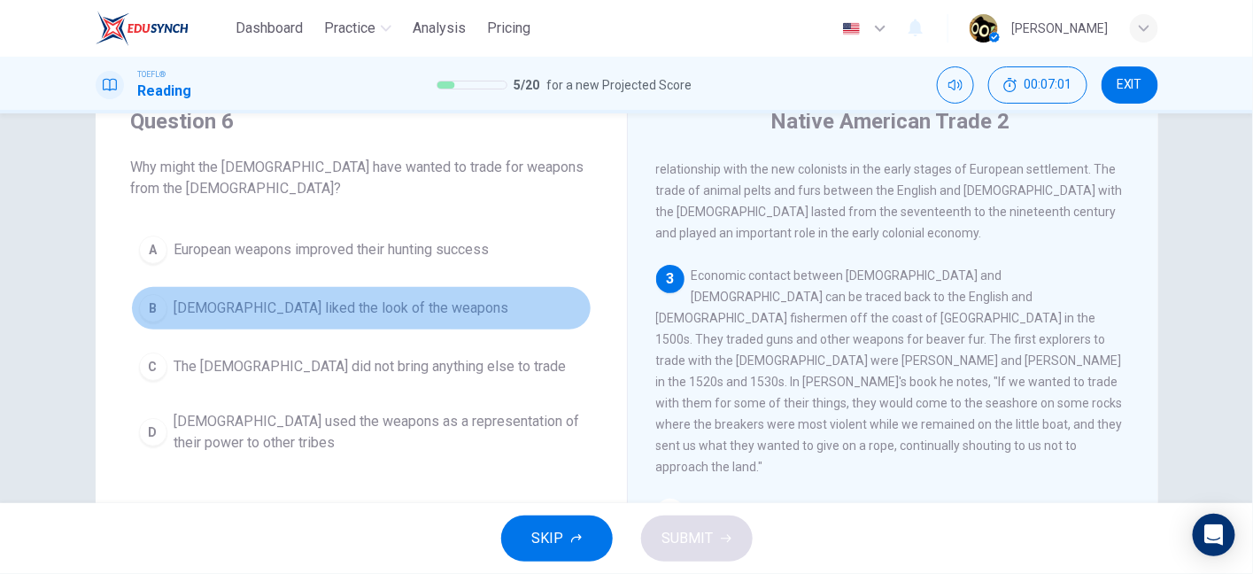
click at [314, 312] on span "Native Americans liked the look of the weapons" at bounding box center [341, 308] width 335 height 21
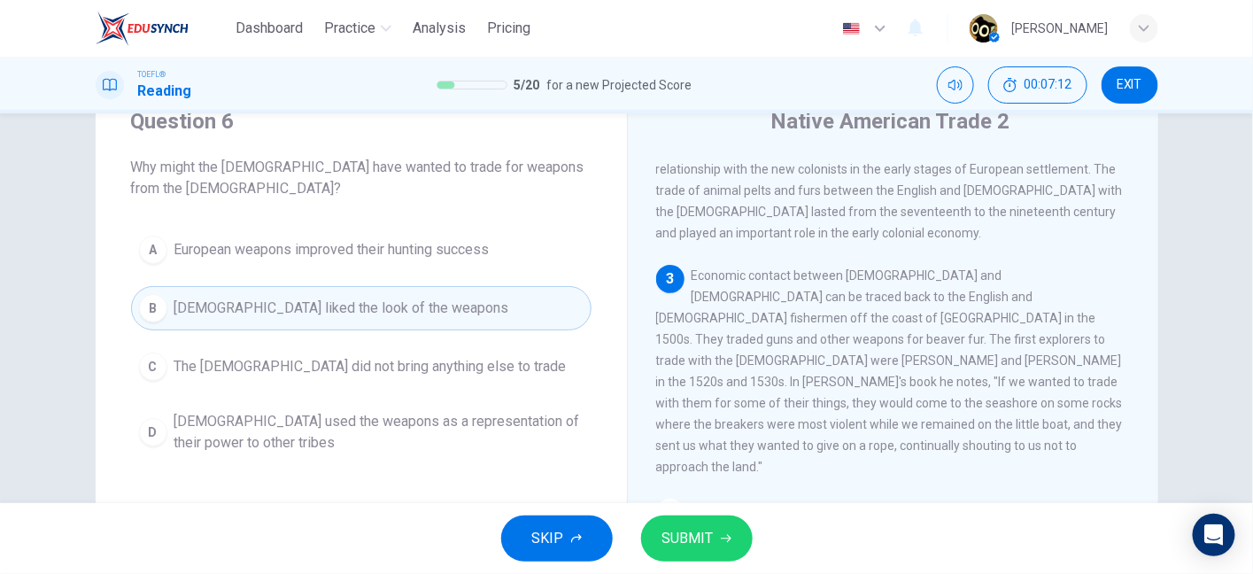
drag, startPoint x: 797, startPoint y: 346, endPoint x: 995, endPoint y: 360, distance: 197.9
click at [995, 360] on span "Economic contact between Native Americans and Europeans can be traced back to t…" at bounding box center [889, 370] width 467 height 205
click at [366, 374] on span "The Europeans did not bring anything else to trade" at bounding box center [370, 366] width 392 height 21
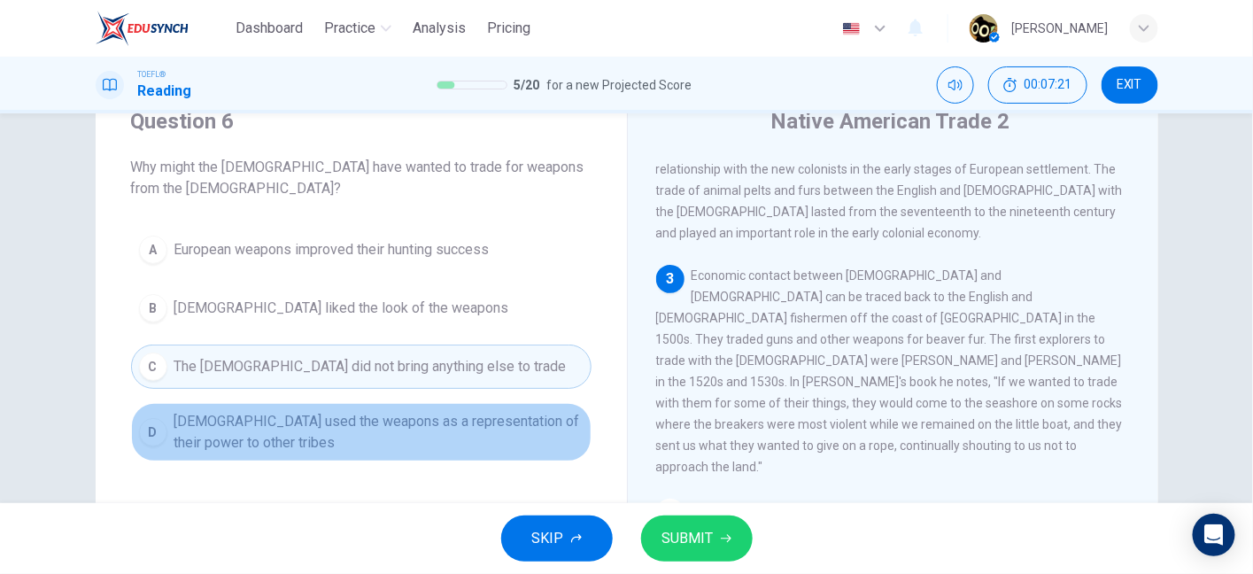
click at [322, 432] on span "Native Americans used the weapons as a representation of their power to other t…" at bounding box center [378, 432] width 409 height 43
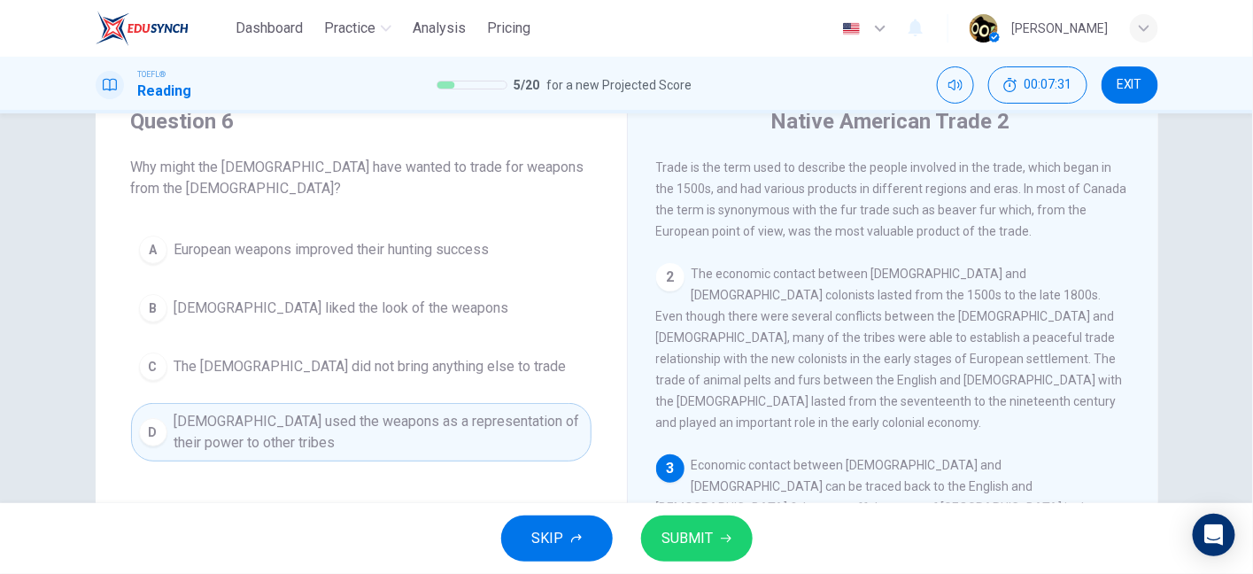
scroll to position [106, 0]
drag, startPoint x: 718, startPoint y: 309, endPoint x: 660, endPoint y: 328, distance: 61.3
click at [660, 328] on span "The economic contact between Native Americans and European colonists lasted fro…" at bounding box center [889, 348] width 467 height 163
drag, startPoint x: 660, startPoint y: 328, endPoint x: 1061, endPoint y: 328, distance: 401.2
click at [1061, 328] on span "The economic contact between Native Americans and European colonists lasted fro…" at bounding box center [889, 348] width 467 height 163
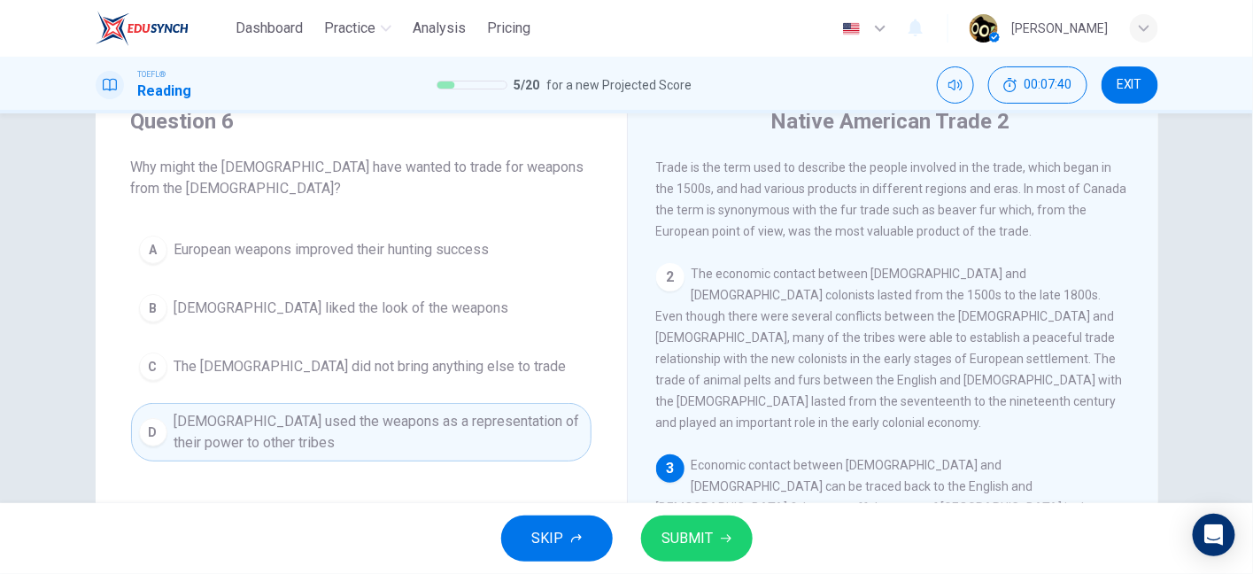
drag, startPoint x: 775, startPoint y: 352, endPoint x: 1046, endPoint y: 360, distance: 271.1
click at [1046, 360] on span "The economic contact between Native Americans and European colonists lasted fro…" at bounding box center [889, 348] width 467 height 163
drag, startPoint x: 720, startPoint y: 383, endPoint x: 901, endPoint y: 388, distance: 180.7
click at [901, 388] on div "2 The economic contact between Native Americans and European colonists lasted f…" at bounding box center [893, 348] width 475 height 170
drag, startPoint x: 765, startPoint y: 393, endPoint x: 995, endPoint y: 393, distance: 230.3
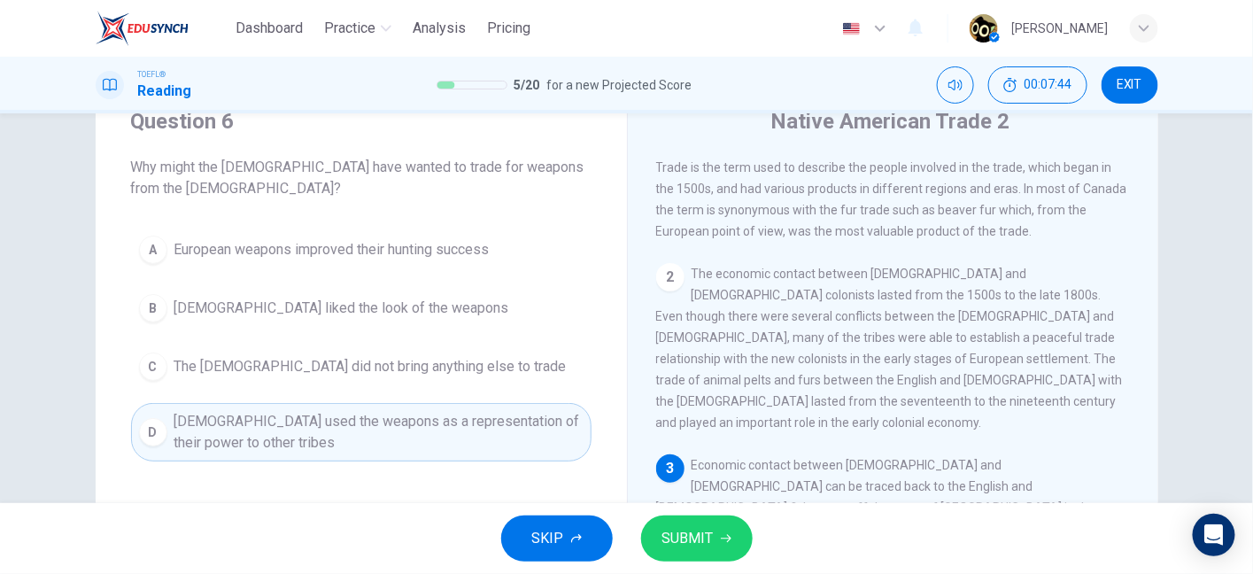
click at [995, 393] on span "The economic contact between Native Americans and European colonists lasted fro…" at bounding box center [889, 348] width 467 height 163
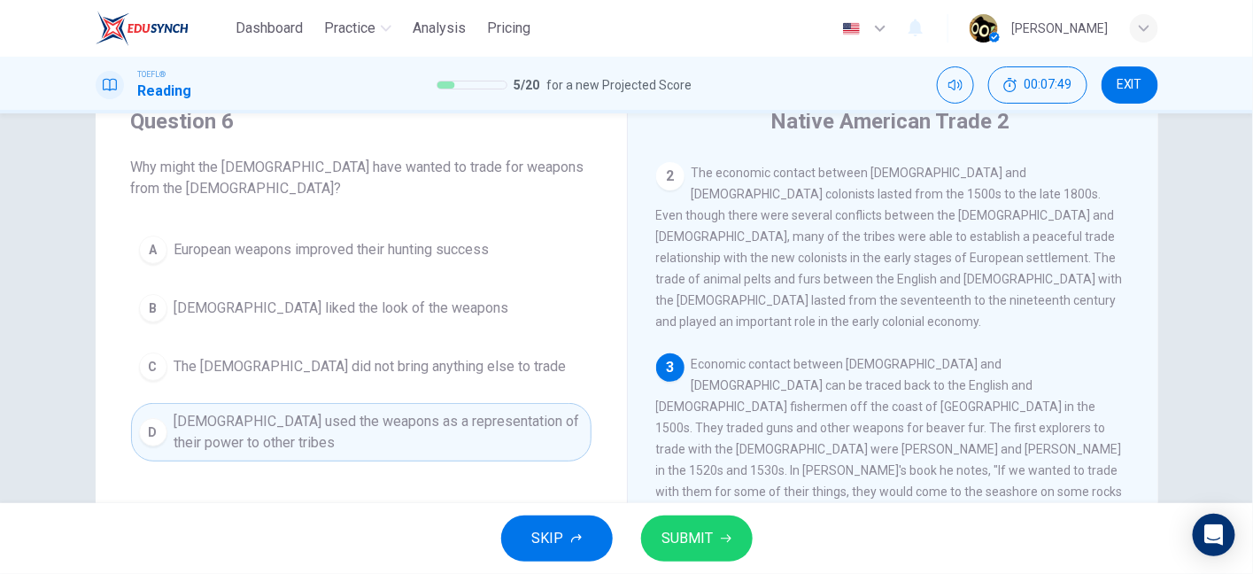
scroll to position [212, 0]
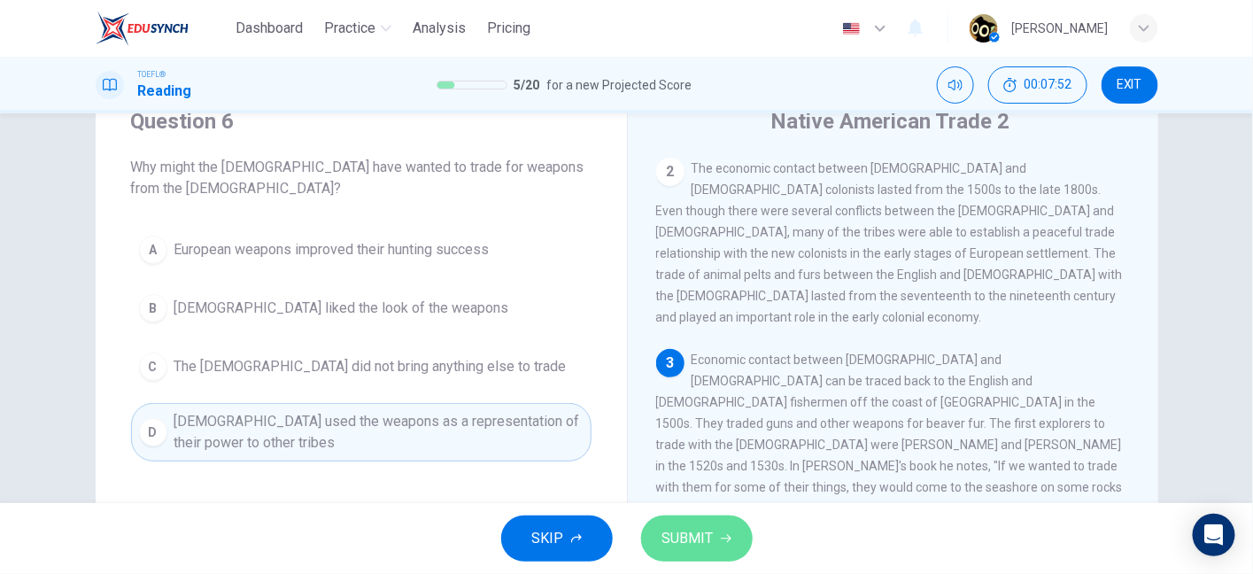
click at [689, 533] on span "SUBMIT" at bounding box center [687, 538] width 51 height 25
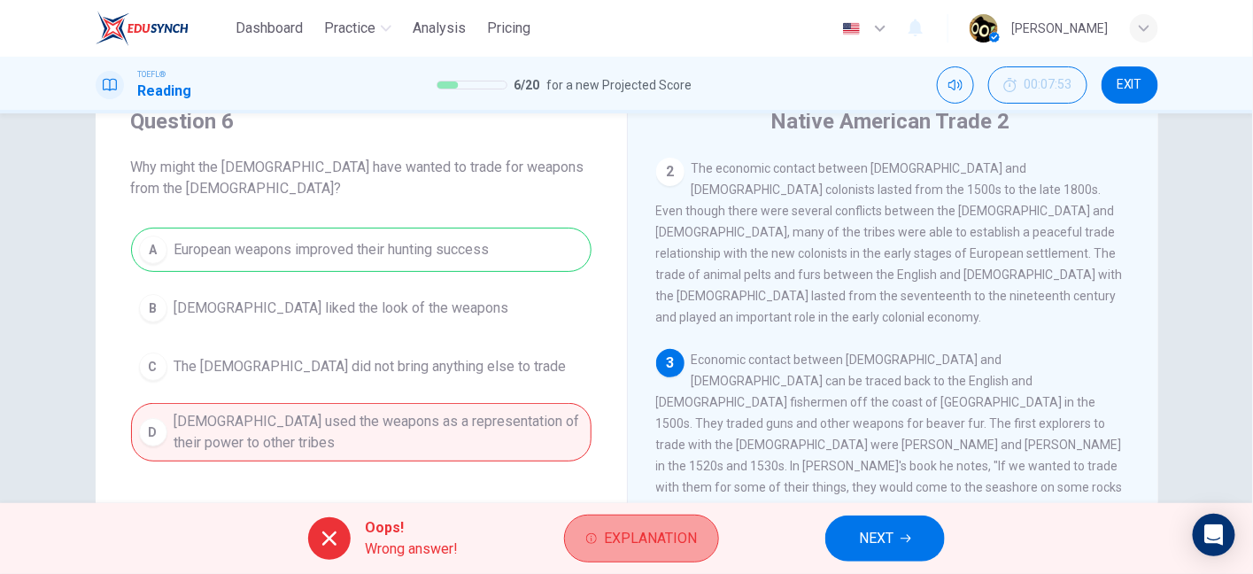
click at [676, 548] on span "Explanation" at bounding box center [650, 538] width 93 height 25
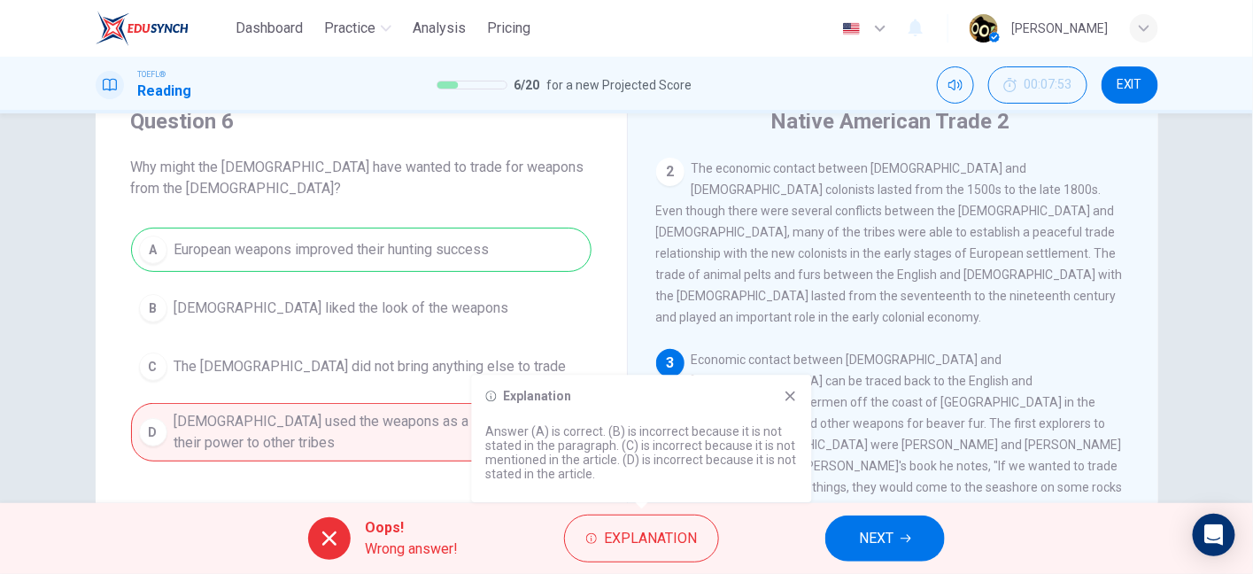
drag, startPoint x: 632, startPoint y: 467, endPoint x: 694, endPoint y: 461, distance: 62.3
click at [694, 461] on p "Answer (A) is correct. (B) is incorrect because it is not stated in the paragra…" at bounding box center [642, 452] width 312 height 57
drag, startPoint x: 636, startPoint y: 448, endPoint x: 756, endPoint y: 444, distance: 120.5
click at [756, 444] on p "Answer (A) is correct. (B) is incorrect because it is not stated in the paragra…" at bounding box center [642, 452] width 312 height 57
drag, startPoint x: 635, startPoint y: 430, endPoint x: 736, endPoint y: 426, distance: 101.0
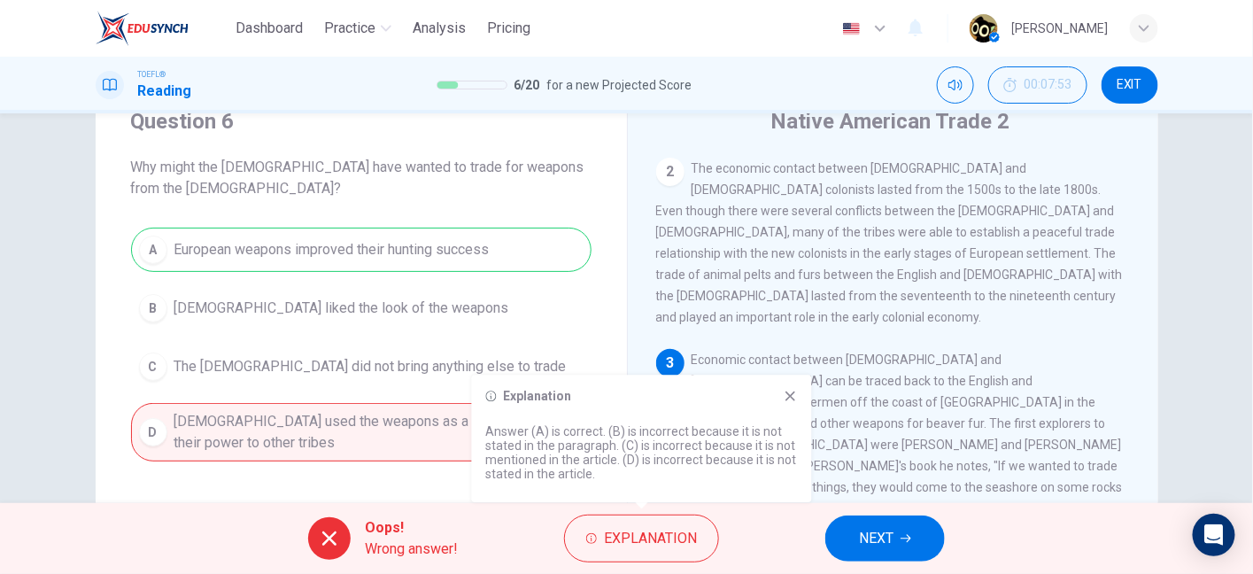
click at [736, 426] on p "Answer (A) is correct. (B) is incorrect because it is not stated in the paragra…" at bounding box center [642, 452] width 312 height 57
click at [775, 310] on div "1 The Native American trade is the trade between Europeans, their North America…" at bounding box center [905, 411] width 498 height 509
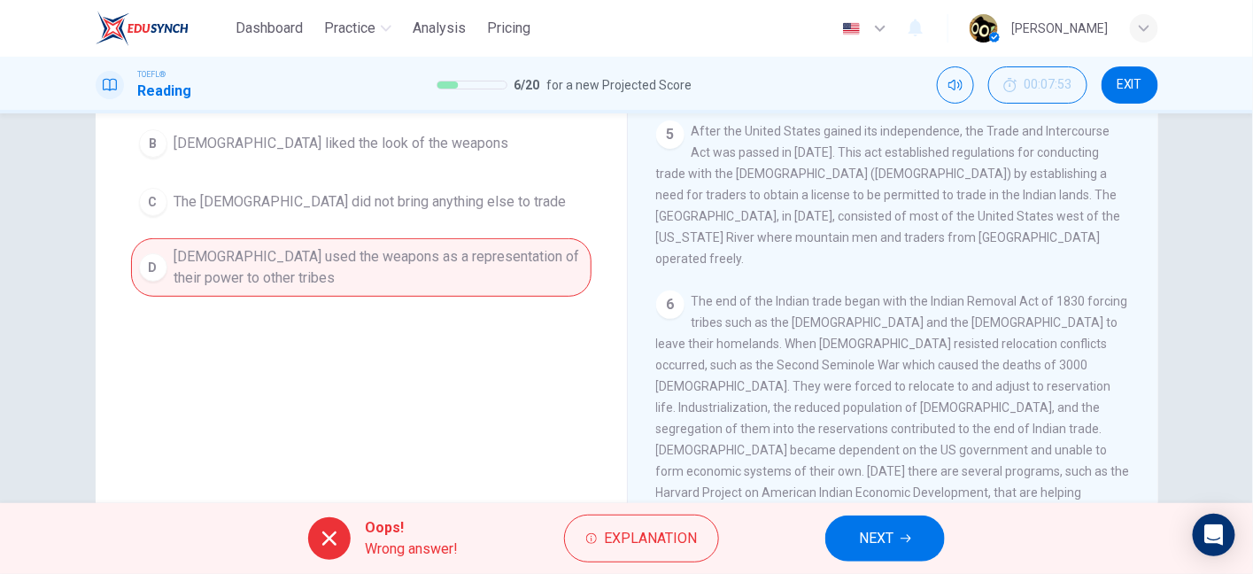
scroll to position [242, 0]
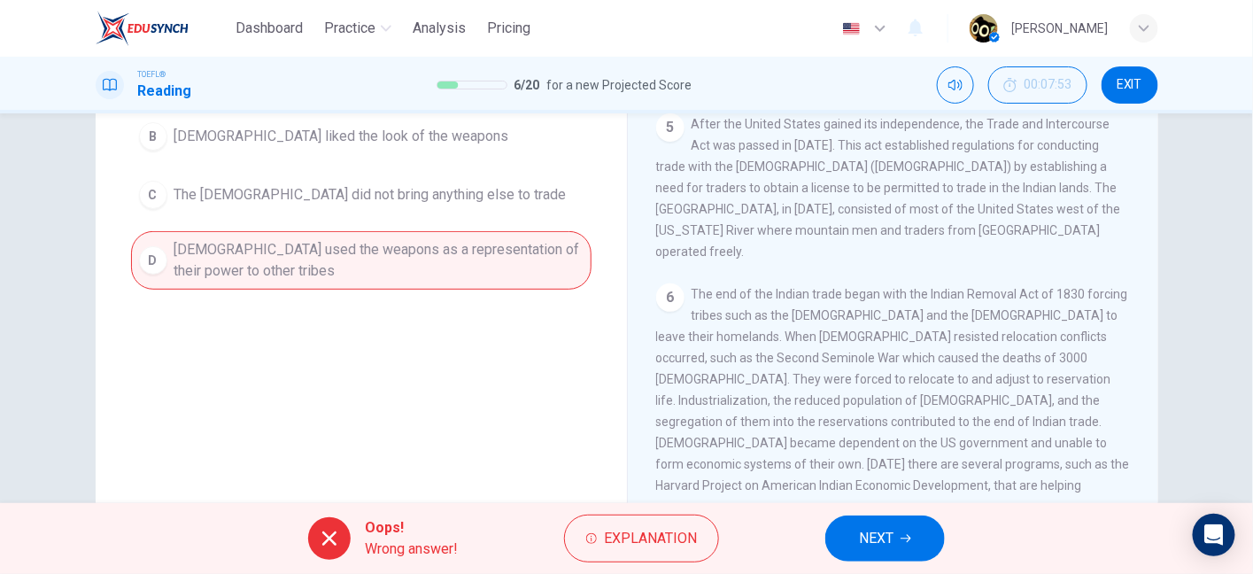
drag, startPoint x: 856, startPoint y: 322, endPoint x: 882, endPoint y: 325, distance: 25.8
click at [882, 325] on span "The end of the Indian trade began with the Indian Removal Act of 1830 forcing t…" at bounding box center [893, 400] width 474 height 227
drag, startPoint x: 729, startPoint y: 284, endPoint x: 868, endPoint y: 290, distance: 139.1
click at [868, 290] on div "6 The end of the Indian trade began with the Indian Removal Act of 1830 forcing…" at bounding box center [893, 400] width 475 height 234
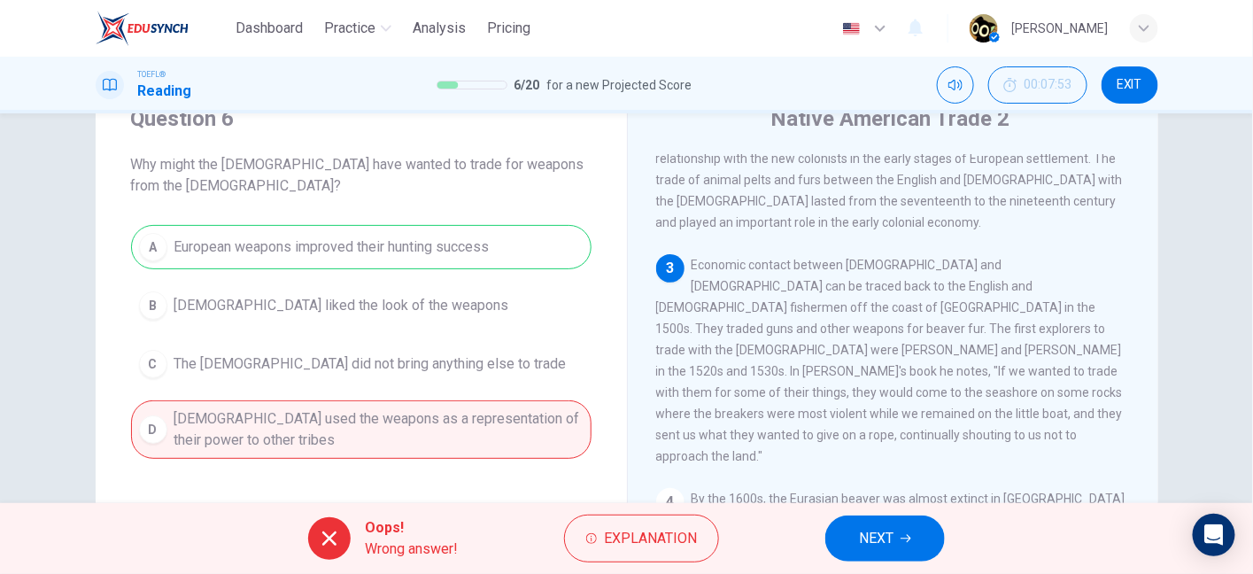
scroll to position [288, 0]
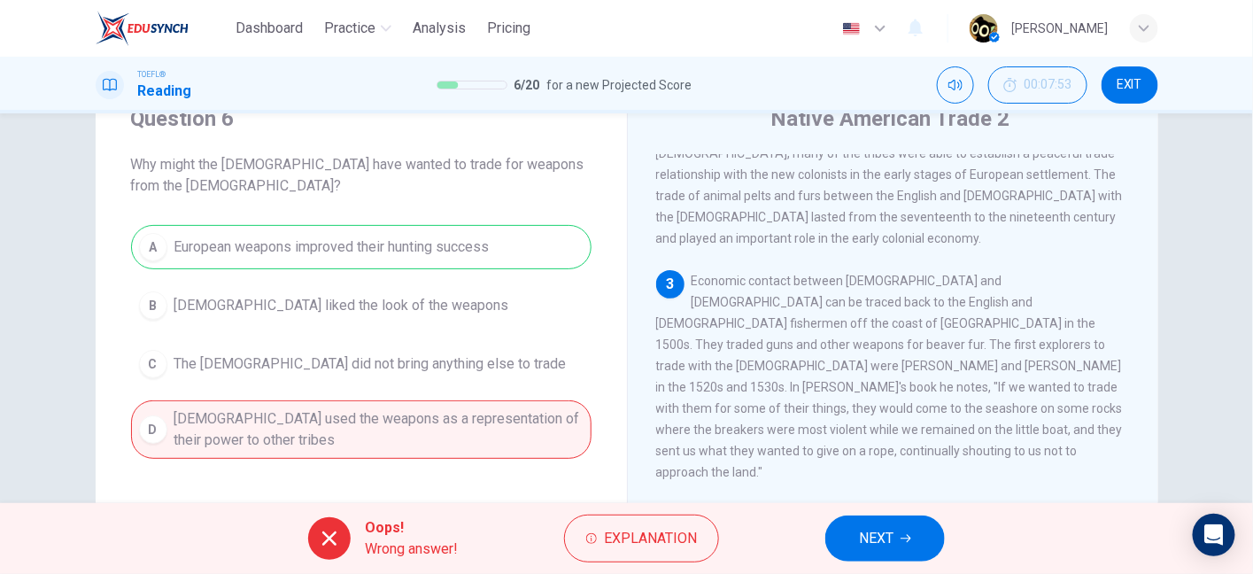
drag, startPoint x: 975, startPoint y: 161, endPoint x: 780, endPoint y: 210, distance: 200.8
click at [780, 210] on span "The economic contact between Native Americans and European colonists lasted fro…" at bounding box center [889, 163] width 467 height 163
drag, startPoint x: 780, startPoint y: 210, endPoint x: 859, endPoint y: 208, distance: 78.8
click at [859, 208] on span "The economic contact between Native Americans and European colonists lasted fro…" at bounding box center [889, 163] width 467 height 163
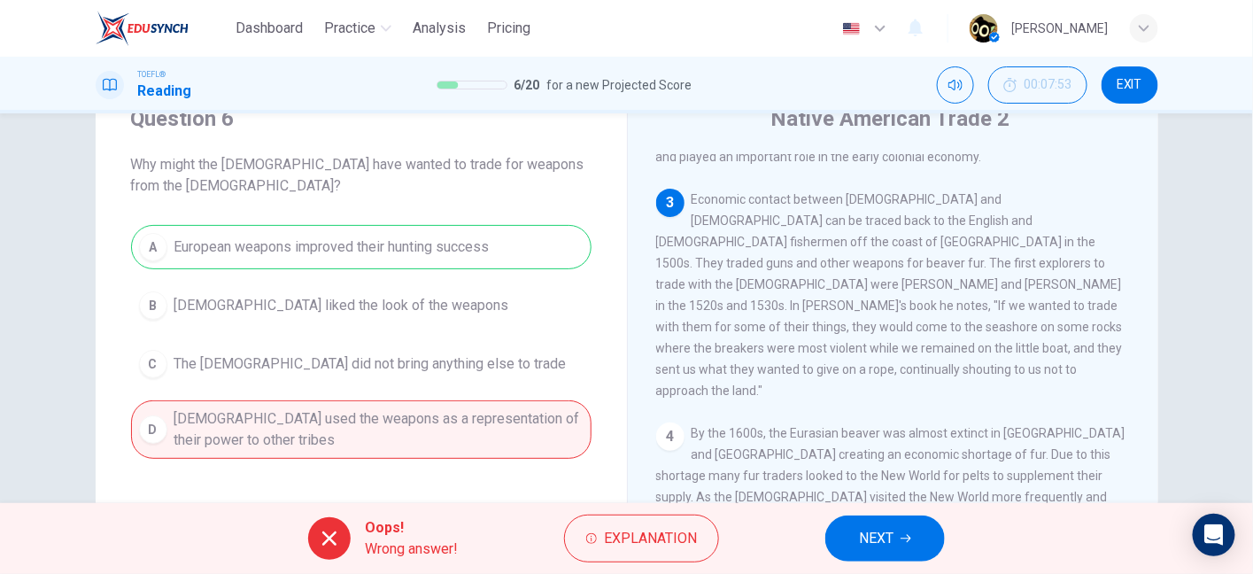
scroll to position [372, 0]
click at [897, 532] on button "NEXT" at bounding box center [885, 538] width 120 height 46
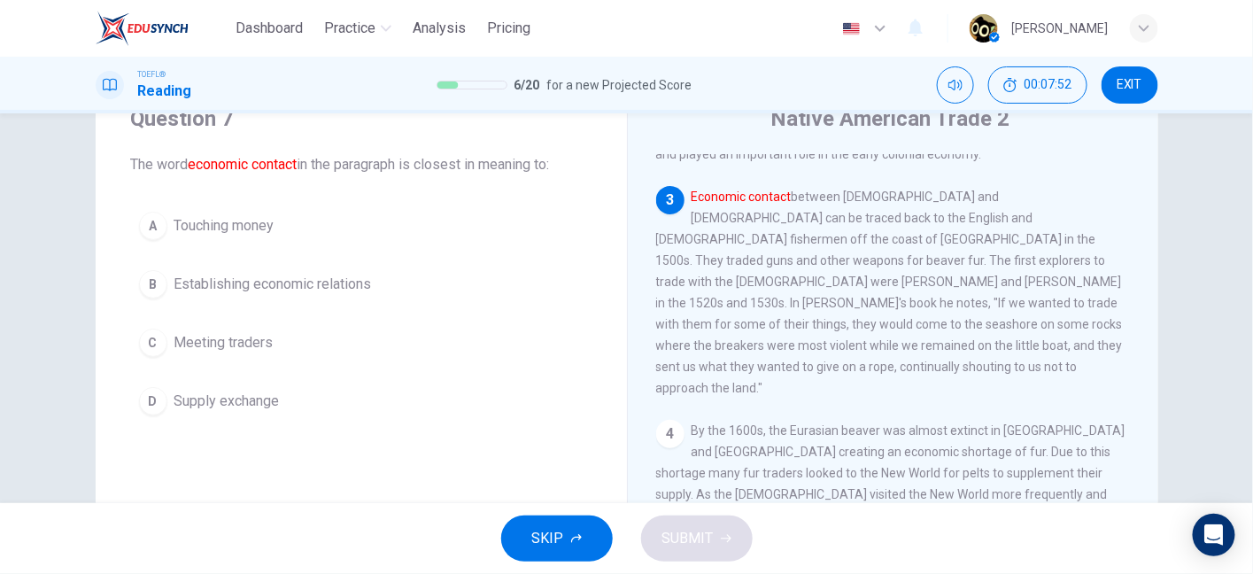
scroll to position [381, 0]
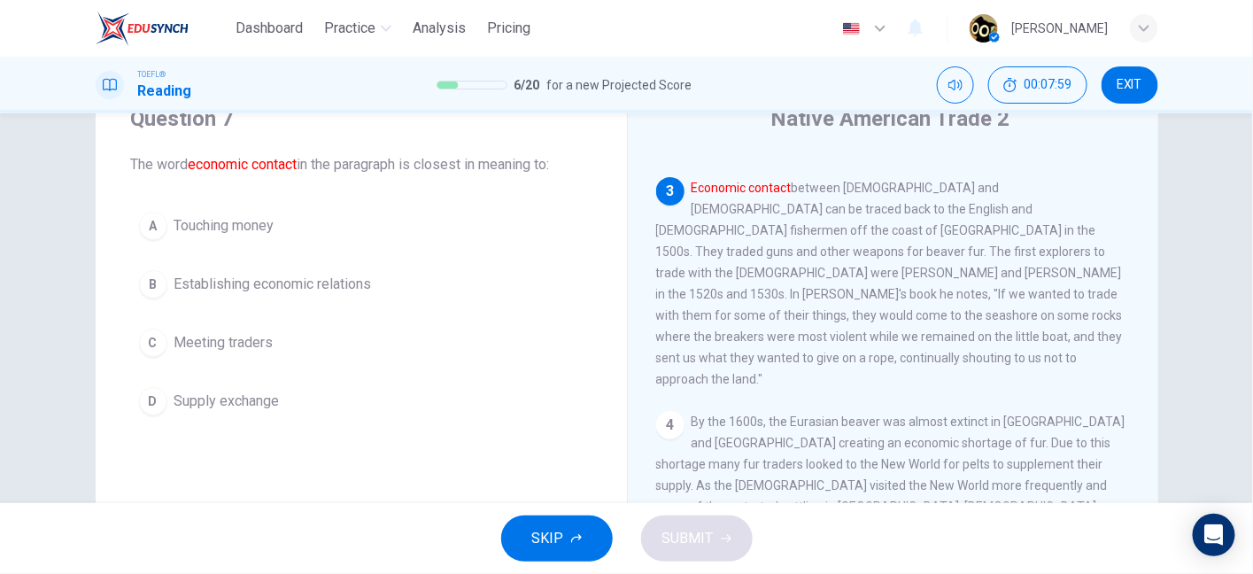
drag, startPoint x: 373, startPoint y: 168, endPoint x: 523, endPoint y: 175, distance: 149.8
click at [523, 175] on div "Question 7 The word economic contact in the paragraph is closest in meaning to:…" at bounding box center [361, 264] width 531 height 376
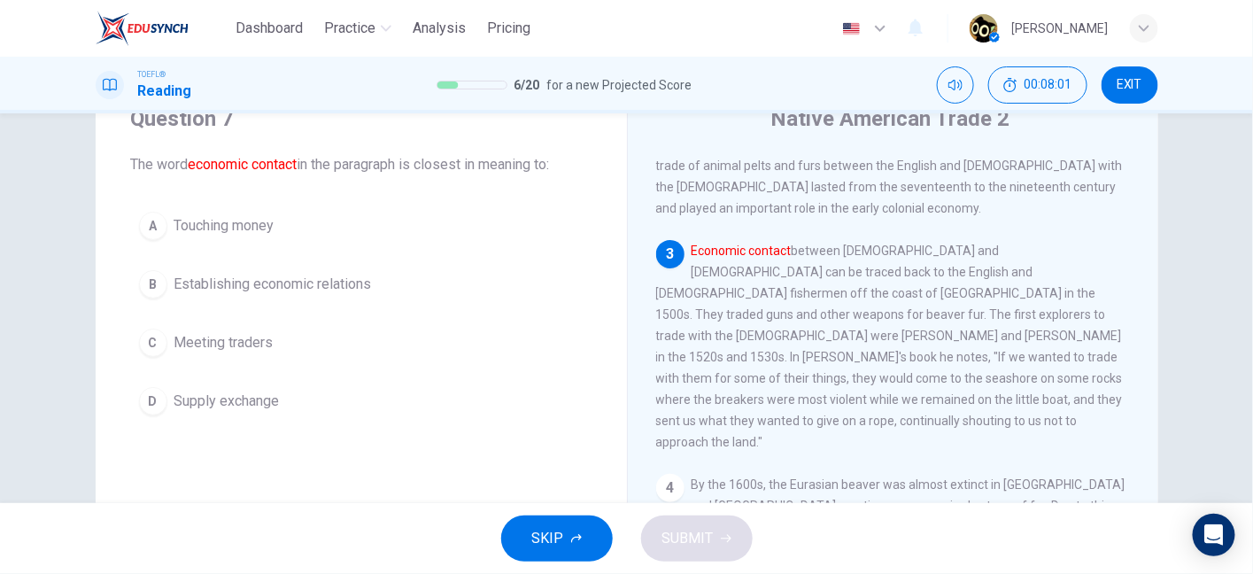
scroll to position [314, 0]
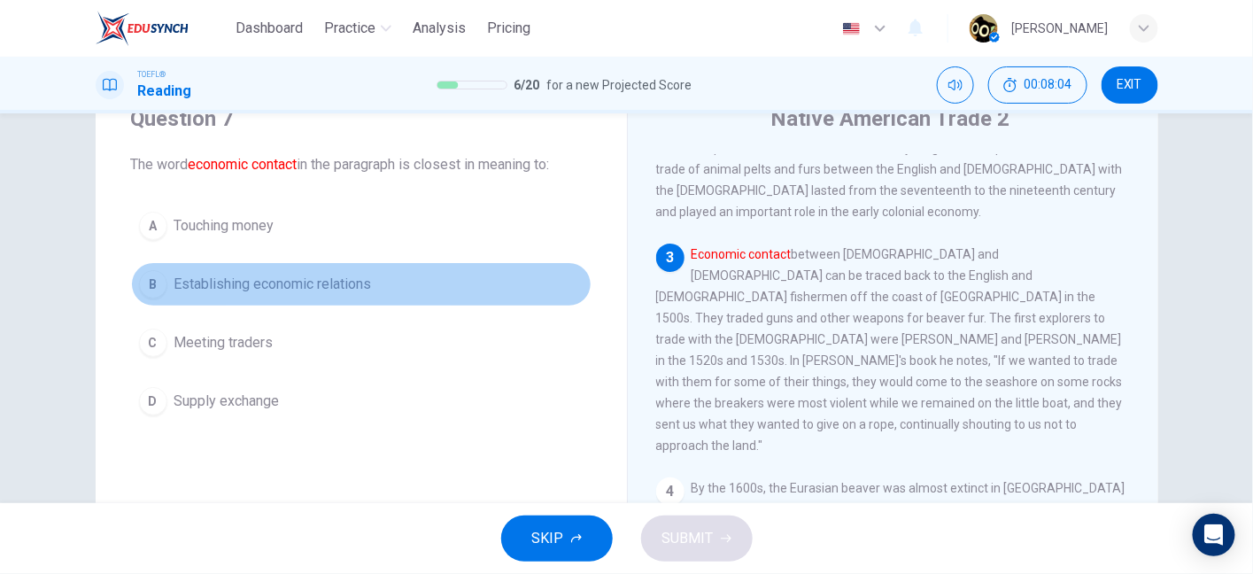
click at [388, 290] on button "B Establishing economic relations" at bounding box center [361, 284] width 461 height 44
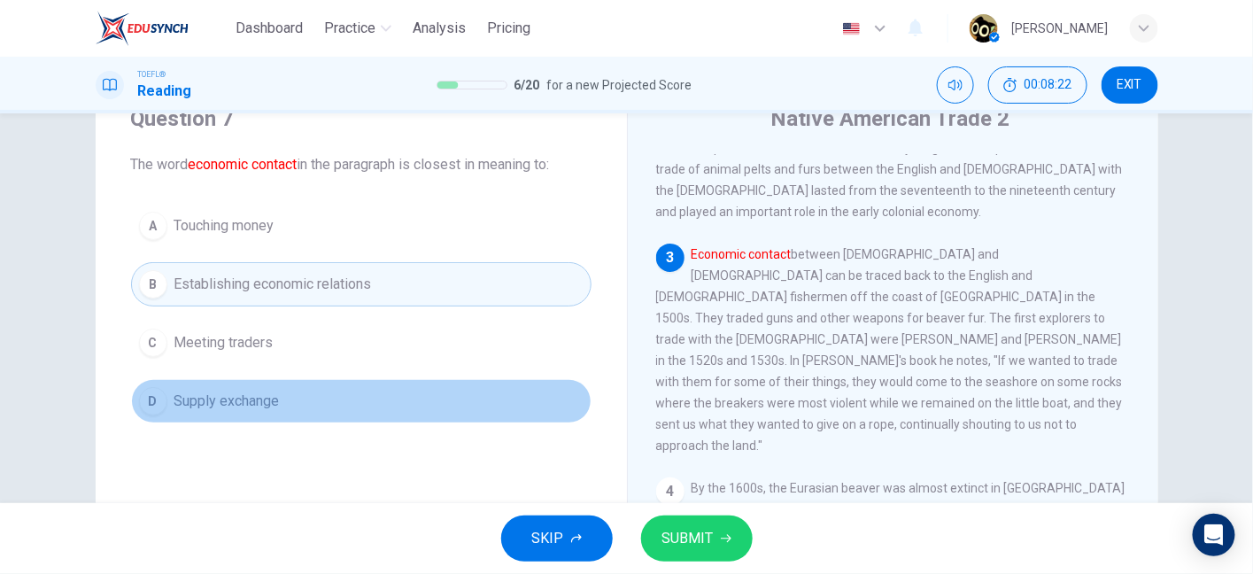
click at [273, 406] on span "Supply exchange" at bounding box center [226, 401] width 105 height 21
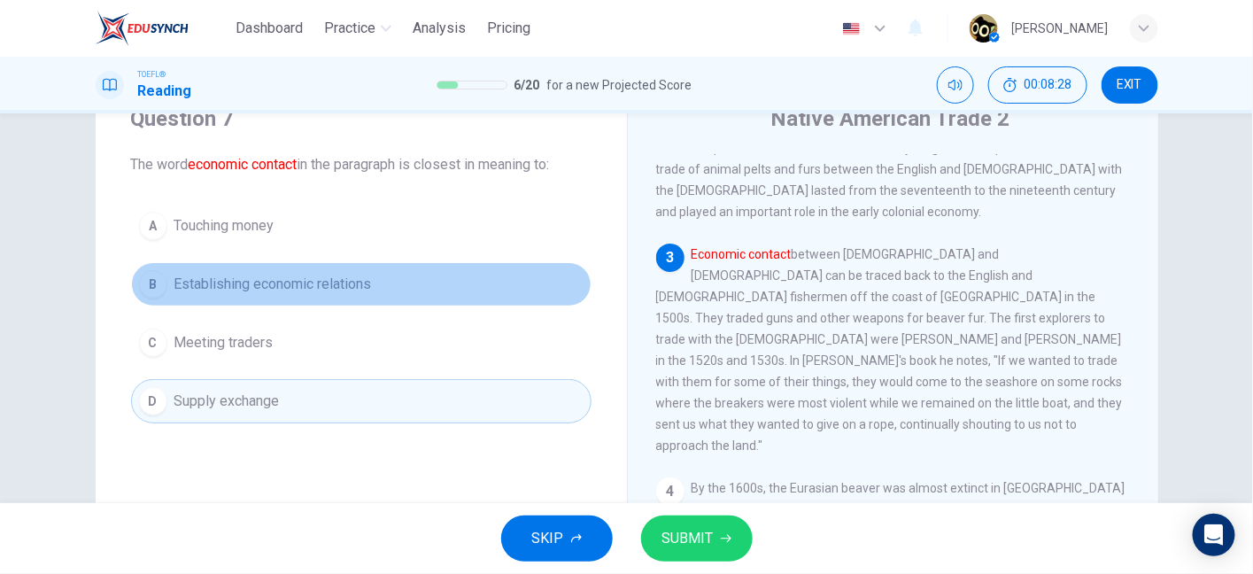
click at [348, 285] on span "Establishing economic relations" at bounding box center [272, 284] width 197 height 21
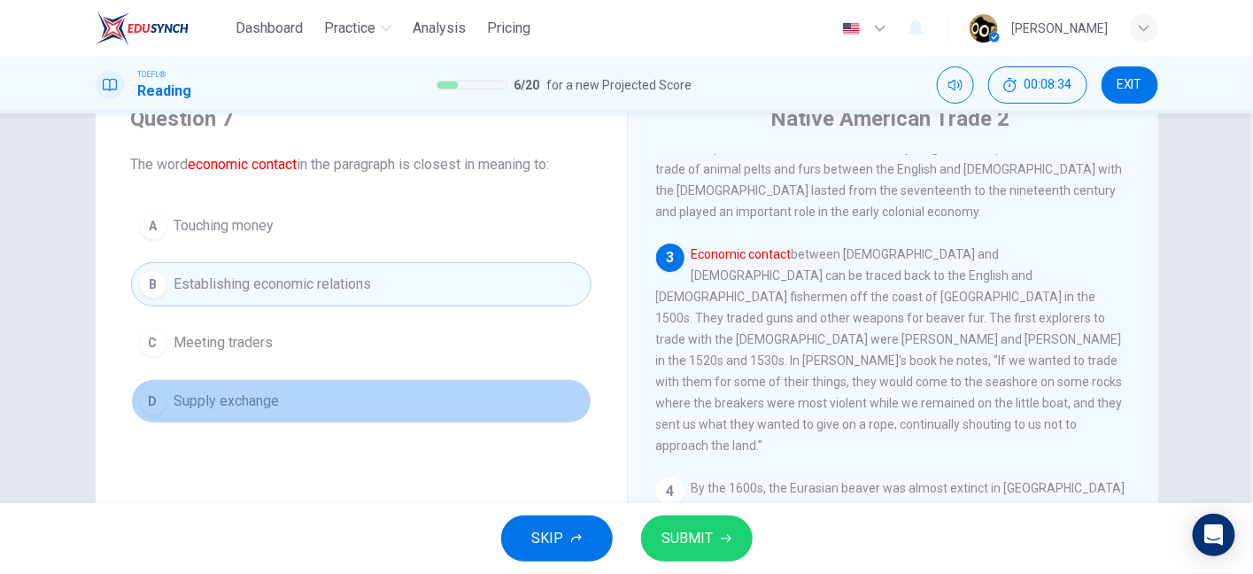
click at [357, 408] on button "D Supply exchange" at bounding box center [361, 401] width 461 height 44
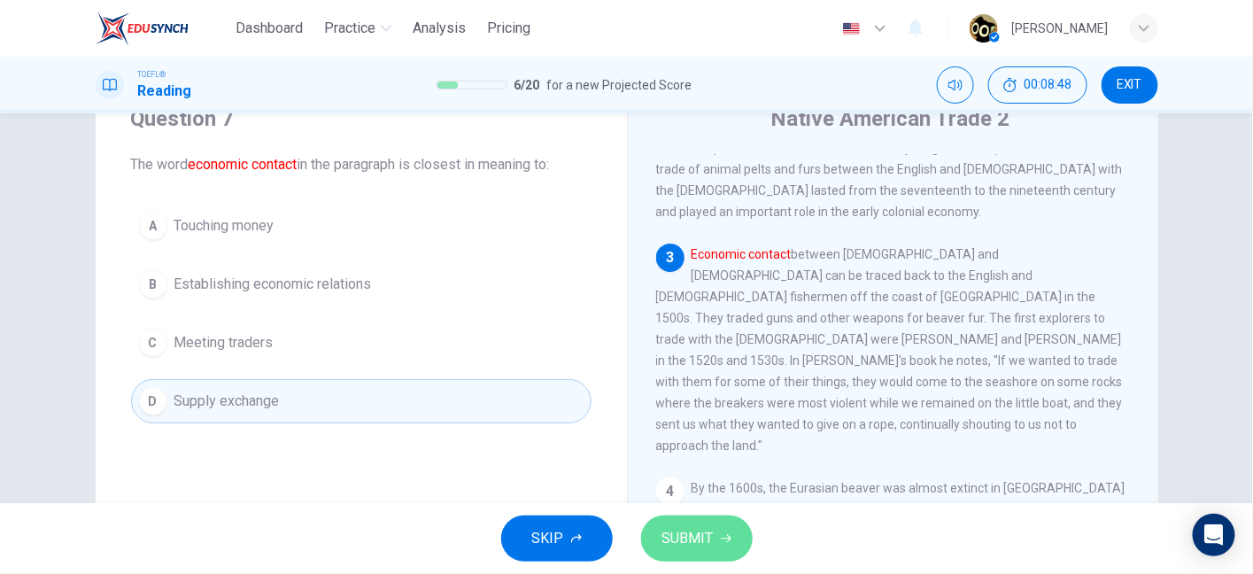
click at [741, 524] on button "SUBMIT" at bounding box center [697, 538] width 112 height 46
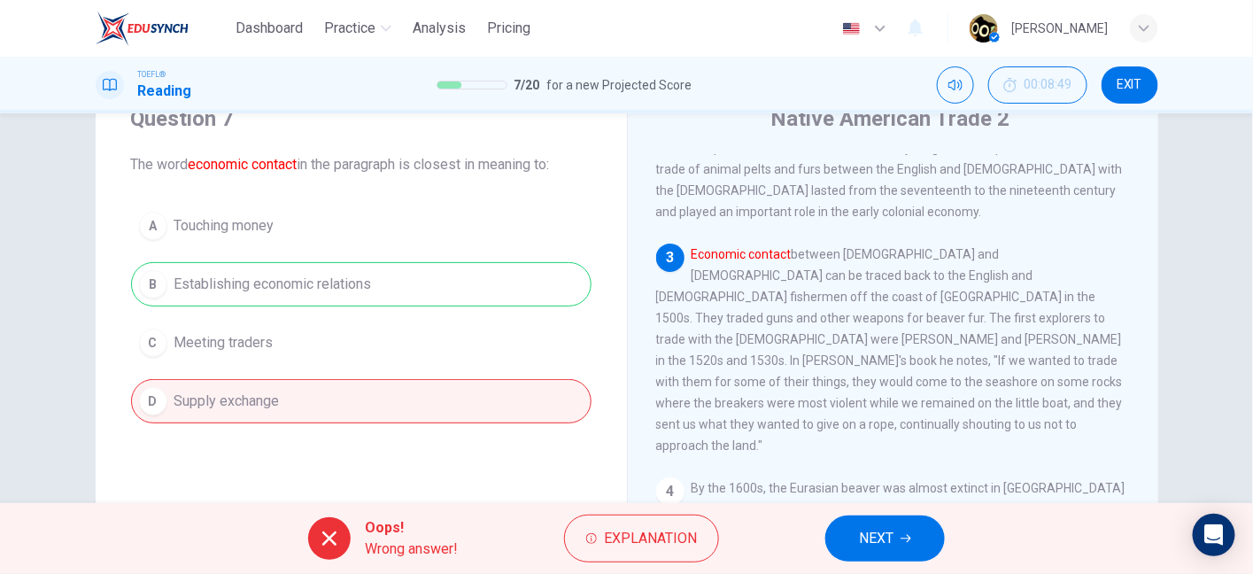
click at [386, 299] on div "A Touching money B Establishing economic relations C Meeting traders D Supply e…" at bounding box center [361, 314] width 461 height 220
click at [600, 553] on button "Explanation" at bounding box center [641, 539] width 155 height 48
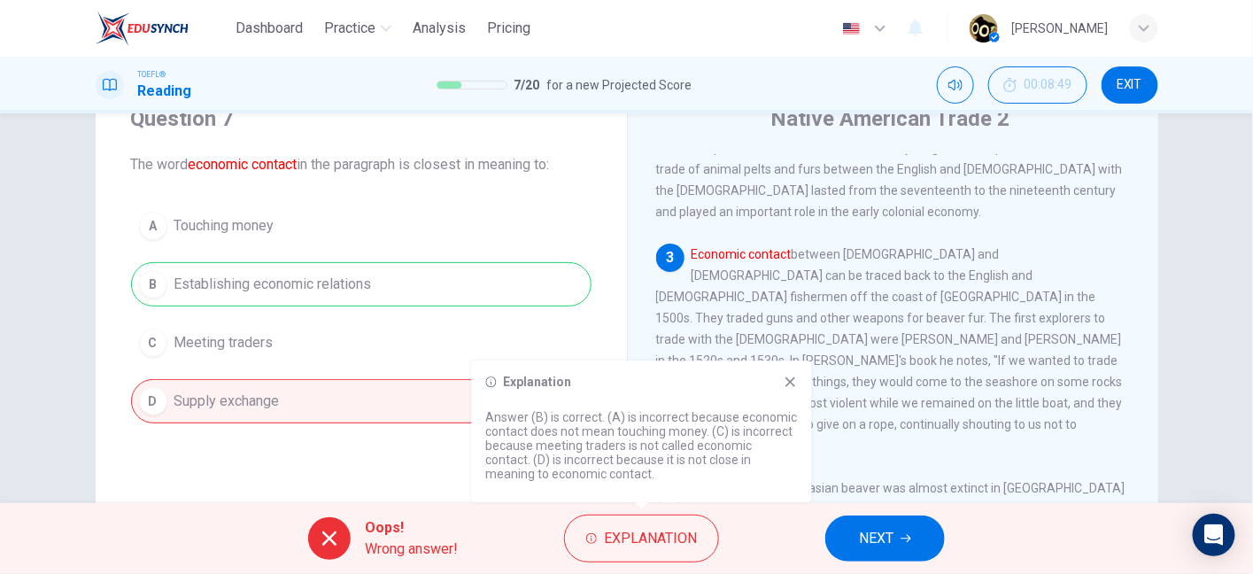
drag, startPoint x: 550, startPoint y: 457, endPoint x: 638, endPoint y: 475, distance: 89.5
click at [638, 475] on p "Answer (B) is correct. (A) is incorrect because economic contact does not mean …" at bounding box center [642, 445] width 312 height 71
click at [877, 514] on div "Oops! Wrong answer! Explanation NEXT" at bounding box center [626, 538] width 1253 height 71
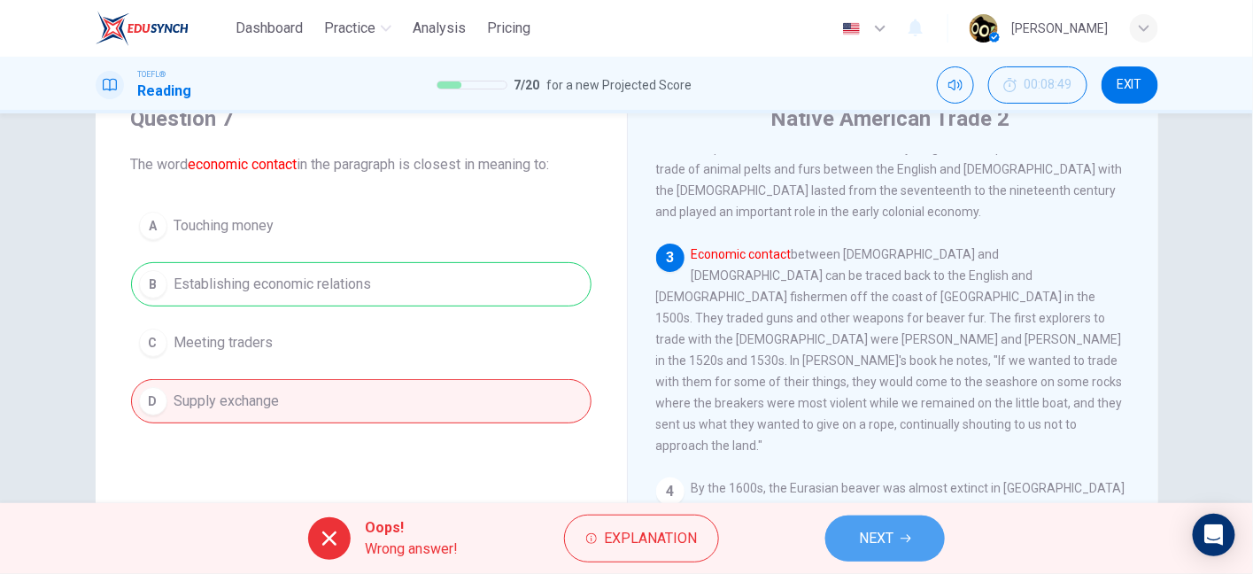
click at [894, 543] on span "NEXT" at bounding box center [876, 538] width 35 height 25
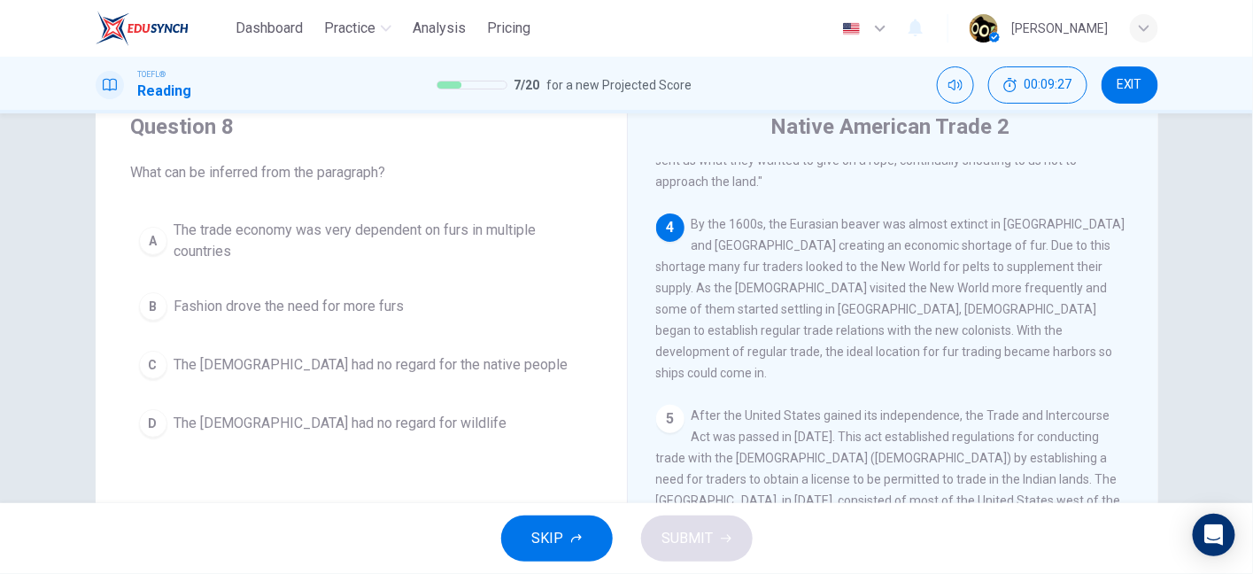
scroll to position [101, 0]
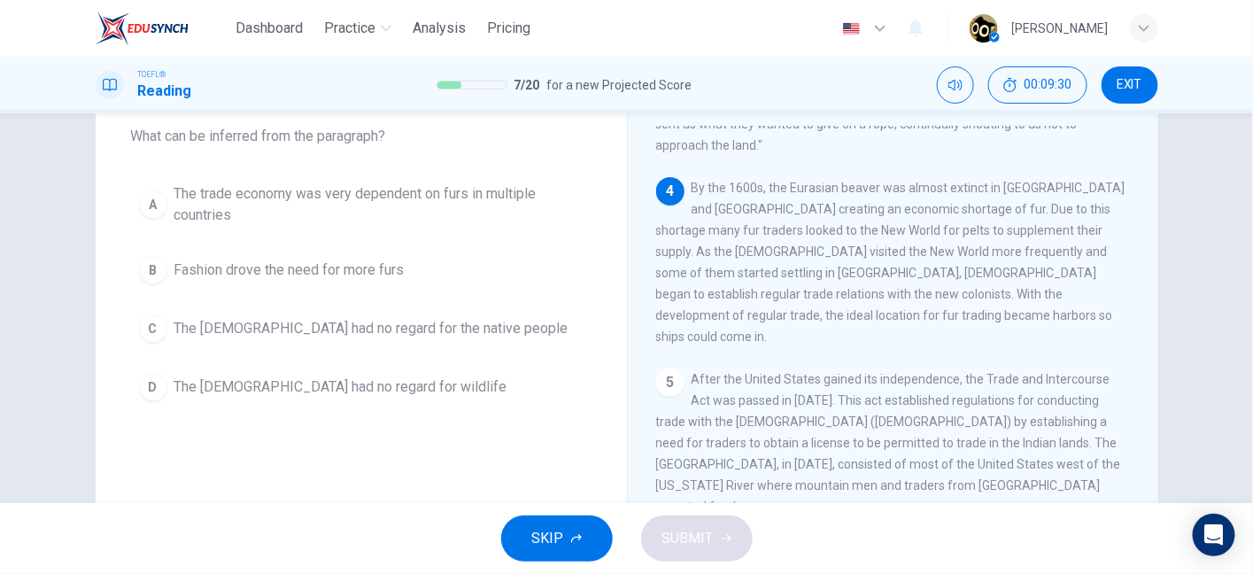
drag, startPoint x: 690, startPoint y: 153, endPoint x: 775, endPoint y: 155, distance: 85.0
click at [775, 181] on span "By the 1600s, the Eurasian beaver was almost extinct in France and England crea…" at bounding box center [890, 262] width 469 height 163
drag, startPoint x: 685, startPoint y: 153, endPoint x: 778, endPoint y: 154, distance: 93.9
click at [778, 177] on div "4 By the 1600s, the Eurasian beaver was almost extinct in France and England cr…" at bounding box center [893, 262] width 475 height 170
drag, startPoint x: 778, startPoint y: 154, endPoint x: 862, endPoint y: 162, distance: 83.6
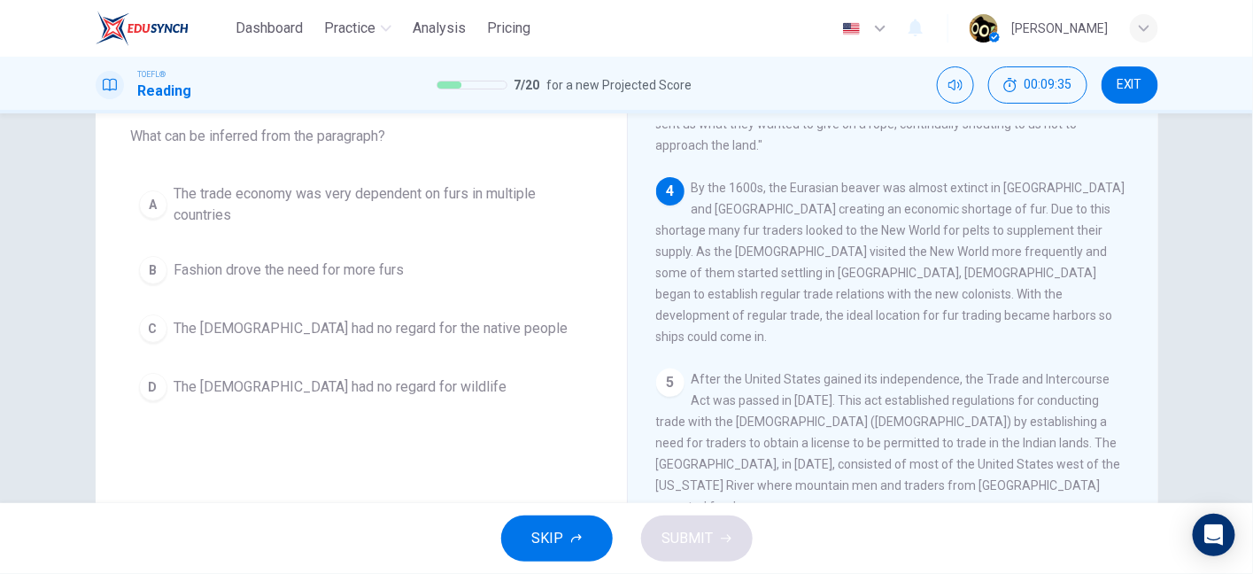
click at [862, 181] on span "By the 1600s, the Eurasian beaver was almost extinct in France and England crea…" at bounding box center [890, 262] width 469 height 163
click at [856, 183] on span "By the 1600s, the Eurasian beaver was almost extinct in France and England crea…" at bounding box center [890, 262] width 469 height 163
drag, startPoint x: 856, startPoint y: 183, endPoint x: 883, endPoint y: 183, distance: 26.6
click at [883, 183] on span "By the 1600s, the Eurasian beaver was almost extinct in France and England crea…" at bounding box center [890, 262] width 469 height 163
drag, startPoint x: 896, startPoint y: 182, endPoint x: 839, endPoint y: 217, distance: 67.6
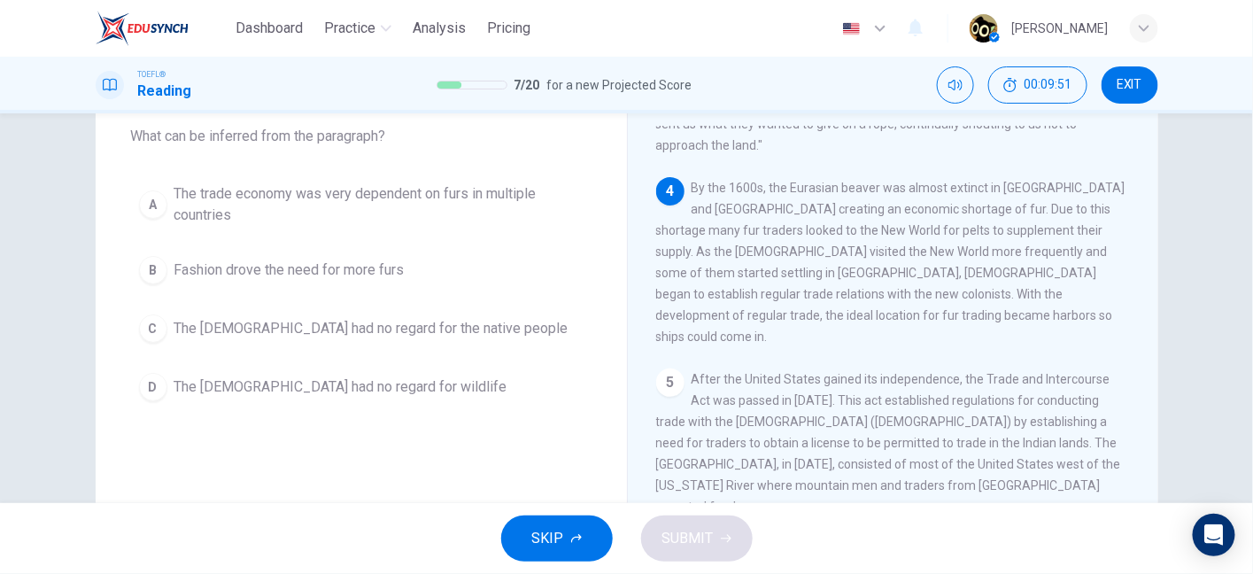
click at [839, 217] on span "By the 1600s, the Eurasian beaver was almost extinct in France and England crea…" at bounding box center [890, 262] width 469 height 163
drag, startPoint x: 678, startPoint y: 199, endPoint x: 796, endPoint y: 204, distance: 117.9
click at [796, 204] on span "By the 1600s, the Eurasian beaver was almost extinct in France and England crea…" at bounding box center [890, 262] width 469 height 163
drag, startPoint x: 718, startPoint y: 200, endPoint x: 842, endPoint y: 202, distance: 124.0
click at [842, 202] on span "By the 1600s, the Eurasian beaver was almost extinct in France and England crea…" at bounding box center [890, 262] width 469 height 163
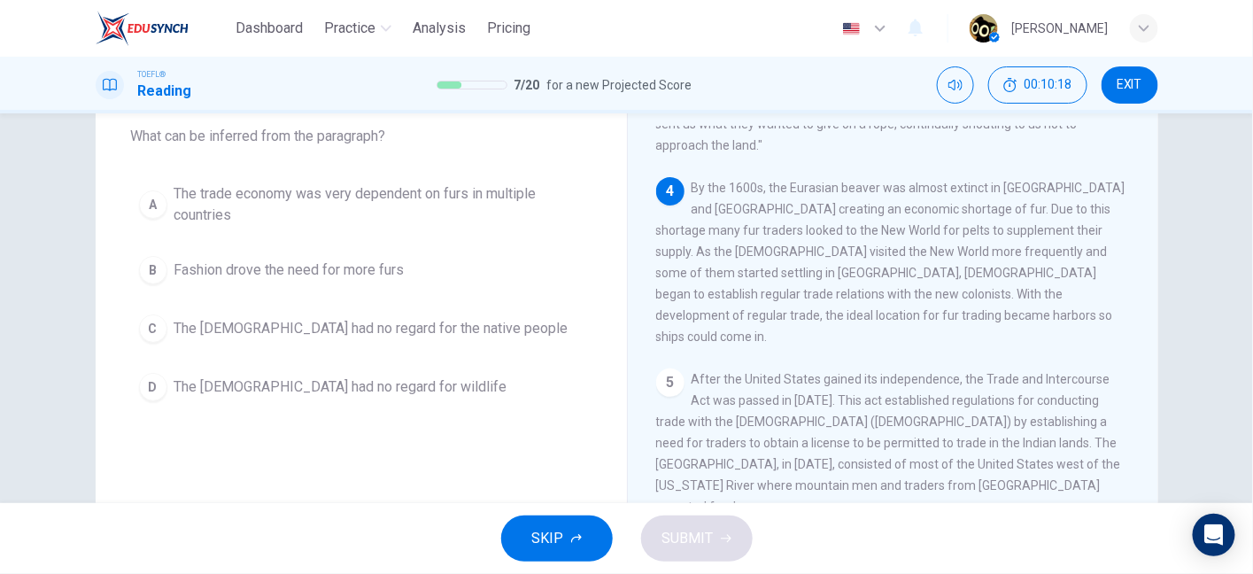
drag, startPoint x: 842, startPoint y: 202, endPoint x: 983, endPoint y: 202, distance: 140.8
click at [983, 202] on span "By the 1600s, the Eurasian beaver was almost extinct in France and England crea…" at bounding box center [890, 262] width 469 height 163
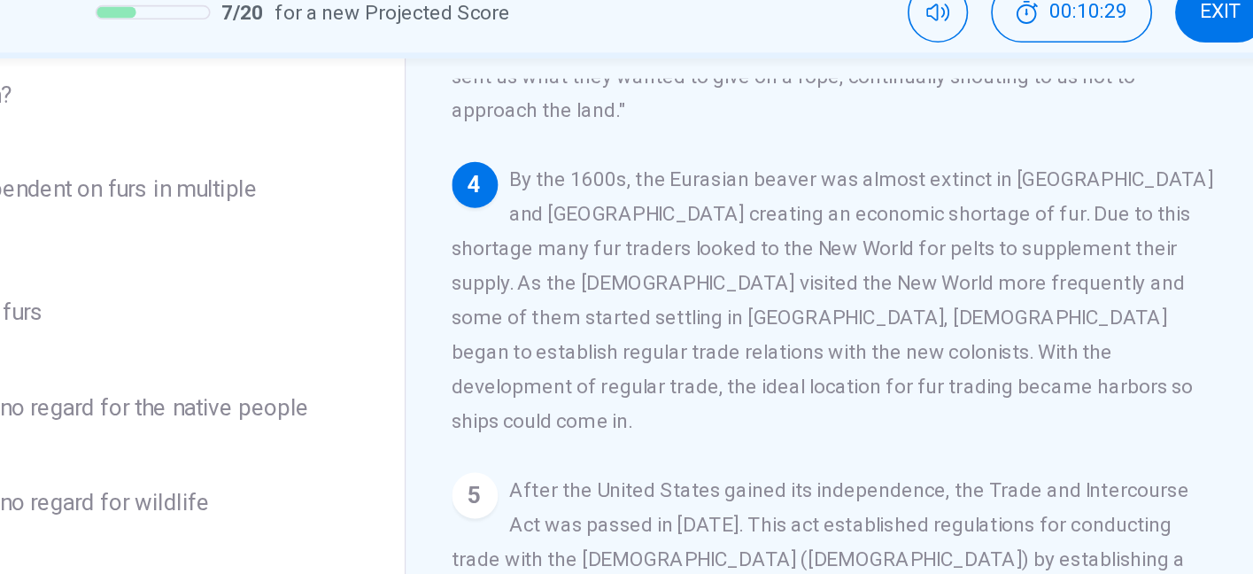
scroll to position [96, 0]
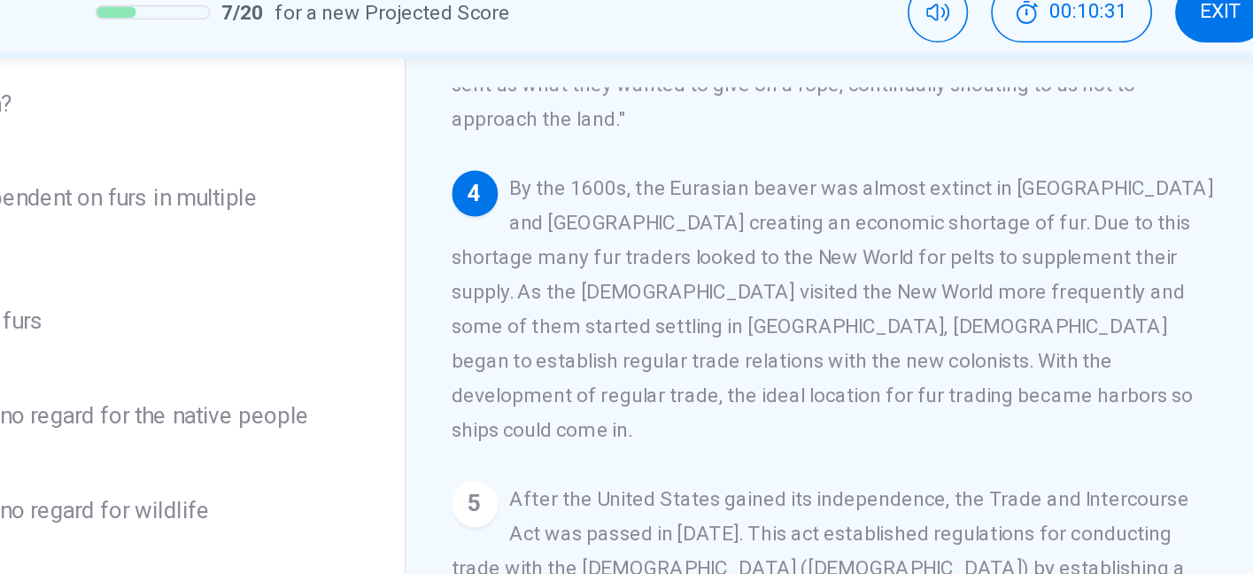
drag, startPoint x: 955, startPoint y: 229, endPoint x: 1045, endPoint y: 223, distance: 90.5
click at [1045, 223] on span "By the 1600s, the Eurasian beaver was almost extinct in France and England crea…" at bounding box center [890, 267] width 469 height 163
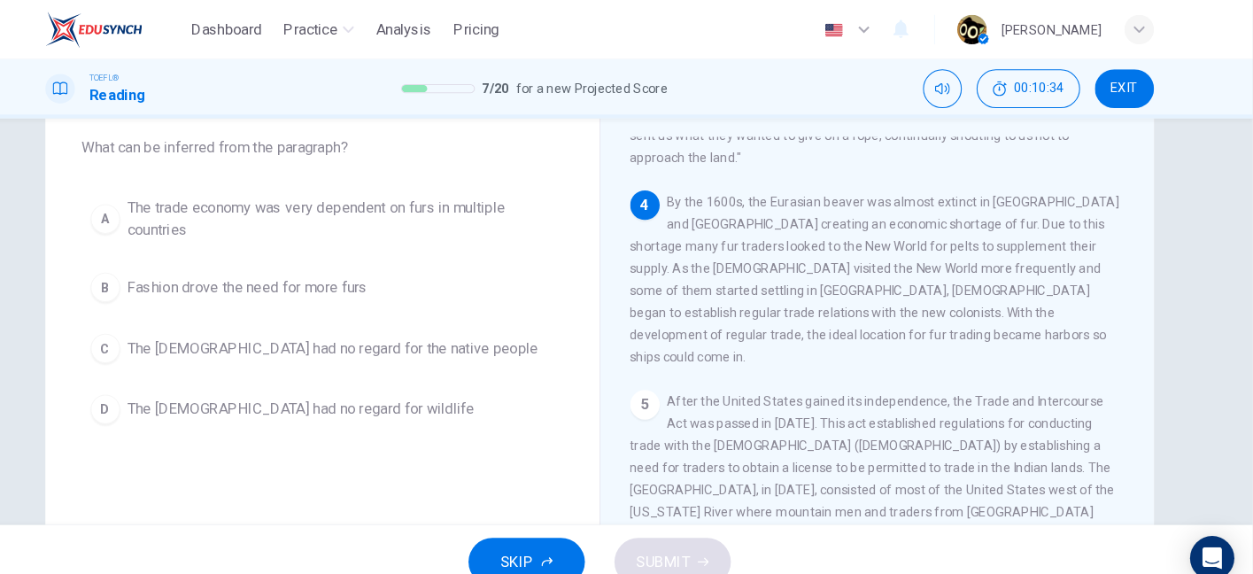
scroll to position [0, 0]
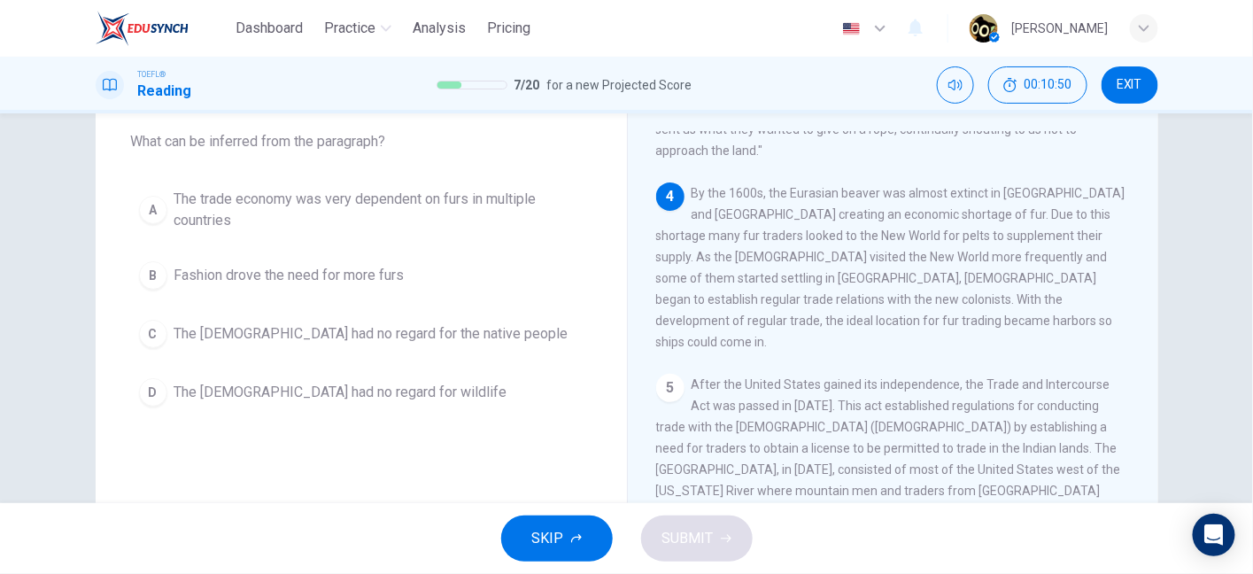
drag, startPoint x: 742, startPoint y: 178, endPoint x: 896, endPoint y: 181, distance: 154.1
click at [896, 186] on span "By the 1600s, the Eurasian beaver was almost extinct in France and England crea…" at bounding box center [890, 267] width 469 height 163
drag, startPoint x: 896, startPoint y: 181, endPoint x: 1096, endPoint y: 189, distance: 200.3
click at [1096, 189] on span "By the 1600s, the Eurasian beaver was almost extinct in France and England crea…" at bounding box center [890, 267] width 469 height 163
drag, startPoint x: 652, startPoint y: 209, endPoint x: 783, endPoint y: 206, distance: 131.1
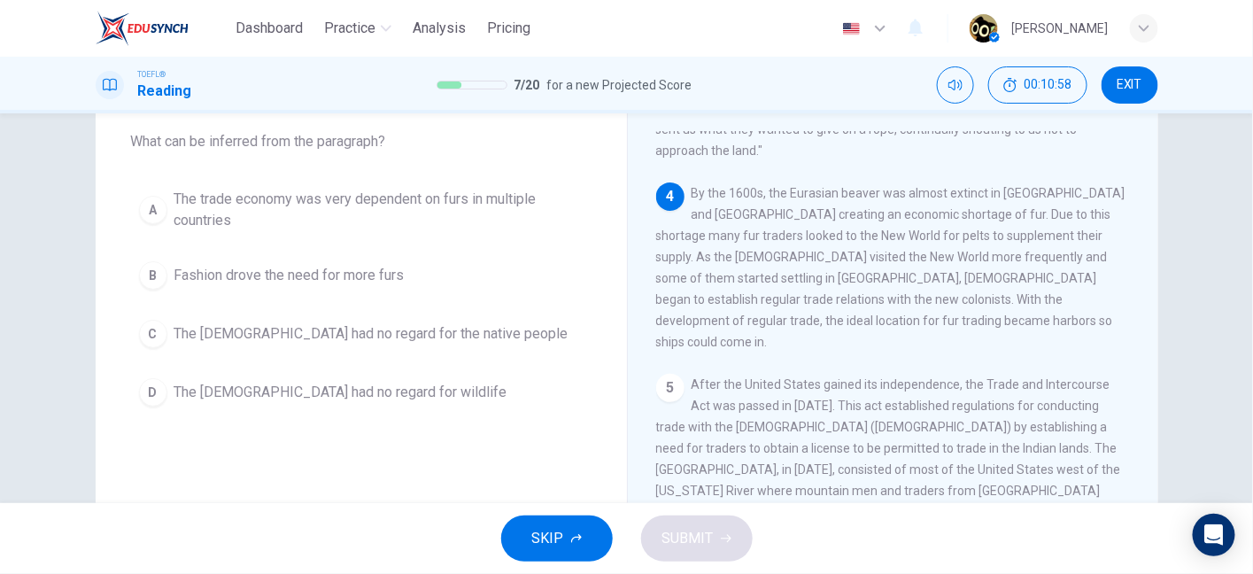
click at [783, 206] on span "By the 1600s, the Eurasian beaver was almost extinct in France and England crea…" at bounding box center [890, 267] width 469 height 163
drag, startPoint x: 783, startPoint y: 206, endPoint x: 993, endPoint y: 212, distance: 210.0
click at [993, 212] on span "By the 1600s, the Eurasian beaver was almost extinct in France and England crea…" at bounding box center [890, 267] width 469 height 163
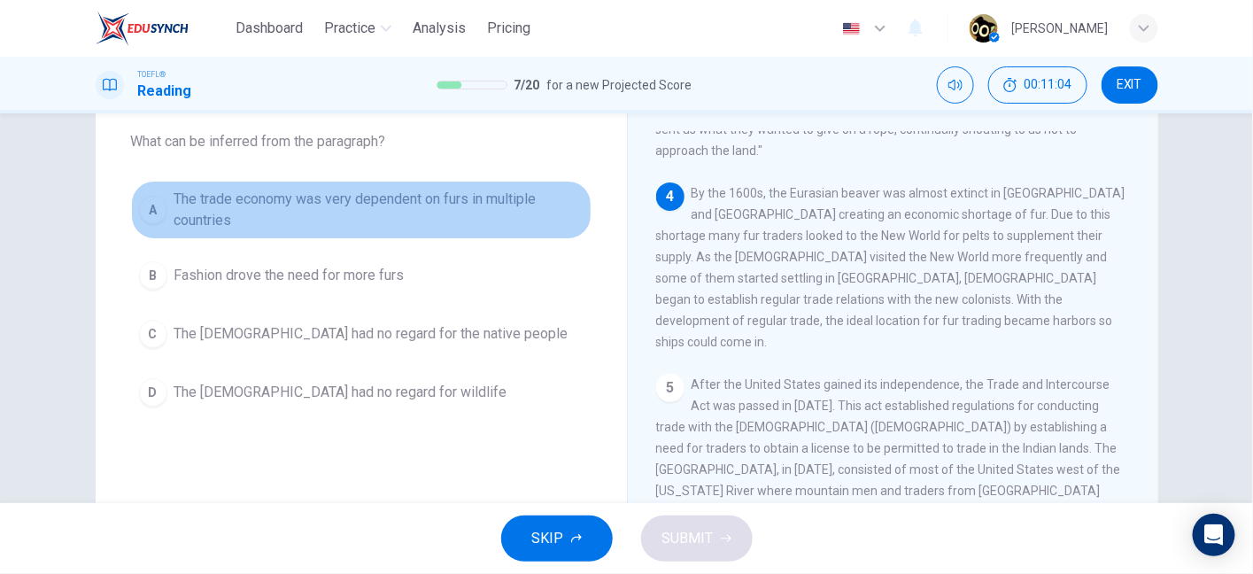
click at [352, 212] on span "The trade economy was very dependent on furs in multiple countries" at bounding box center [378, 210] width 409 height 43
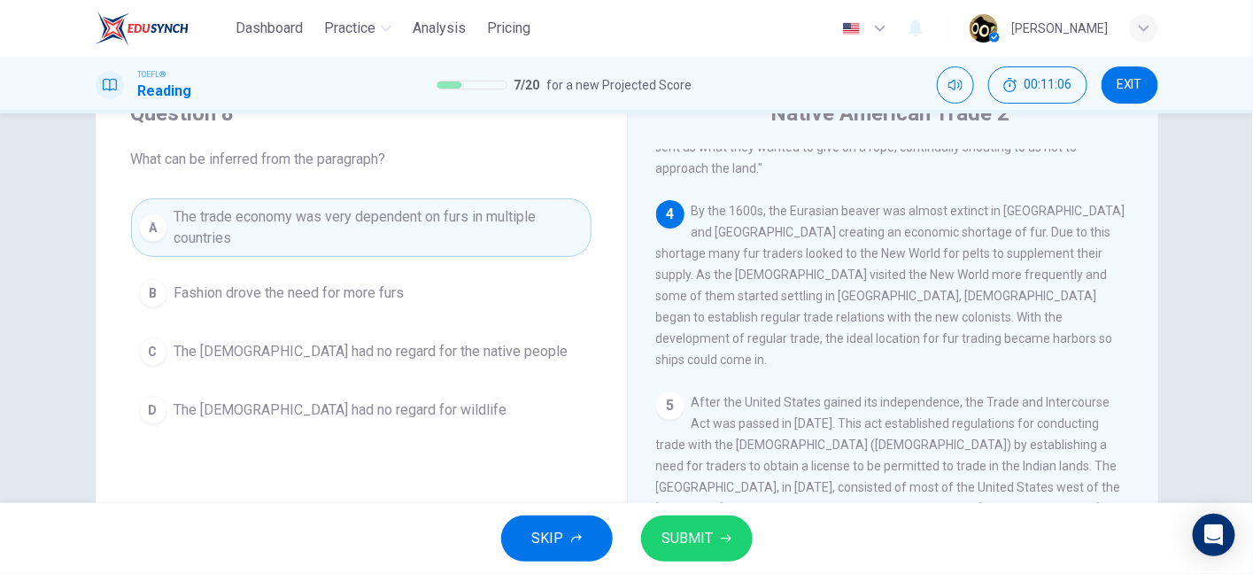
scroll to position [78, 0]
drag, startPoint x: 723, startPoint y: 281, endPoint x: 474, endPoint y: 342, distance: 256.3
click at [474, 342] on div "Question 8 What can be inferred from the paragraph? A The trade economy was ver…" at bounding box center [627, 379] width 1063 height 616
click at [694, 522] on button "SUBMIT" at bounding box center [697, 538] width 112 height 46
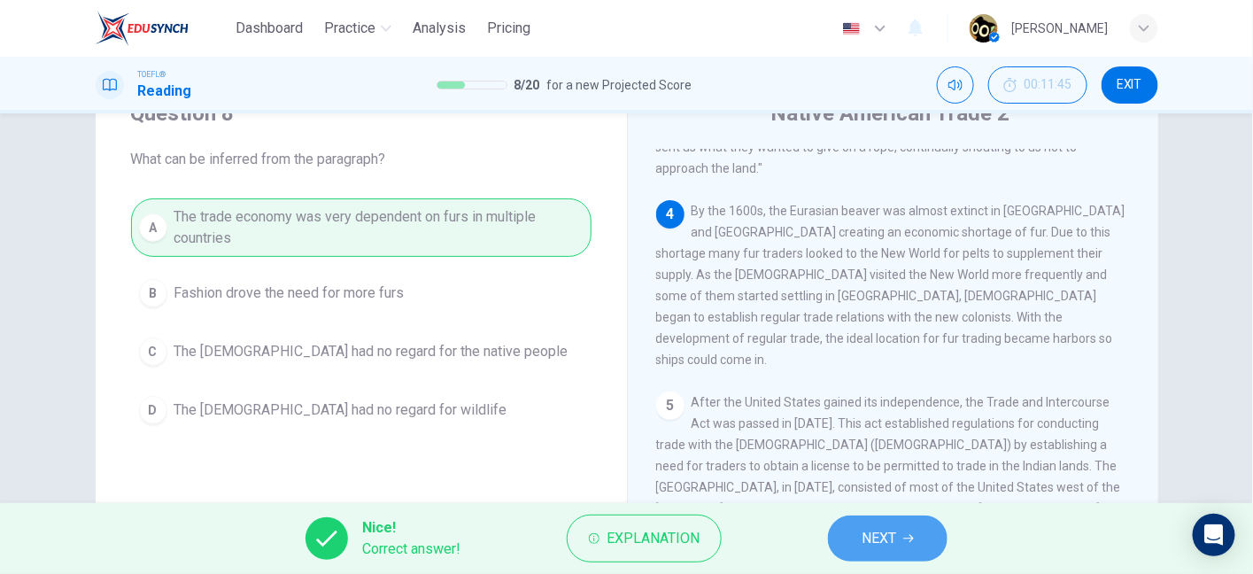
click at [848, 527] on button "NEXT" at bounding box center [888, 538] width 120 height 46
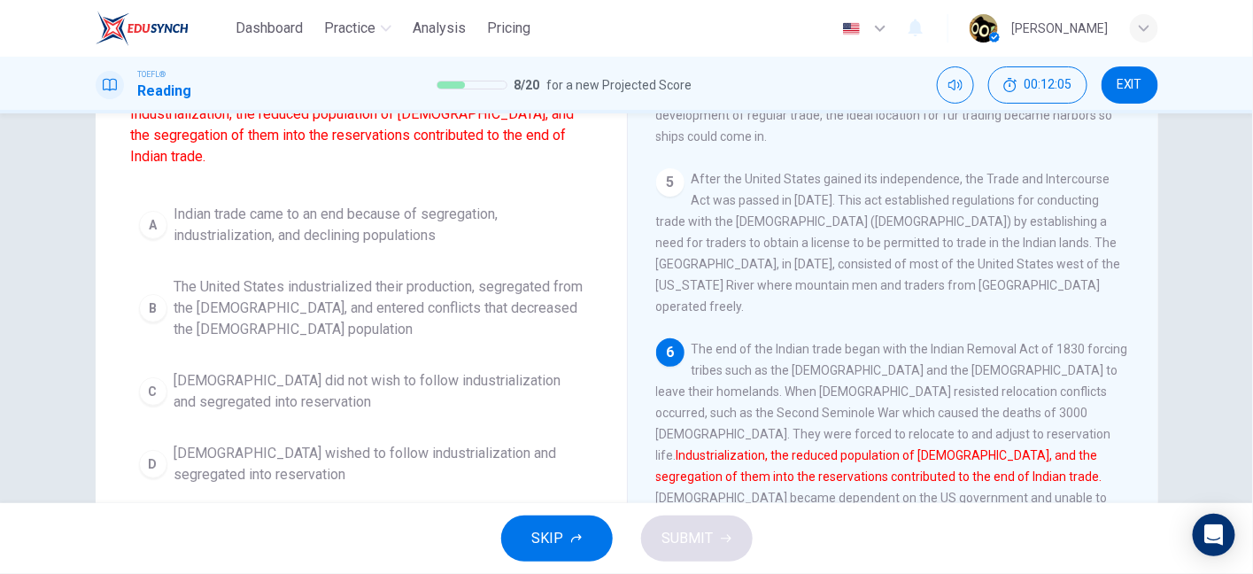
scroll to position [174, 0]
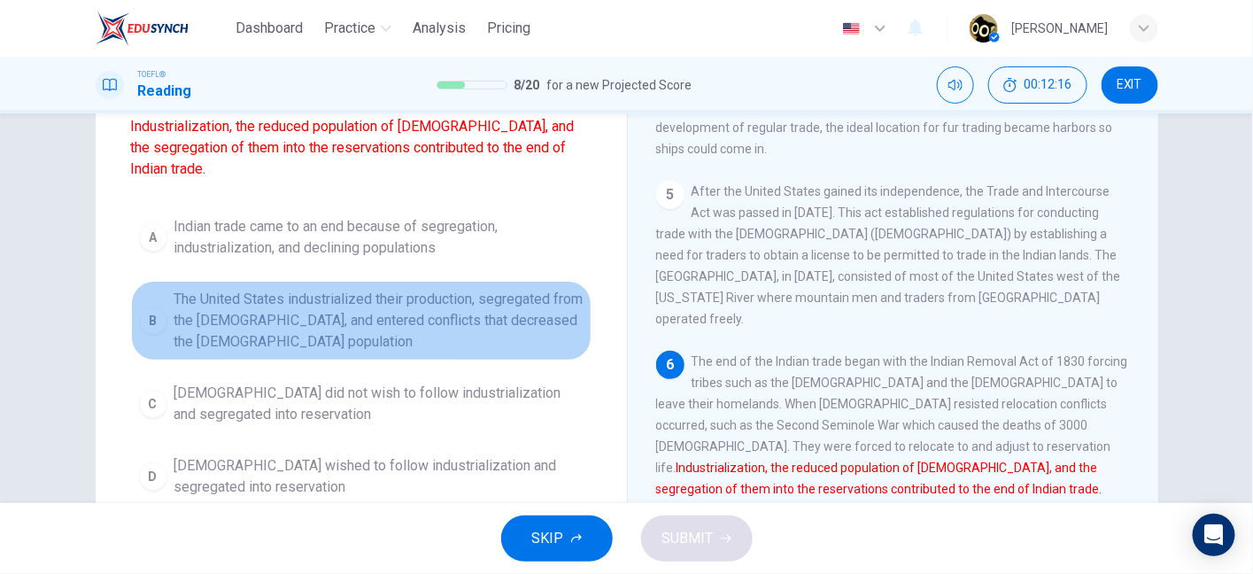
click at [388, 331] on span "The United States industrialized their production, segregated from the Native A…" at bounding box center [378, 321] width 409 height 64
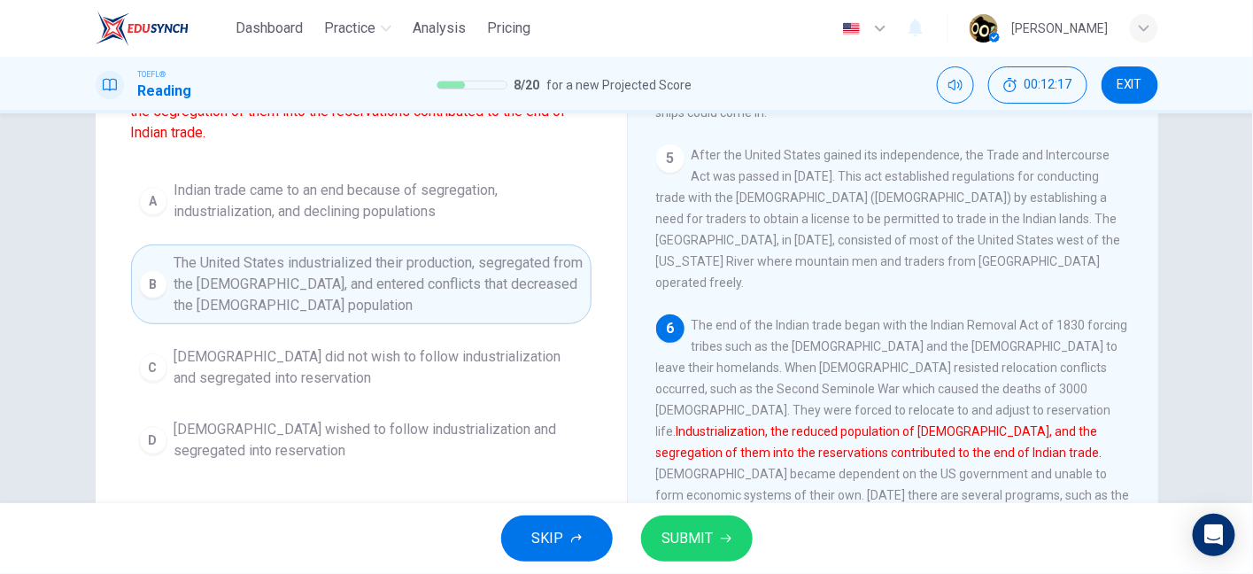
scroll to position [213, 0]
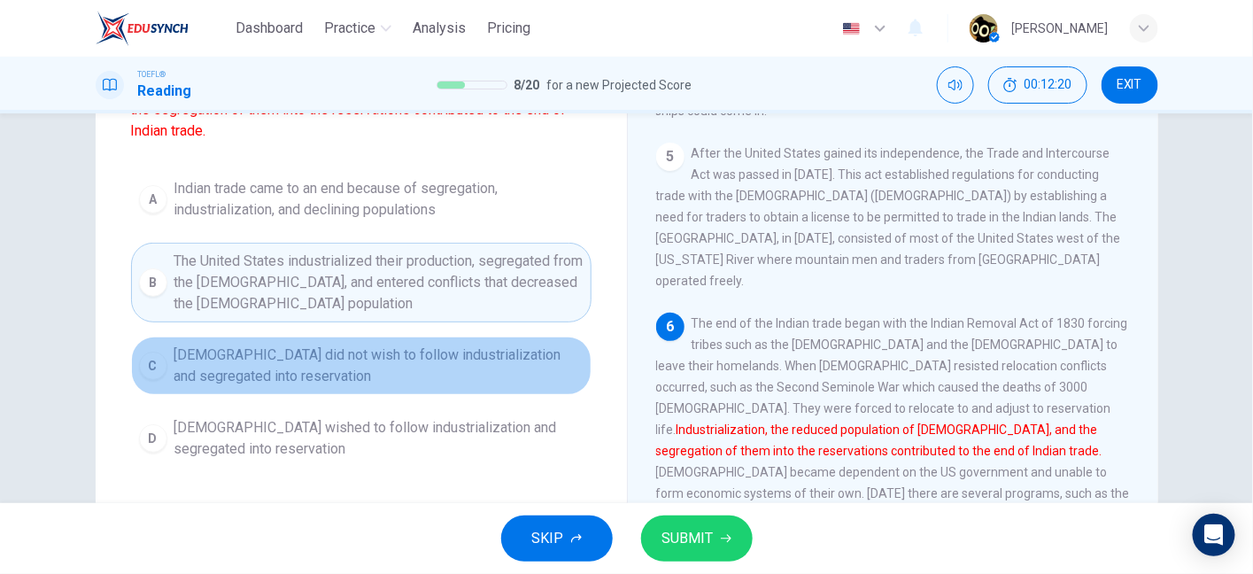
click at [383, 366] on span "Native Americans did not wish to follow industrialization and segregated into r…" at bounding box center [378, 366] width 409 height 43
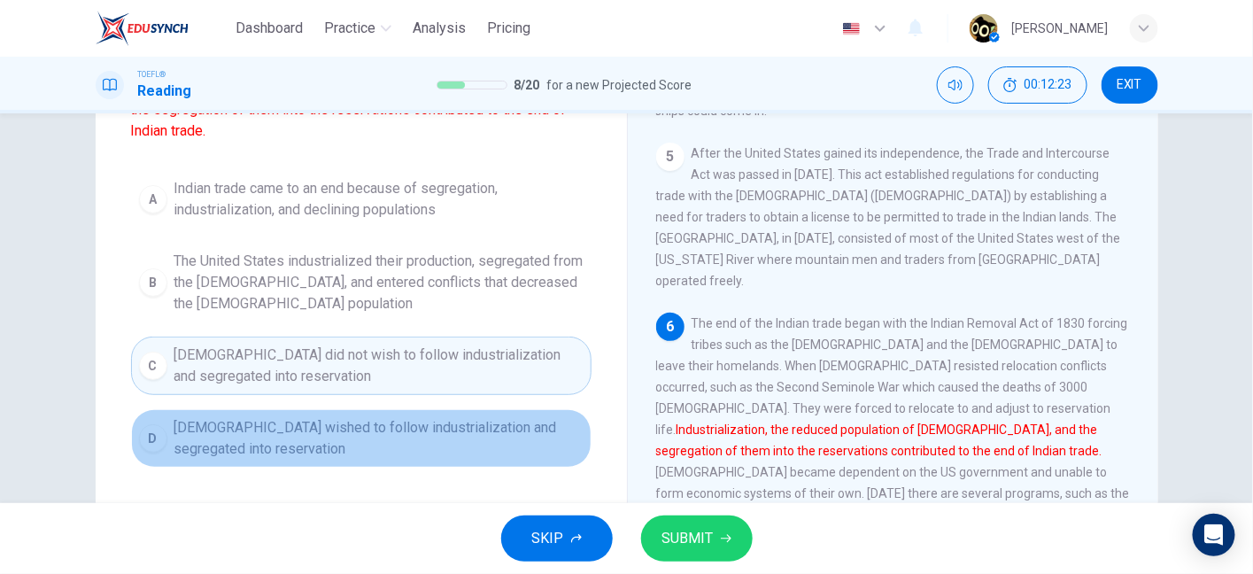
click at [358, 441] on span "Native Americans wished to follow industrialization and segregated into reserva…" at bounding box center [378, 438] width 409 height 43
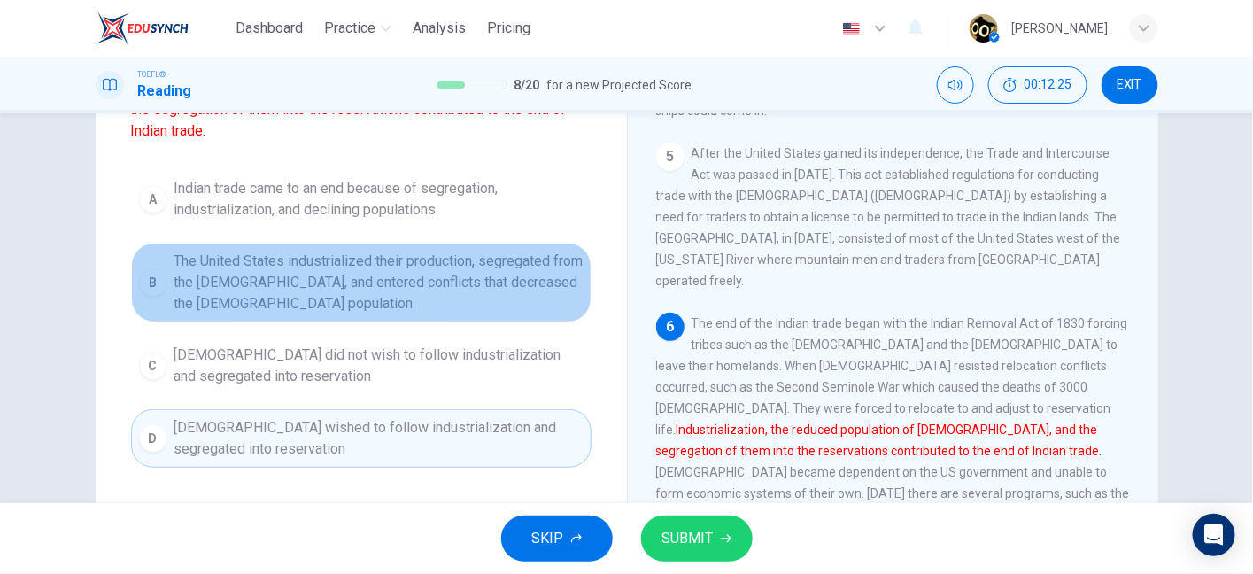
click at [374, 301] on span "The United States industrialized their production, segregated from the Native A…" at bounding box center [378, 283] width 409 height 64
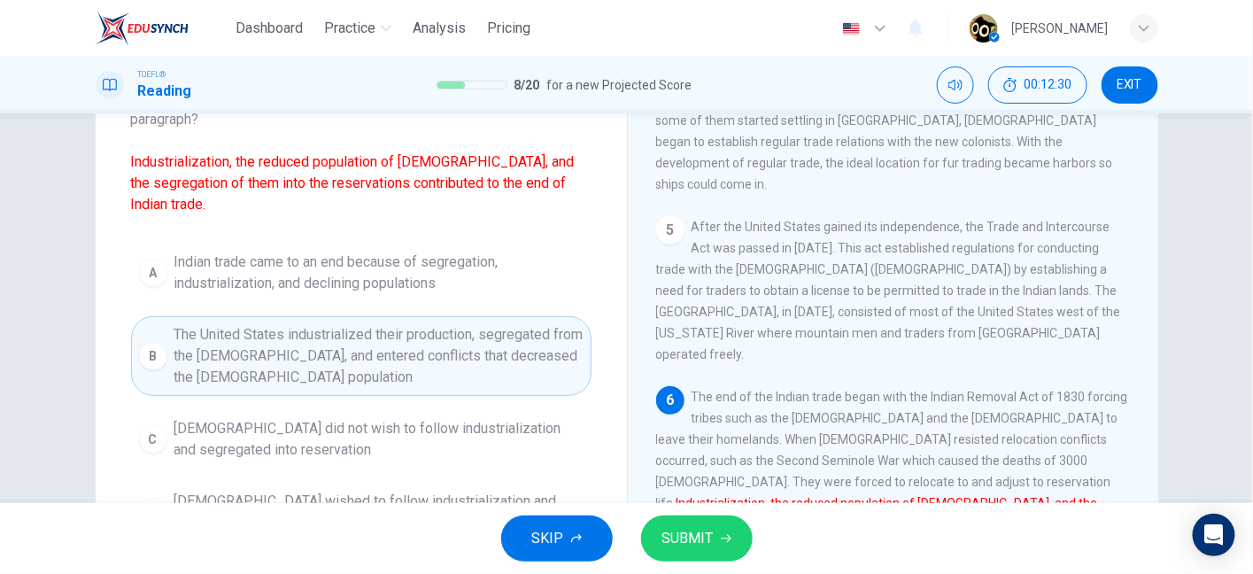
scroll to position [137, 0]
drag, startPoint x: 178, startPoint y: 162, endPoint x: 240, endPoint y: 162, distance: 62.0
click at [240, 162] on font "Industrialization, the reduced population of Native Americans, and the segregat…" at bounding box center [353, 184] width 444 height 59
drag, startPoint x: 240, startPoint y: 162, endPoint x: 479, endPoint y: 161, distance: 239.1
click at [479, 161] on font "Industrialization, the reduced population of Native Americans, and the segregat…" at bounding box center [353, 184] width 444 height 59
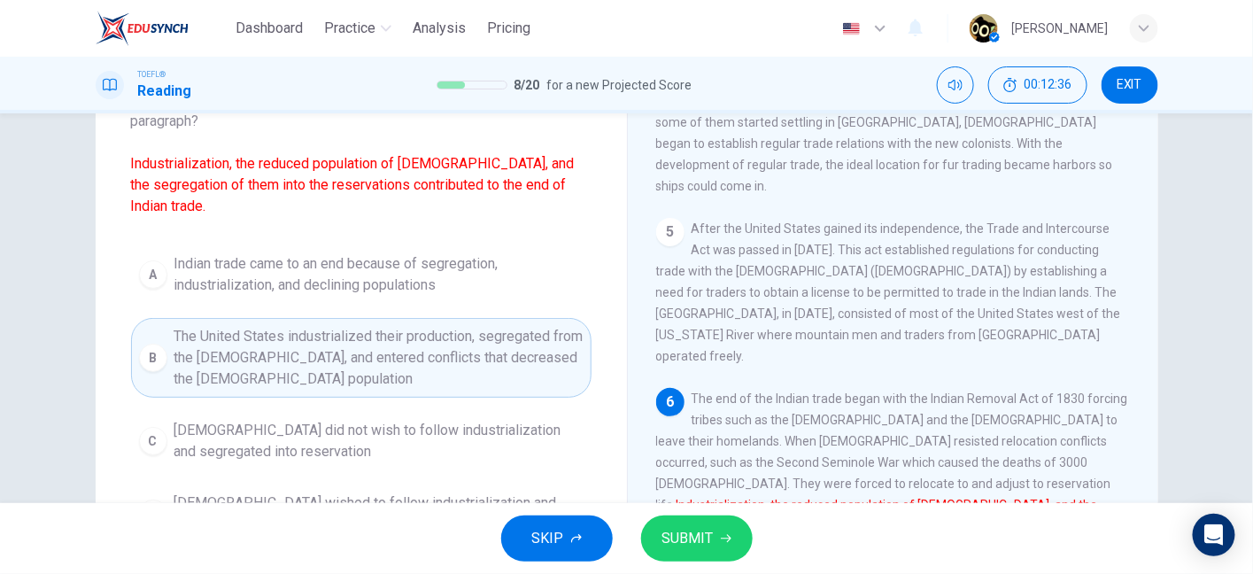
drag, startPoint x: 516, startPoint y: 166, endPoint x: 354, endPoint y: 179, distance: 162.6
click at [354, 179] on font "Industrialization, the reduced population of Native Americans, and the segregat…" at bounding box center [353, 184] width 444 height 59
drag, startPoint x: 354, startPoint y: 179, endPoint x: 408, endPoint y: 207, distance: 61.0
click at [408, 207] on span "Which sentence is most similar to the highlighted sentence from the paragraph? …" at bounding box center [361, 153] width 461 height 128
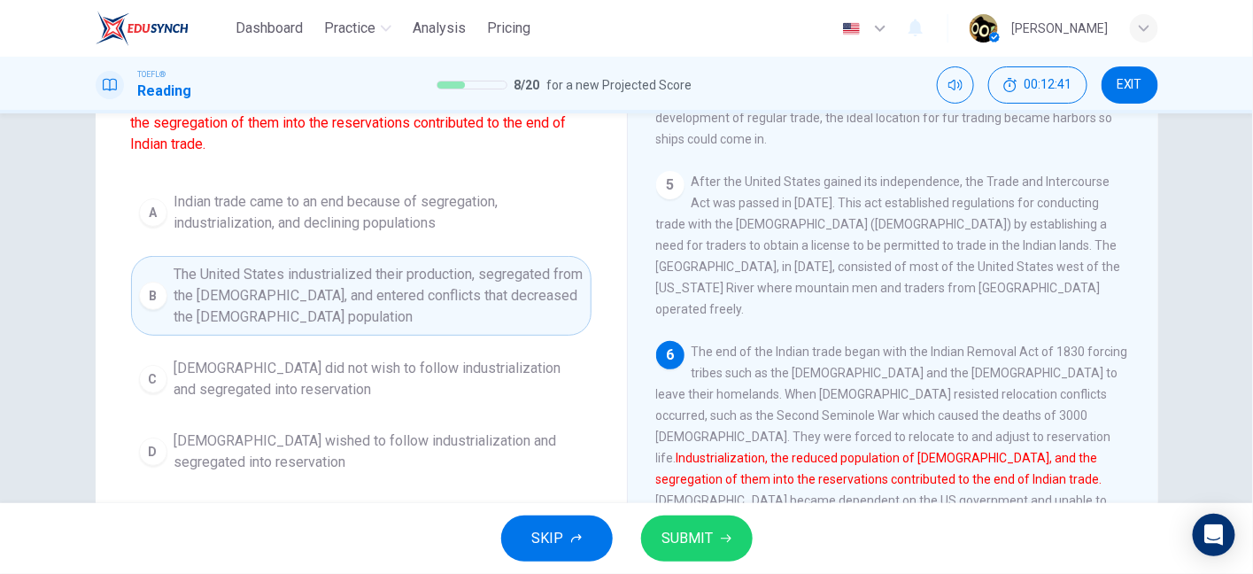
scroll to position [685, 0]
drag, startPoint x: 772, startPoint y: 292, endPoint x: 986, endPoint y: 295, distance: 213.5
click at [986, 345] on span "The end of the Indian trade began with the Indian Removal Act of 1830 forcing t…" at bounding box center [893, 458] width 474 height 227
drag, startPoint x: 986, startPoint y: 295, endPoint x: 1082, endPoint y: 298, distance: 96.6
click at [1082, 345] on span "The end of the Indian trade began with the Indian Removal Act of 1830 forcing t…" at bounding box center [893, 458] width 474 height 227
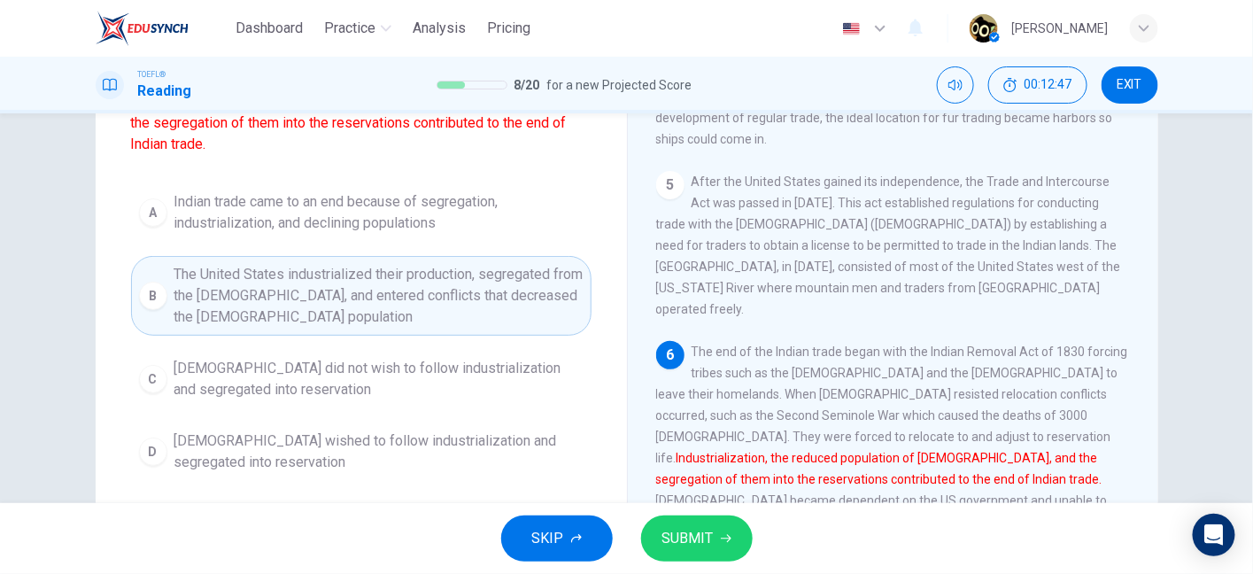
drag, startPoint x: 686, startPoint y: 320, endPoint x: 914, endPoint y: 310, distance: 227.8
click at [914, 345] on span "The end of the Indian trade began with the Indian Removal Act of 1830 forcing t…" at bounding box center [893, 458] width 474 height 227
drag, startPoint x: 914, startPoint y: 310, endPoint x: 1099, endPoint y: 317, distance: 185.2
click at [1099, 345] on span "The end of the Indian trade began with the Indian Removal Act of 1830 forcing t…" at bounding box center [893, 458] width 474 height 227
drag, startPoint x: 654, startPoint y: 345, endPoint x: 967, endPoint y: 350, distance: 313.6
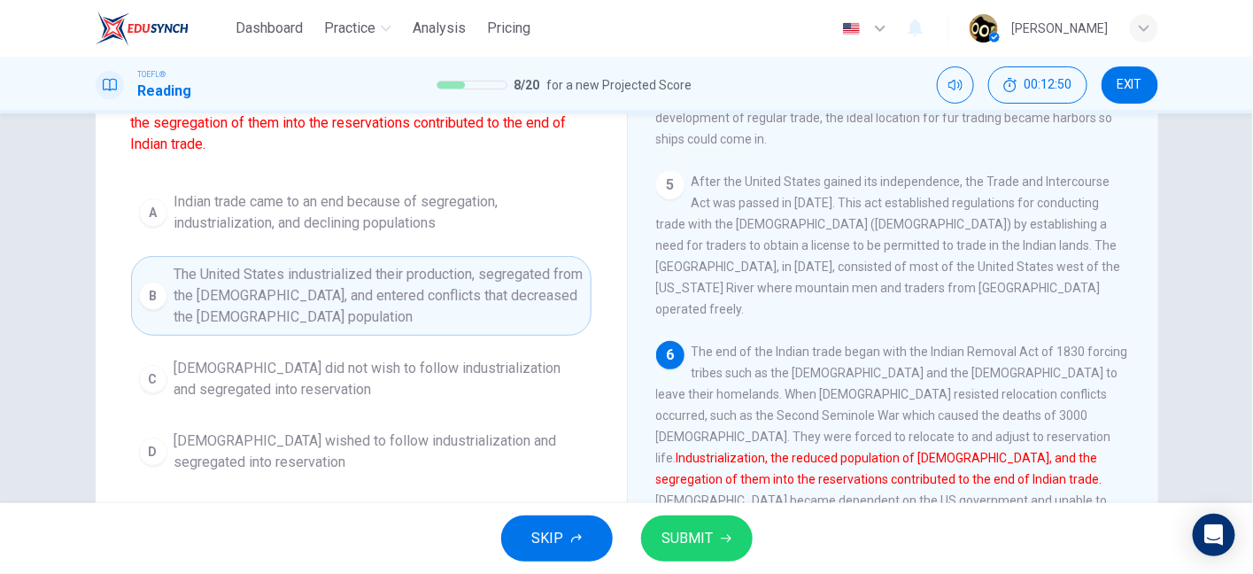
click at [967, 350] on div "6 The end of the Indian trade began with the Indian Removal Act of 1830 forcing…" at bounding box center [893, 458] width 475 height 234
drag, startPoint x: 650, startPoint y: 363, endPoint x: 738, endPoint y: 364, distance: 87.7
click at [738, 364] on div "Native American Trade 2 1 The Native American trade is the trade between Europe…" at bounding box center [892, 258] width 531 height 616
drag, startPoint x: 730, startPoint y: 357, endPoint x: 1014, endPoint y: 373, distance: 284.7
click at [1014, 373] on div "6 The end of the Indian trade began with the Indian Removal Act of 1830 forcing…" at bounding box center [893, 458] width 475 height 234
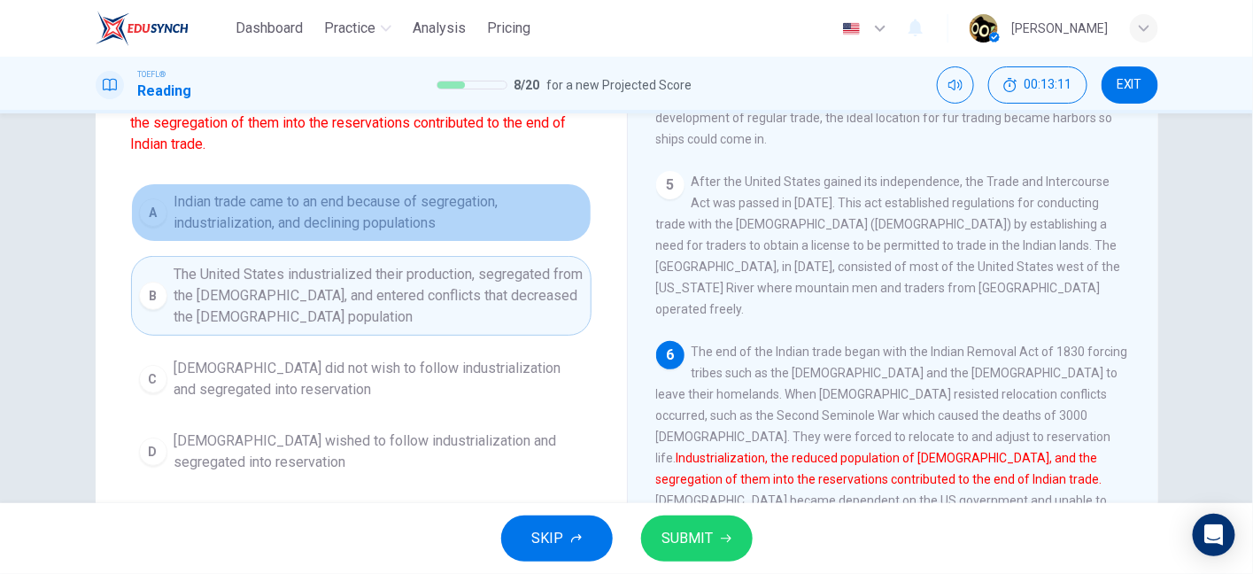
click at [434, 225] on span "Indian trade came to an end because of segregation, industrialization, and decl…" at bounding box center [378, 212] width 409 height 43
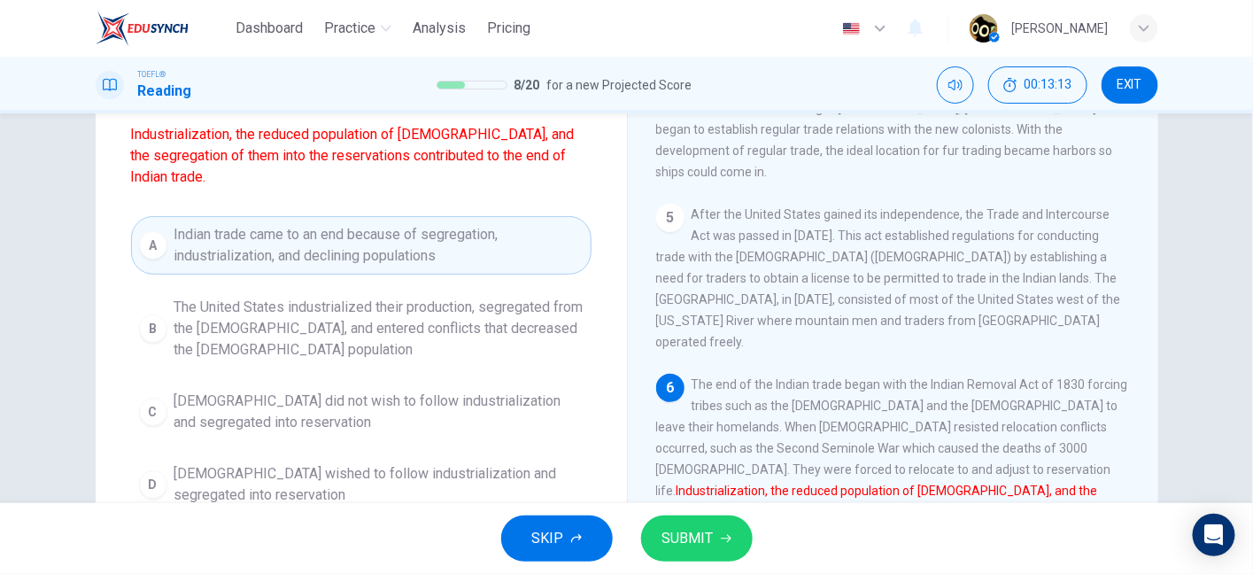
scroll to position [158, 0]
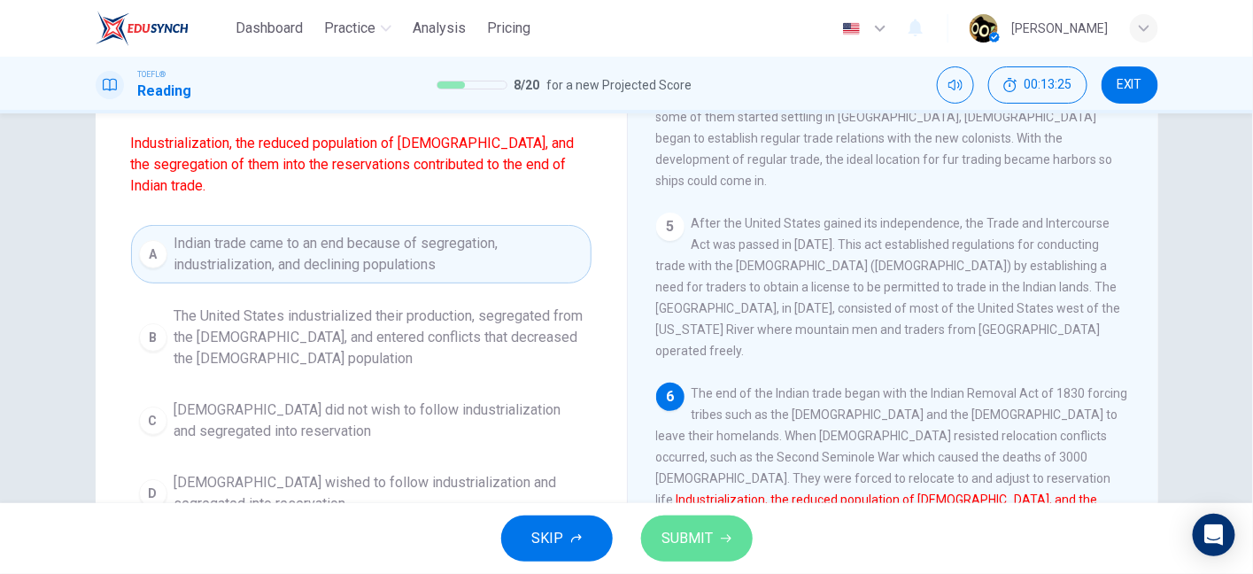
click at [680, 546] on span "SUBMIT" at bounding box center [687, 538] width 51 height 25
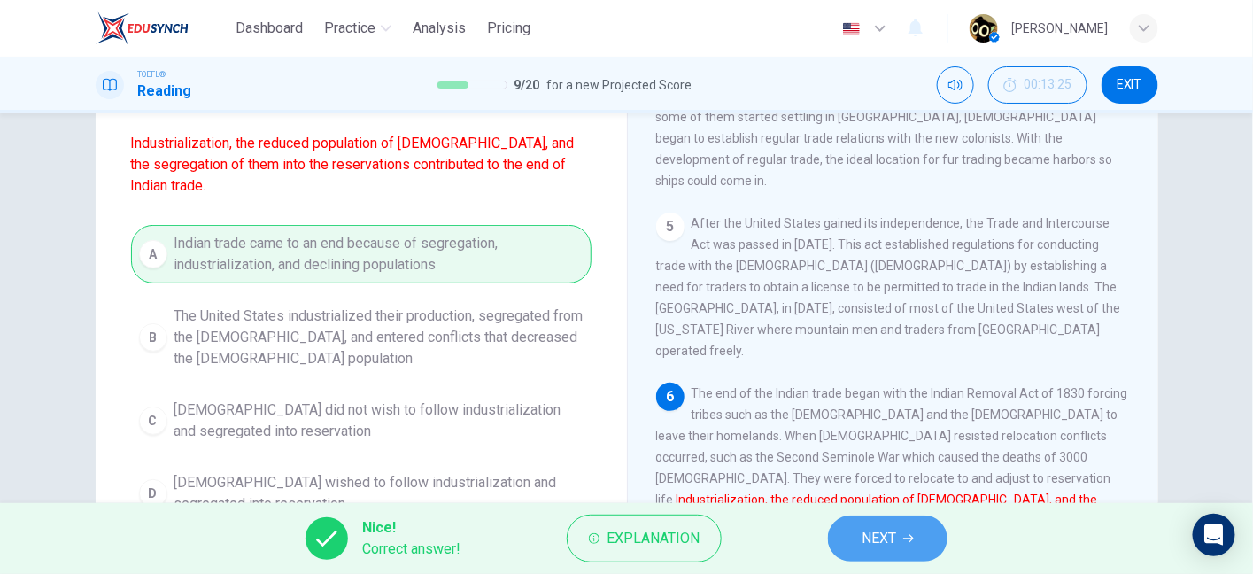
click at [866, 543] on span "NEXT" at bounding box center [879, 538] width 35 height 25
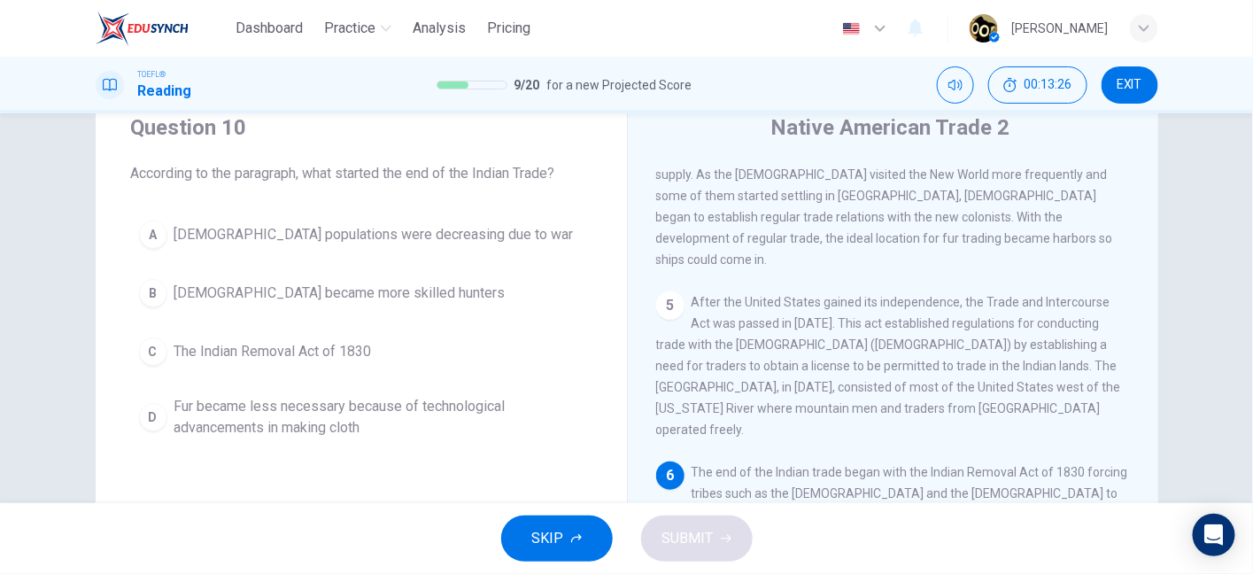
scroll to position [63, 0]
drag, startPoint x: 405, startPoint y: 178, endPoint x: 502, endPoint y: 202, distance: 100.3
click at [502, 202] on div "Question 10 According to the paragraph, what started the end of the Indian Trad…" at bounding box center [361, 281] width 531 height 390
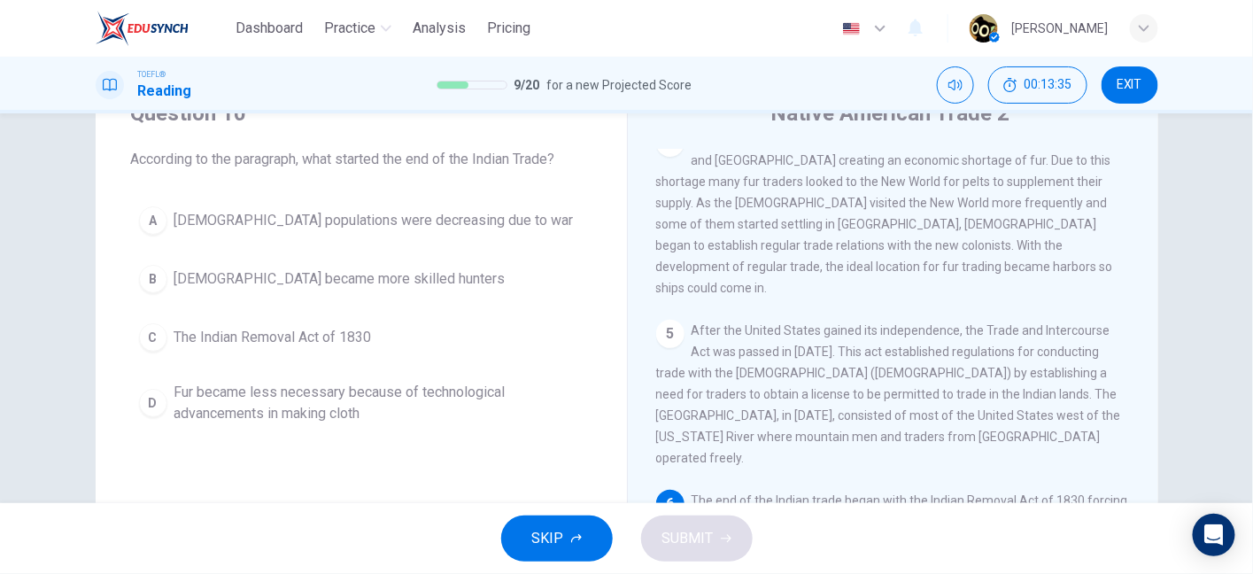
scroll to position [75, 0]
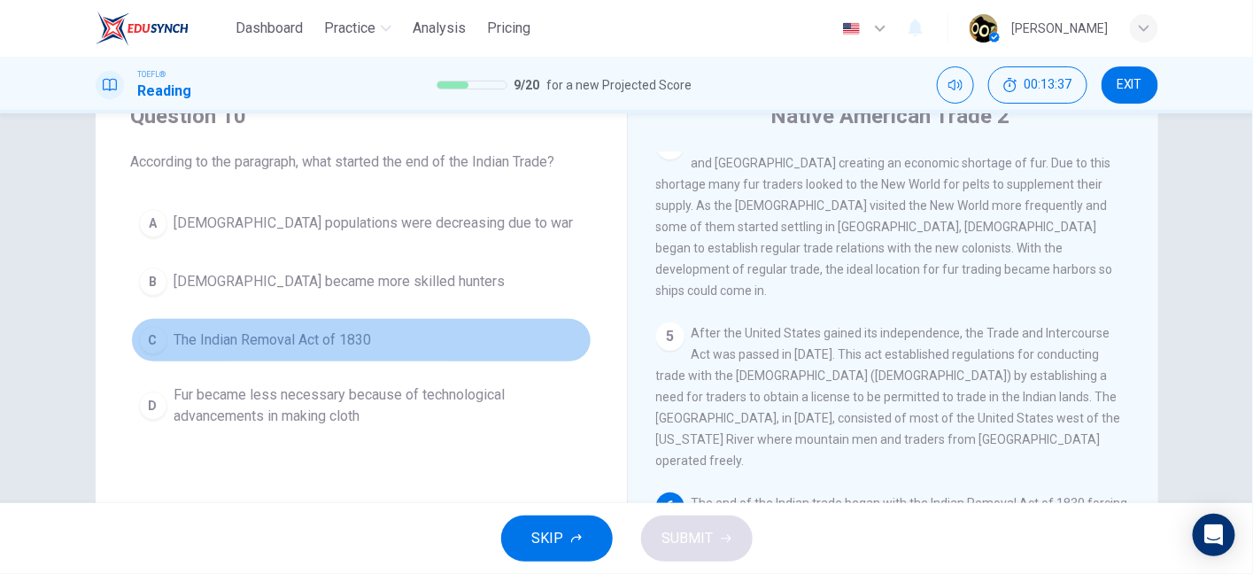
click at [352, 347] on span "The Indian Removal Act of 1830" at bounding box center [272, 339] width 197 height 21
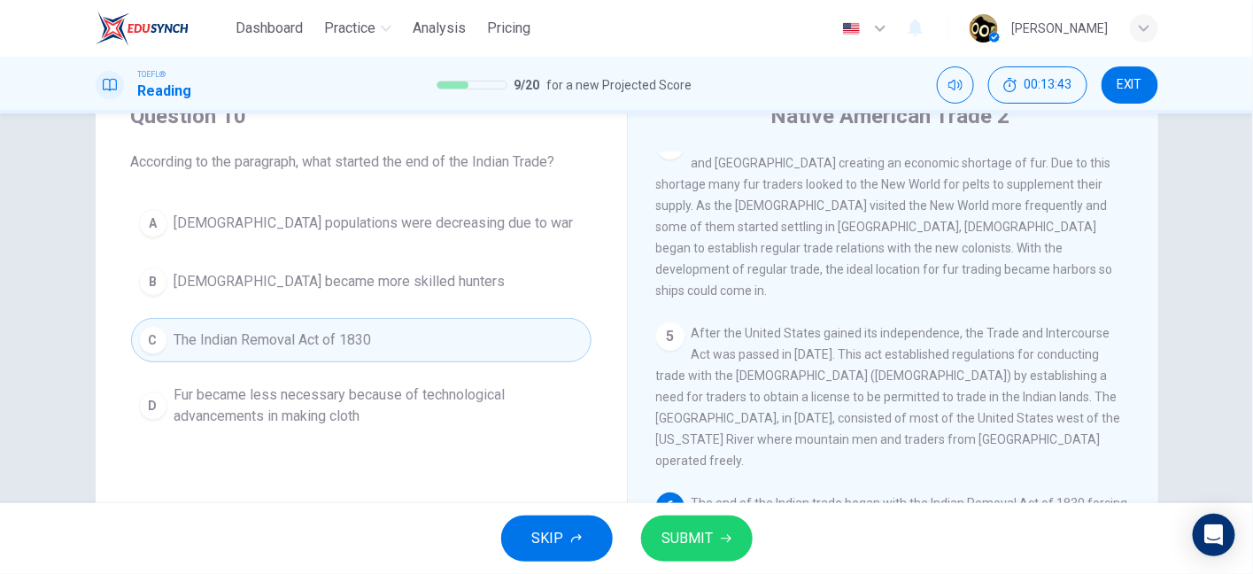
scroll to position [25, 0]
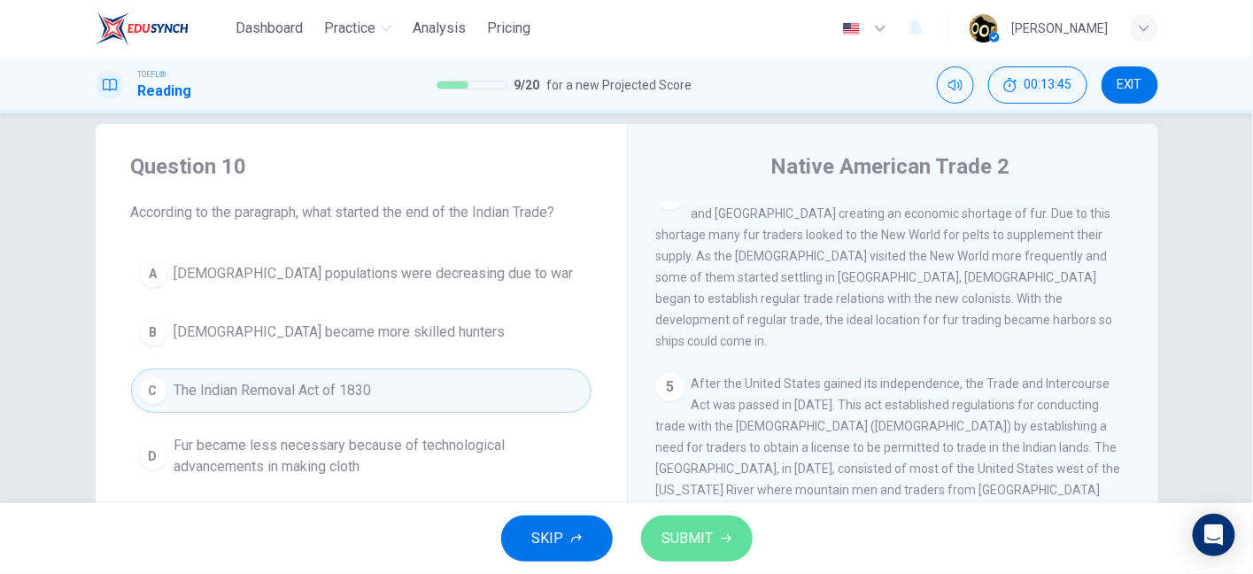
click at [711, 537] on span "SUBMIT" at bounding box center [687, 538] width 51 height 25
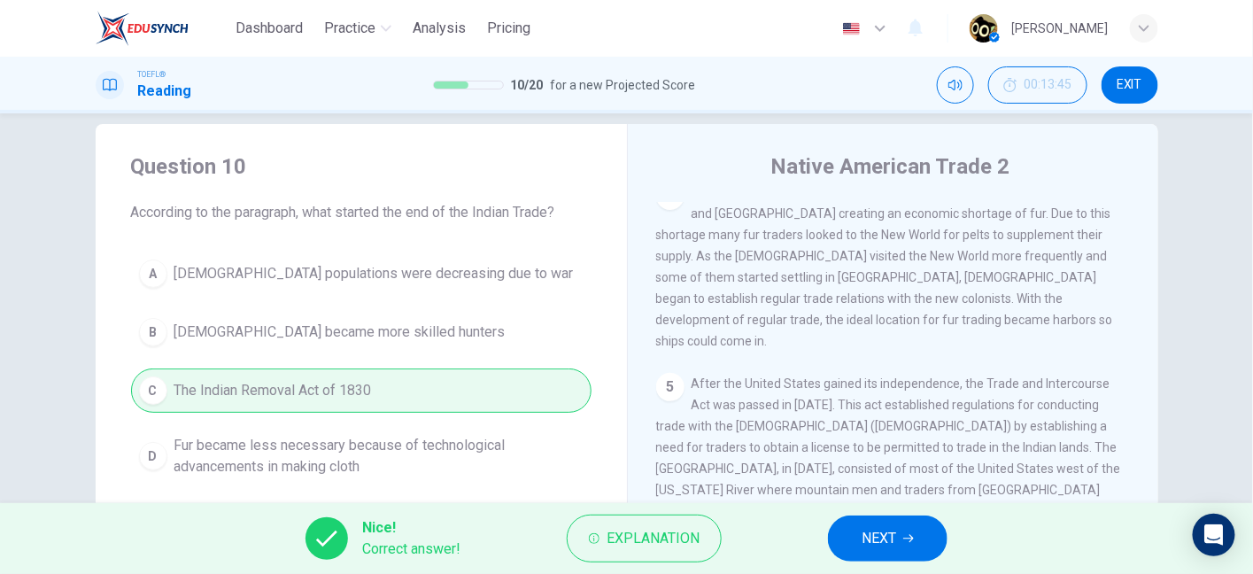
click at [913, 536] on icon "button" at bounding box center [908, 538] width 11 height 11
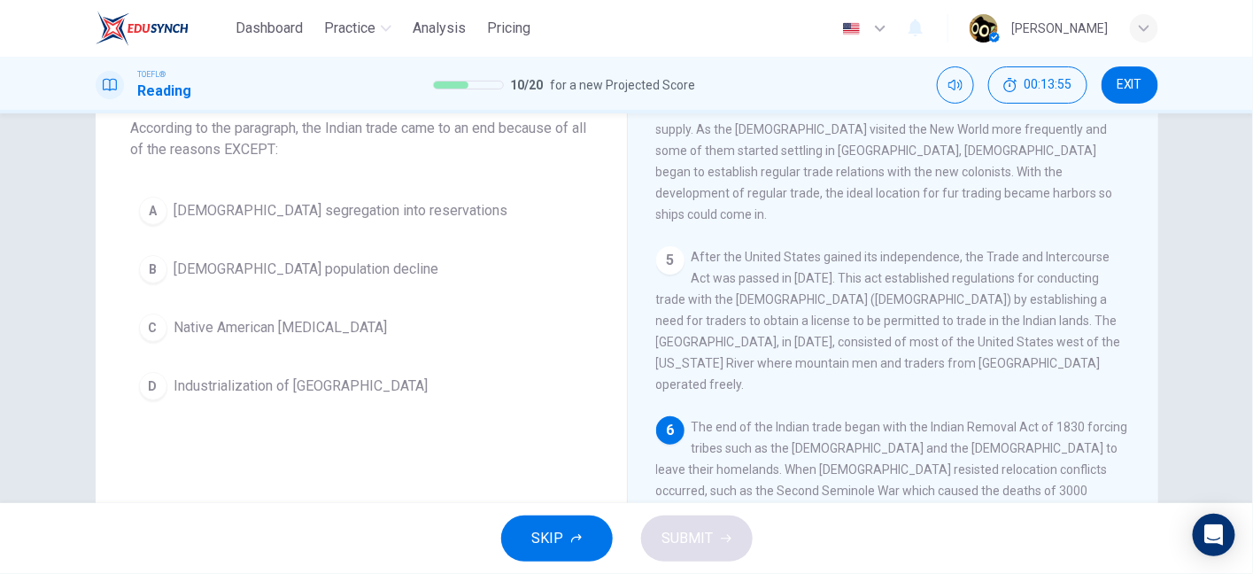
scroll to position [111, 0]
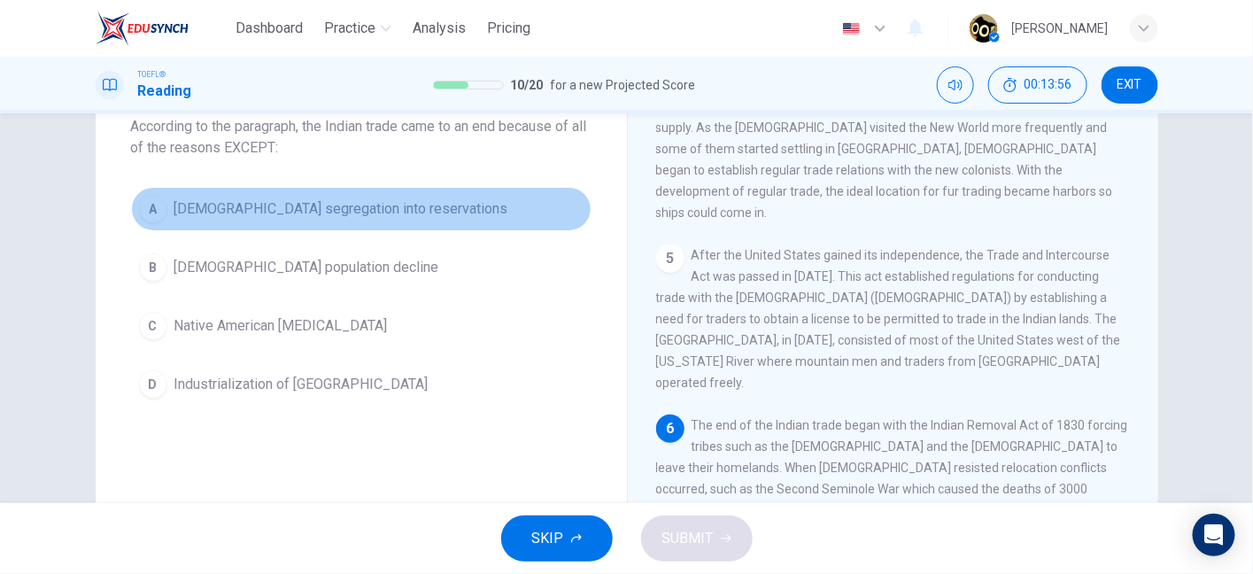
click at [455, 204] on span "Native American segregation into reservations" at bounding box center [341, 208] width 334 height 21
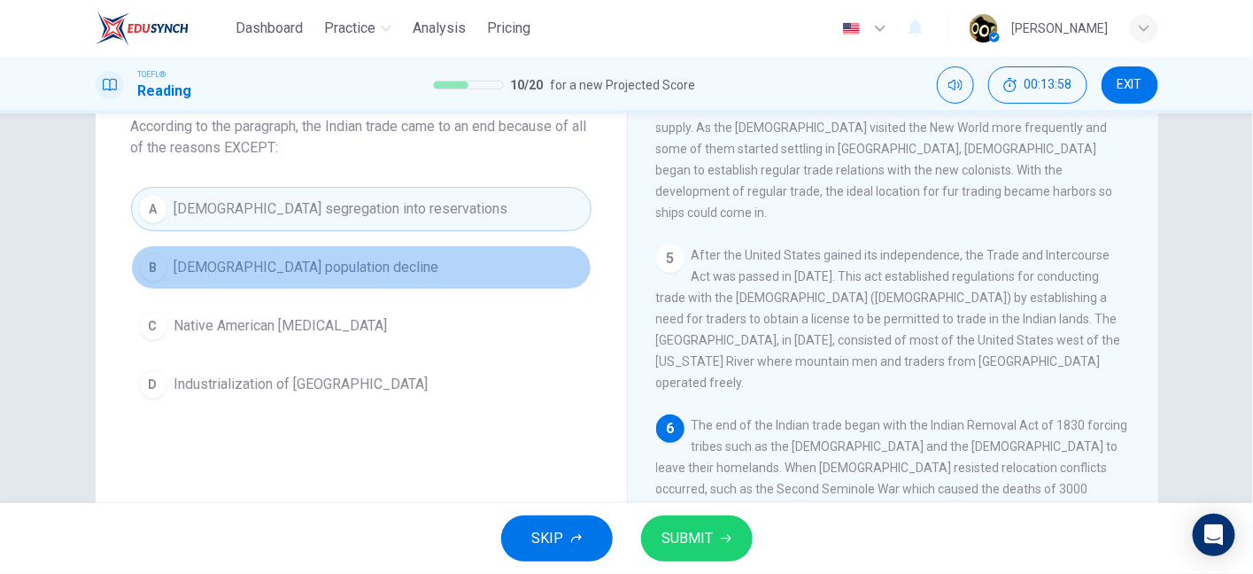
click at [419, 280] on button "B Native American population decline" at bounding box center [361, 267] width 461 height 44
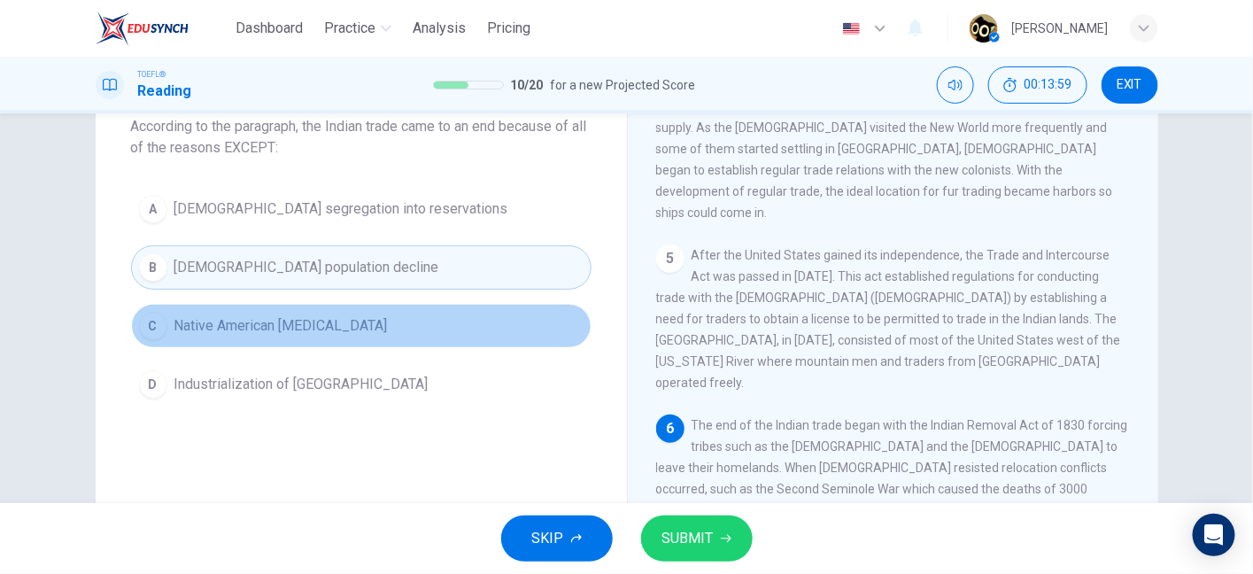
click at [417, 317] on button "C Native American hostility" at bounding box center [361, 326] width 461 height 44
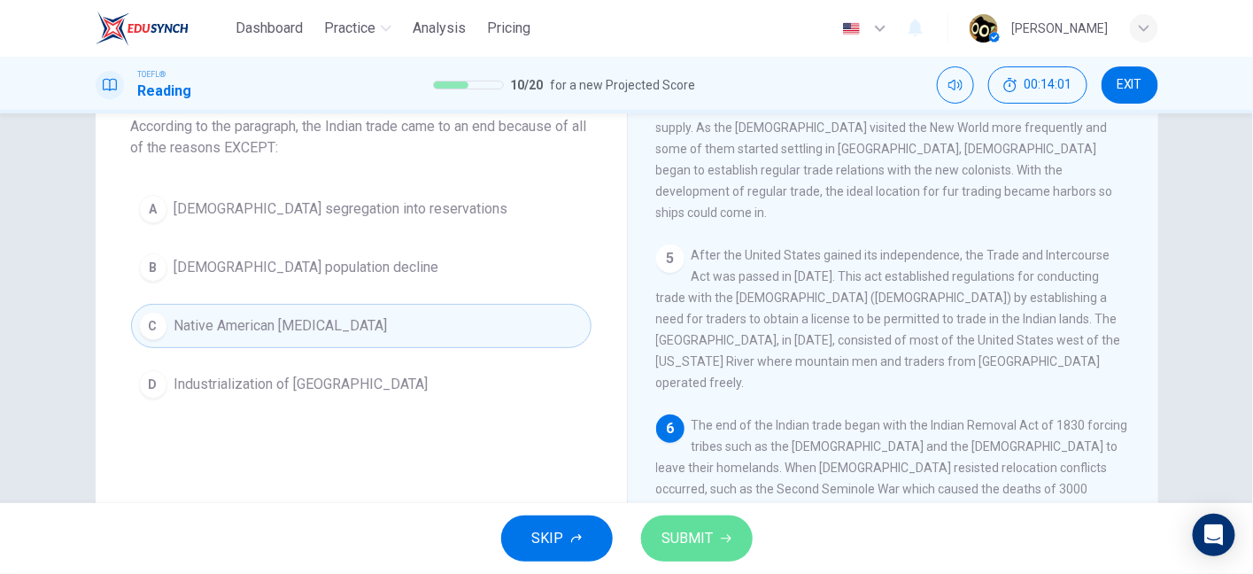
click at [666, 533] on span "SUBMIT" at bounding box center [687, 538] width 51 height 25
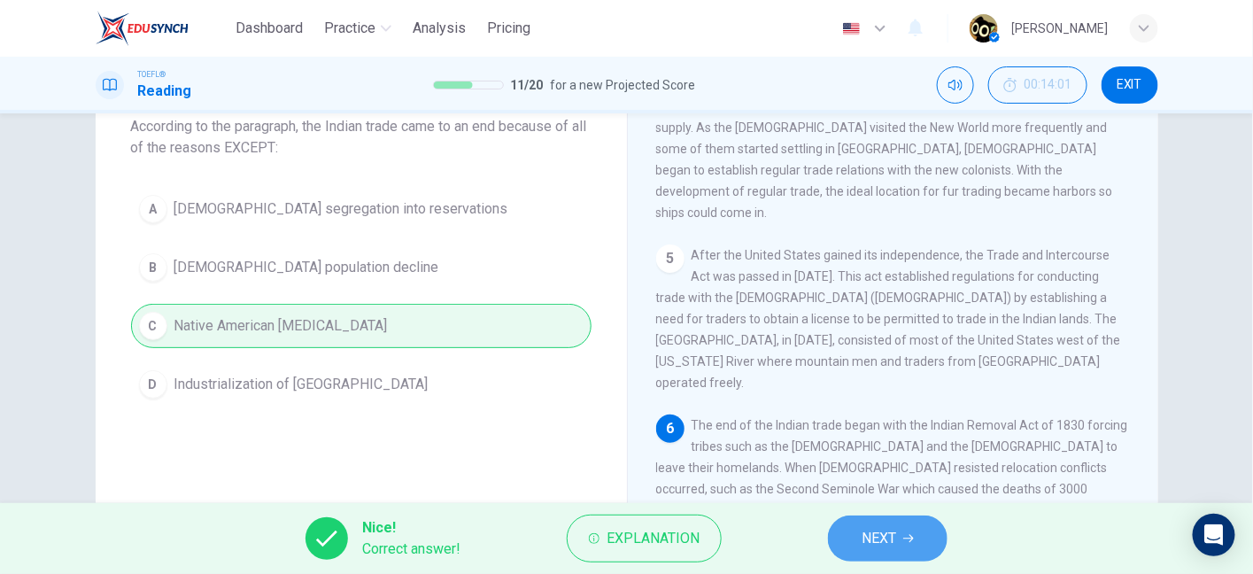
click at [859, 547] on button "NEXT" at bounding box center [888, 538] width 120 height 46
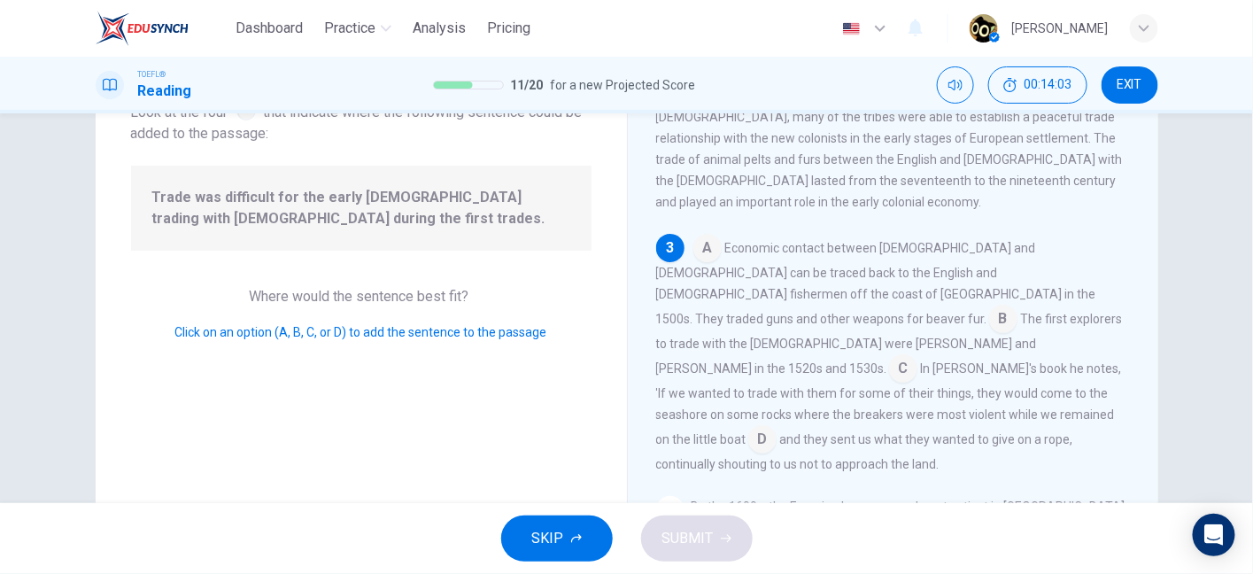
scroll to position [136, 0]
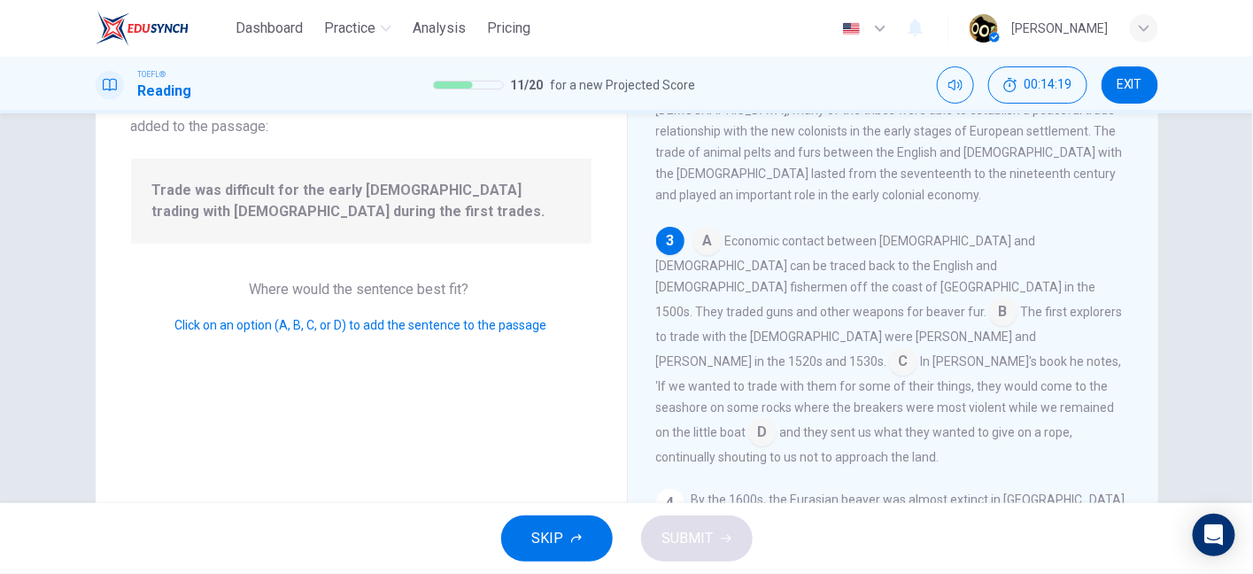
click at [703, 228] on input at bounding box center [707, 242] width 28 height 28
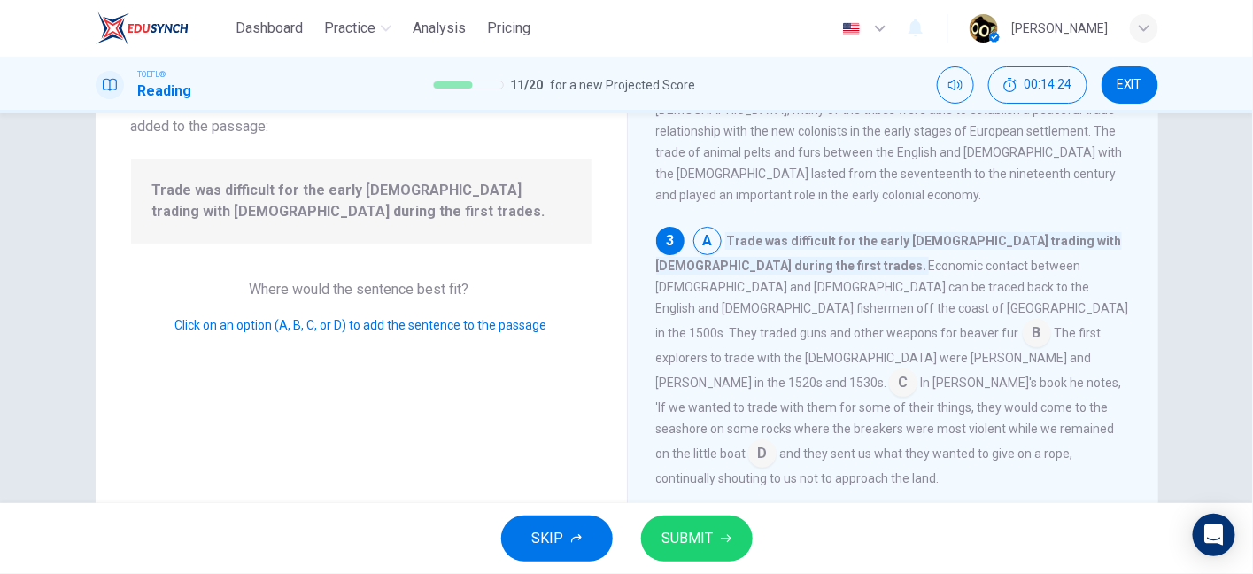
drag, startPoint x: 770, startPoint y: 220, endPoint x: 935, endPoint y: 218, distance: 165.6
click at [935, 232] on span "Trade was difficult for the early Europeans trading with Native Americans durin…" at bounding box center [889, 253] width 466 height 43
drag, startPoint x: 935, startPoint y: 218, endPoint x: 993, endPoint y: 219, distance: 57.6
click at [993, 232] on span "Trade was difficult for the early Europeans trading with Native Americans durin…" at bounding box center [889, 253] width 466 height 43
drag, startPoint x: 844, startPoint y: 242, endPoint x: 701, endPoint y: 259, distance: 143.7
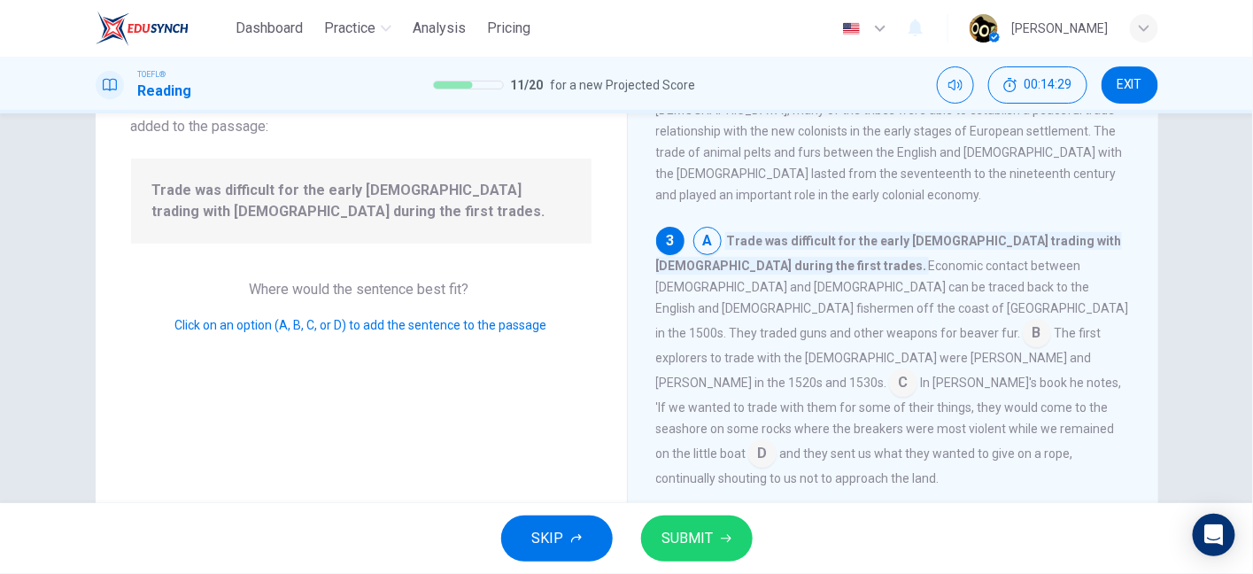
click at [701, 259] on span "Economic contact between Native Americans and Europeans can be traced back to t…" at bounding box center [892, 299] width 473 height 81
drag, startPoint x: 701, startPoint y: 259, endPoint x: 805, endPoint y: 270, distance: 104.2
click at [805, 270] on div "A Trade was difficult for the early Europeans trading with Native Americans dur…" at bounding box center [893, 358] width 475 height 262
click at [1051, 321] on input at bounding box center [1037, 335] width 28 height 28
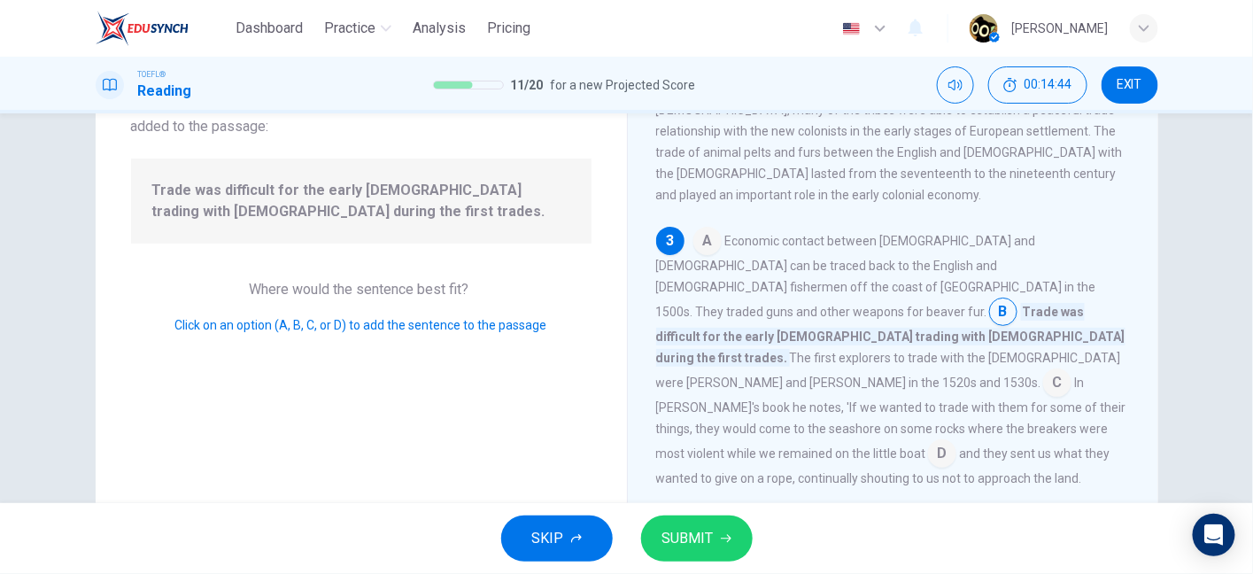
drag, startPoint x: 717, startPoint y: 241, endPoint x: 956, endPoint y: 238, distance: 238.3
click at [956, 238] on span "Economic contact between Native Americans and Europeans can be traced back to t…" at bounding box center [876, 276] width 440 height 85
drag, startPoint x: 956, startPoint y: 238, endPoint x: 1060, endPoint y: 244, distance: 104.7
click at [1060, 244] on span "Economic contact between Native Americans and Europeans can be traced back to t…" at bounding box center [876, 276] width 440 height 85
drag, startPoint x: 683, startPoint y: 264, endPoint x: 879, endPoint y: 264, distance: 196.6
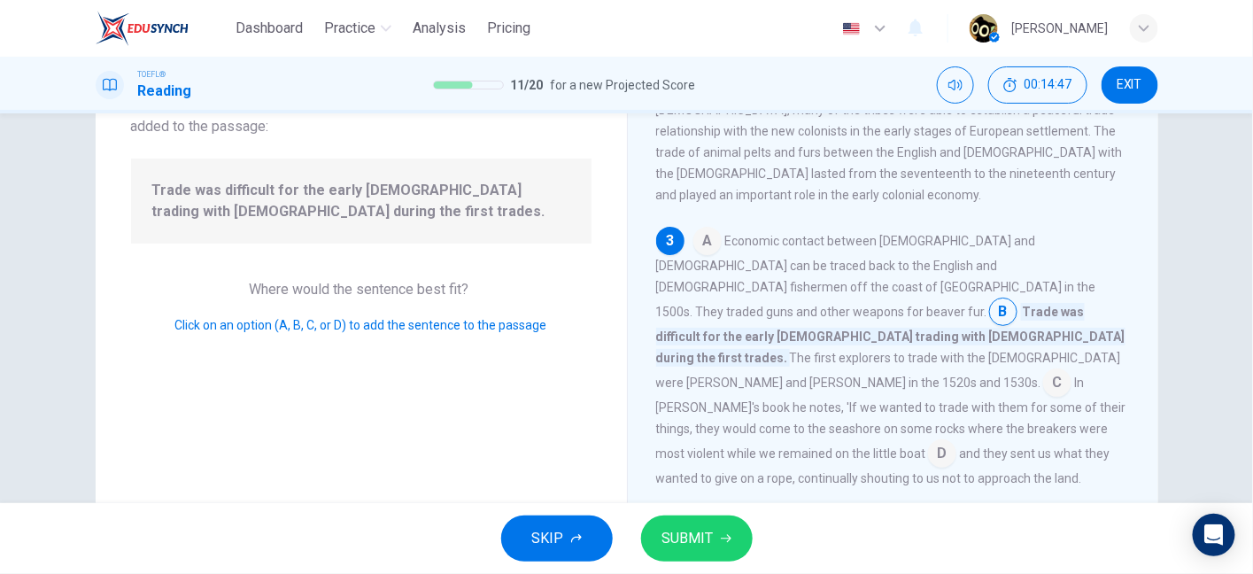
click at [879, 264] on span "Economic contact between Native Americans and Europeans can be traced back to t…" at bounding box center [876, 276] width 440 height 85
drag, startPoint x: 948, startPoint y: 266, endPoint x: 979, endPoint y: 266, distance: 31.0
click at [979, 266] on div "A Economic contact between Native Americans and Europeans can be traced back to…" at bounding box center [893, 358] width 475 height 262
click at [1020, 303] on span "Trade was difficult for the early Europeans trading with Native Americans durin…" at bounding box center [890, 335] width 469 height 64
drag, startPoint x: 1020, startPoint y: 264, endPoint x: 1088, endPoint y: 267, distance: 68.2
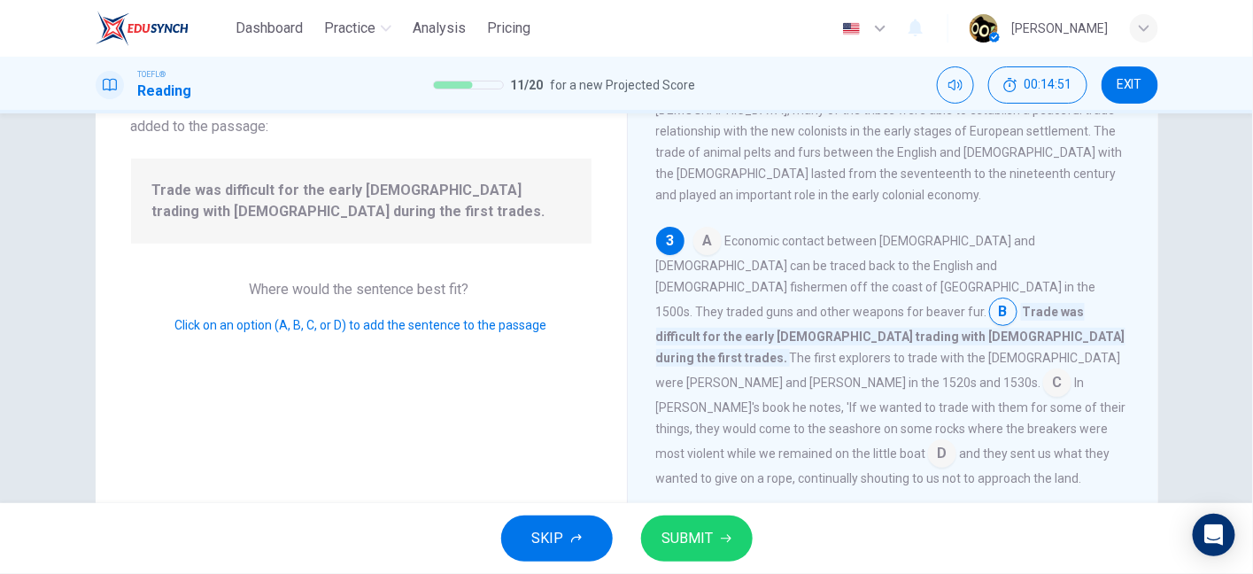
click at [1088, 303] on span "Trade was difficult for the early Europeans trading with Native Americans durin…" at bounding box center [890, 335] width 469 height 64
drag, startPoint x: 656, startPoint y: 295, endPoint x: 797, endPoint y: 284, distance: 141.2
click at [797, 303] on span "Trade was difficult for the early Europeans trading with Native Americans durin…" at bounding box center [890, 335] width 469 height 64
drag, startPoint x: 864, startPoint y: 295, endPoint x: 664, endPoint y: 313, distance: 200.9
click at [664, 313] on div "A Economic contact between Native Americans and Europeans can be traced back to…" at bounding box center [893, 358] width 475 height 262
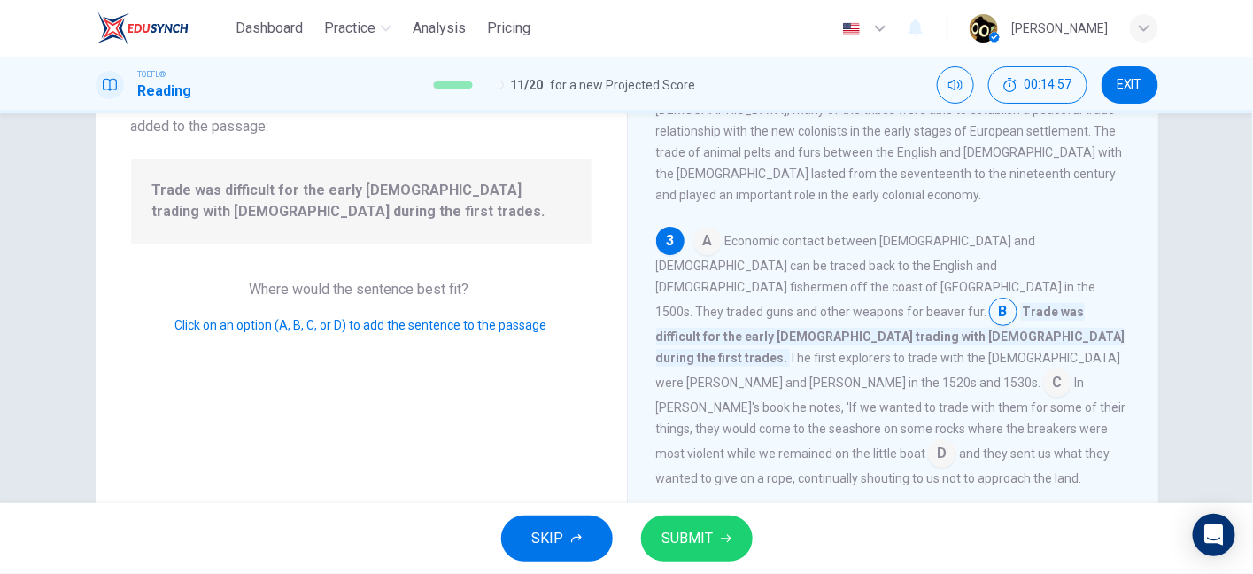
drag, startPoint x: 664, startPoint y: 313, endPoint x: 839, endPoint y: 317, distance: 174.5
click at [839, 351] on span "The first explorers to trade with the Native Americans were Giovanni da Verraza…" at bounding box center [888, 370] width 465 height 39
drag, startPoint x: 881, startPoint y: 322, endPoint x: 941, endPoint y: 315, distance: 60.6
click at [941, 315] on div "A Economic contact between Native Americans and Europeans can be traced back to…" at bounding box center [893, 358] width 475 height 262
drag, startPoint x: 686, startPoint y: 340, endPoint x: 859, endPoint y: 330, distance: 173.0
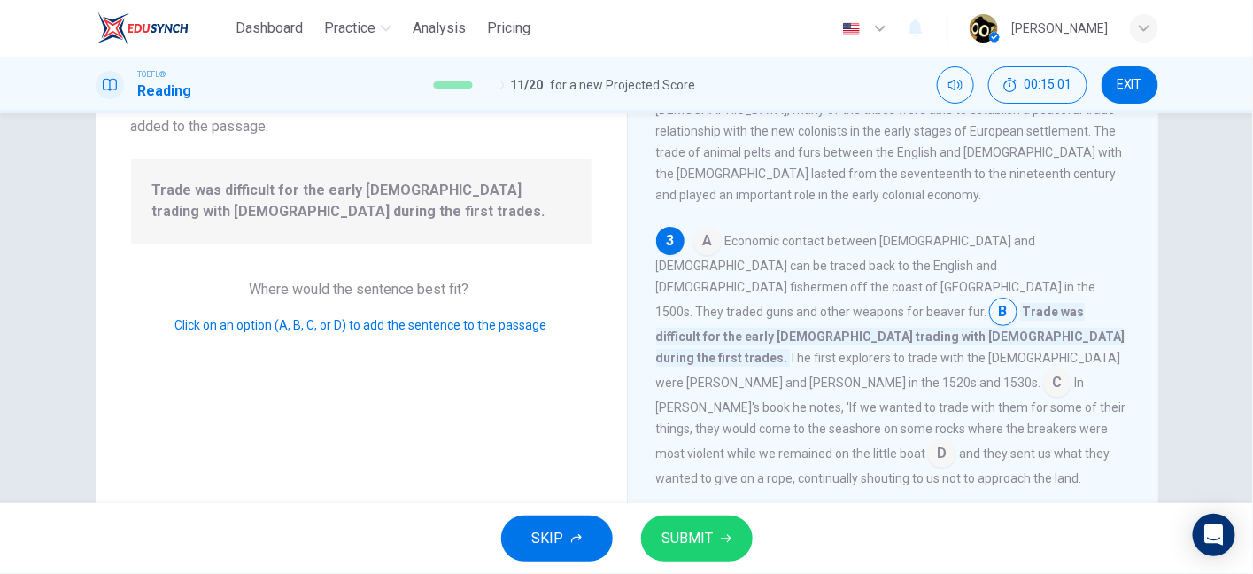
click at [859, 351] on span "The first explorers to trade with the Native Americans were Giovanni da Verraza…" at bounding box center [888, 370] width 465 height 39
click at [1043, 370] on input at bounding box center [1057, 384] width 28 height 28
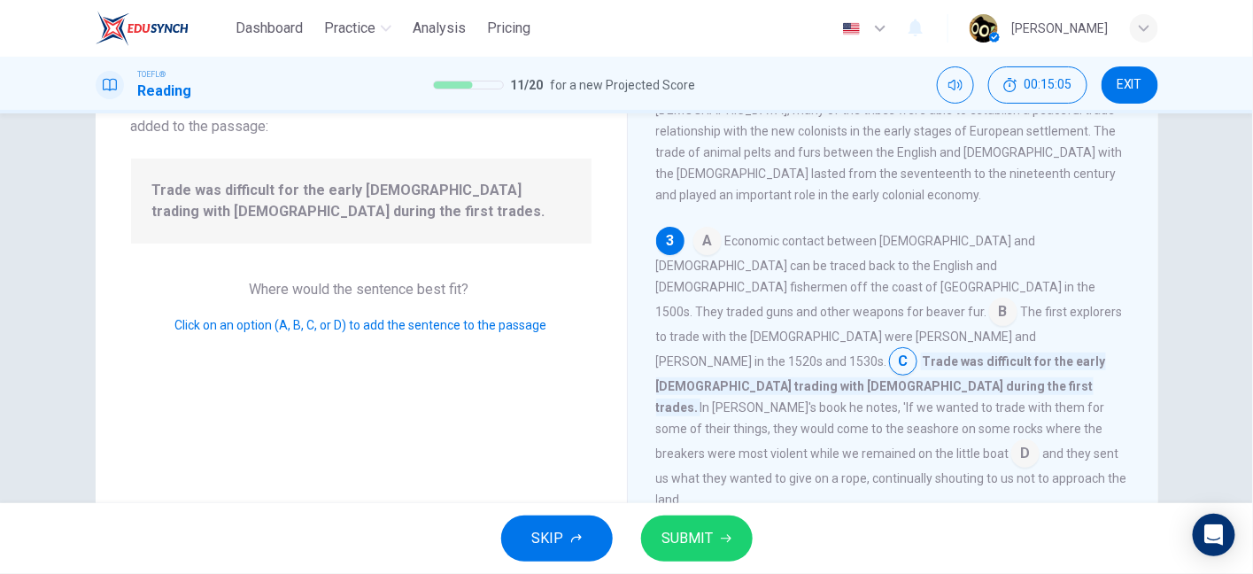
click at [897, 352] on span "Trade was difficult for the early Europeans trading with Native Americans durin…" at bounding box center [881, 384] width 450 height 64
drag, startPoint x: 828, startPoint y: 311, endPoint x: 890, endPoint y: 337, distance: 67.4
click at [890, 352] on span "Trade was difficult for the early Europeans trading with Native Americans durin…" at bounding box center [881, 384] width 450 height 64
click at [990, 299] on input at bounding box center [1003, 313] width 28 height 28
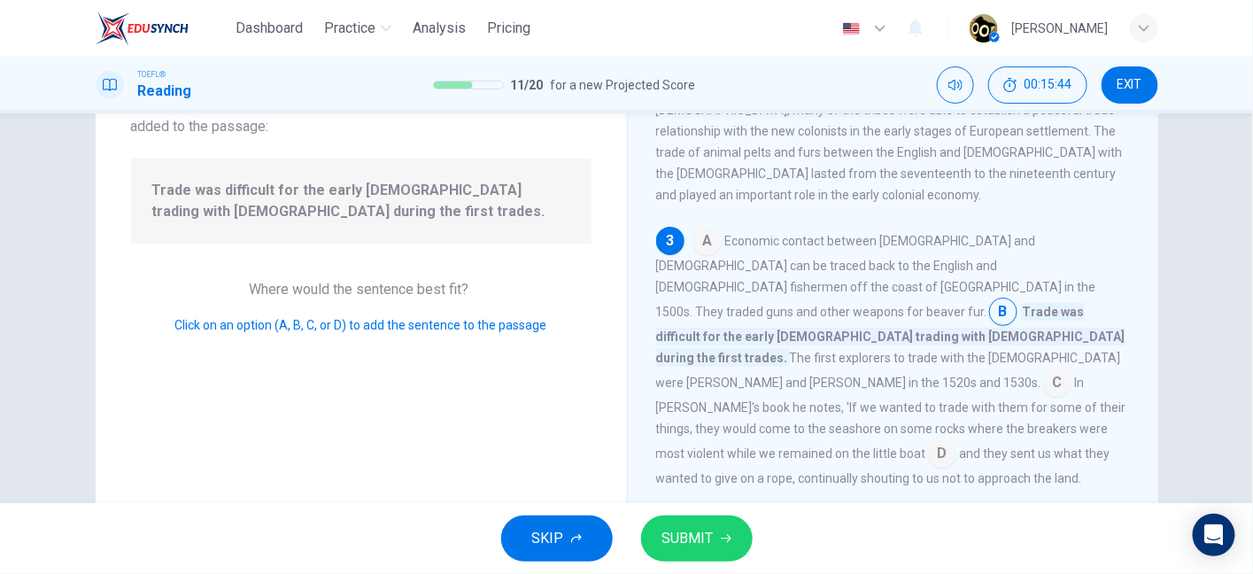
click at [997, 299] on input at bounding box center [1003, 313] width 28 height 28
drag, startPoint x: 697, startPoint y: 285, endPoint x: 900, endPoint y: 295, distance: 203.0
click at [900, 303] on span "Trade was difficult for the early Europeans trading with Native Americans durin…" at bounding box center [890, 335] width 469 height 64
drag, startPoint x: 900, startPoint y: 295, endPoint x: 952, endPoint y: 298, distance: 52.3
click at [952, 303] on span "Trade was difficult for the early Europeans trading with Native Americans durin…" at bounding box center [890, 335] width 469 height 64
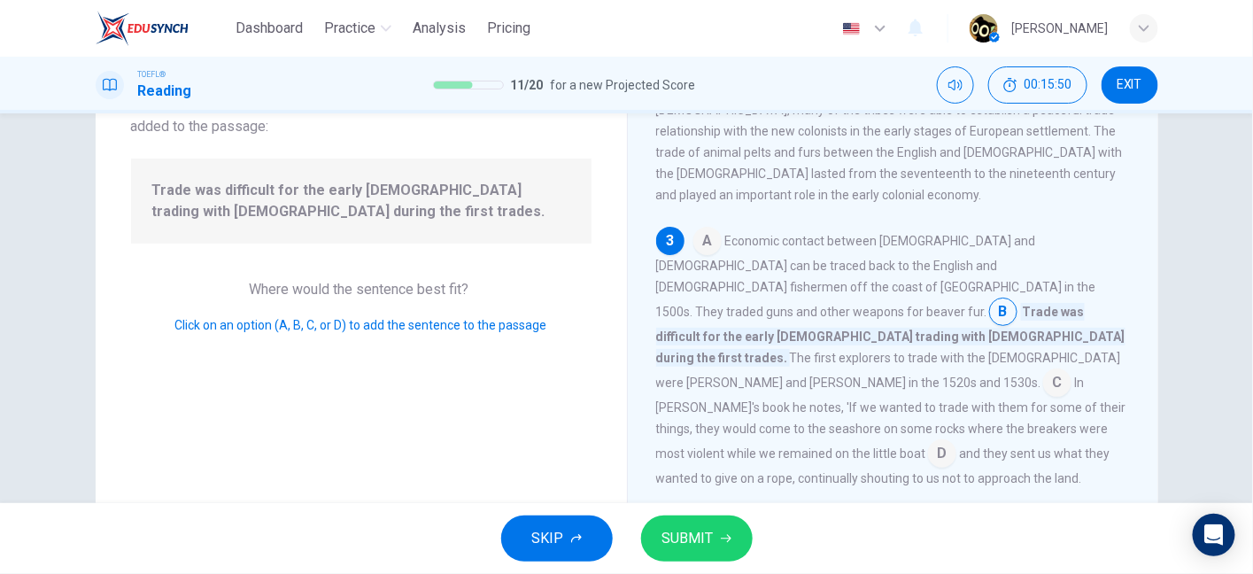
drag, startPoint x: 671, startPoint y: 303, endPoint x: 856, endPoint y: 319, distance: 185.8
click at [856, 319] on div "A Economic contact between Native Americans and Europeans can be traced back to…" at bounding box center [893, 358] width 475 height 262
click at [702, 540] on span "SUBMIT" at bounding box center [687, 538] width 51 height 25
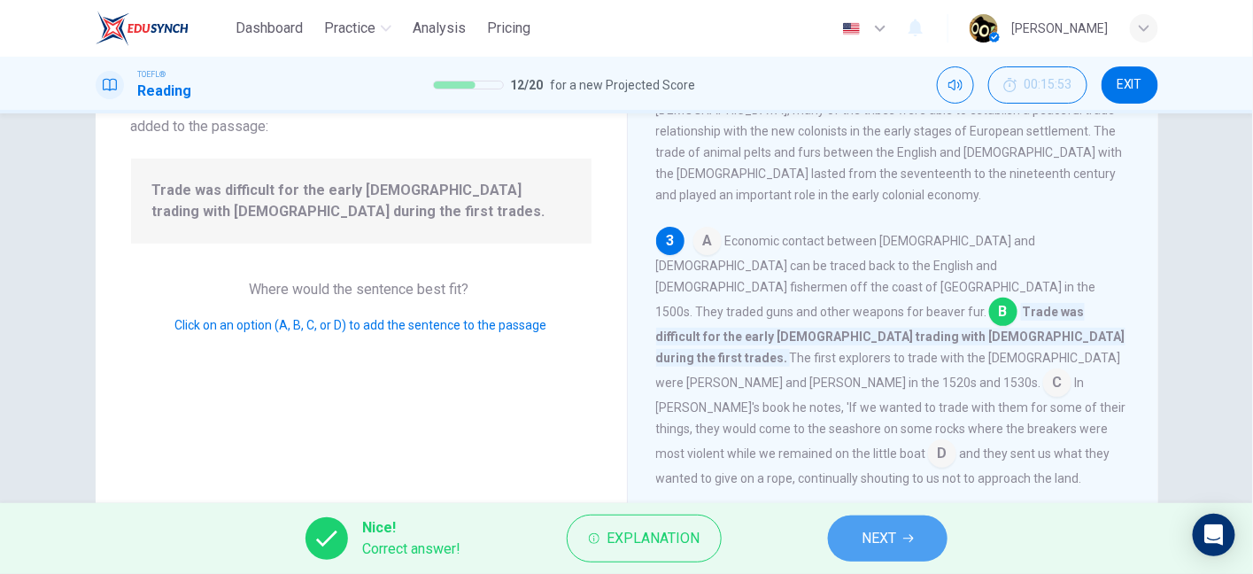
click at [880, 531] on span "NEXT" at bounding box center [879, 538] width 35 height 25
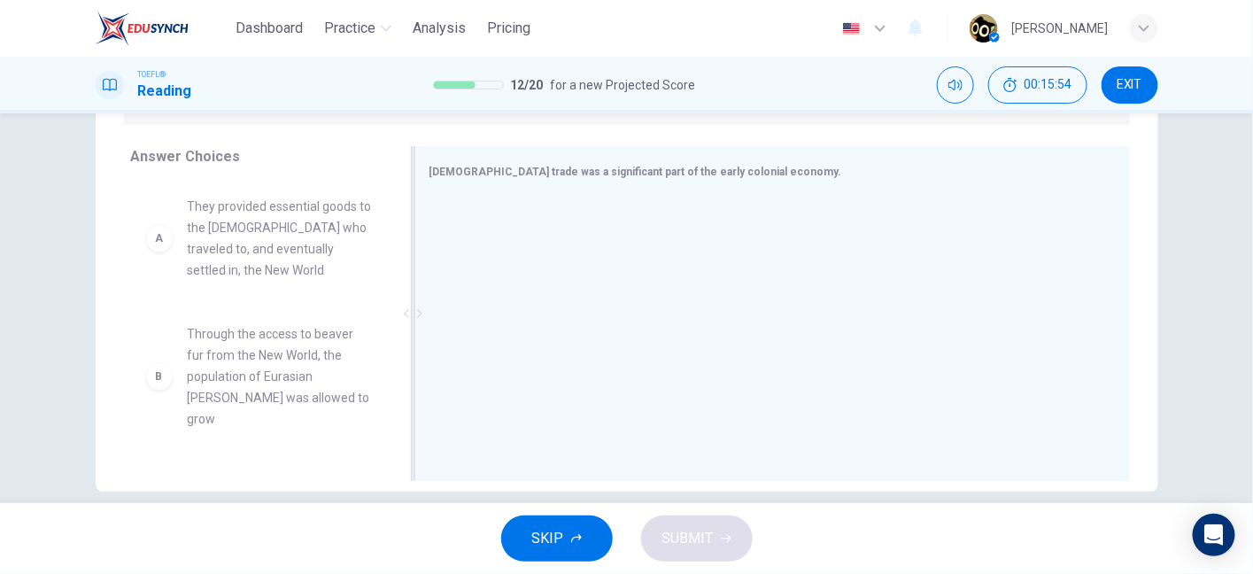
scroll to position [278, 0]
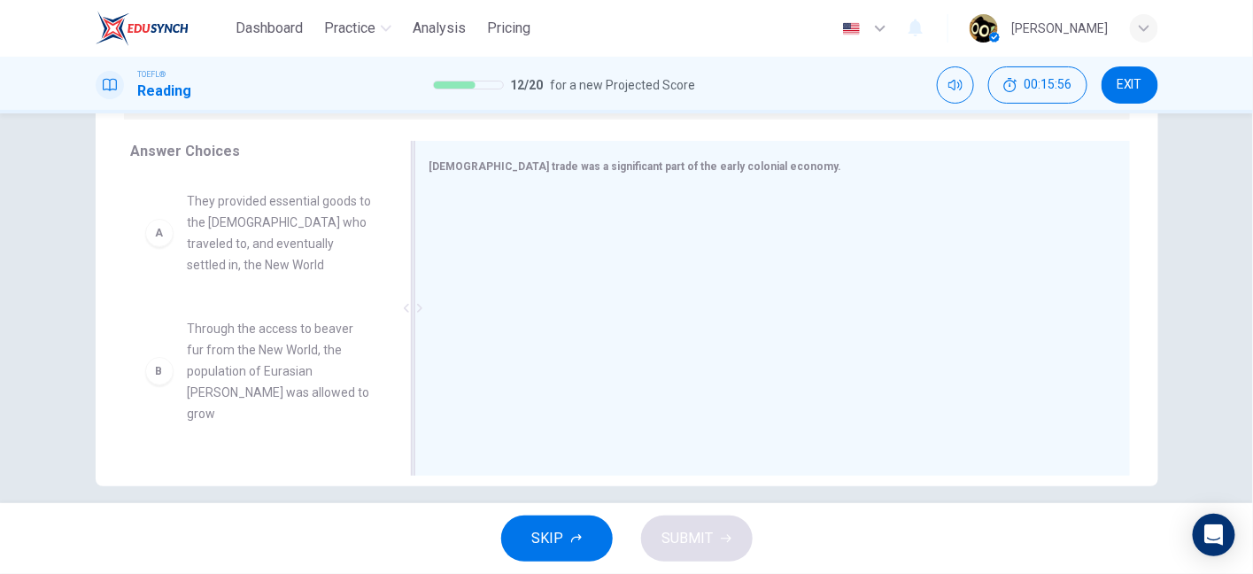
drag, startPoint x: 606, startPoint y: 160, endPoint x: 723, endPoint y: 160, distance: 116.9
click at [723, 160] on span "Native American trade was a significant part of the early colonial economy." at bounding box center [636, 166] width 413 height 12
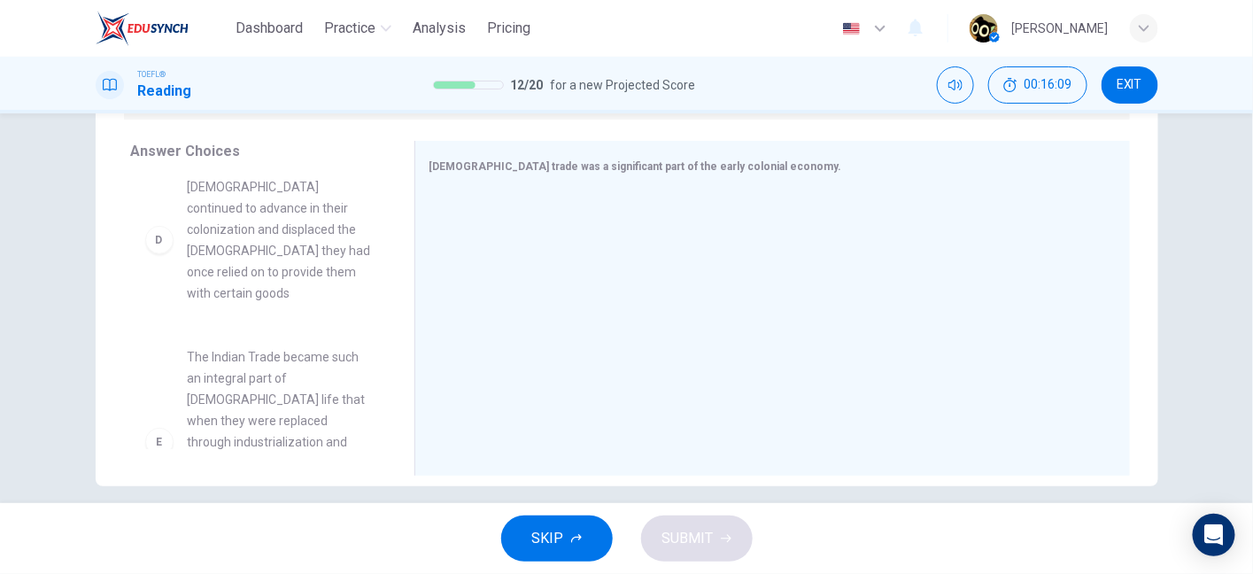
scroll to position [669, 0]
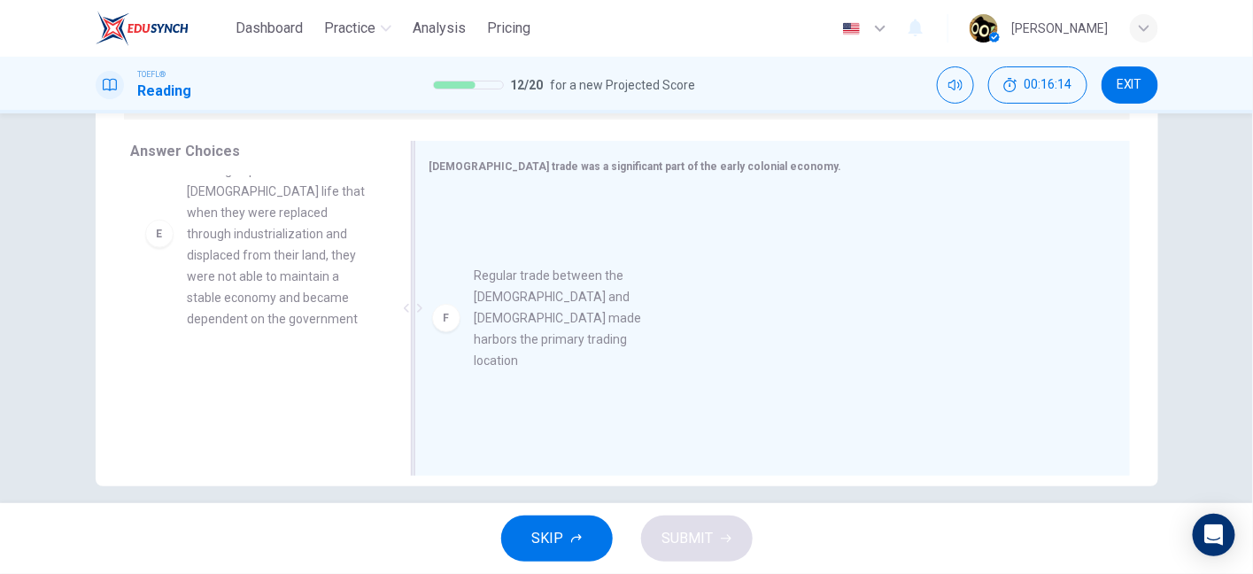
drag, startPoint x: 265, startPoint y: 401, endPoint x: 591, endPoint y: 298, distance: 341.7
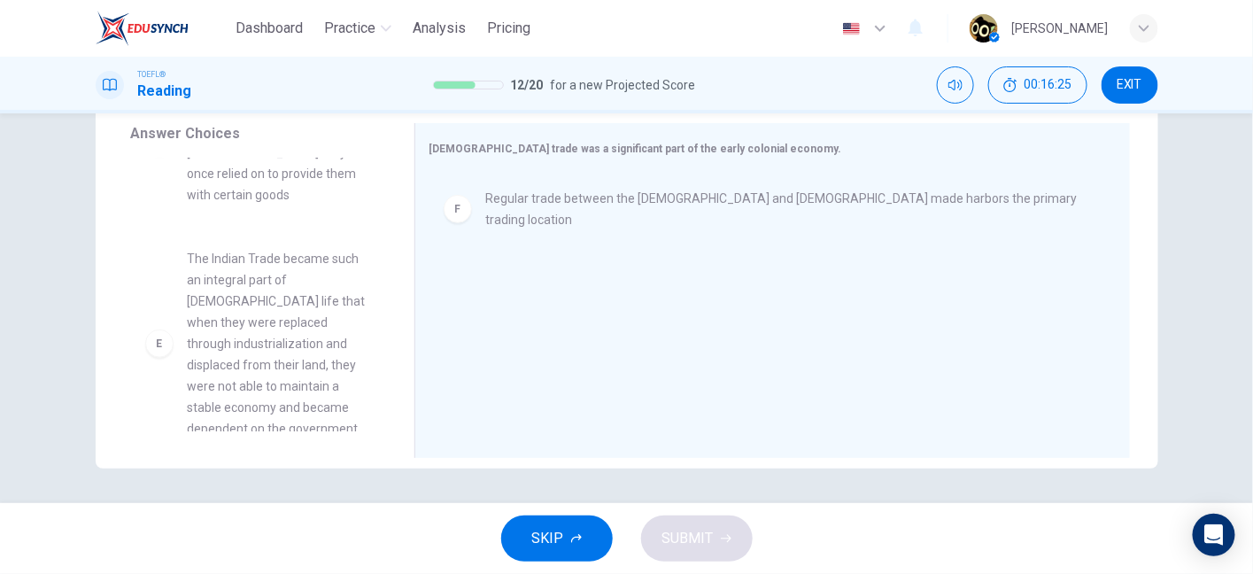
scroll to position [541, 0]
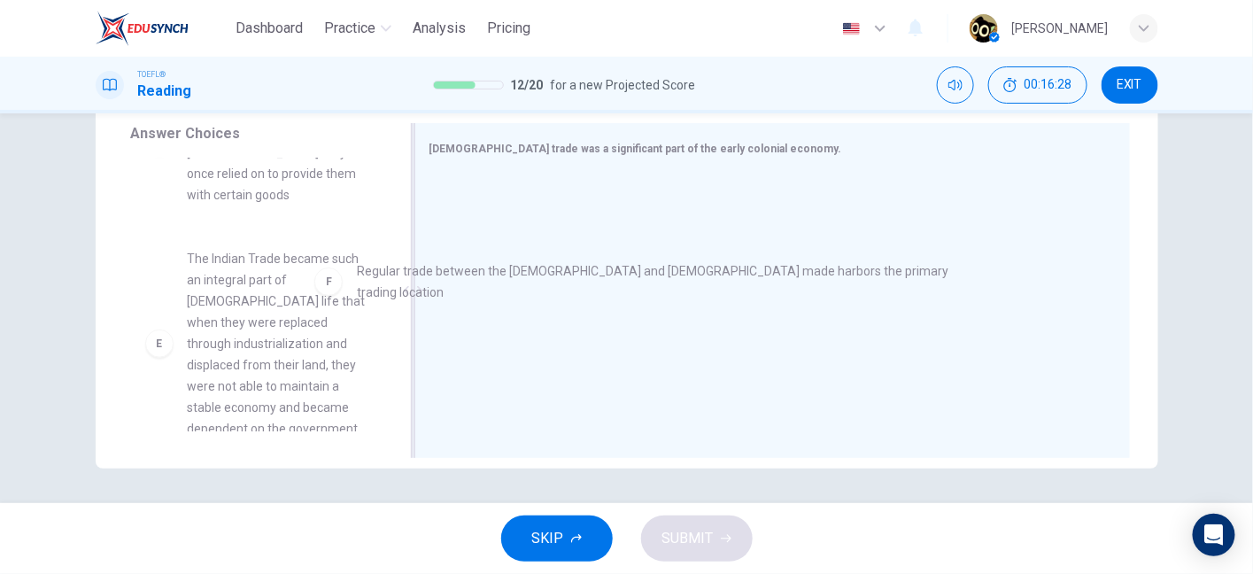
drag, startPoint x: 510, startPoint y: 215, endPoint x: 337, endPoint y: 297, distance: 191.8
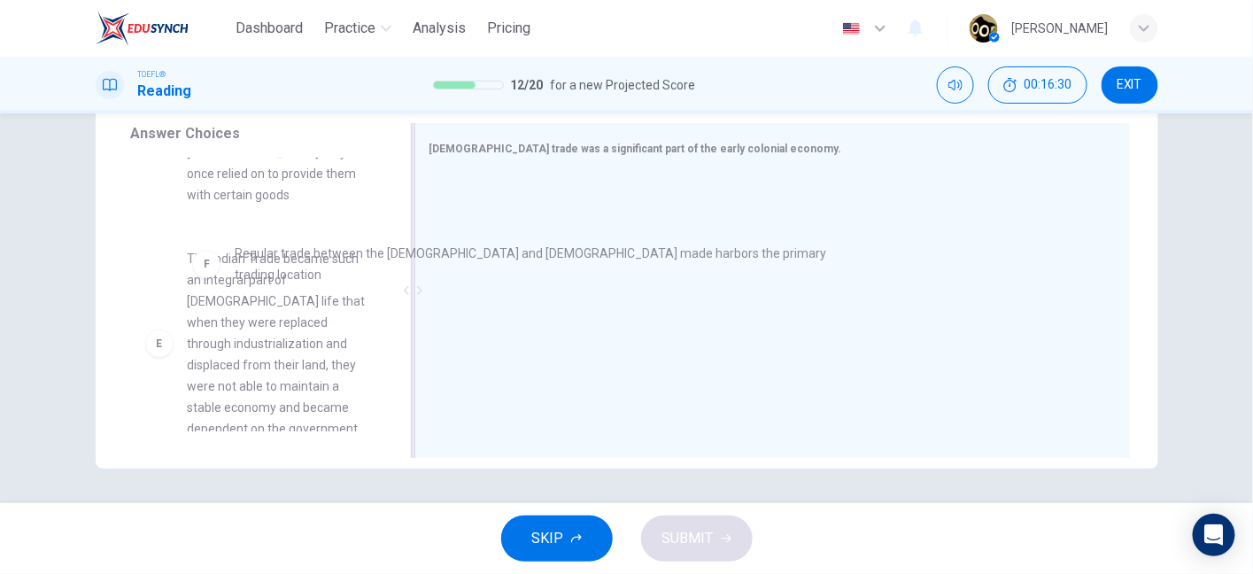
drag, startPoint x: 465, startPoint y: 204, endPoint x: 197, endPoint y: 267, distance: 274.8
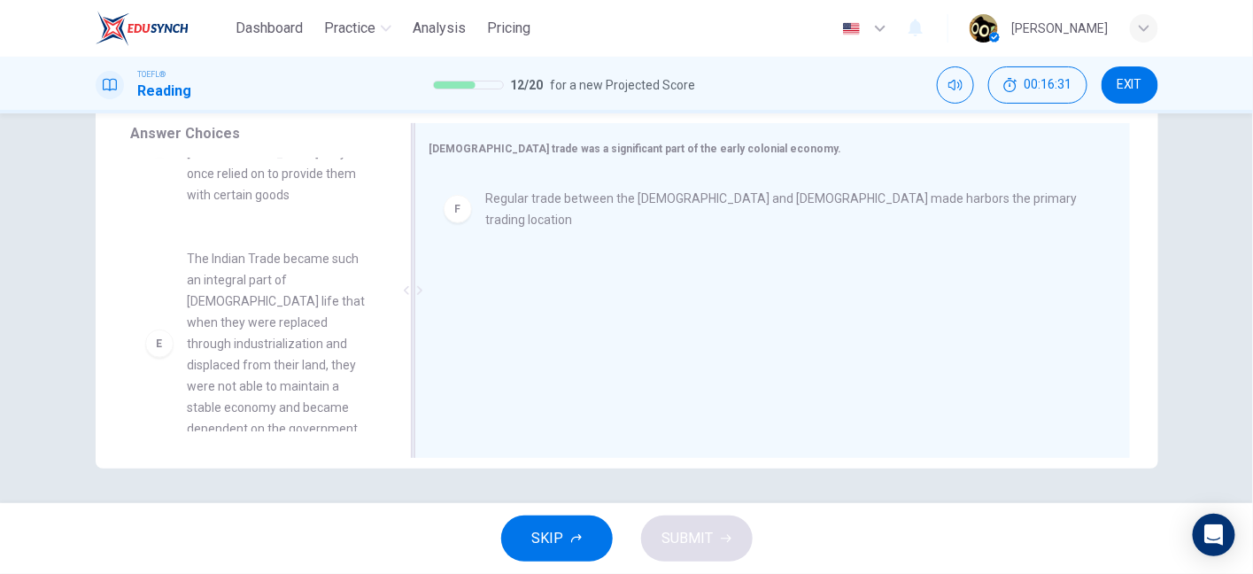
click at [461, 206] on div "F" at bounding box center [458, 209] width 28 height 28
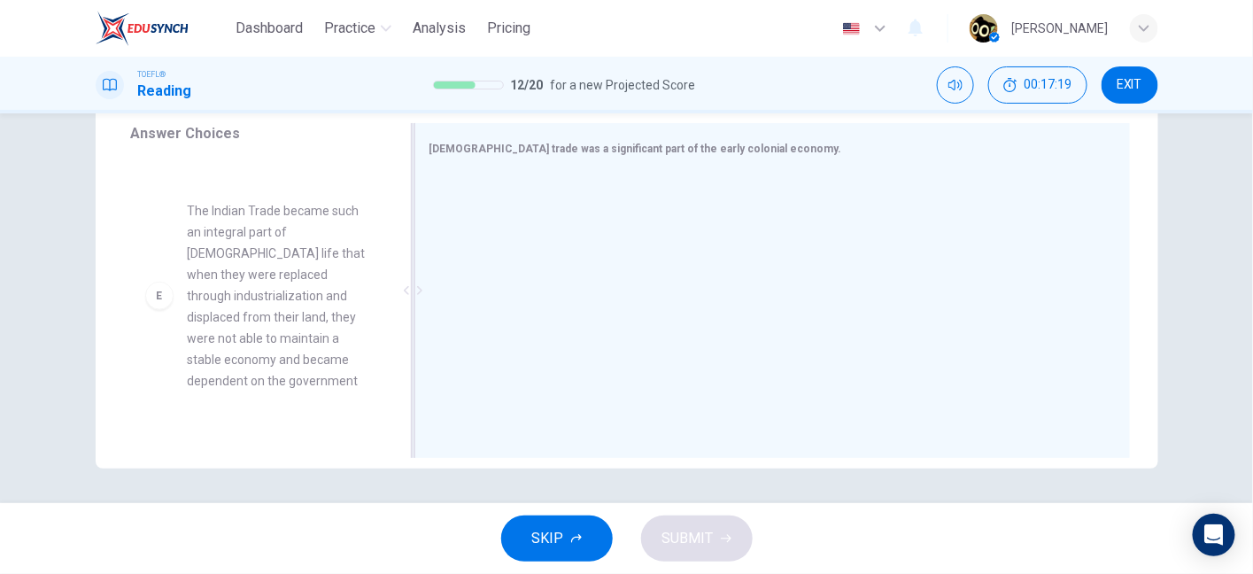
scroll to position [669, 0]
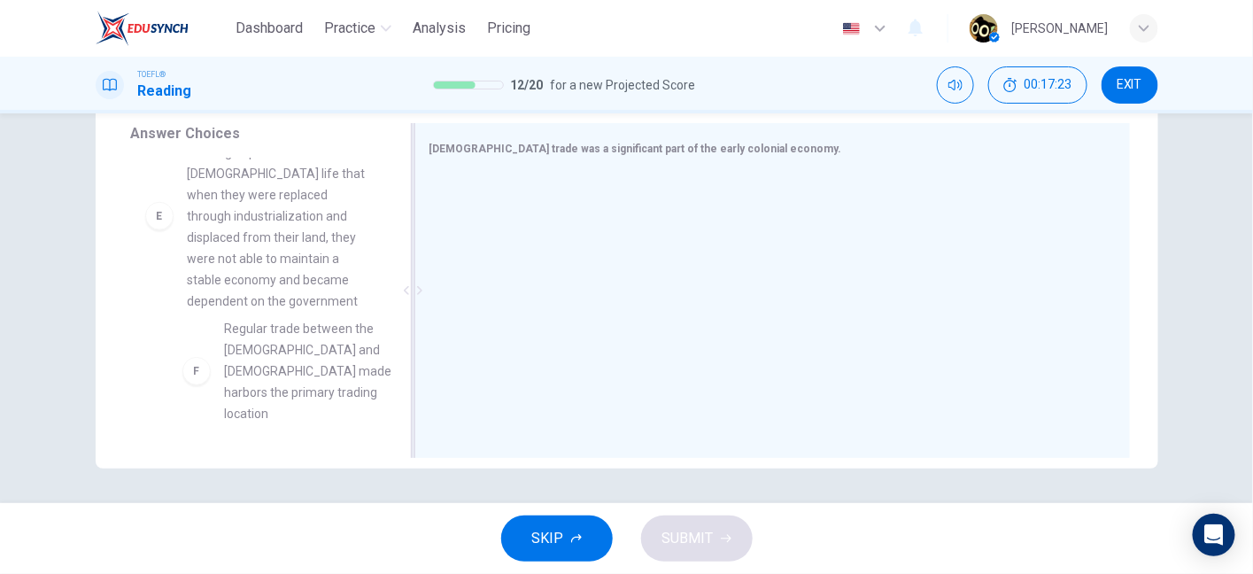
drag, startPoint x: 250, startPoint y: 354, endPoint x: 298, endPoint y: 337, distance: 51.8
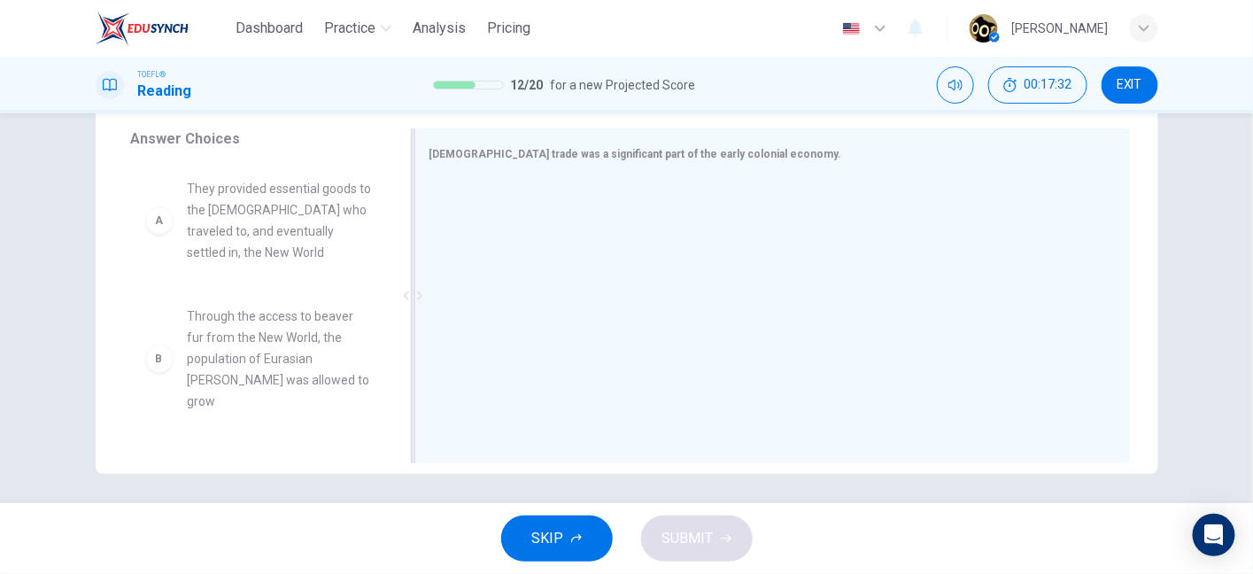
scroll to position [195, 0]
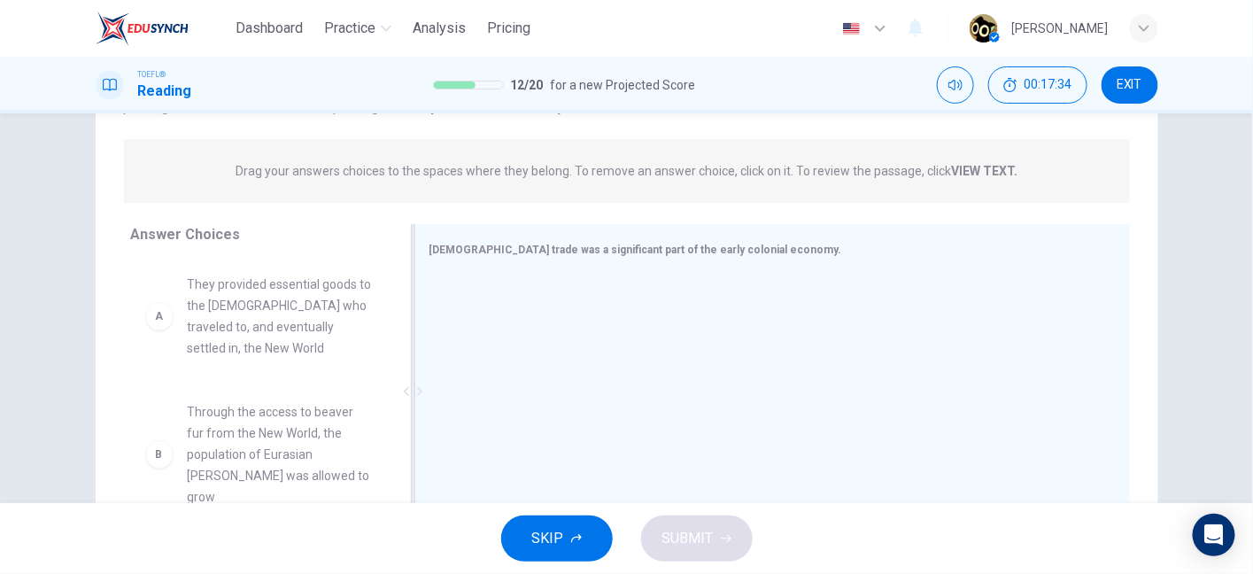
drag, startPoint x: 508, startPoint y: 249, endPoint x: 724, endPoint y: 251, distance: 216.1
click at [724, 251] on span "Native American trade was a significant part of the early colonial economy." at bounding box center [636, 250] width 413 height 12
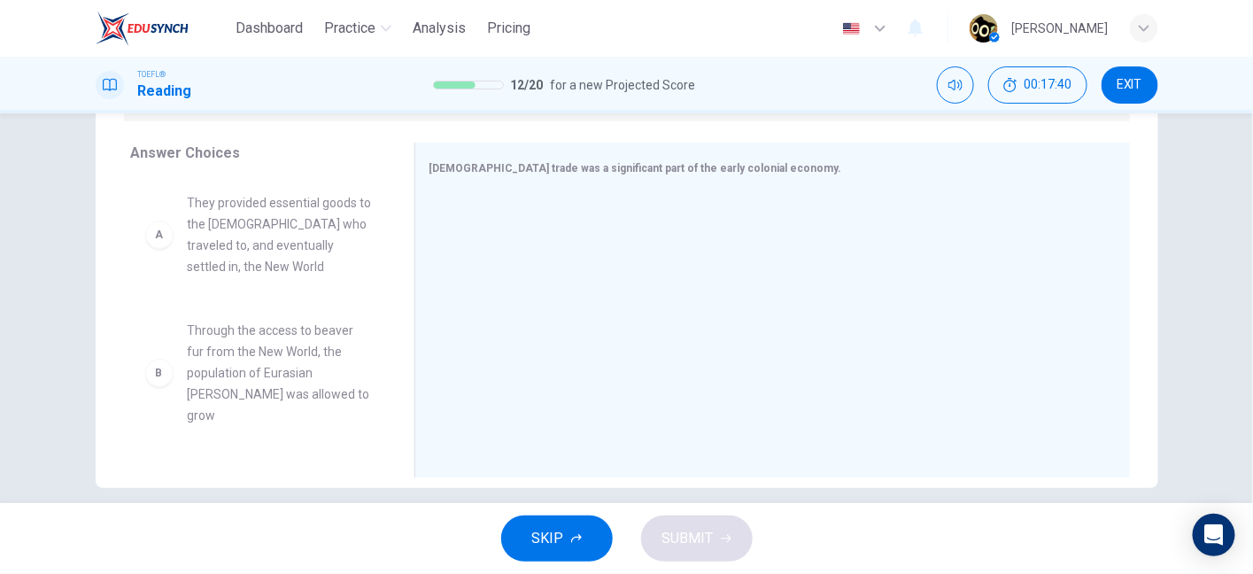
scroll to position [278, 0]
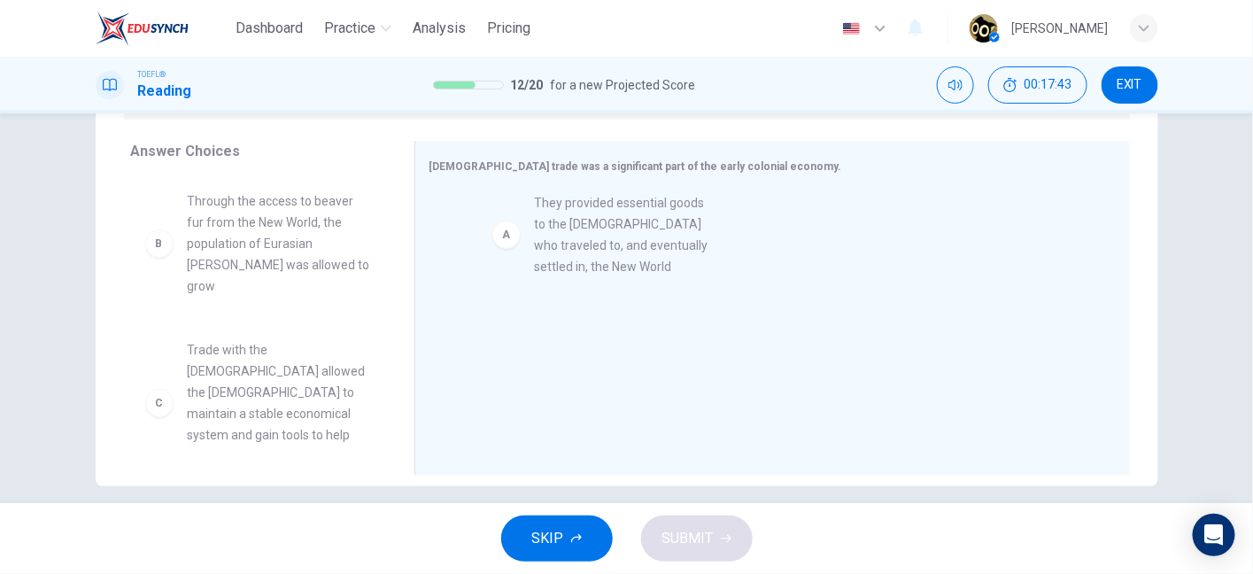
drag, startPoint x: 159, startPoint y: 232, endPoint x: 520, endPoint y: 231, distance: 360.5
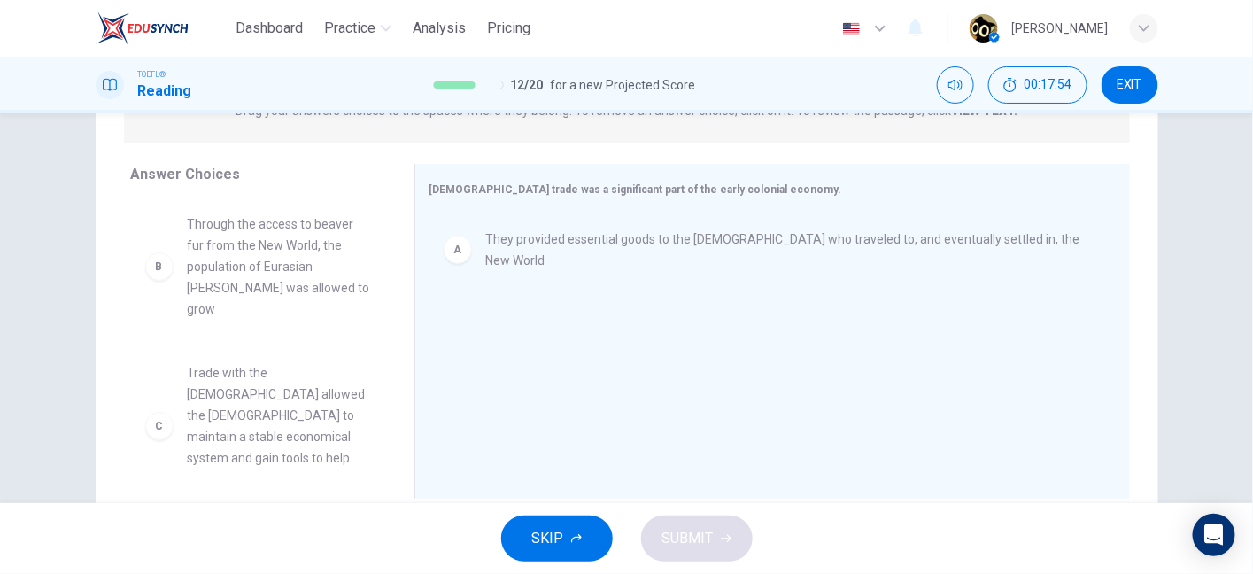
scroll to position [259, 0]
drag, startPoint x: 708, startPoint y: 184, endPoint x: 773, endPoint y: 188, distance: 65.6
click at [773, 188] on span "Native American trade was a significant part of the early colonial economy." at bounding box center [636, 186] width 413 height 12
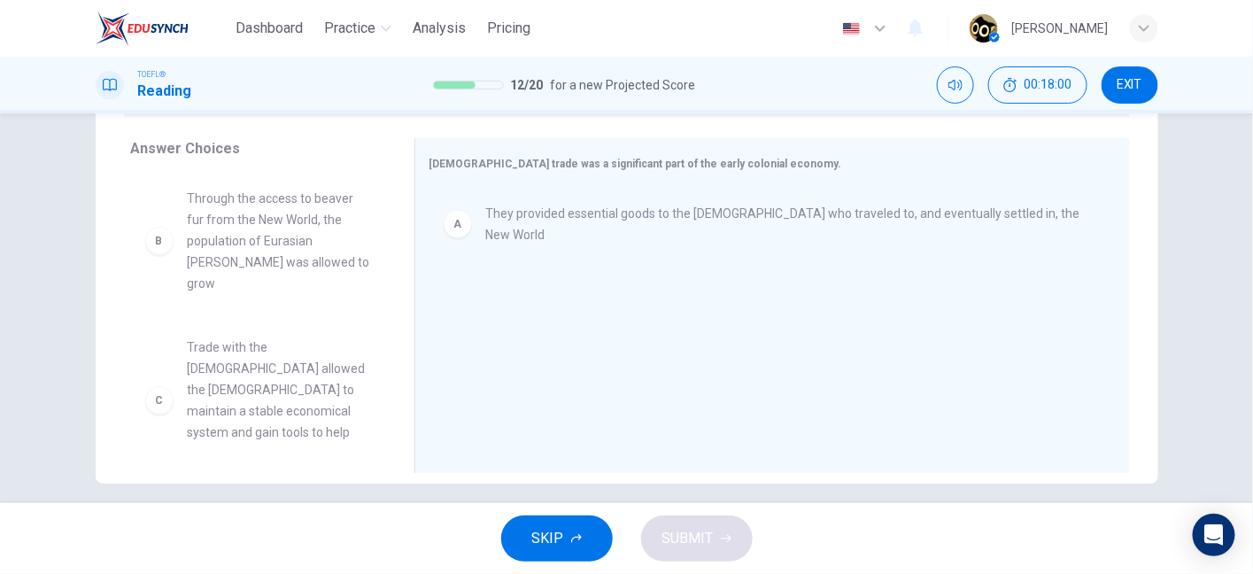
scroll to position [276, 0]
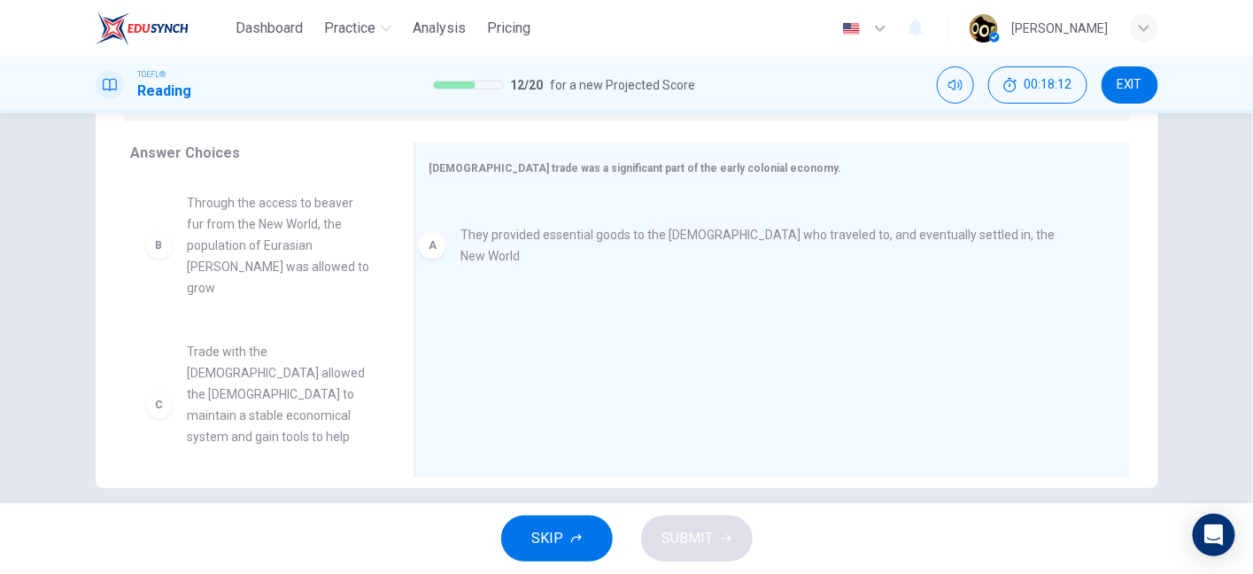
drag, startPoint x: 448, startPoint y: 223, endPoint x: 431, endPoint y: 245, distance: 27.8
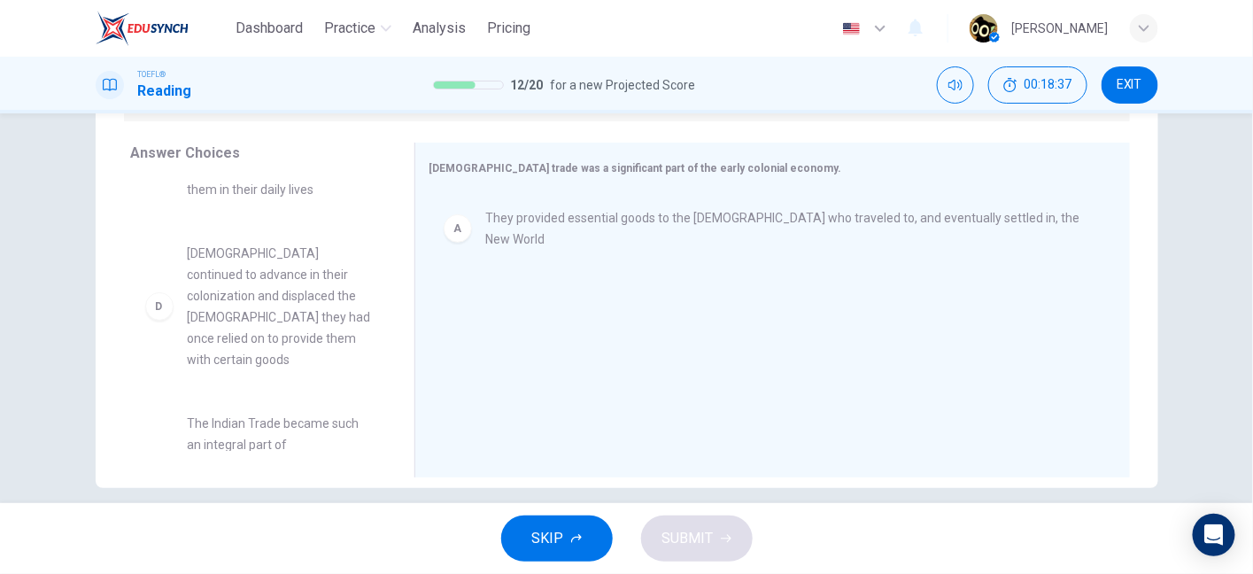
scroll to position [271, 0]
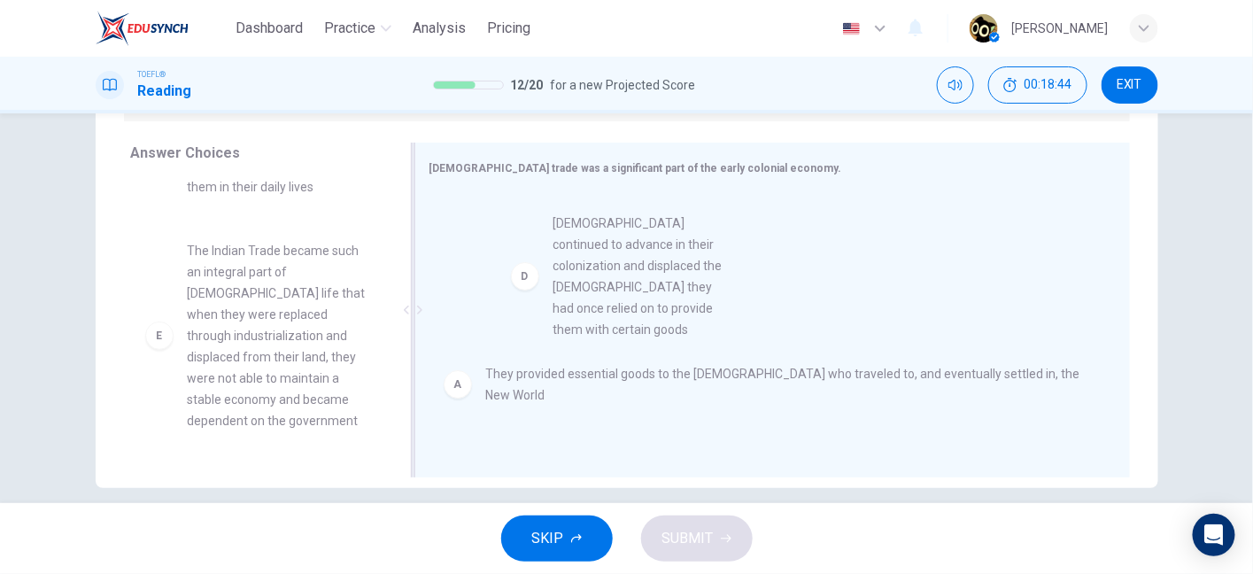
drag, startPoint x: 166, startPoint y: 284, endPoint x: 538, endPoint y: 278, distance: 372.9
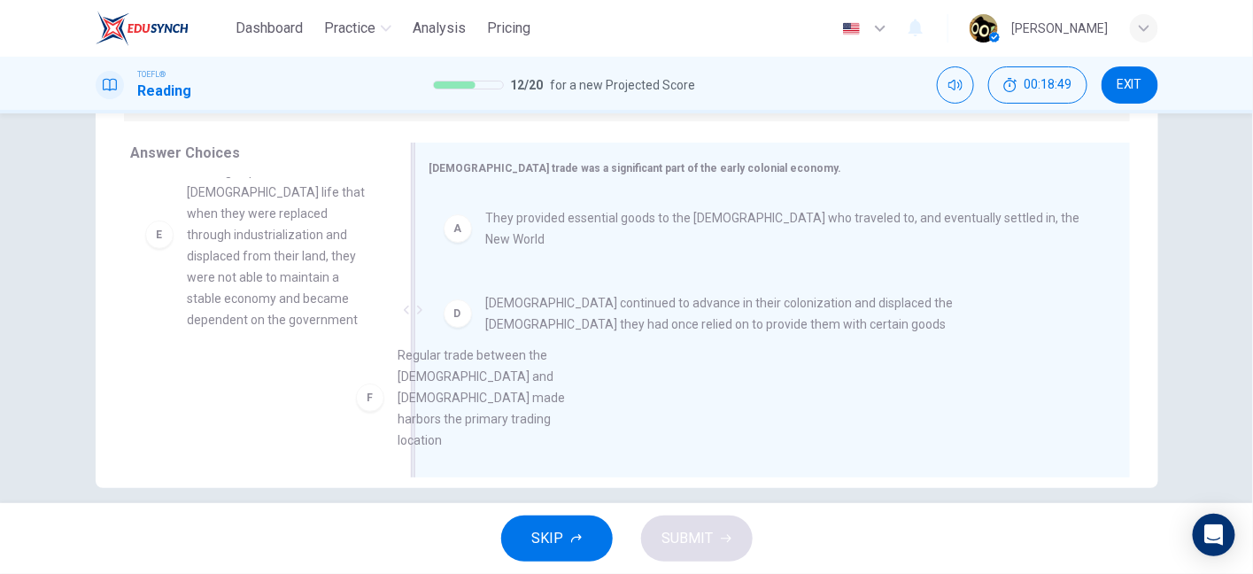
scroll to position [12, 0]
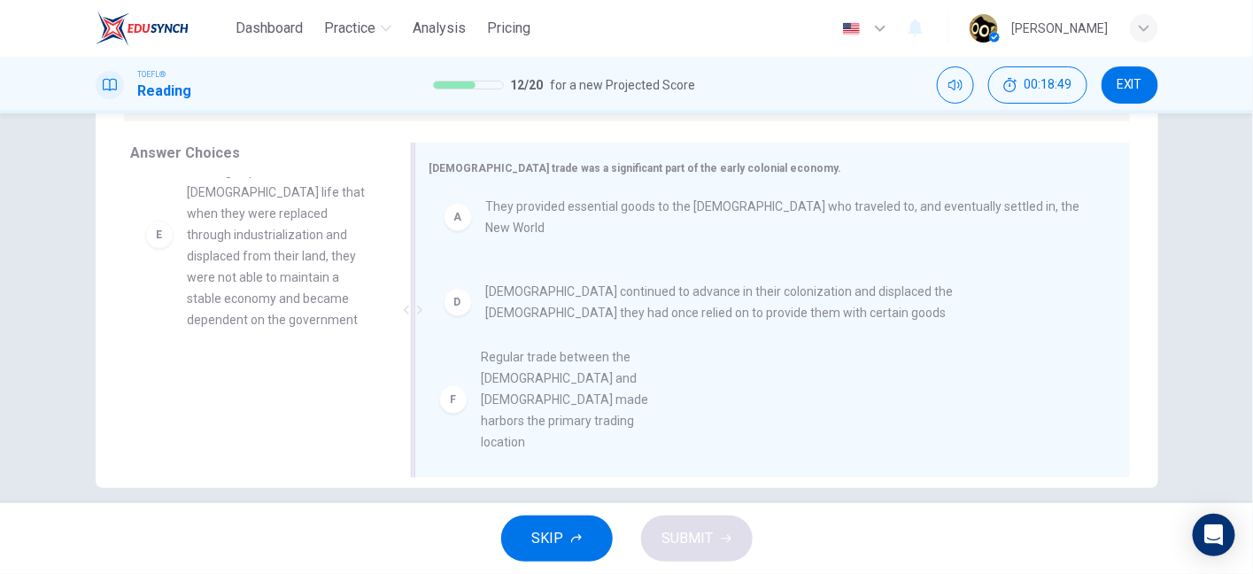
drag, startPoint x: 140, startPoint y: 402, endPoint x: 452, endPoint y: 399, distance: 311.8
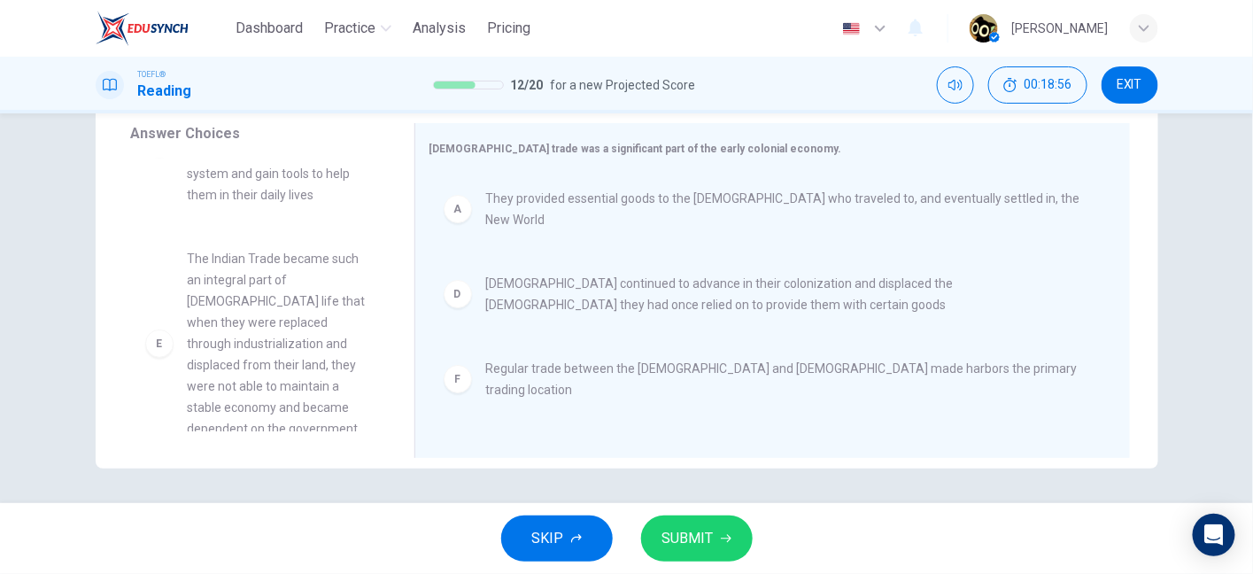
scroll to position [240, 0]
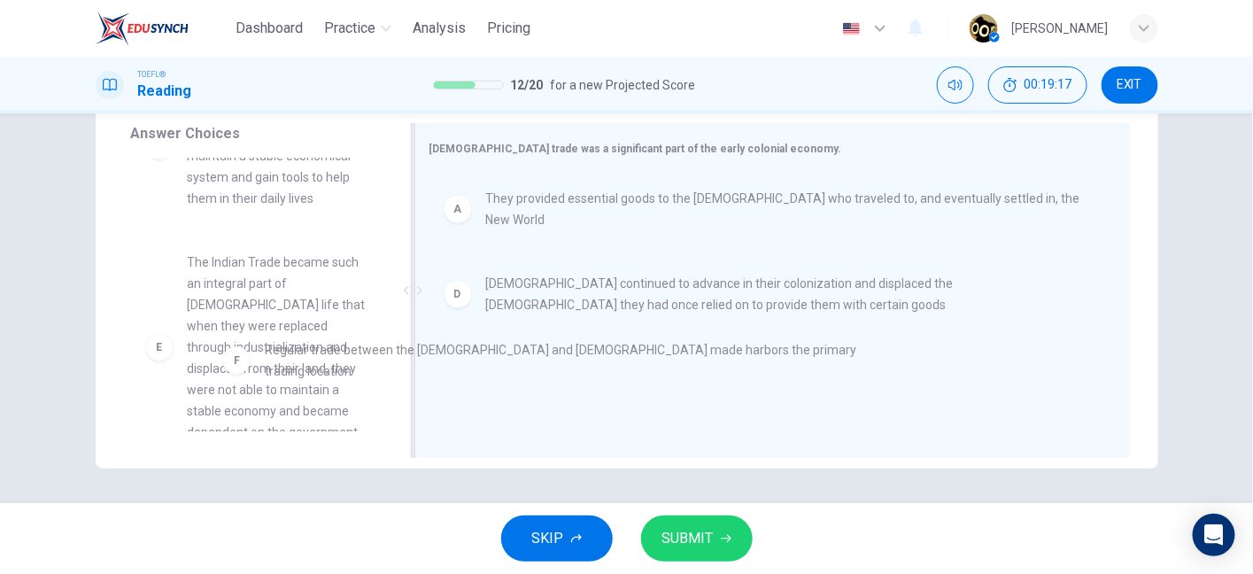
drag, startPoint x: 464, startPoint y: 360, endPoint x: 241, endPoint y: 352, distance: 223.3
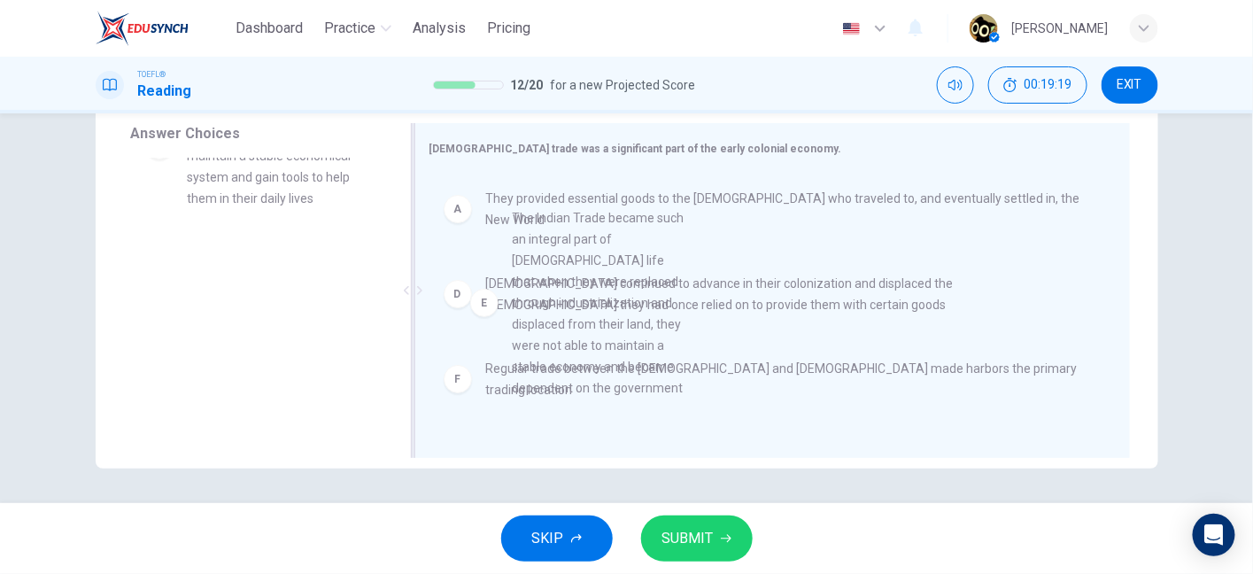
drag, startPoint x: 151, startPoint y: 330, endPoint x: 492, endPoint y: 310, distance: 342.5
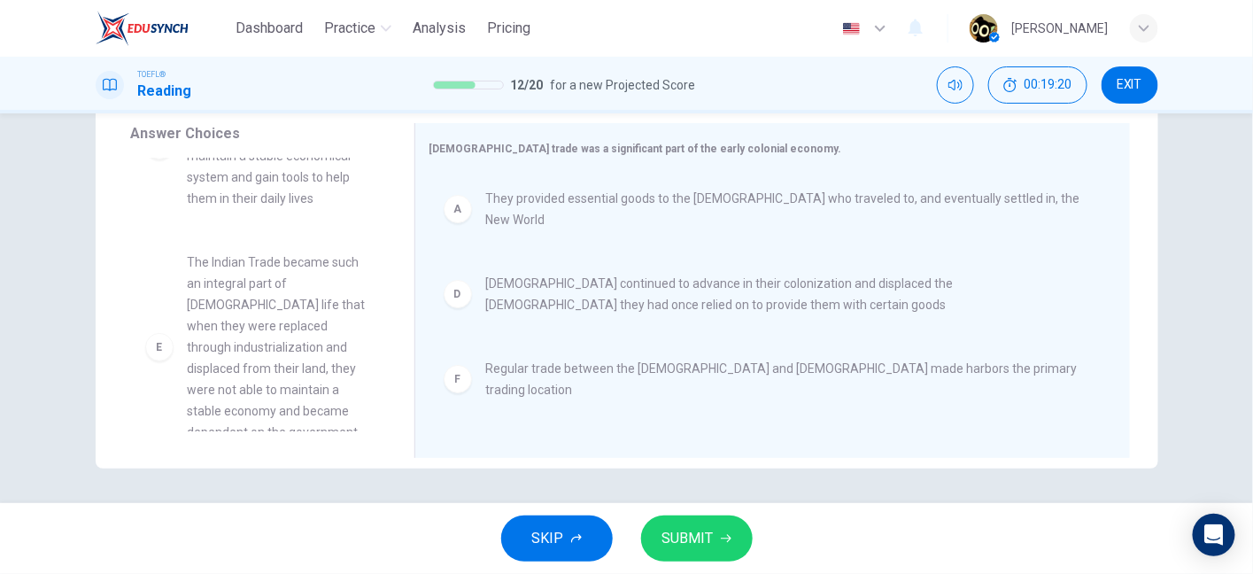
click at [458, 365] on div "F" at bounding box center [458, 379] width 28 height 28
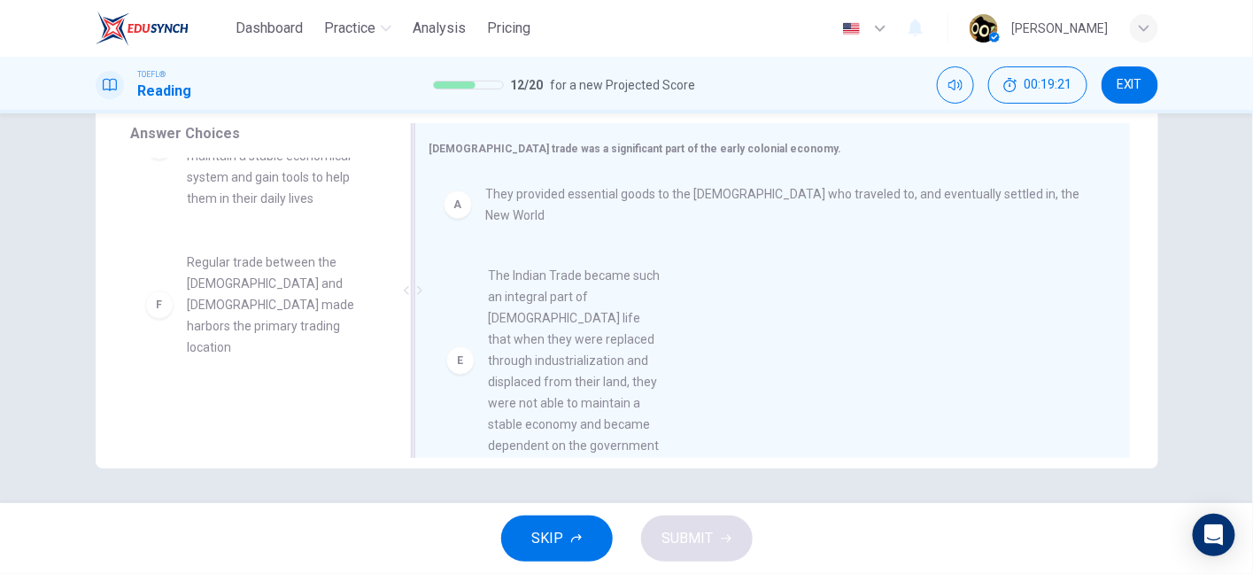
drag, startPoint x: 146, startPoint y: 328, endPoint x: 474, endPoint y: 371, distance: 330.6
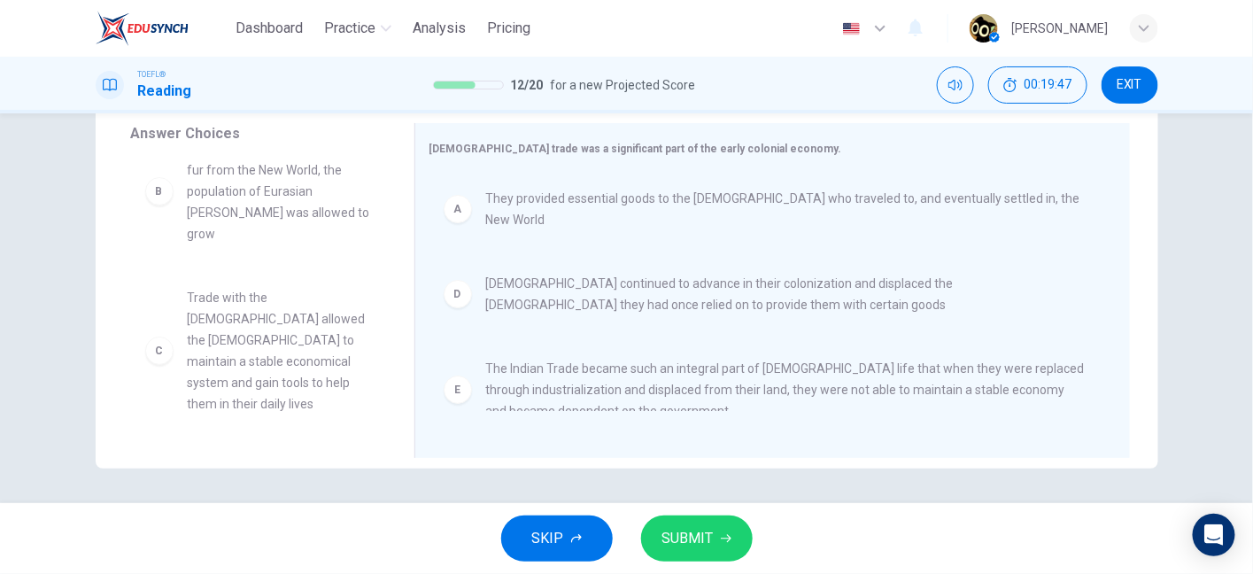
scroll to position [0, 0]
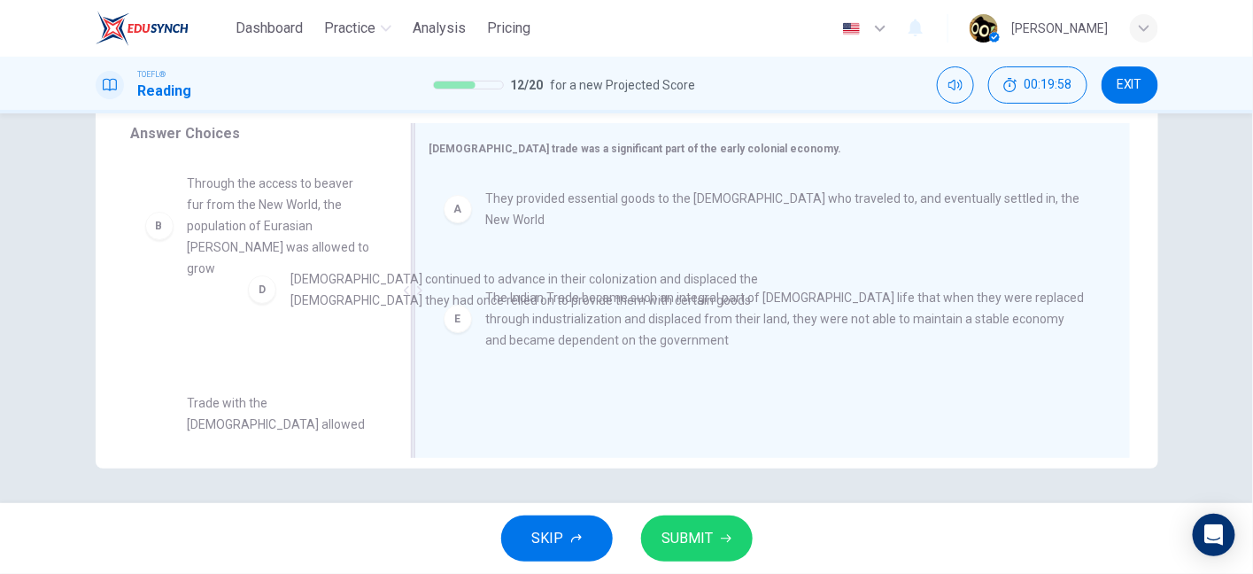
drag, startPoint x: 463, startPoint y: 288, endPoint x: 267, endPoint y: 298, distance: 196.9
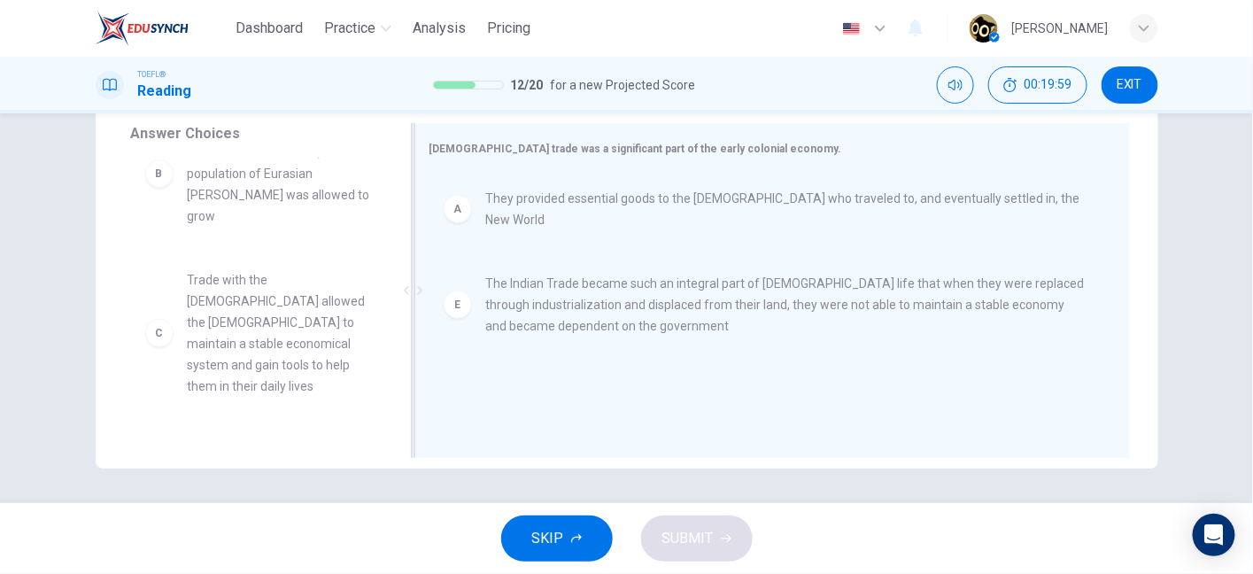
scroll to position [53, 0]
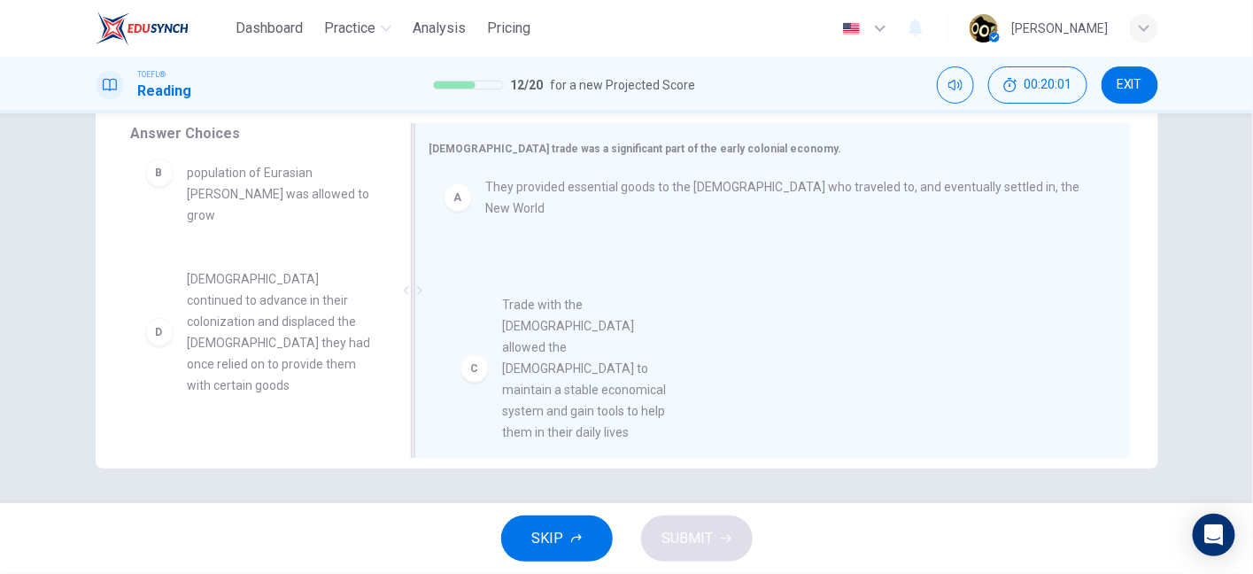
drag, startPoint x: 143, startPoint y: 305, endPoint x: 492, endPoint y: 352, distance: 353.0
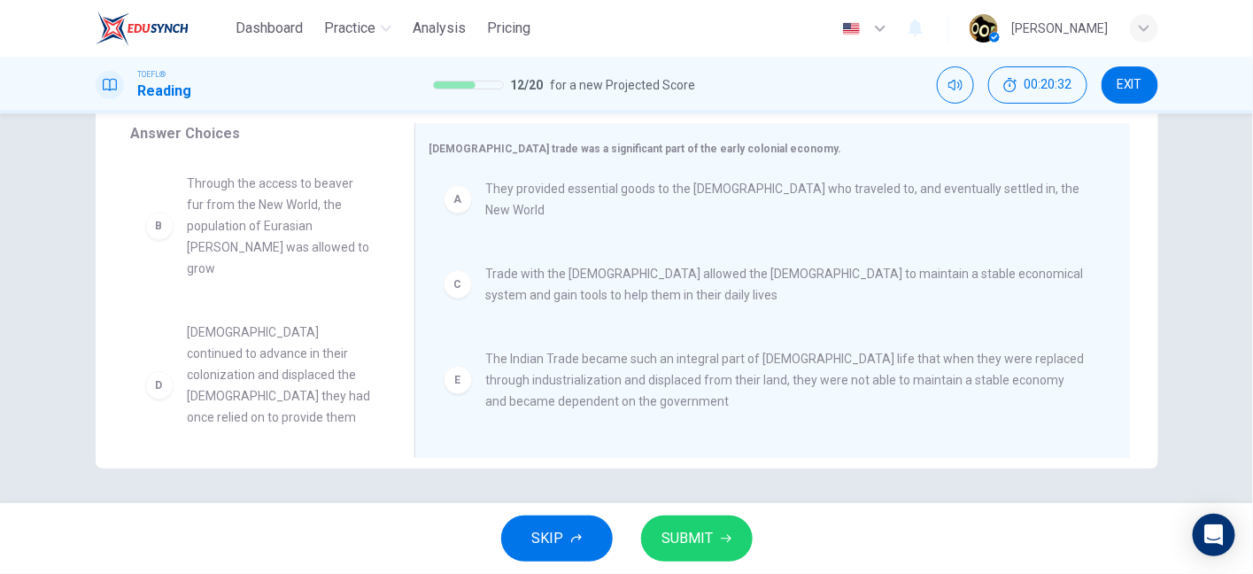
scroll to position [137, 0]
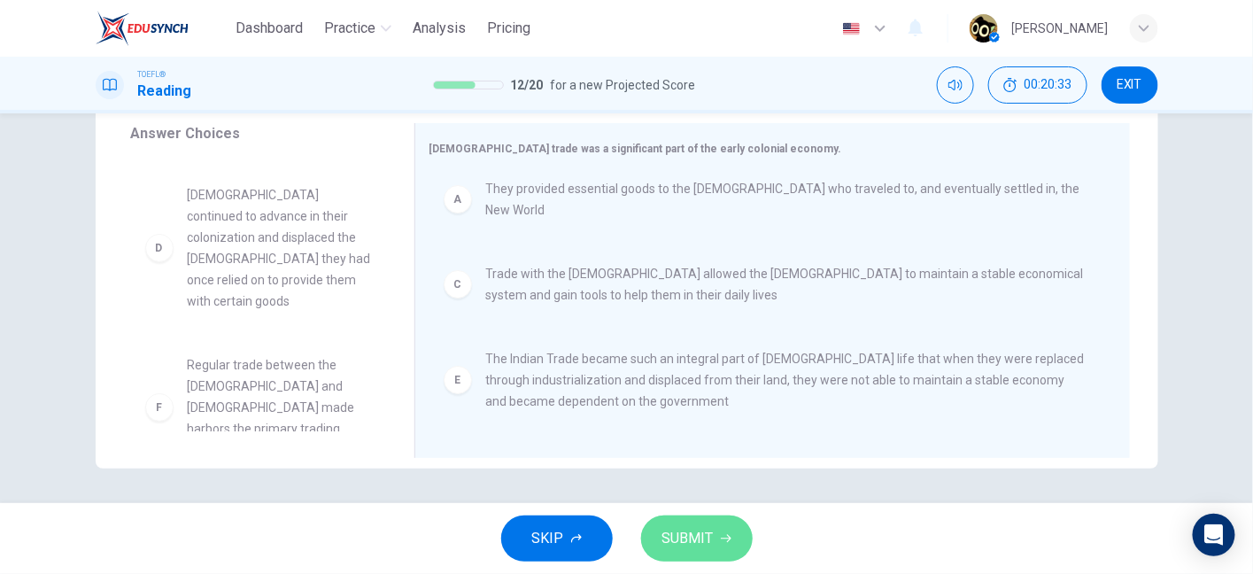
click at [671, 523] on button "SUBMIT" at bounding box center [697, 538] width 112 height 46
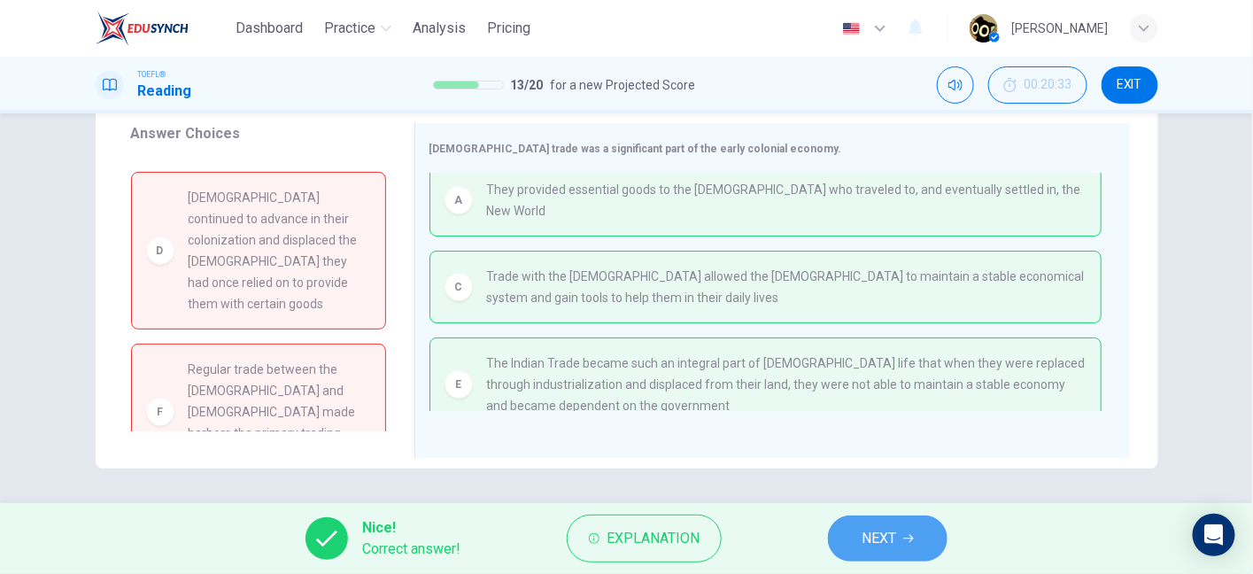
click at [878, 555] on button "NEXT" at bounding box center [888, 538] width 120 height 46
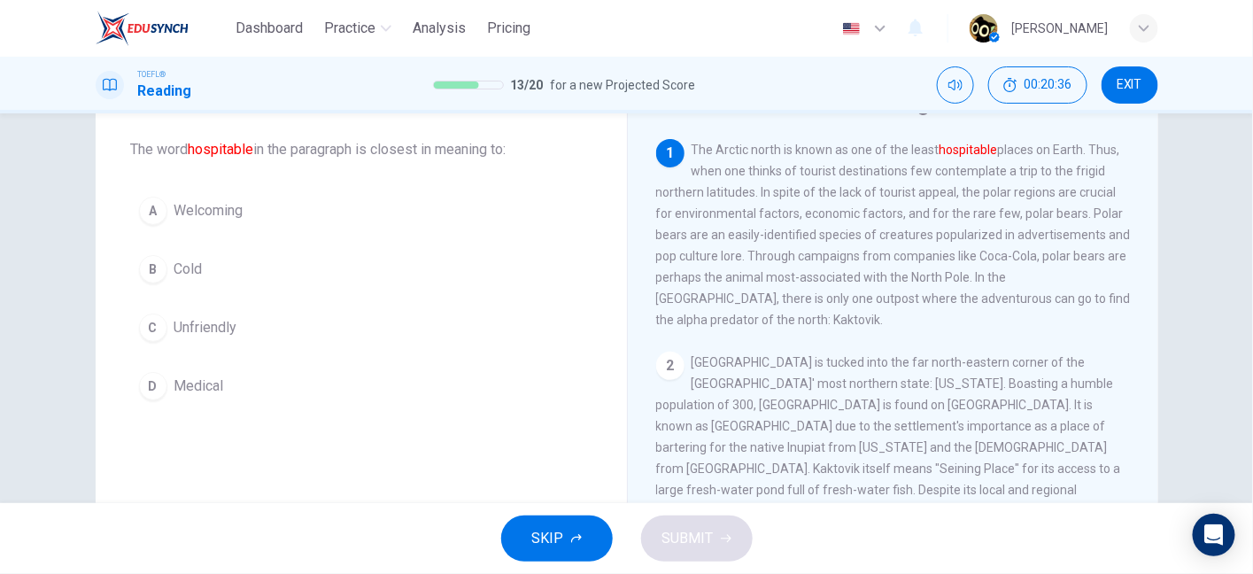
scroll to position [0, 0]
drag, startPoint x: 692, startPoint y: 149, endPoint x: 778, endPoint y: 147, distance: 86.8
click at [778, 147] on span "The Arctic north is known as one of the least hospitable places on Earth. Thus,…" at bounding box center [893, 235] width 475 height 184
click at [847, 153] on span "The Arctic north is known as one of the least hospitable places on Earth. Thus,…" at bounding box center [893, 235] width 475 height 184
click at [338, 230] on button "A Welcoming" at bounding box center [361, 211] width 461 height 44
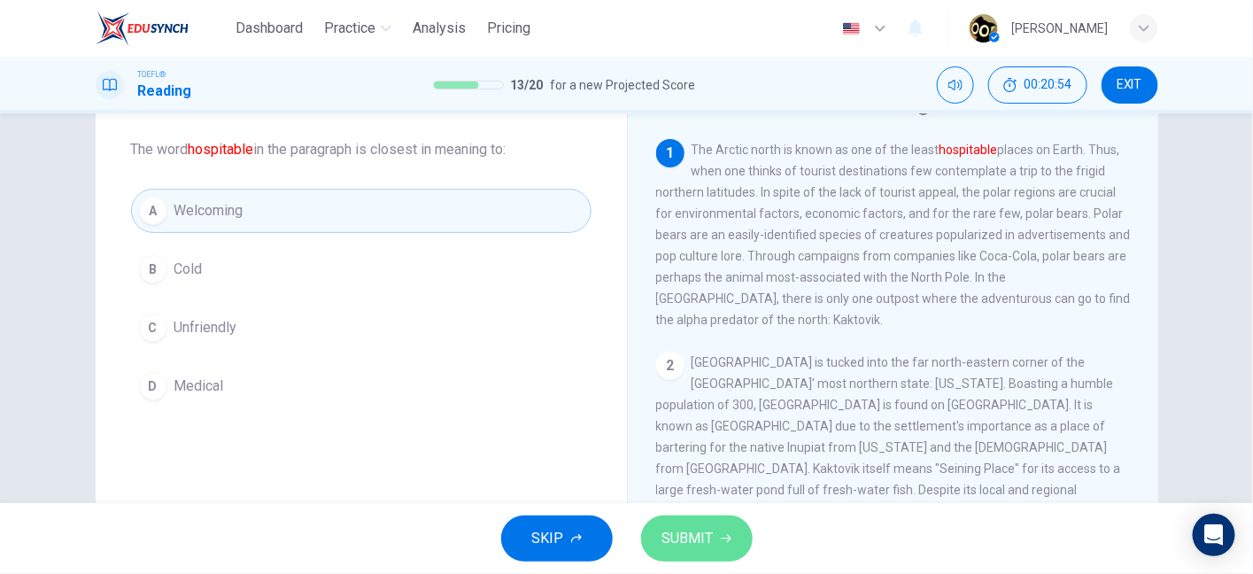
click at [692, 528] on span "SUBMIT" at bounding box center [687, 538] width 51 height 25
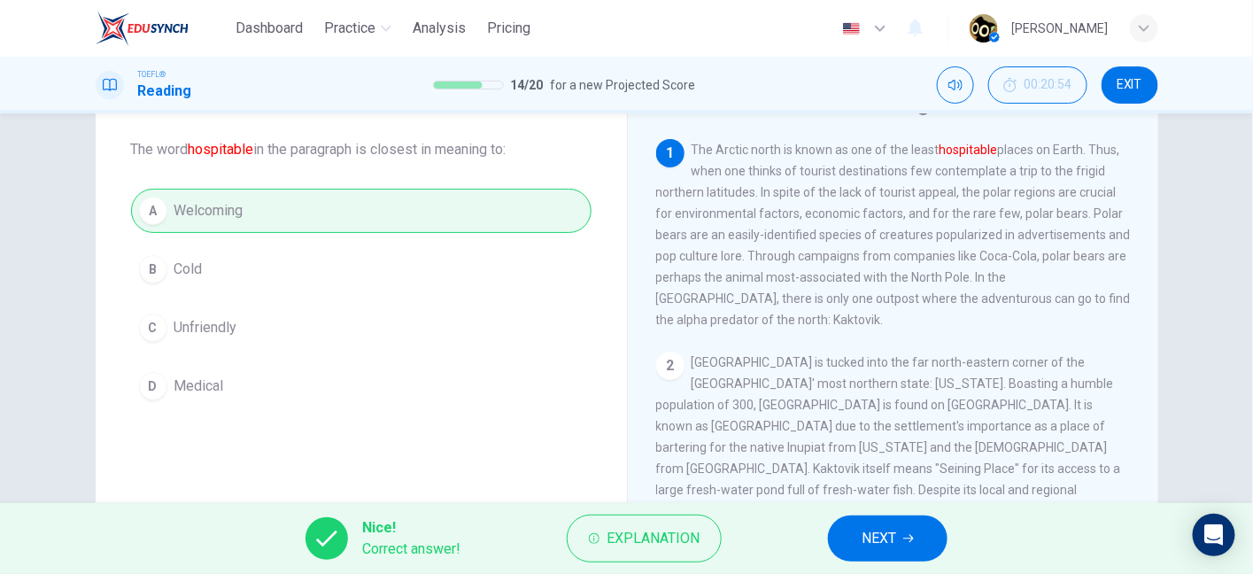
click at [868, 538] on span "NEXT" at bounding box center [879, 538] width 35 height 25
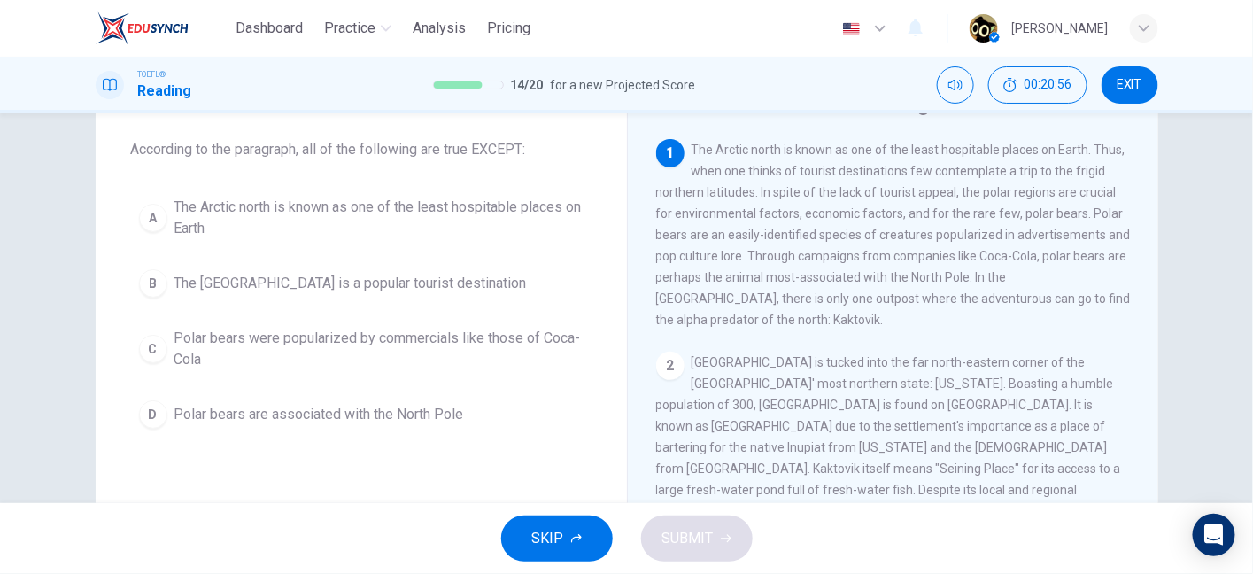
drag, startPoint x: 351, startPoint y: 150, endPoint x: 517, endPoint y: 152, distance: 166.5
click at [517, 152] on span "According to the paragraph, all of the following are true EXCEPT:" at bounding box center [361, 149] width 461 height 21
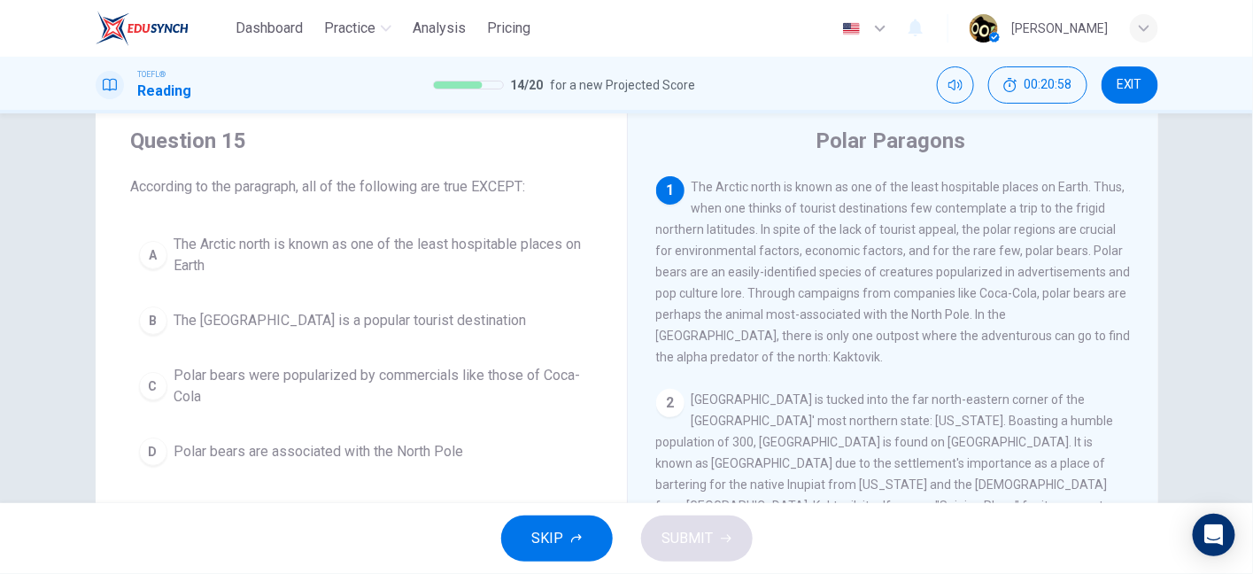
scroll to position [50, 0]
click at [693, 193] on span "The Arctic north is known as one of the least hospitable places on Earth. Thus,…" at bounding box center [893, 272] width 475 height 184
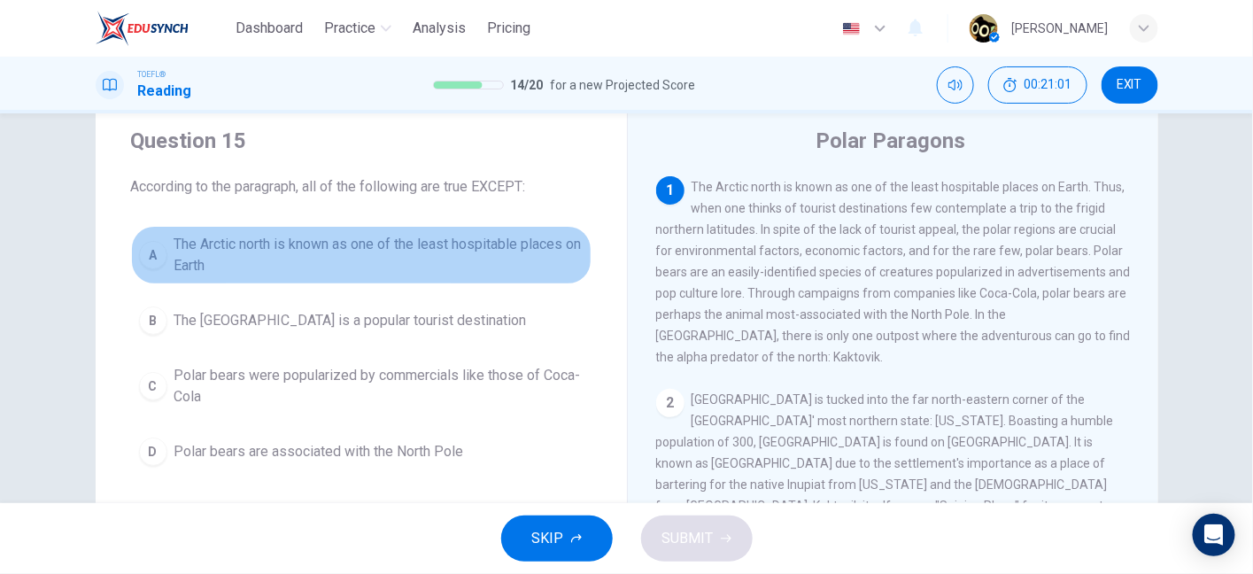
click at [534, 275] on span "The Arctic north is known as one of the least hospitable places on Earth" at bounding box center [378, 255] width 409 height 43
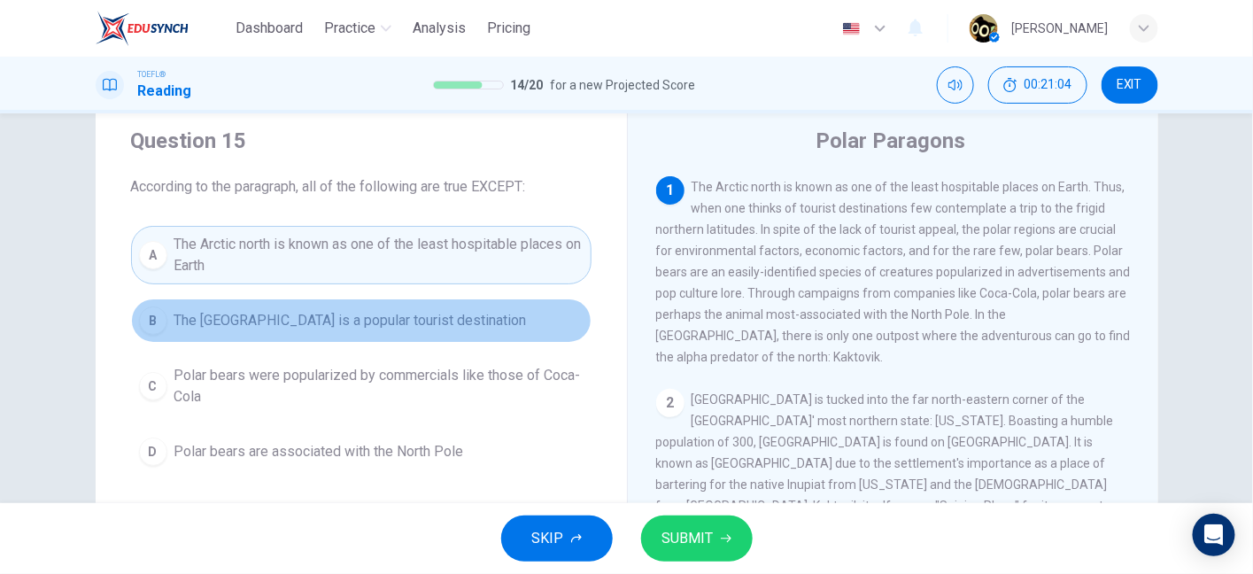
click at [507, 315] on button "B The North Pole is a popular tourist destination" at bounding box center [361, 320] width 461 height 44
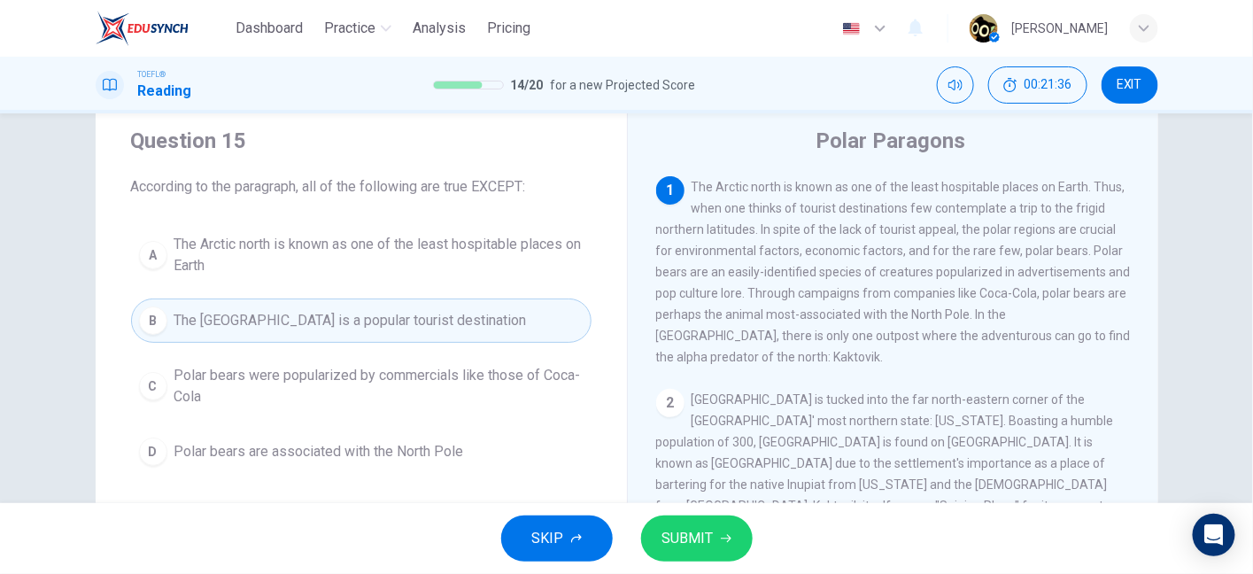
drag, startPoint x: 847, startPoint y: 234, endPoint x: 927, endPoint y: 229, distance: 80.7
click at [927, 229] on span "The Arctic north is known as one of the least hospitable places on Earth. Thus,…" at bounding box center [893, 272] width 475 height 184
click at [823, 297] on span "The Arctic north is known as one of the least hospitable places on Earth. Thus,…" at bounding box center [893, 272] width 475 height 184
click at [703, 535] on span "SUBMIT" at bounding box center [687, 538] width 51 height 25
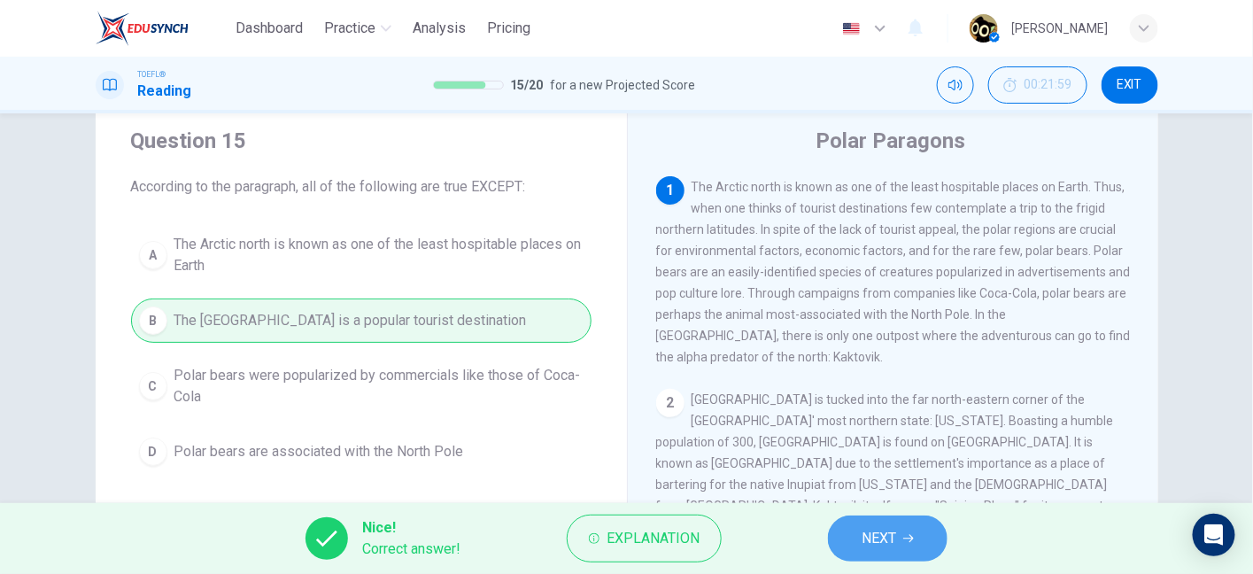
click at [862, 532] on span "NEXT" at bounding box center [879, 538] width 35 height 25
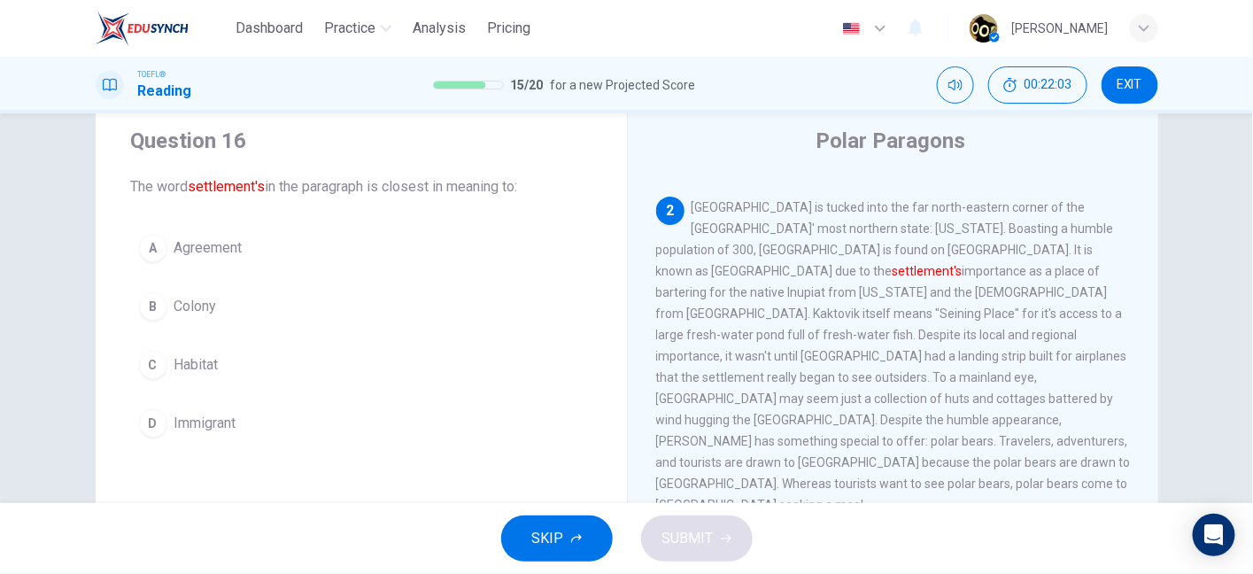
scroll to position [192, 0]
drag, startPoint x: 778, startPoint y: 265, endPoint x: 864, endPoint y: 267, distance: 86.8
click at [864, 267] on span "Kaktovik is tucked into the far north-eastern corner of the United States' most…" at bounding box center [893, 356] width 475 height 312
drag, startPoint x: 801, startPoint y: 221, endPoint x: 994, endPoint y: 211, distance: 193.4
click at [994, 211] on span "Kaktovik is tucked into the far north-eastern corner of the United States' most…" at bounding box center [893, 356] width 475 height 312
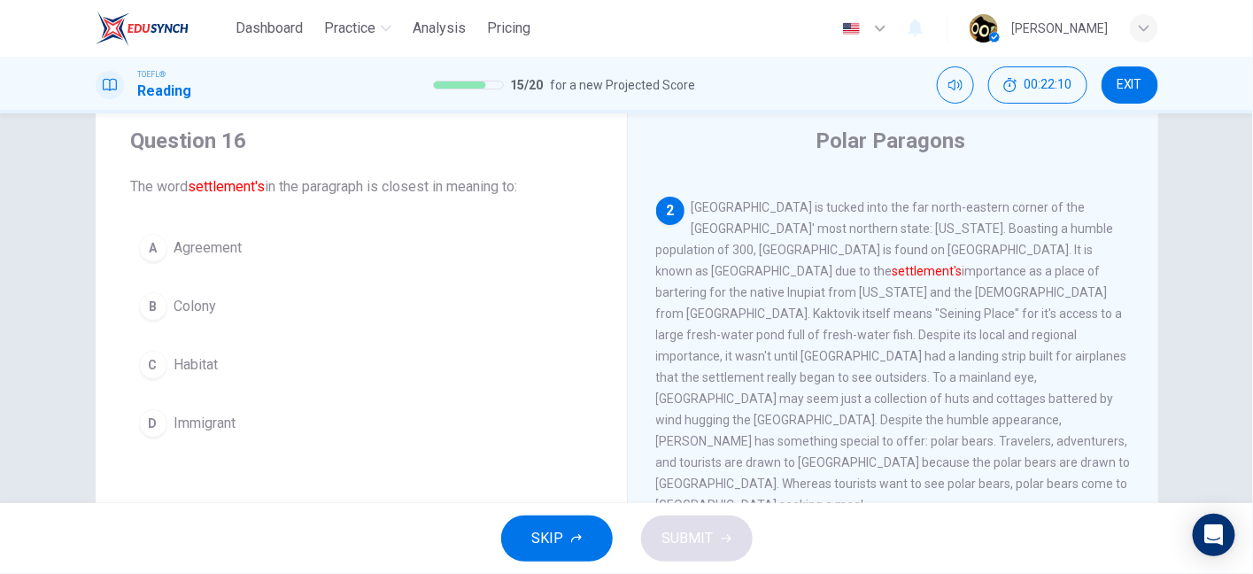
drag, startPoint x: 741, startPoint y: 248, endPoint x: 796, endPoint y: 244, distance: 55.1
click at [796, 244] on span "Kaktovik is tucked into the far north-eastern corner of the United States' most…" at bounding box center [893, 356] width 475 height 312
drag, startPoint x: 829, startPoint y: 234, endPoint x: 1002, endPoint y: 245, distance: 173.1
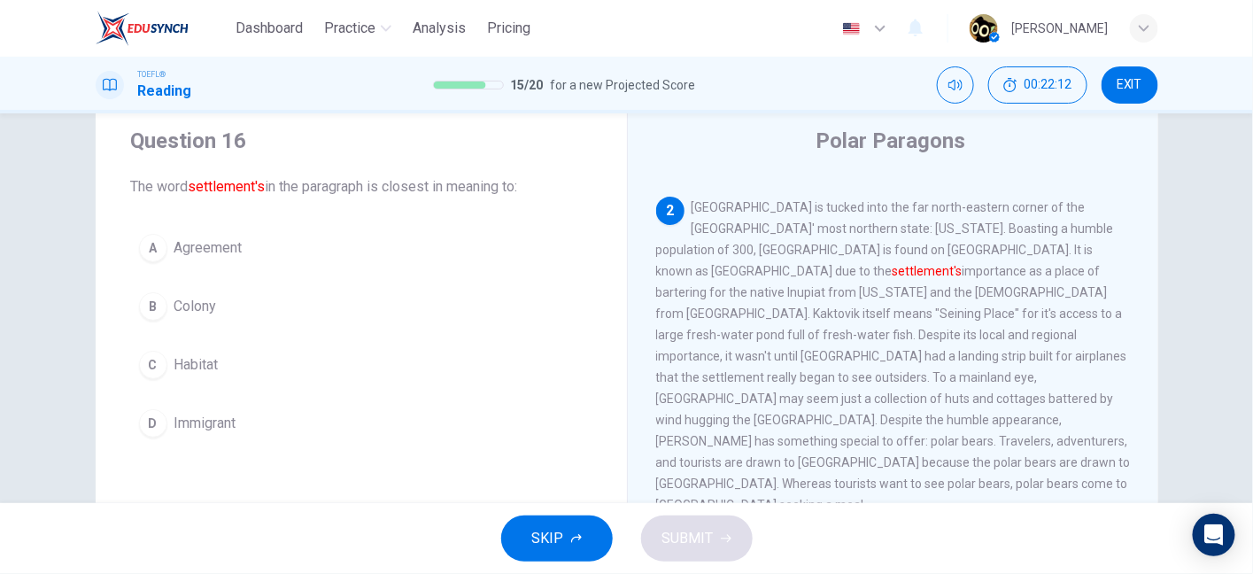
click at [1002, 245] on span "Kaktovik is tucked into the far north-eastern corner of the United States' most…" at bounding box center [893, 356] width 475 height 312
drag, startPoint x: 654, startPoint y: 264, endPoint x: 783, endPoint y: 270, distance: 129.5
click at [783, 270] on span "Kaktovik is tucked into the far north-eastern corner of the United States' most…" at bounding box center [893, 356] width 475 height 312
drag, startPoint x: 783, startPoint y: 270, endPoint x: 877, endPoint y: 270, distance: 93.9
click at [877, 270] on span "Kaktovik is tucked into the far north-eastern corner of the United States' most…" at bounding box center [893, 356] width 475 height 312
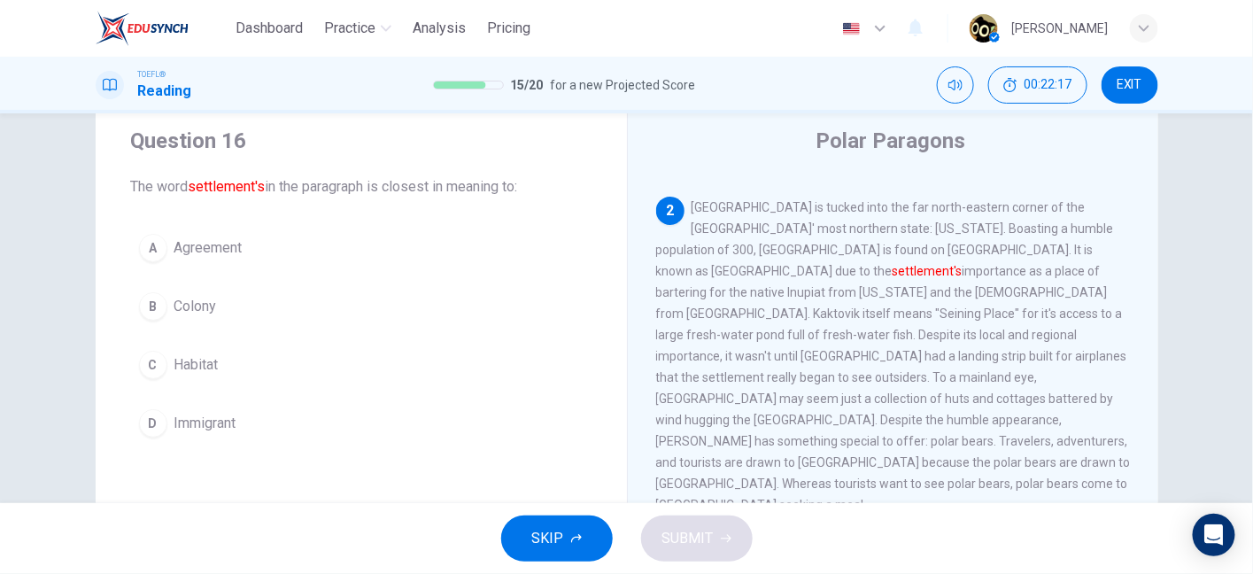
click at [877, 270] on span "Kaktovik is tucked into the far north-eastern corner of the United States' most…" at bounding box center [893, 356] width 475 height 312
click at [922, 272] on div "2 Kaktovik is tucked into the far north-eastern corner of the United States' mo…" at bounding box center [893, 356] width 475 height 319
click at [697, 285] on span "Kaktovik is tucked into the far north-eastern corner of the United States' most…" at bounding box center [893, 356] width 475 height 312
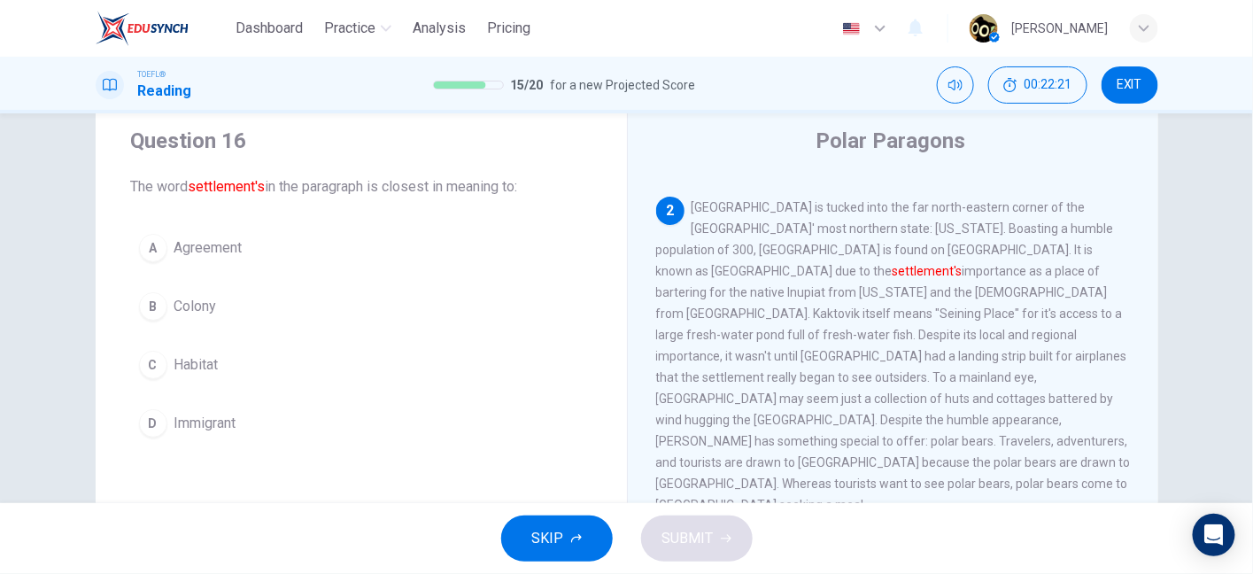
click at [697, 285] on span "Kaktovik is tucked into the far north-eastern corner of the United States' most…" at bounding box center [893, 356] width 475 height 312
drag, startPoint x: 751, startPoint y: 287, endPoint x: 833, endPoint y: 290, distance: 81.5
click at [833, 290] on span "Kaktovik is tucked into the far north-eastern corner of the United States' most…" at bounding box center [893, 356] width 475 height 312
drag, startPoint x: 833, startPoint y: 290, endPoint x: 915, endPoint y: 295, distance: 82.5
click at [915, 295] on div "2 Kaktovik is tucked into the far north-eastern corner of the United States' mo…" at bounding box center [893, 356] width 475 height 319
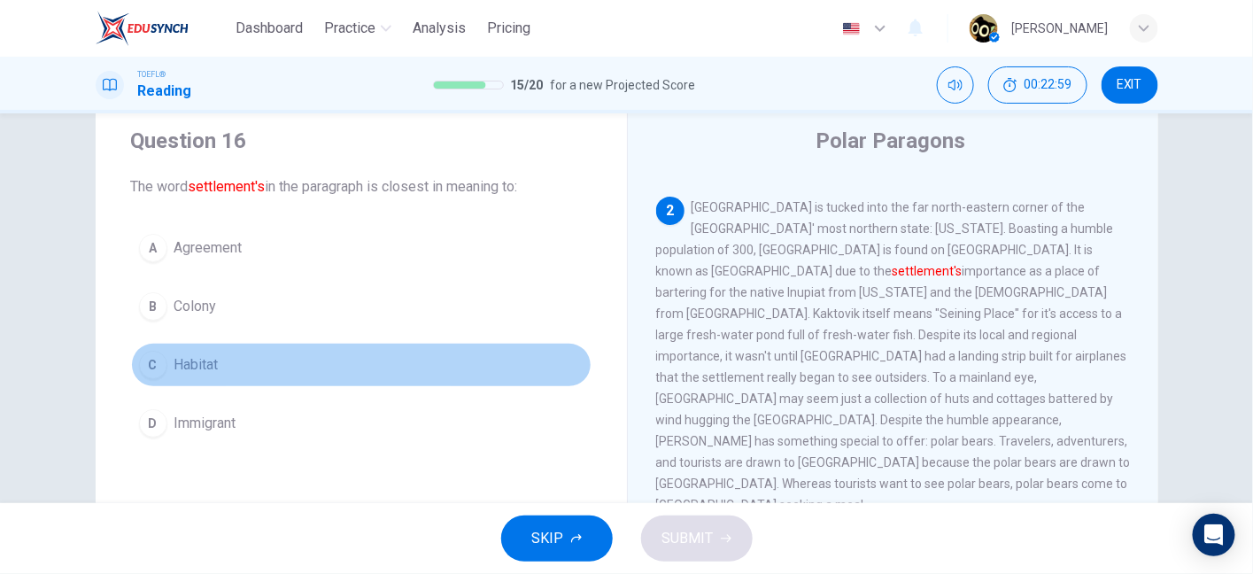
click at [208, 366] on span "Habitat" at bounding box center [196, 364] width 44 height 21
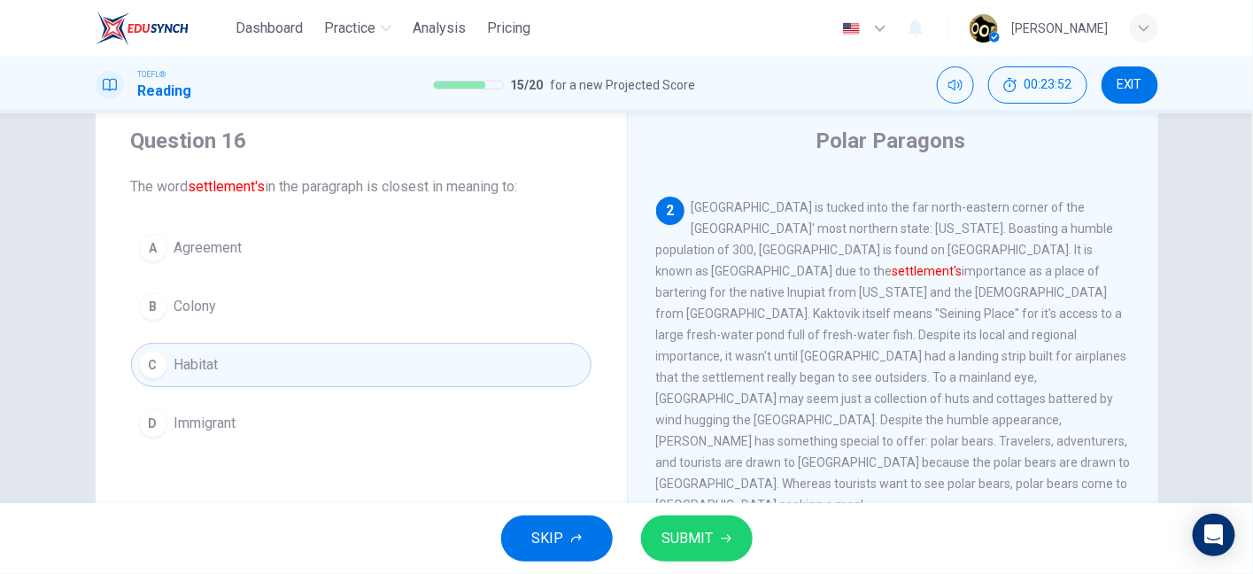
drag, startPoint x: 892, startPoint y: 263, endPoint x: 999, endPoint y: 267, distance: 107.2
click at [999, 267] on span "Kaktovik is tucked into the far north-eastern corner of the United States' most…" at bounding box center [893, 356] width 475 height 312
drag, startPoint x: 817, startPoint y: 313, endPoint x: 955, endPoint y: 317, distance: 138.2
click at [955, 317] on div "2 Kaktovik is tucked into the far north-eastern corner of the United States' mo…" at bounding box center [893, 356] width 475 height 319
drag, startPoint x: 942, startPoint y: 311, endPoint x: 1006, endPoint y: 310, distance: 63.8
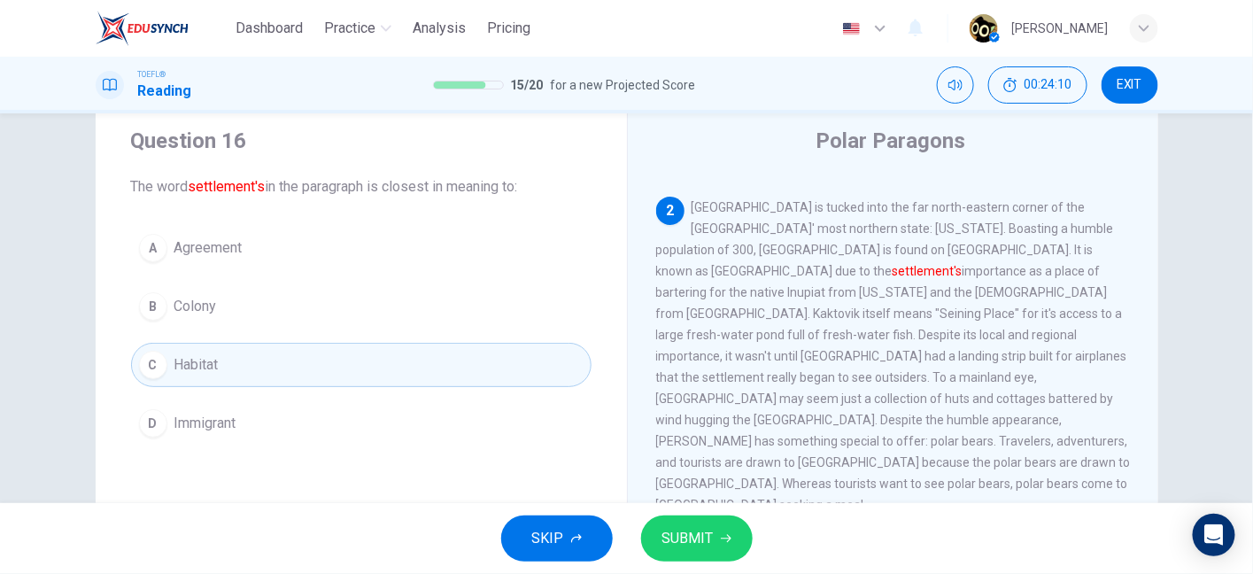
click at [1006, 310] on span "Kaktovik is tucked into the far north-eastern corner of the United States' most…" at bounding box center [893, 356] width 475 height 312
drag, startPoint x: 689, startPoint y: 335, endPoint x: 829, endPoint y: 338, distance: 140.0
click at [829, 338] on span "Kaktovik is tucked into the far north-eastern corner of the United States' most…" at bounding box center [893, 356] width 475 height 312
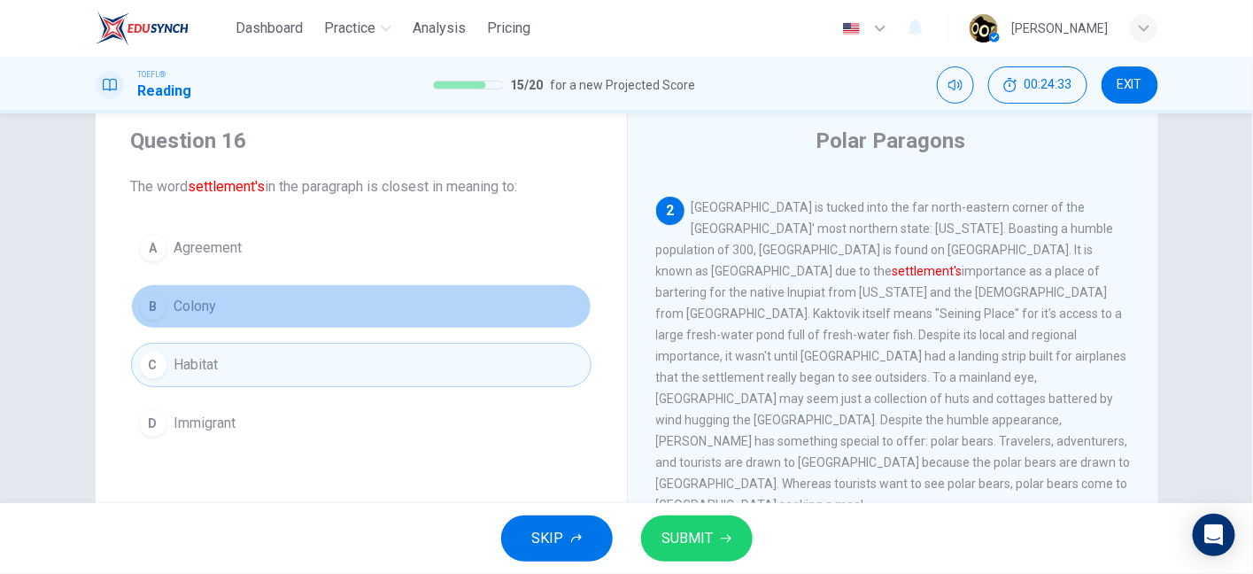
click at [325, 322] on button "B Colony" at bounding box center [361, 306] width 461 height 44
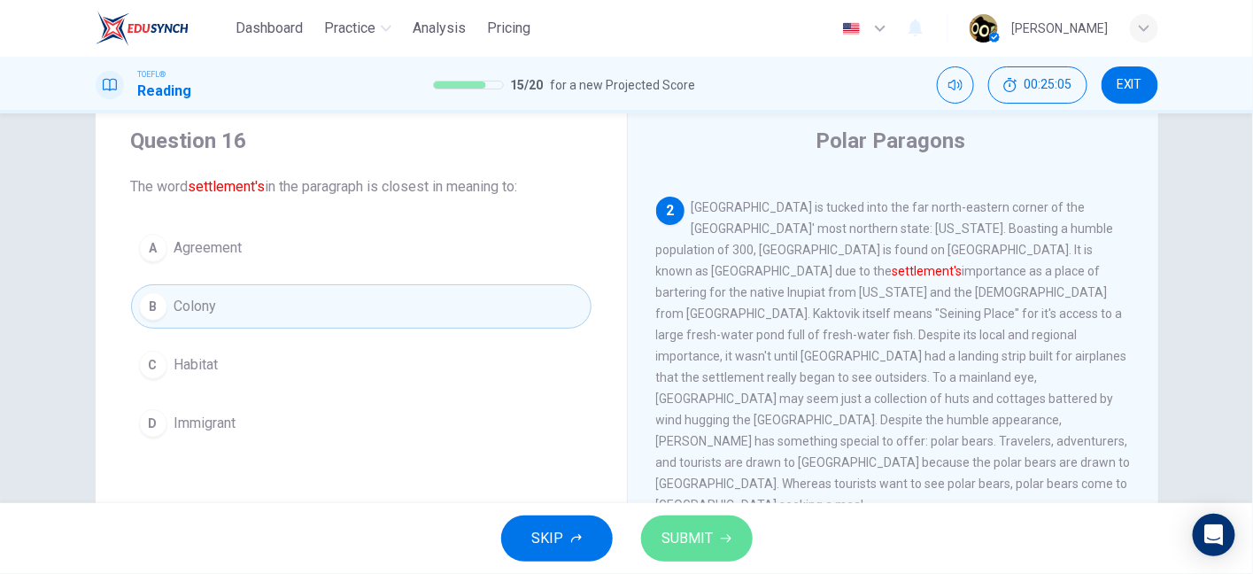
click at [735, 547] on button "SUBMIT" at bounding box center [697, 538] width 112 height 46
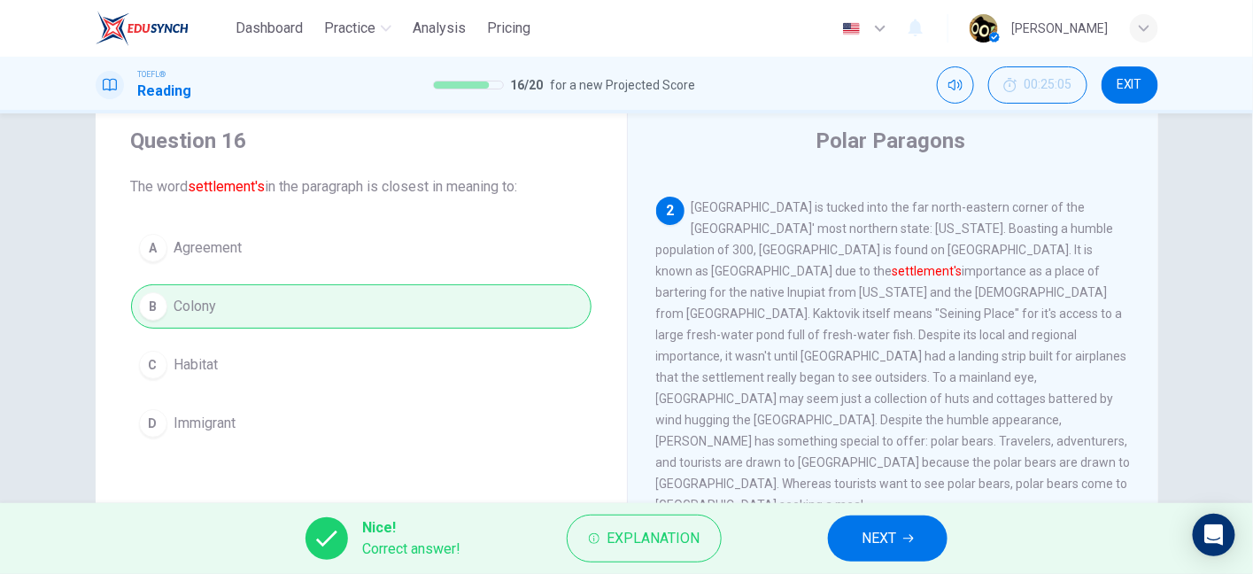
click at [874, 533] on span "NEXT" at bounding box center [879, 538] width 35 height 25
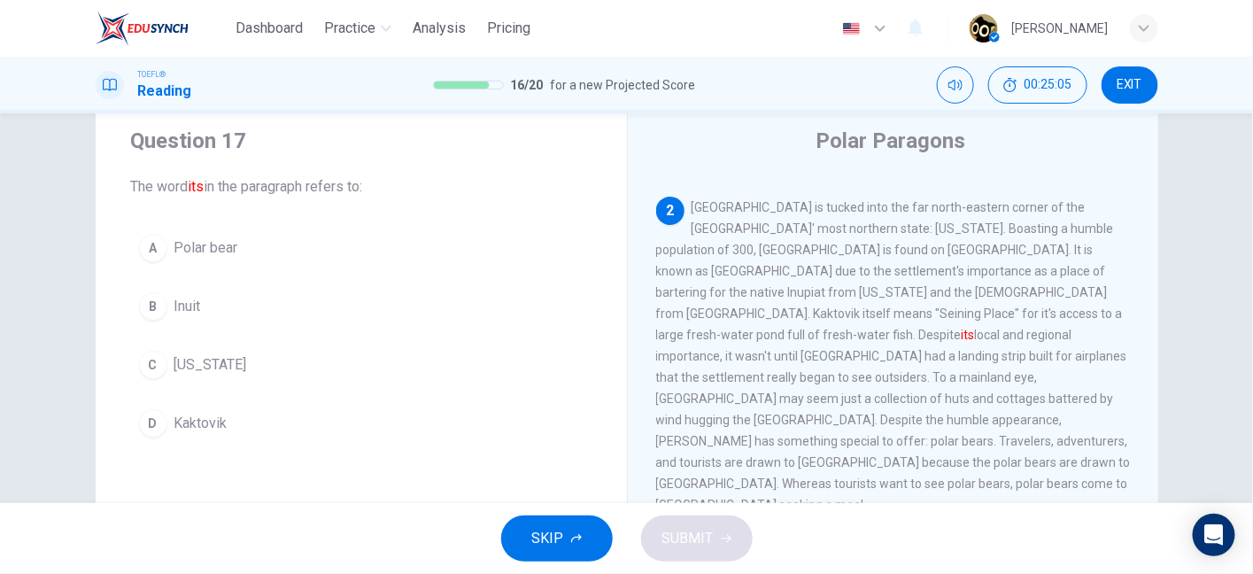
scroll to position [224, 0]
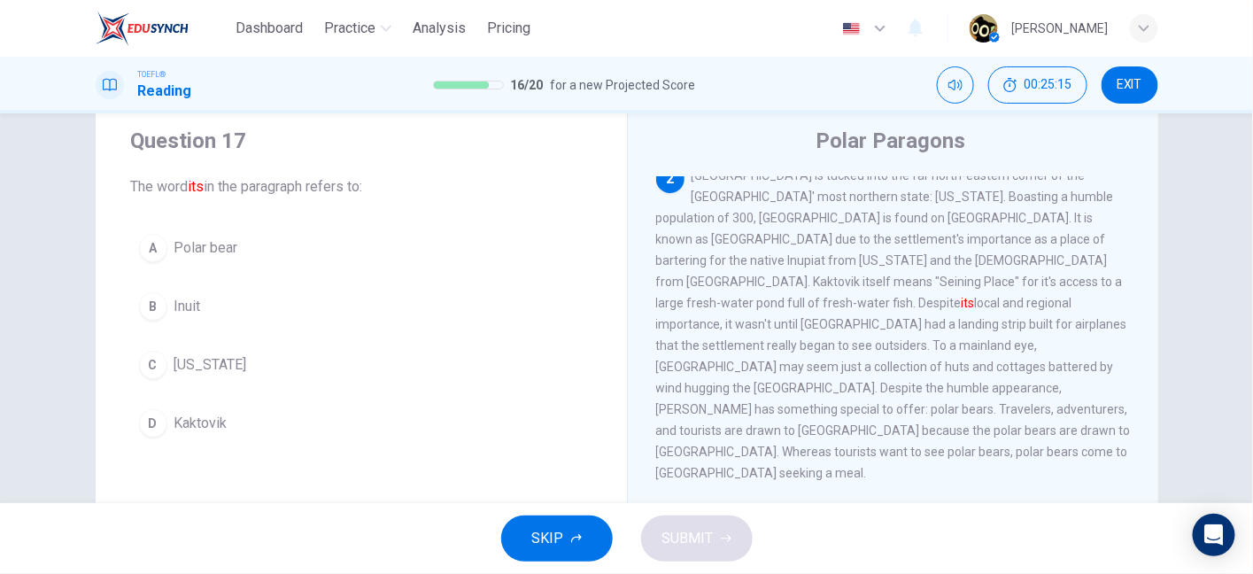
drag, startPoint x: 724, startPoint y: 280, endPoint x: 855, endPoint y: 275, distance: 130.3
click at [855, 275] on span "Kaktovik is tucked into the far north-eastern corner of the United States' most…" at bounding box center [893, 324] width 475 height 312
drag, startPoint x: 855, startPoint y: 275, endPoint x: 964, endPoint y: 267, distance: 109.3
click at [964, 267] on div "2 Kaktovik is tucked into the far north-eastern corner of the United States' mo…" at bounding box center [893, 324] width 475 height 319
drag, startPoint x: 968, startPoint y: 284, endPoint x: 689, endPoint y: 306, distance: 279.8
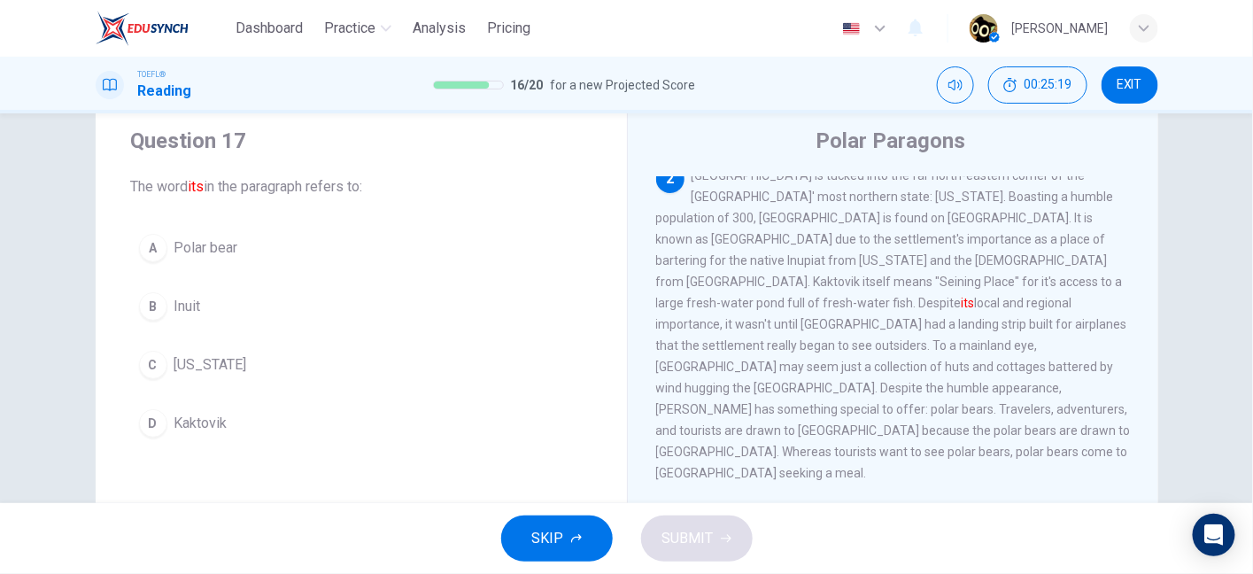
click at [689, 306] on span "Kaktovik is tucked into the far north-eastern corner of the United States' most…" at bounding box center [893, 324] width 475 height 312
drag, startPoint x: 689, startPoint y: 306, endPoint x: 866, endPoint y: 285, distance: 178.3
click at [866, 285] on div "2 Kaktovik is tucked into the far north-eastern corner of the United States' mo…" at bounding box center [893, 324] width 475 height 319
drag, startPoint x: 897, startPoint y: 298, endPoint x: 925, endPoint y: 298, distance: 27.5
click at [925, 298] on span "Kaktovik is tucked into the far north-eastern corner of the United States' most…" at bounding box center [893, 324] width 475 height 312
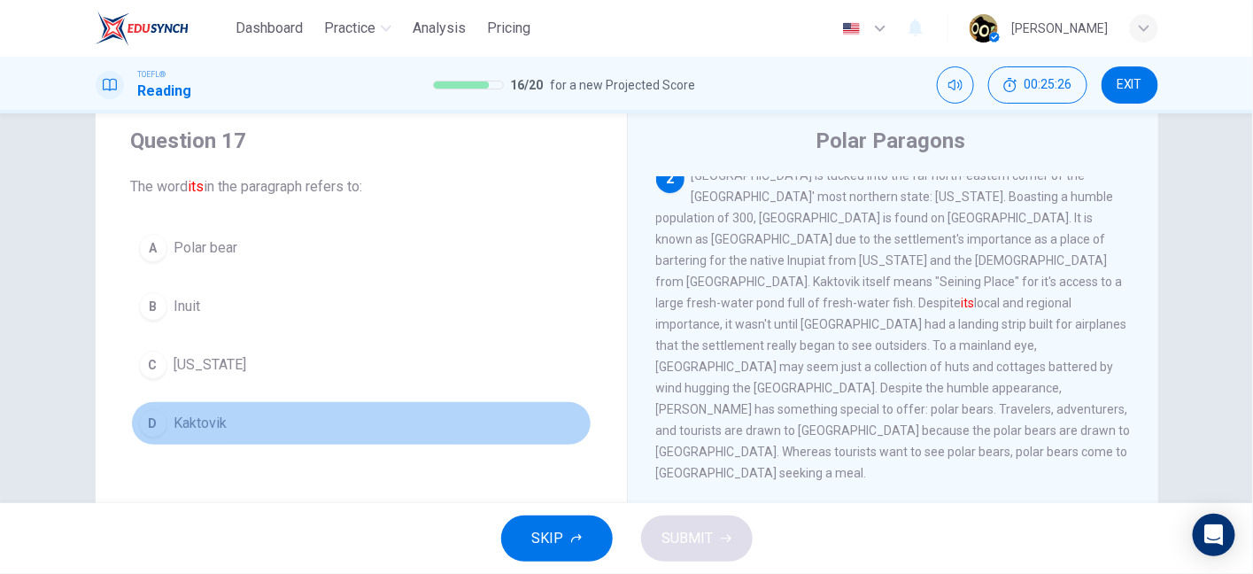
click at [288, 439] on button "D Kaktovik" at bounding box center [361, 423] width 461 height 44
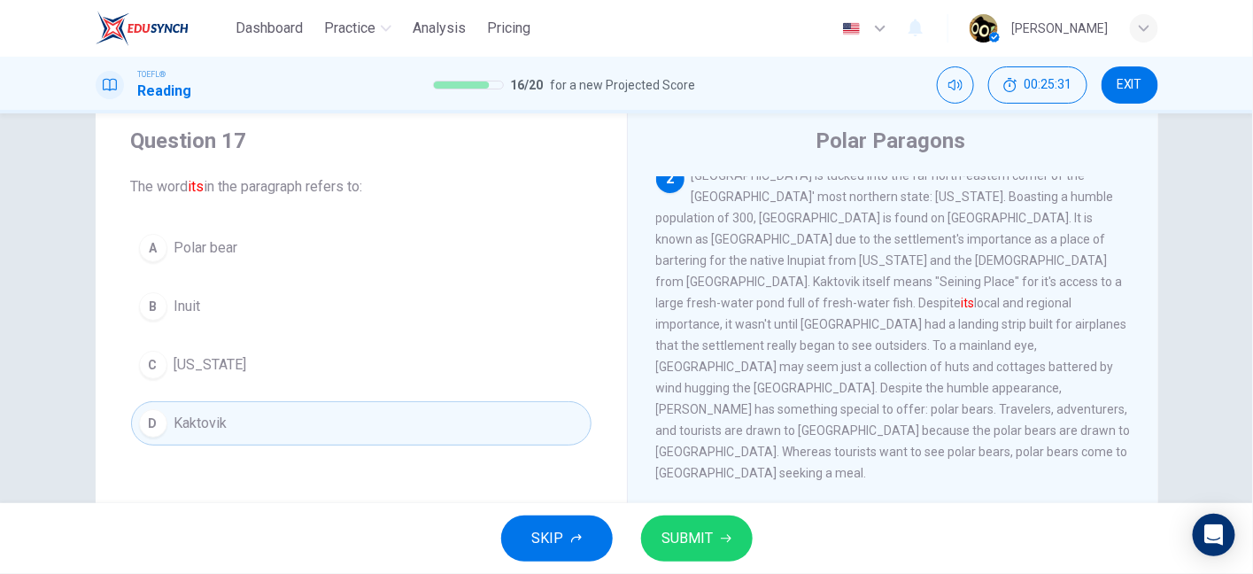
click at [701, 535] on span "SUBMIT" at bounding box center [687, 538] width 51 height 25
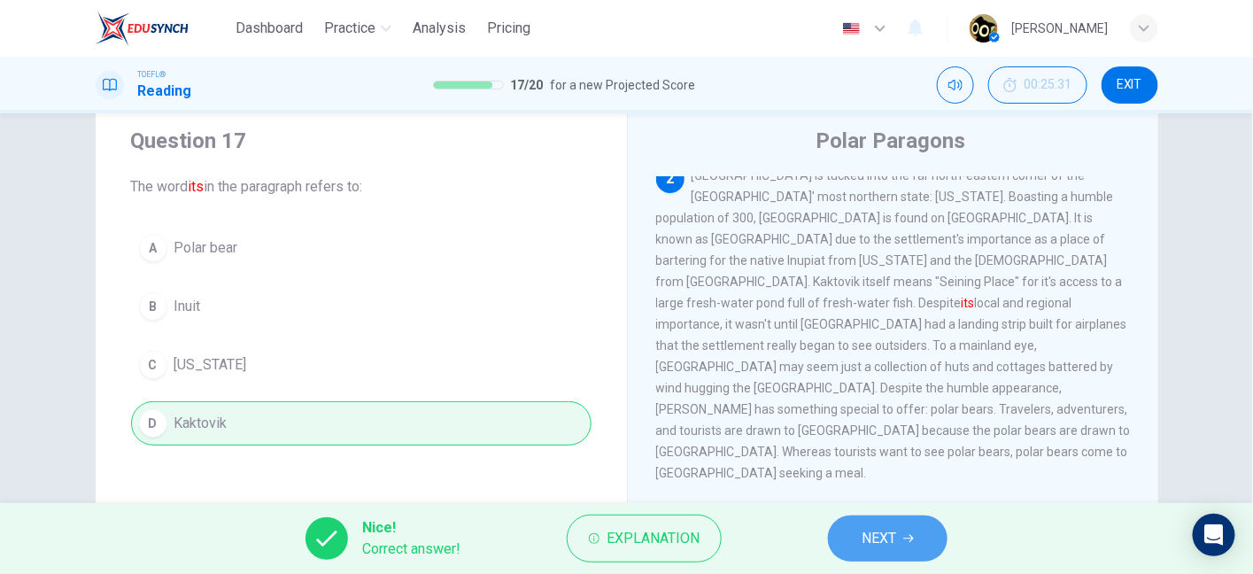
click at [867, 544] on span "NEXT" at bounding box center [879, 538] width 35 height 25
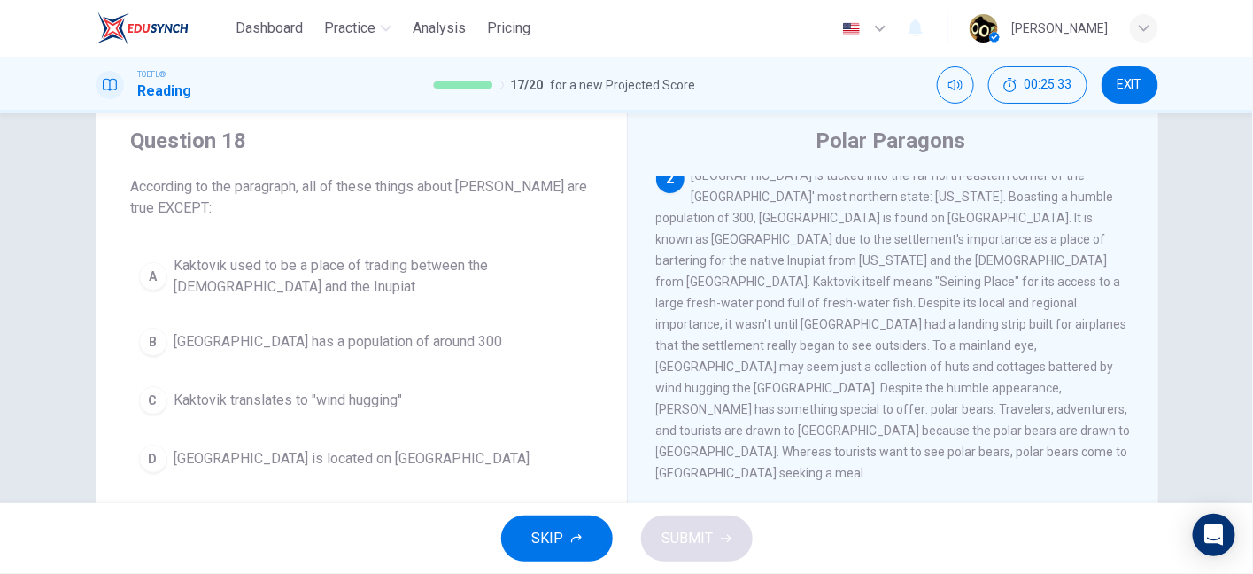
drag, startPoint x: 444, startPoint y: 185, endPoint x: 556, endPoint y: 183, distance: 112.5
click at [556, 183] on span "According to the paragraph, all of these things about Kaktovik are true EXCEPT:" at bounding box center [361, 197] width 461 height 43
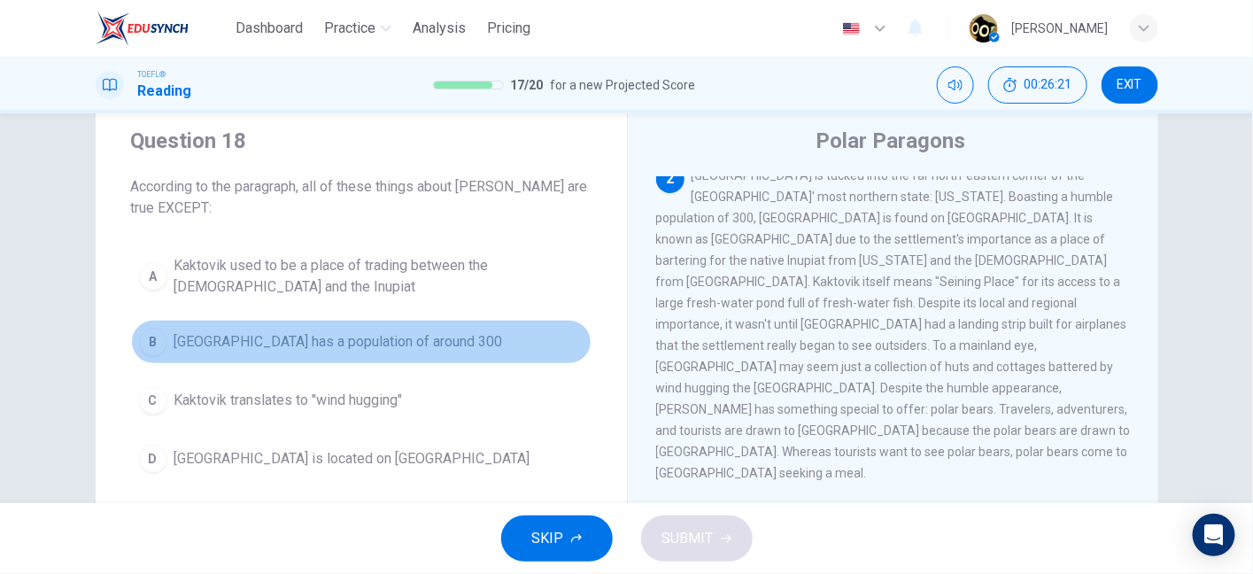
click at [324, 337] on span "Kaktovik has a population of around 300" at bounding box center [338, 341] width 329 height 21
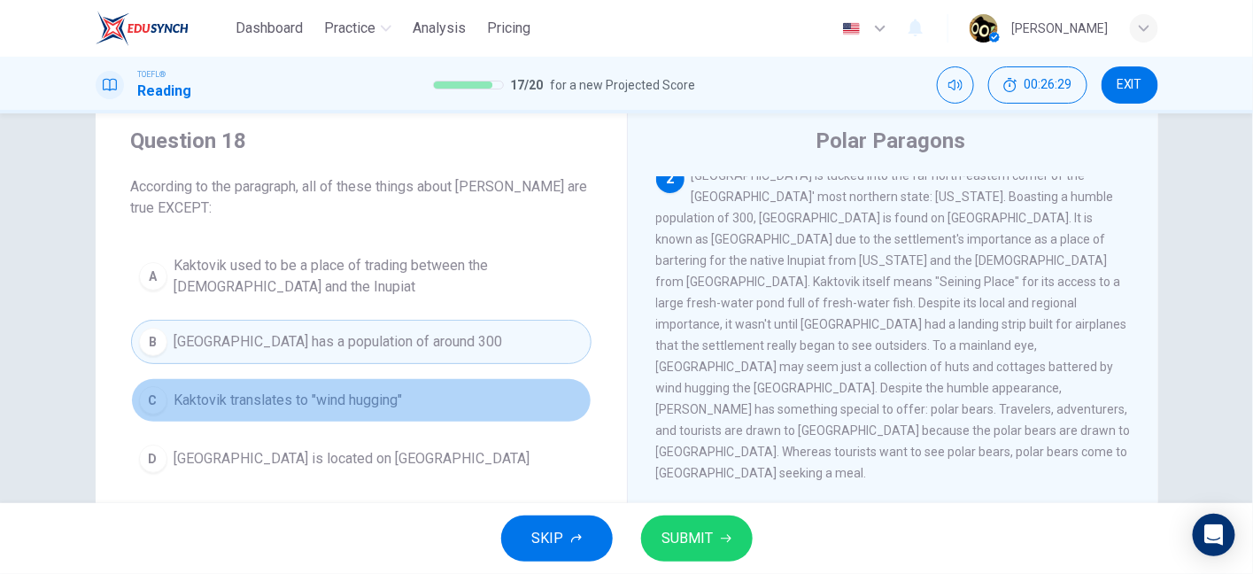
click at [440, 388] on button "C Kaktovik translates to "wind hugging"" at bounding box center [361, 400] width 461 height 44
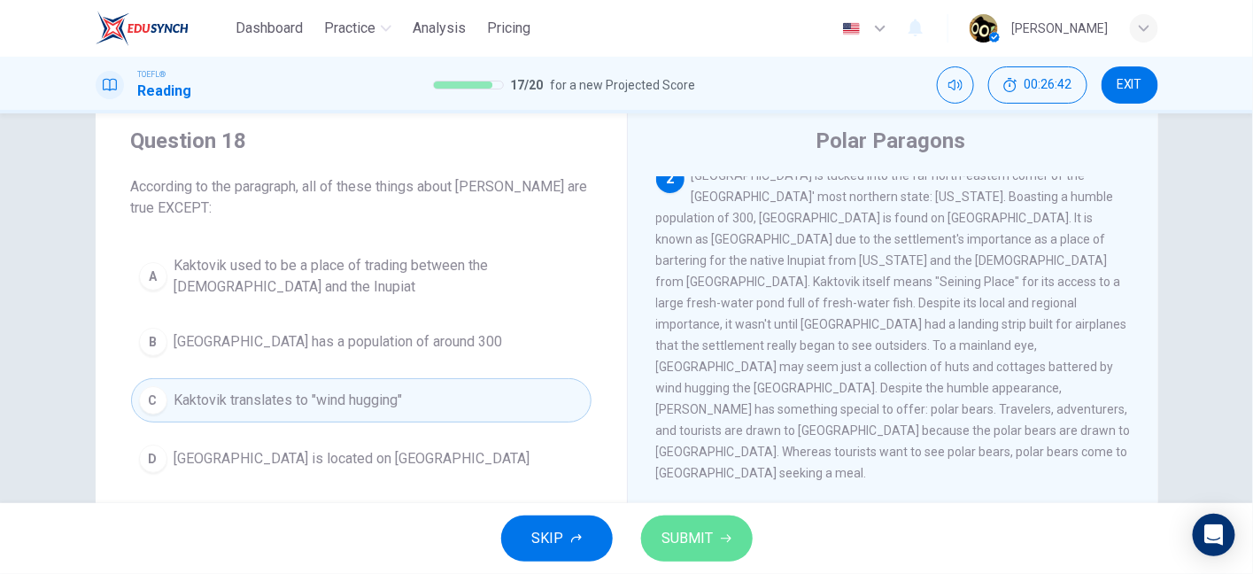
click at [704, 531] on span "SUBMIT" at bounding box center [687, 538] width 51 height 25
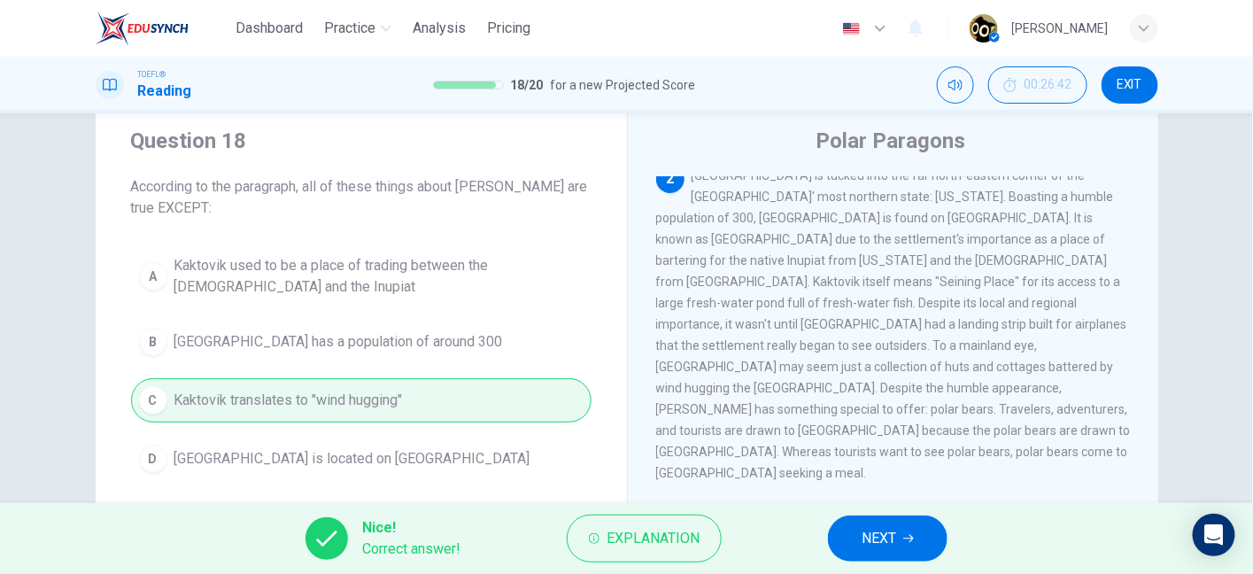
click at [875, 532] on span "NEXT" at bounding box center [879, 538] width 35 height 25
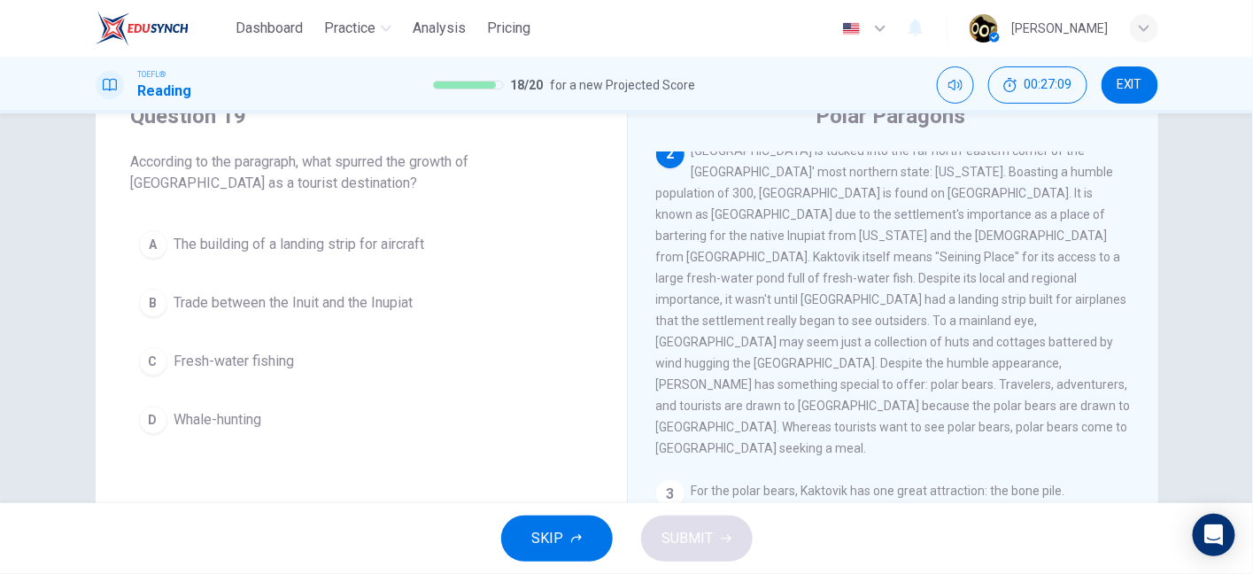
scroll to position [75, 0]
drag, startPoint x: 733, startPoint y: 418, endPoint x: 973, endPoint y: 411, distance: 240.1
click at [973, 411] on span "Kaktovik is tucked into the far north-eastern corner of the United States' most…" at bounding box center [893, 299] width 475 height 312
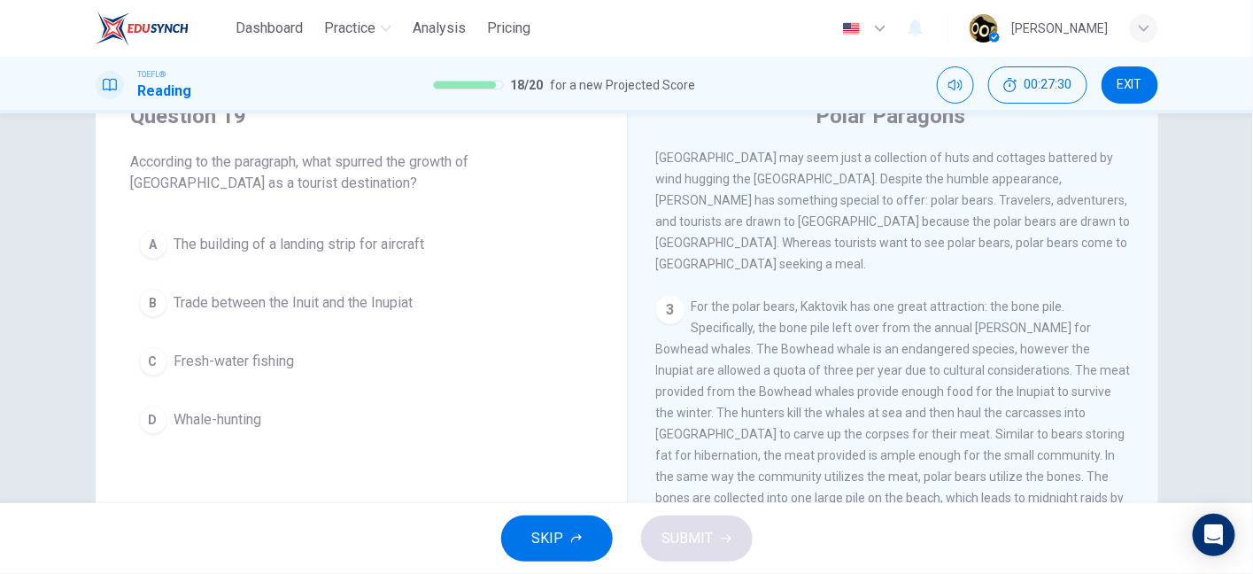
scroll to position [411, 0]
drag, startPoint x: 987, startPoint y: 320, endPoint x: 1084, endPoint y: 322, distance: 97.5
click at [1084, 322] on div "3 For the polar bears, Kaktovik has one great attraction: the bone pile. Specif…" at bounding box center [893, 420] width 475 height 255
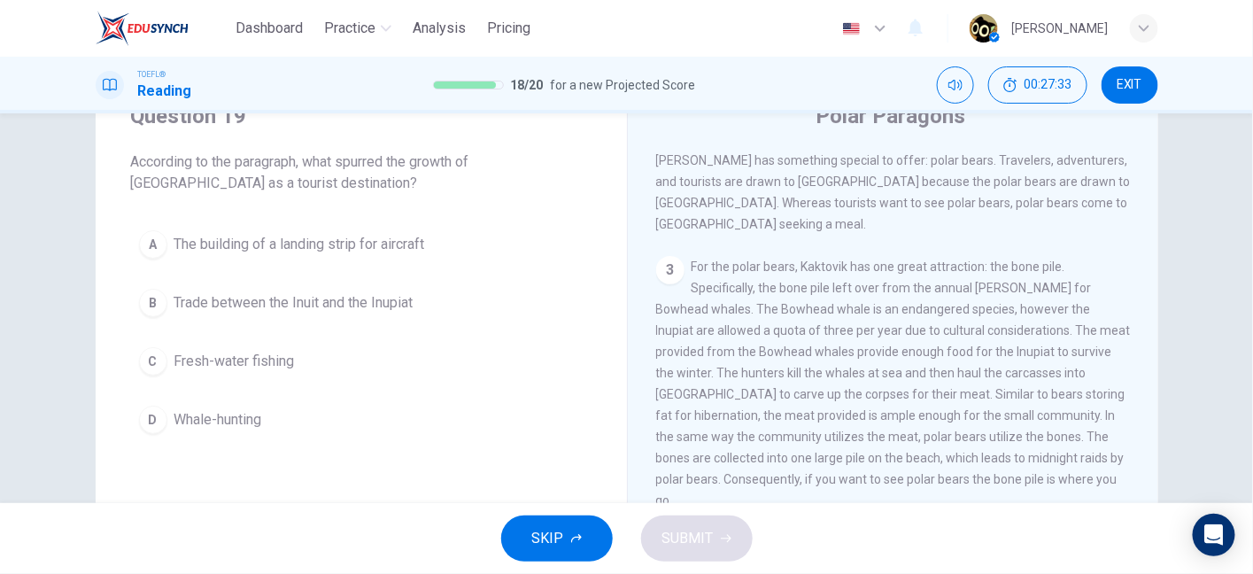
scroll to position [450, 0]
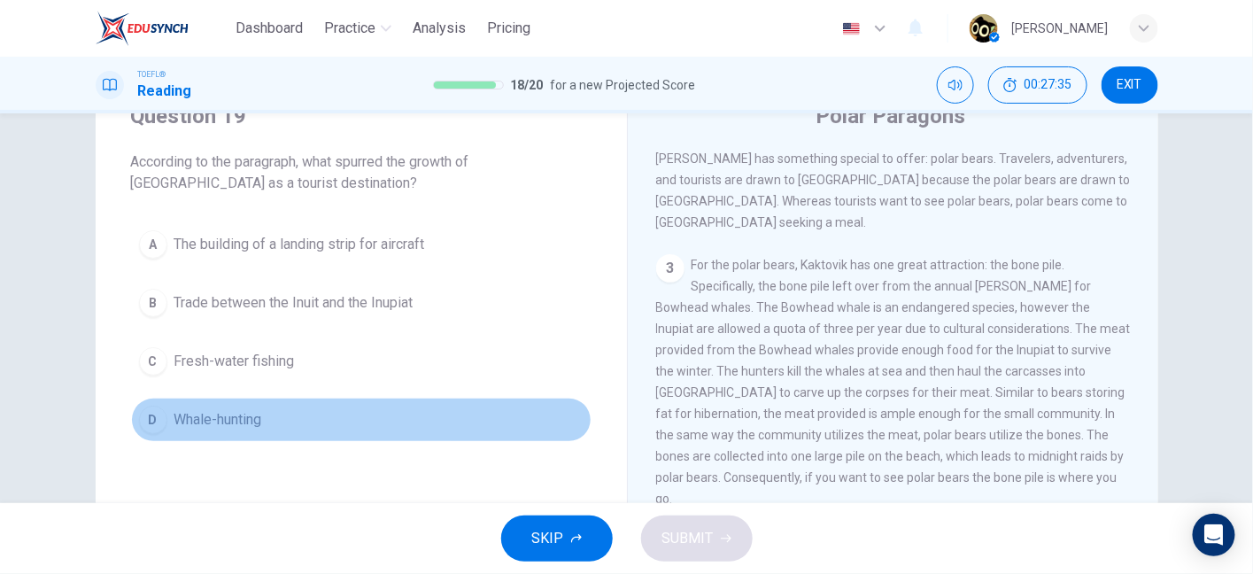
click at [240, 434] on button "D Whale-hunting" at bounding box center [361, 420] width 461 height 44
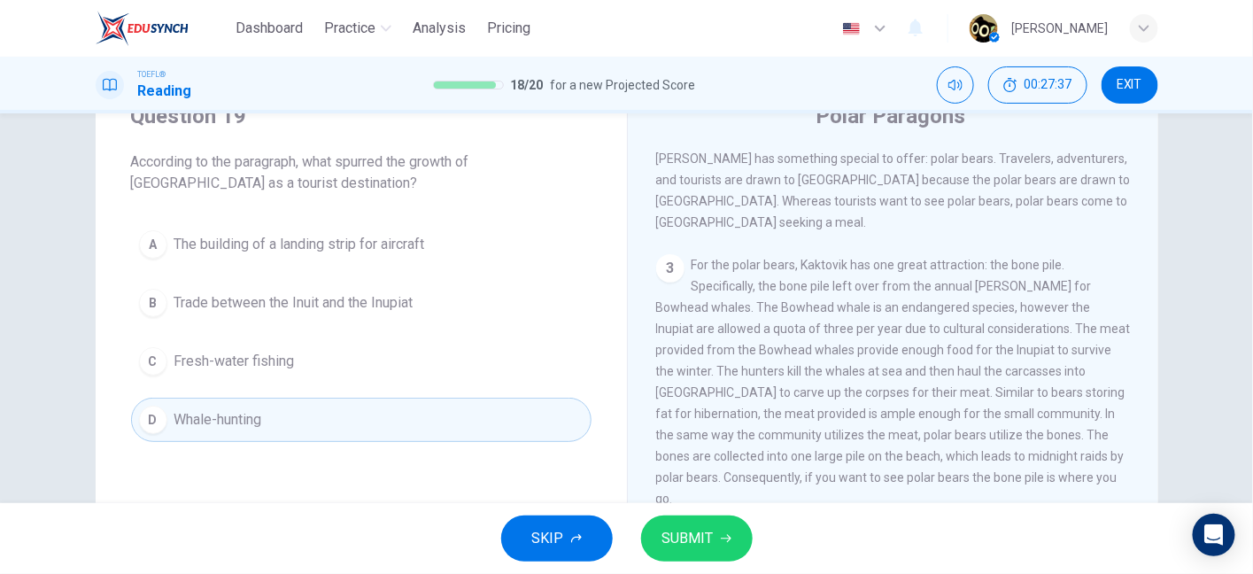
drag, startPoint x: 763, startPoint y: 279, endPoint x: 939, endPoint y: 281, distance: 175.4
click at [939, 281] on span "For the polar bears, Kaktovik has one great attraction: the bone pile. Specific…" at bounding box center [893, 382] width 475 height 248
drag, startPoint x: 678, startPoint y: 296, endPoint x: 891, endPoint y: 299, distance: 213.5
click at [891, 299] on span "For the polar bears, Kaktovik has one great attraction: the bone pile. Specific…" at bounding box center [893, 382] width 475 height 248
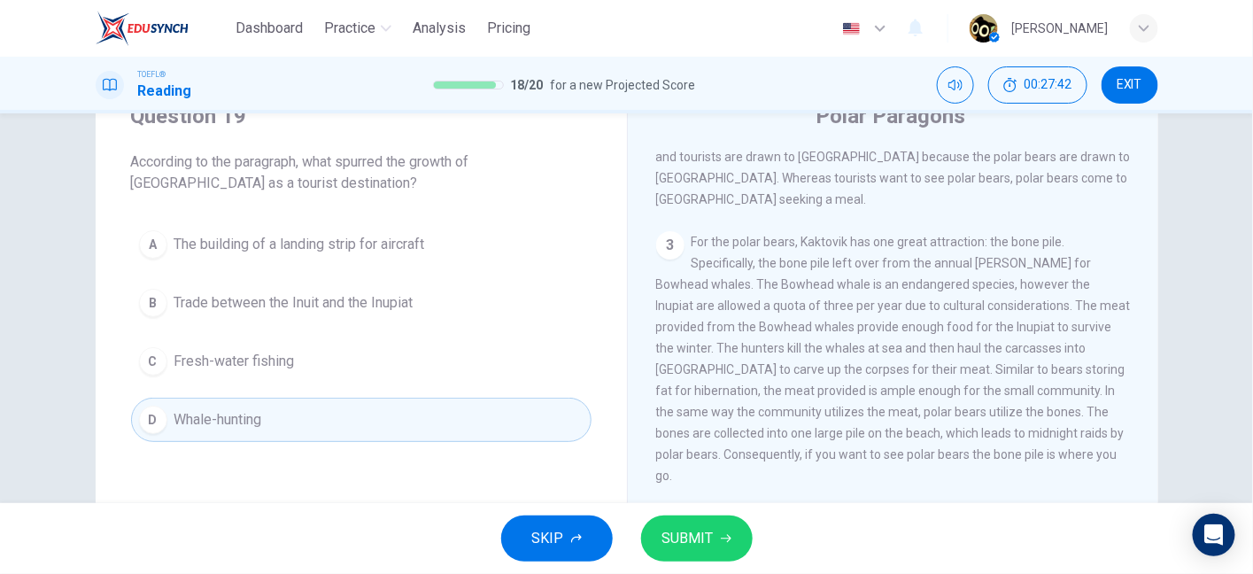
scroll to position [478, 0]
drag, startPoint x: 902, startPoint y: 265, endPoint x: 686, endPoint y: 284, distance: 216.1
click at [686, 284] on span "For the polar bears, Kaktovik has one great attraction: the bone pile. Specific…" at bounding box center [893, 353] width 475 height 248
drag, startPoint x: 686, startPoint y: 284, endPoint x: 818, endPoint y: 286, distance: 132.0
click at [818, 286] on span "For the polar bears, Kaktovik has one great attraction: the bone pile. Specific…" at bounding box center [893, 353] width 475 height 248
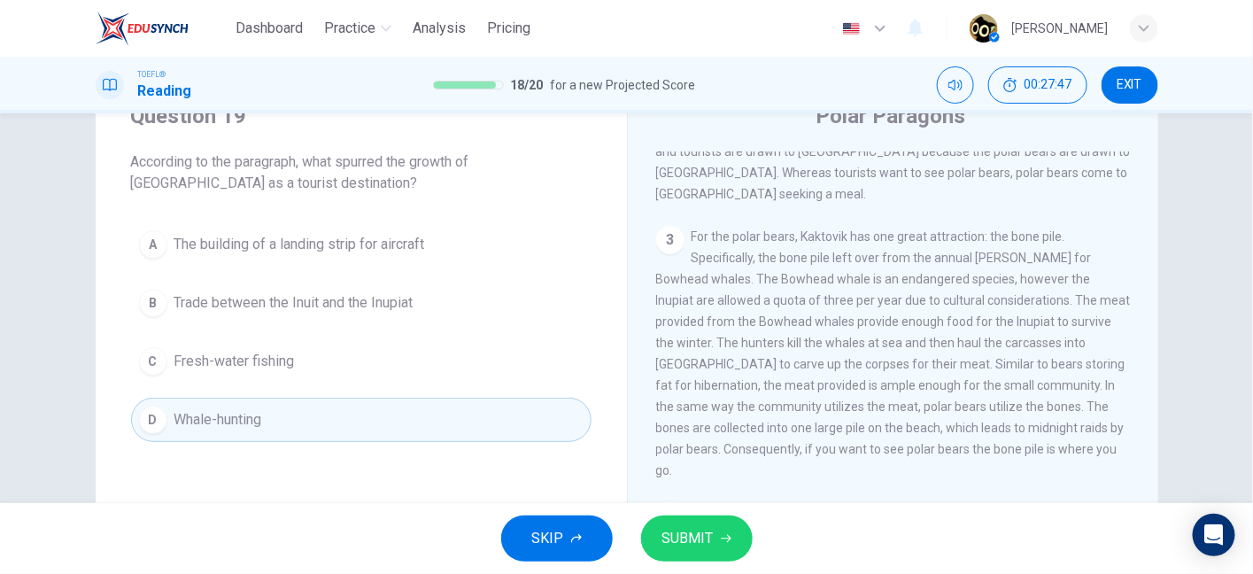
drag, startPoint x: 818, startPoint y: 286, endPoint x: 943, endPoint y: 293, distance: 125.1
click at [943, 293] on span "For the polar bears, Kaktovik has one great attraction: the bone pile. Specific…" at bounding box center [893, 353] width 475 height 248
drag, startPoint x: 945, startPoint y: 295, endPoint x: 1066, endPoint y: 289, distance: 121.5
click at [1066, 289] on span "For the polar bears, Kaktovik has one great attraction: the bone pile. Specific…" at bounding box center [893, 353] width 475 height 248
drag, startPoint x: 665, startPoint y: 312, endPoint x: 895, endPoint y: 307, distance: 229.4
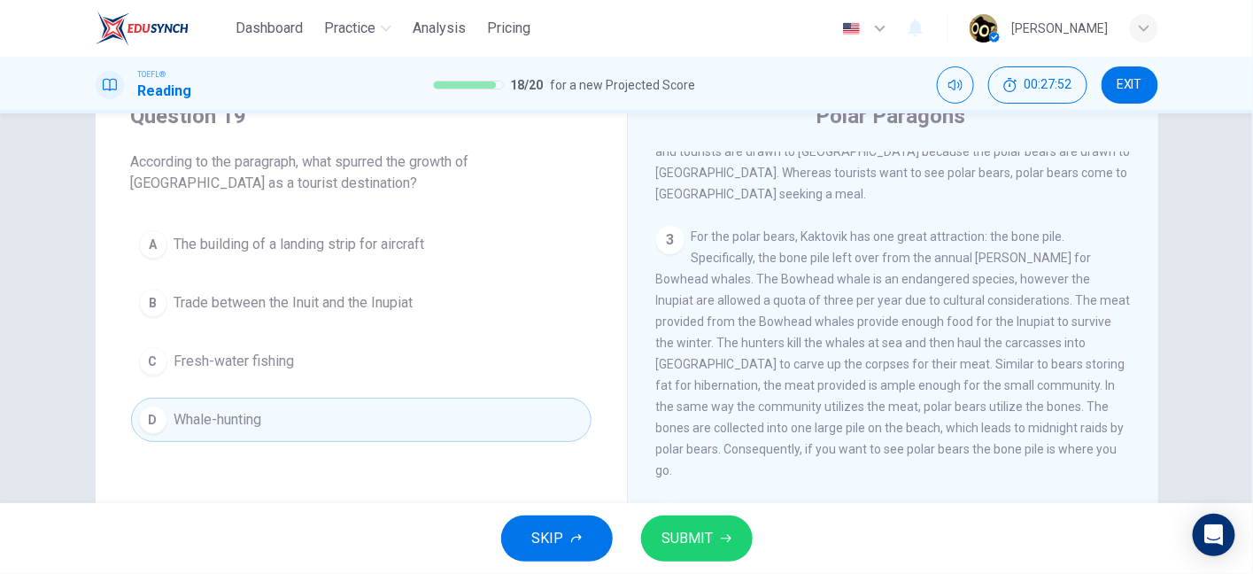
click at [895, 307] on span "For the polar bears, Kaktovik has one great attraction: the bone pile. Specific…" at bounding box center [893, 353] width 475 height 248
drag, startPoint x: 935, startPoint y: 312, endPoint x: 1034, endPoint y: 319, distance: 98.6
click at [1034, 319] on span "For the polar bears, Kaktovik has one great attraction: the bone pile. Specific…" at bounding box center [893, 353] width 475 height 248
drag, startPoint x: 667, startPoint y: 337, endPoint x: 813, endPoint y: 348, distance: 146.5
click at [813, 348] on div "3 For the polar bears, Kaktovik has one great attraction: the bone pile. Specif…" at bounding box center [893, 353] width 475 height 255
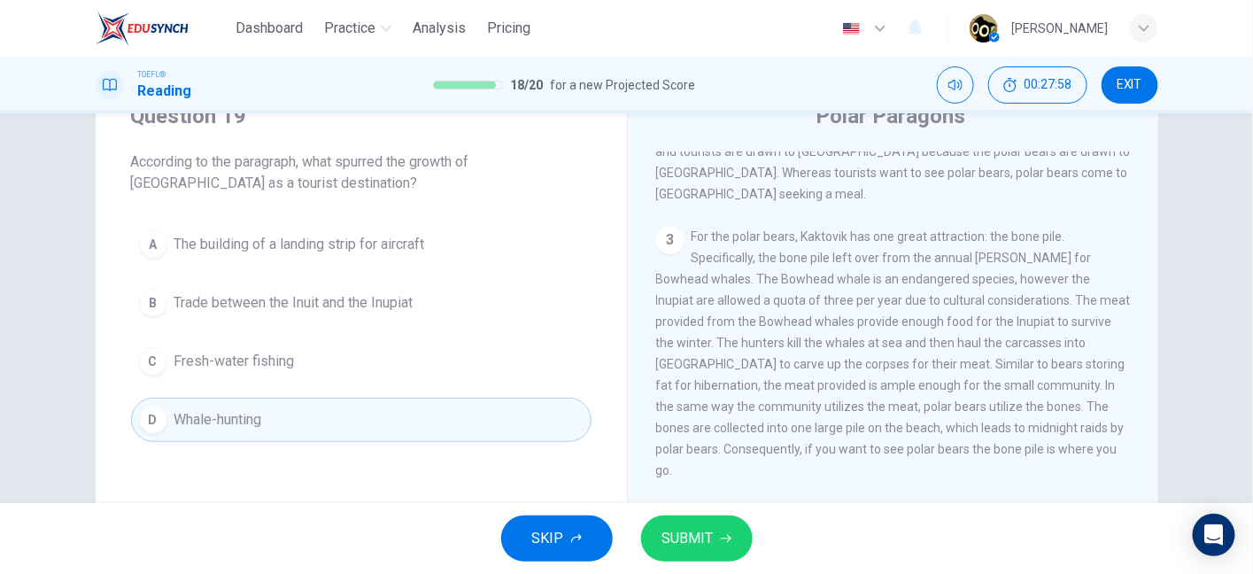
drag, startPoint x: 844, startPoint y: 343, endPoint x: 884, endPoint y: 343, distance: 39.9
click at [884, 343] on span "For the polar bears, Kaktovik has one great attraction: the bone pile. Specific…" at bounding box center [893, 353] width 475 height 248
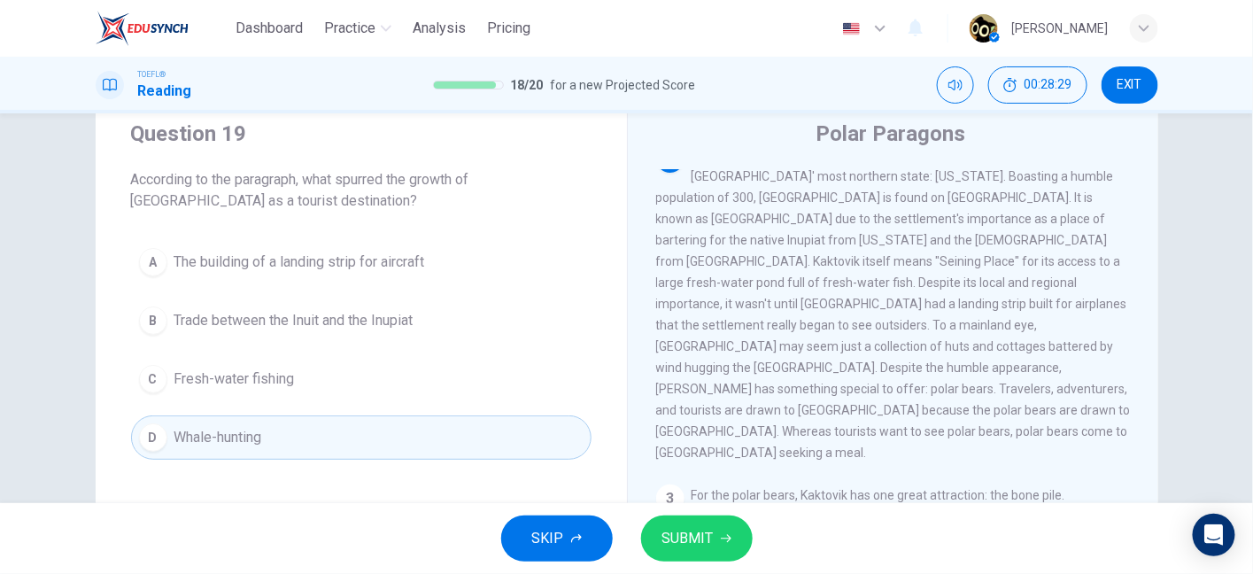
scroll to position [213, 0]
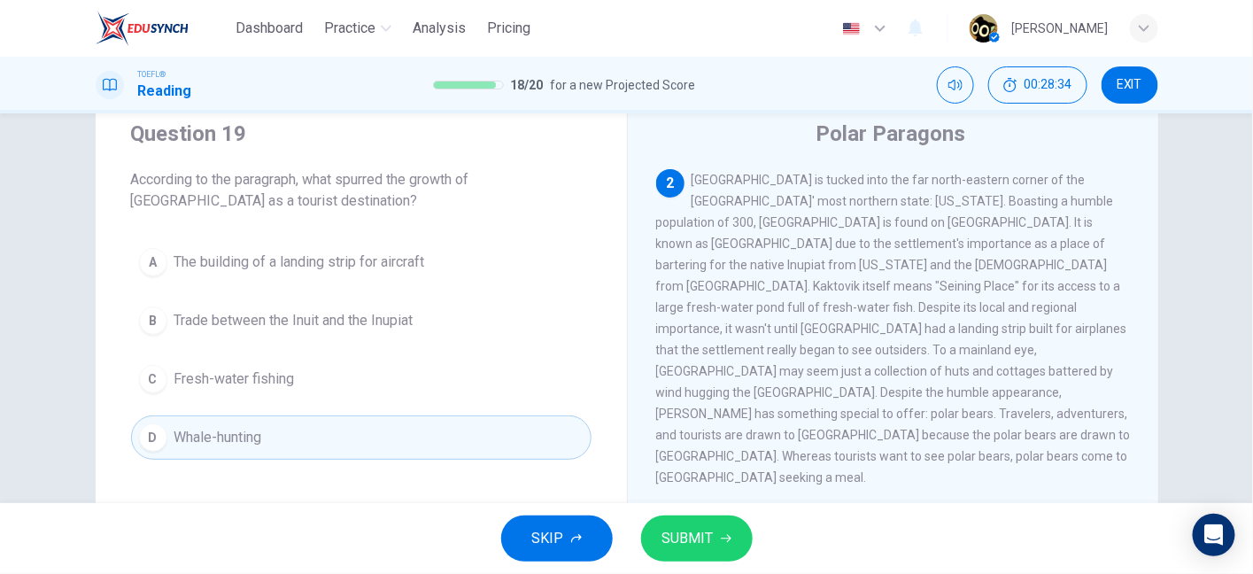
drag, startPoint x: 139, startPoint y: 182, endPoint x: 299, endPoint y: 191, distance: 160.6
click at [299, 191] on span "According to the paragraph, what spurred the growth of Kaktovik as a tourist de…" at bounding box center [361, 190] width 461 height 43
click at [667, 422] on span "Kaktovik is tucked into the far north-eastern corner of the United States' most…" at bounding box center [893, 329] width 475 height 312
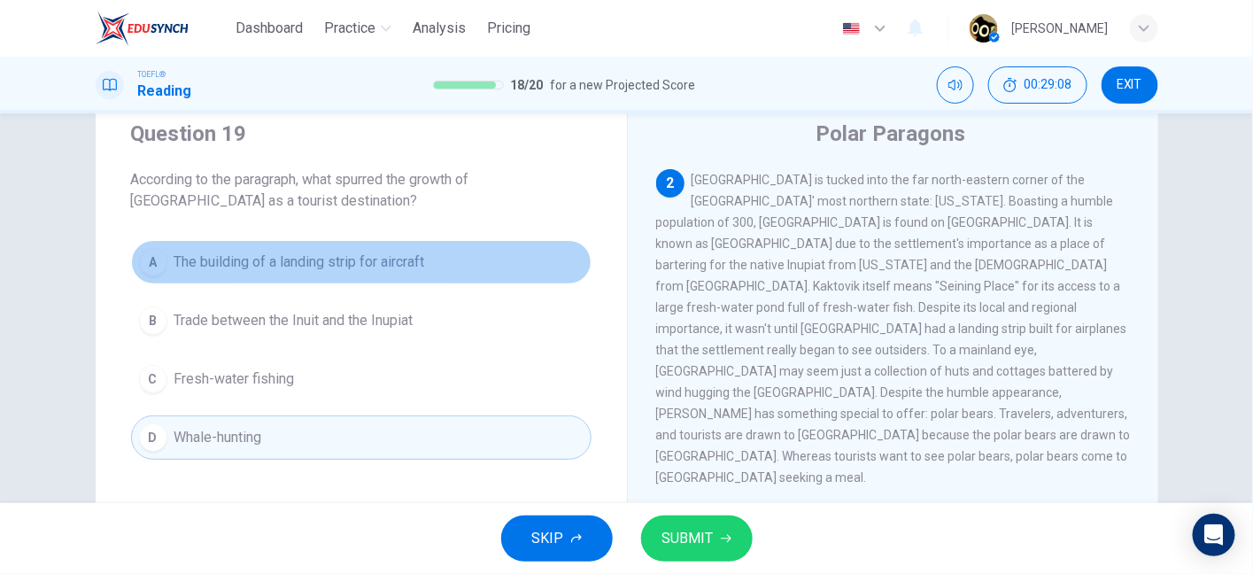
click at [386, 265] on span "The building of a landing strip for aircraft" at bounding box center [299, 262] width 251 height 21
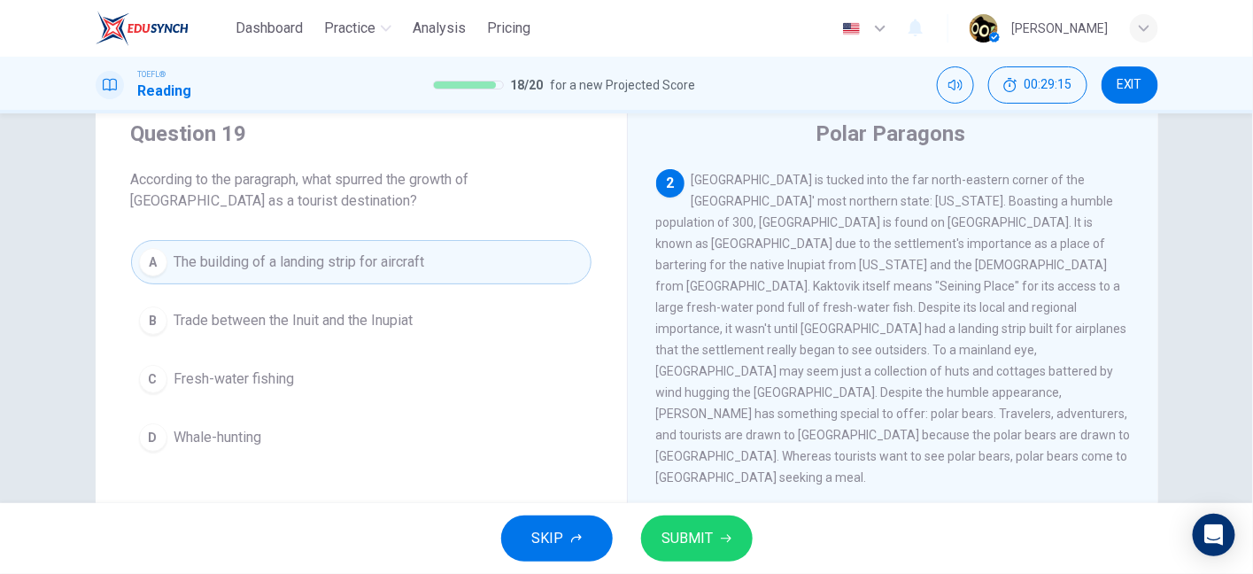
drag, startPoint x: 768, startPoint y: 334, endPoint x: 937, endPoint y: 332, distance: 169.2
click at [937, 332] on span "Kaktovik is tucked into the far north-eastern corner of the United States' most…" at bounding box center [893, 329] width 475 height 312
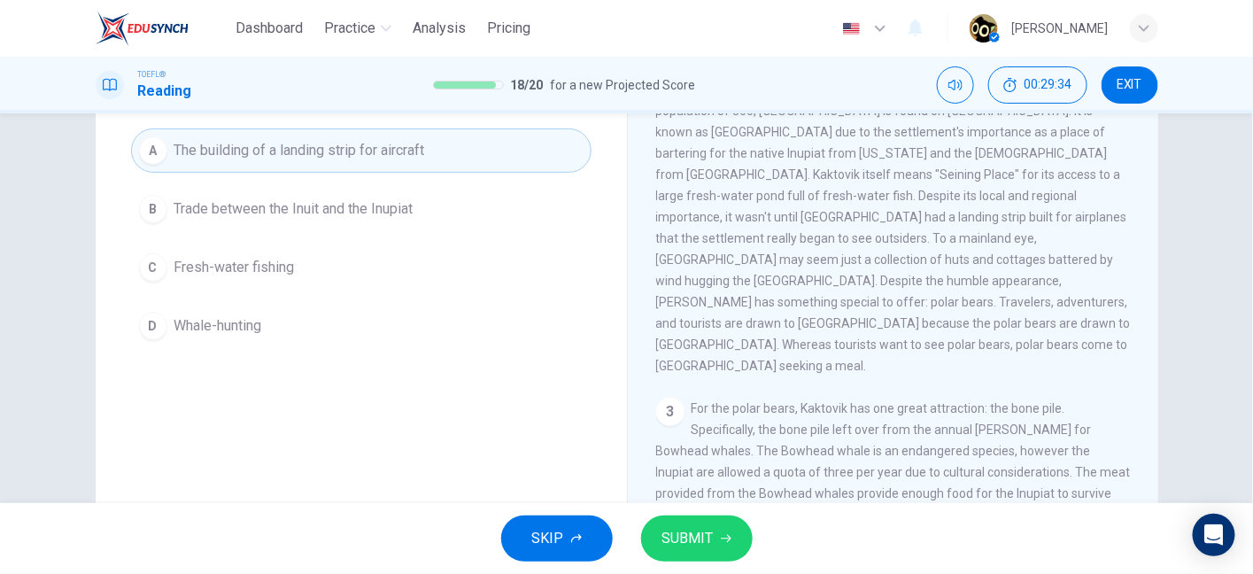
scroll to position [171, 0]
drag, startPoint x: 754, startPoint y: 419, endPoint x: 851, endPoint y: 422, distance: 97.5
click at [851, 422] on span "For the polar bears, Kaktovik has one great attraction: the bone pile. Specific…" at bounding box center [893, 523] width 475 height 248
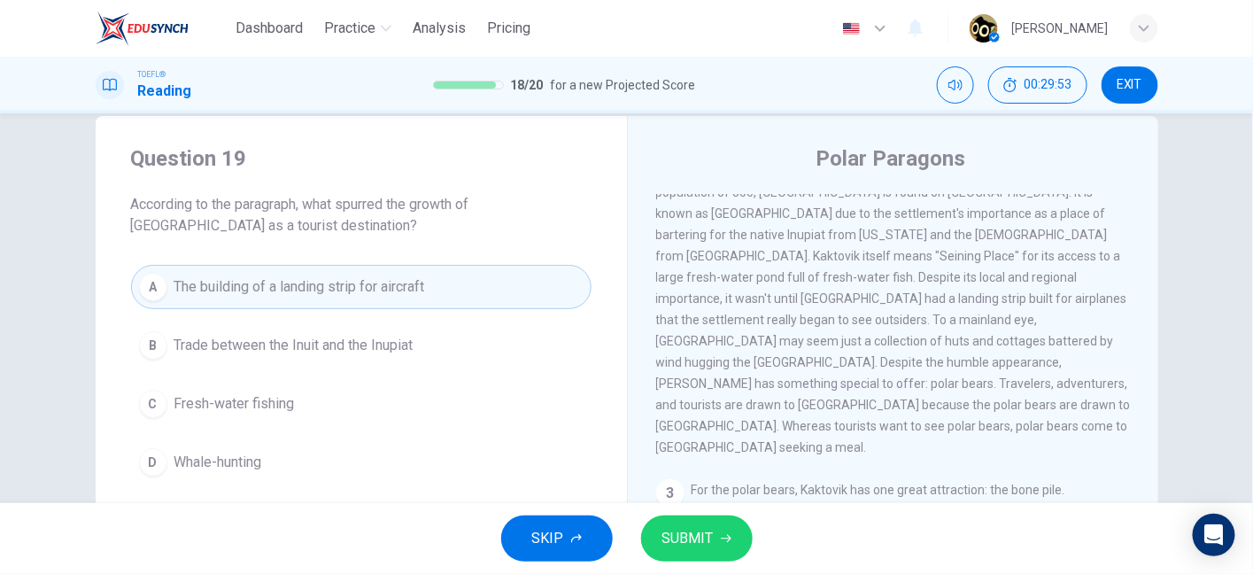
scroll to position [266, 0]
click at [721, 531] on button "SUBMIT" at bounding box center [697, 538] width 112 height 46
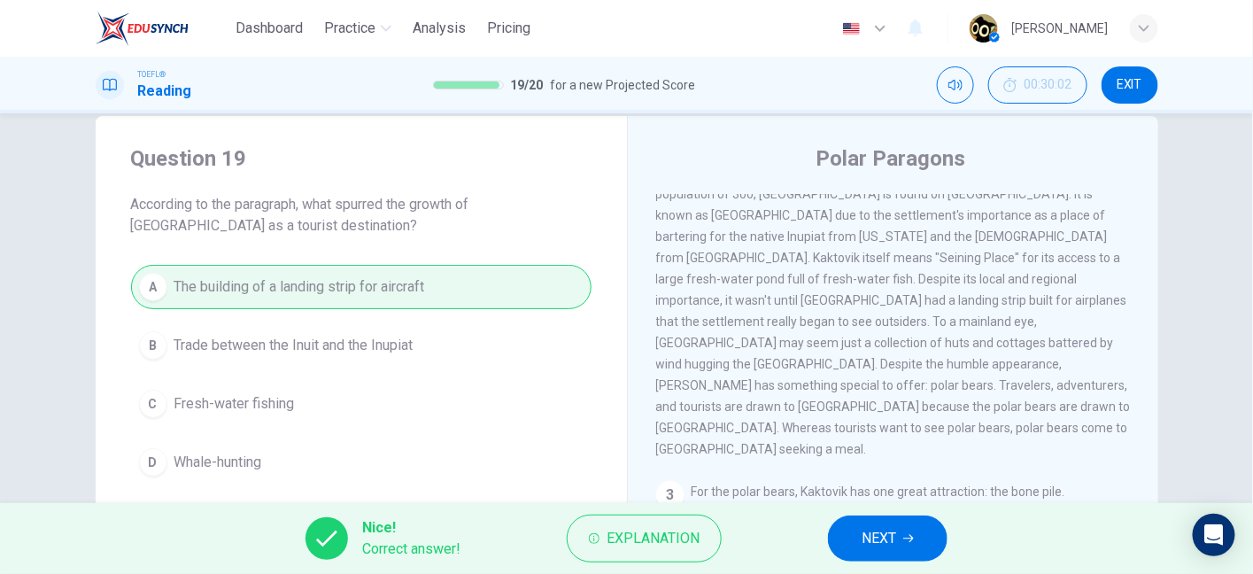
click at [917, 535] on button "NEXT" at bounding box center [888, 538] width 120 height 46
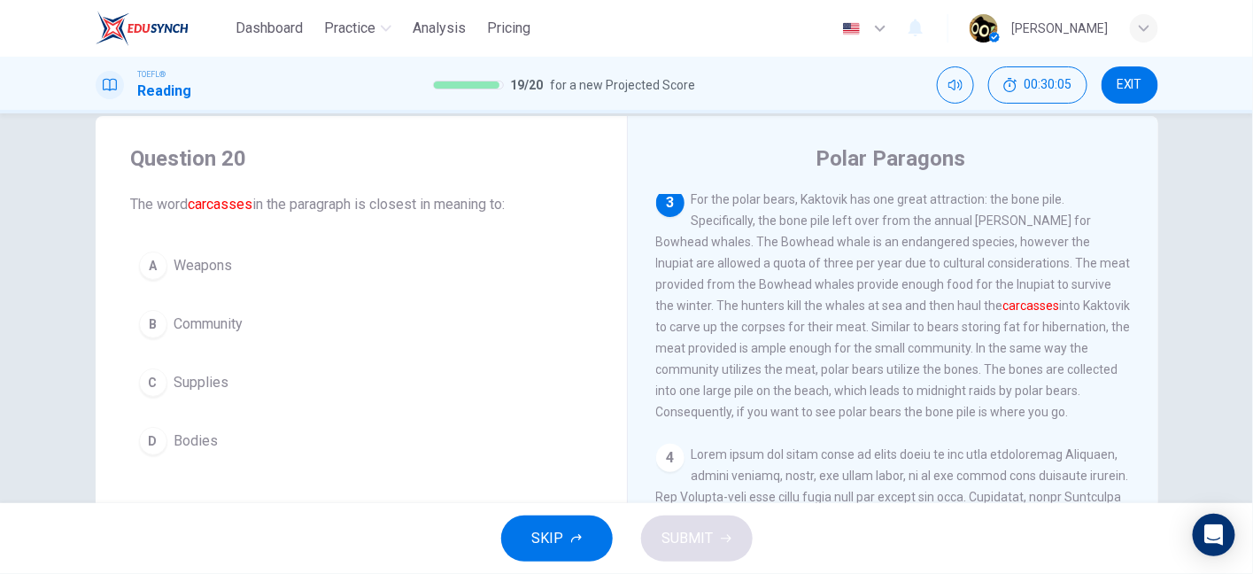
scroll to position [559, 0]
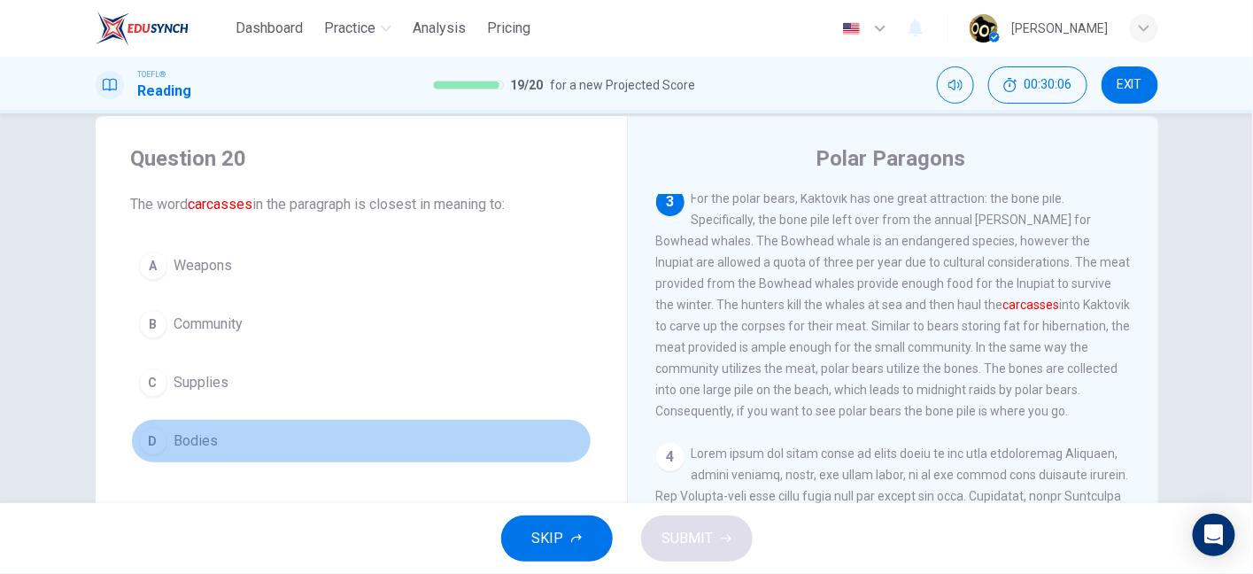
click at [193, 459] on button "D Bodies" at bounding box center [361, 441] width 461 height 44
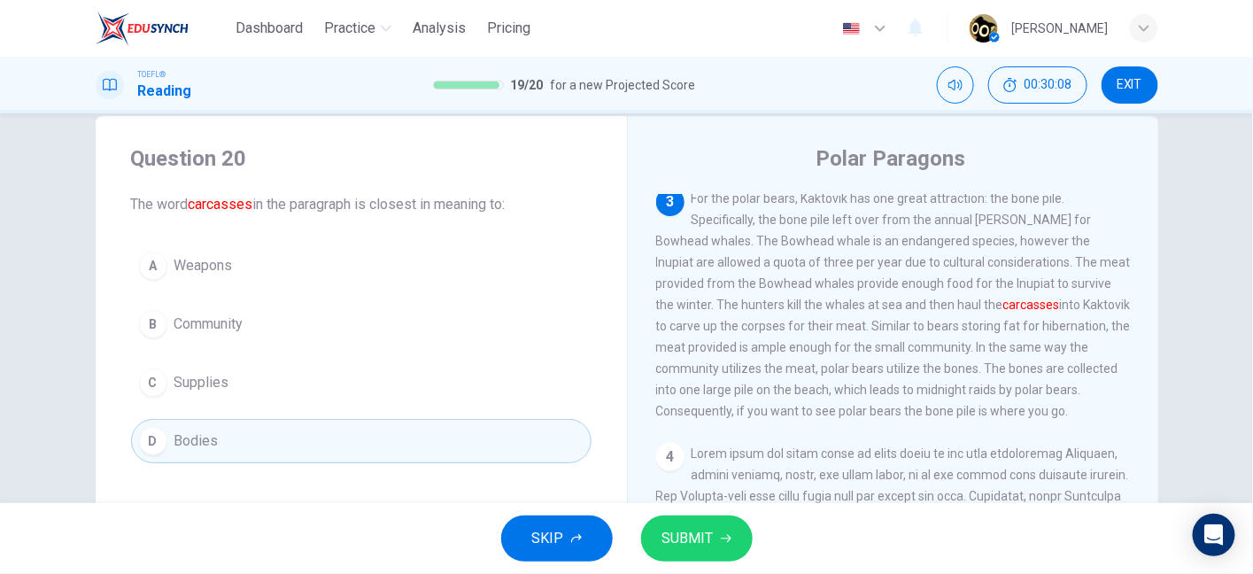
drag, startPoint x: 712, startPoint y: 292, endPoint x: 795, endPoint y: 306, distance: 84.4
click at [795, 306] on div "3 For the polar bears, Kaktovik has one great attraction: the bone pile. Specif…" at bounding box center [893, 305] width 475 height 234
drag, startPoint x: 839, startPoint y: 302, endPoint x: 879, endPoint y: 303, distance: 40.7
click at [879, 303] on span "For the polar bears, Kaktovik has one great attraction: the bone pile. Specific…" at bounding box center [893, 304] width 475 height 227
drag, startPoint x: 879, startPoint y: 303, endPoint x: 895, endPoint y: 303, distance: 15.9
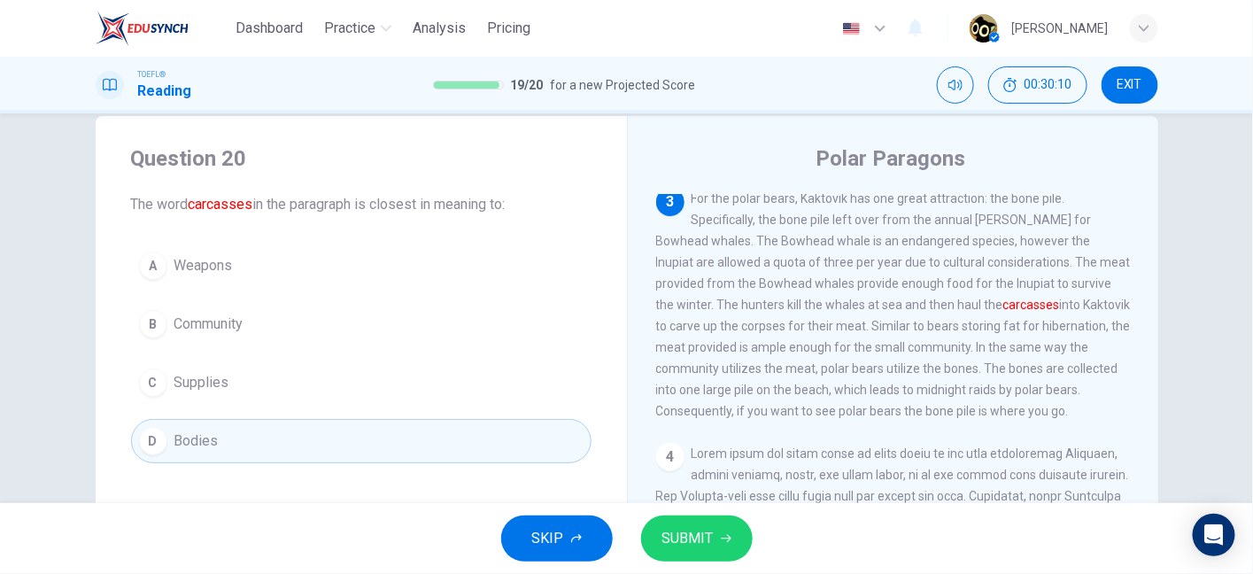
click at [895, 303] on span "For the polar bears, Kaktovik has one great attraction: the bone pile. Specific…" at bounding box center [893, 304] width 475 height 227
click at [702, 541] on span "SUBMIT" at bounding box center [687, 538] width 51 height 25
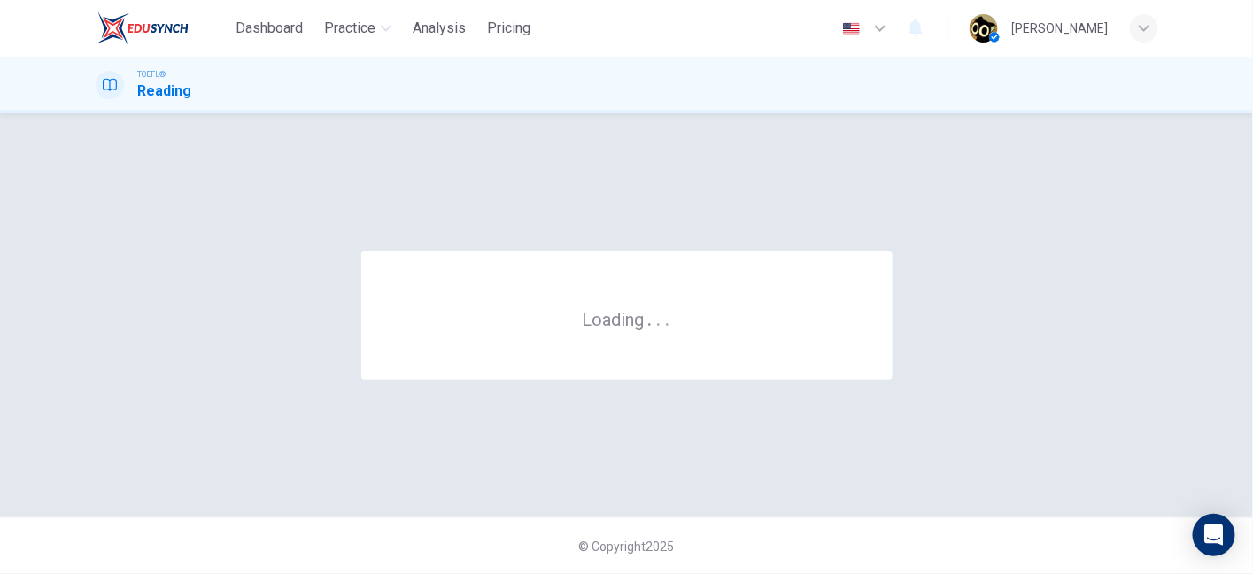
scroll to position [0, 0]
